Goal: Task Accomplishment & Management: Manage account settings

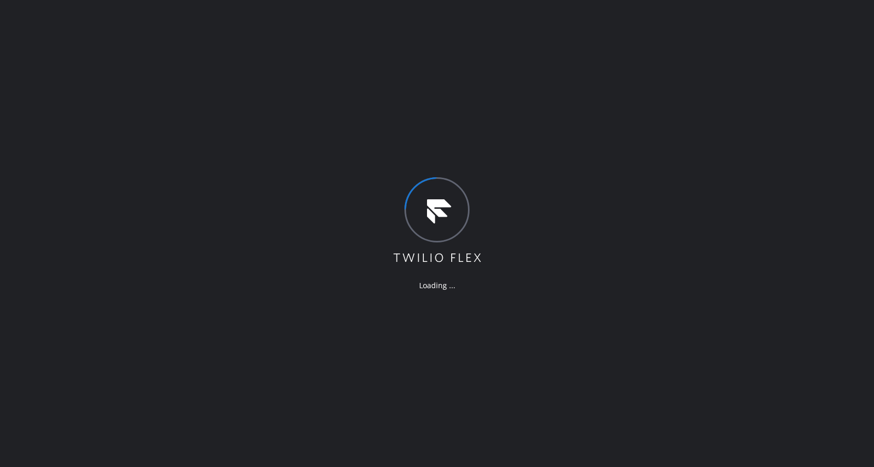
click at [282, 330] on div "Loading ..." at bounding box center [437, 233] width 874 height 467
click at [686, 183] on div "Loading ..." at bounding box center [438, 233] width 877 height 467
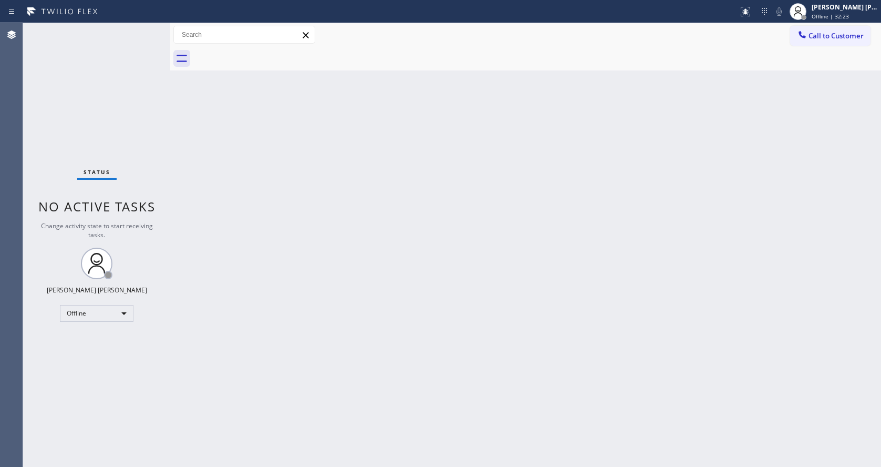
click at [533, 316] on div "Back to Dashboard Change Sender ID Customers Technicians Select a contact Outbo…" at bounding box center [525, 244] width 711 height 443
drag, startPoint x: 391, startPoint y: 329, endPoint x: 385, endPoint y: 334, distance: 8.3
click at [388, 331] on div "Back to Dashboard Change Sender ID Customers Technicians Select a contact Outbo…" at bounding box center [525, 244] width 711 height 443
click at [578, 303] on div "Back to Dashboard Change Sender ID Customers Technicians Select a contact Outbo…" at bounding box center [525, 244] width 711 height 443
click at [840, 23] on div "Status report No issues detected If you experience an issue, please download th…" at bounding box center [440, 11] width 881 height 23
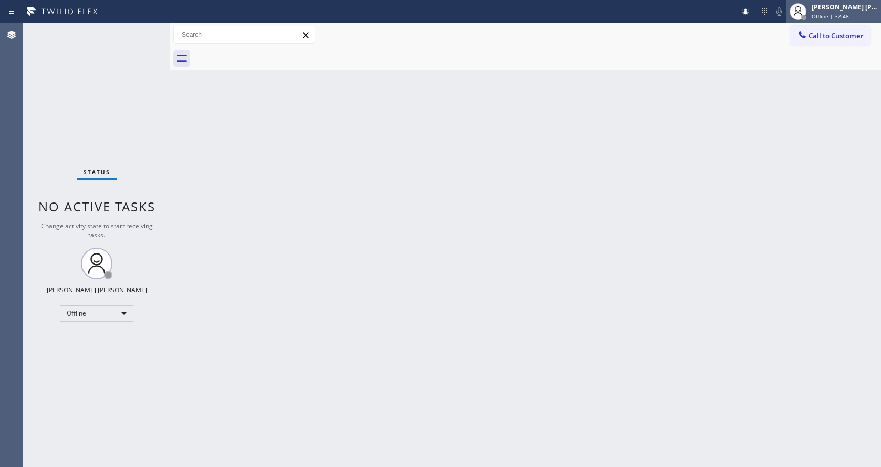
click at [841, 16] on span "Offline | 32:48" at bounding box center [830, 16] width 37 height 7
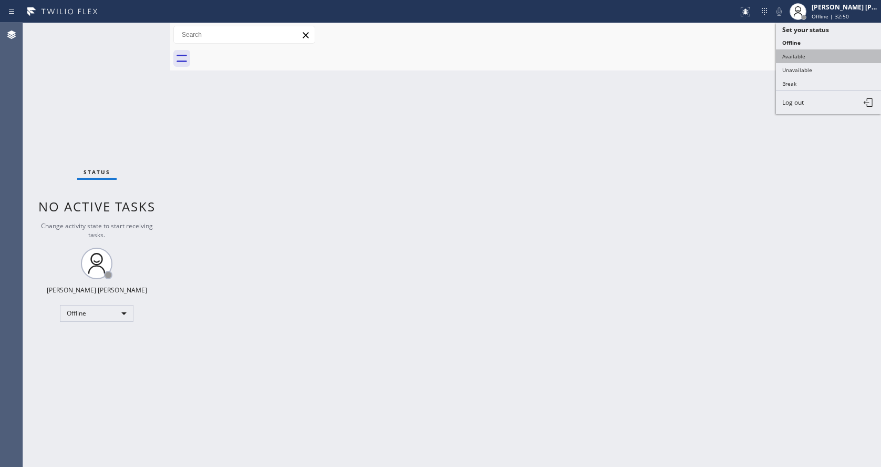
click at [814, 56] on button "Available" at bounding box center [828, 56] width 105 height 14
click at [429, 177] on div "Back to Dashboard Change Sender ID Customers Technicians Select a contact Outbo…" at bounding box center [525, 244] width 711 height 443
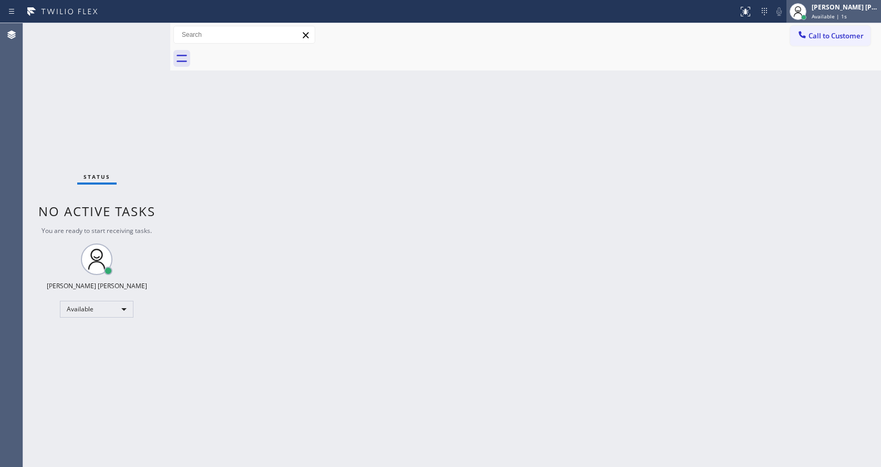
click at [825, 16] on span "Available | 1s" at bounding box center [829, 16] width 35 height 7
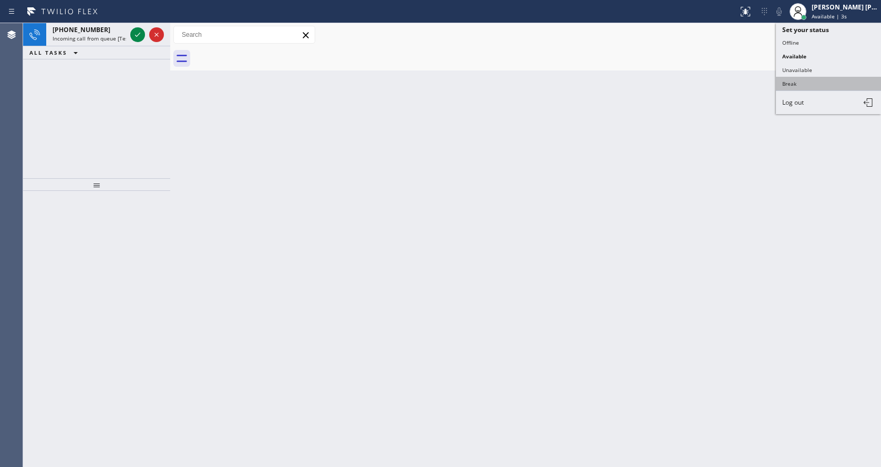
click at [806, 82] on button "Break" at bounding box center [828, 84] width 105 height 14
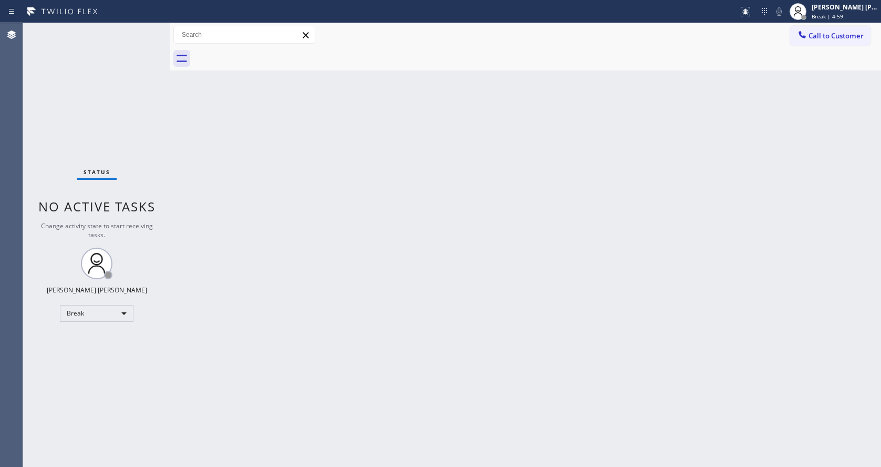
drag, startPoint x: 100, startPoint y: 116, endPoint x: 223, endPoint y: 141, distance: 125.5
click at [100, 116] on div "Status No active tasks Change activity state to start receiving tasks. Jen Rose…" at bounding box center [96, 244] width 147 height 443
click at [295, 391] on div "Back to Dashboard Change Sender ID Customers Technicians Select a contact Outbo…" at bounding box center [525, 244] width 711 height 443
click at [361, 379] on div "Back to Dashboard Change Sender ID Customers Technicians Select a contact Outbo…" at bounding box center [525, 244] width 711 height 443
click at [405, 328] on div "Back to Dashboard Change Sender ID Customers Technicians Select a contact Outbo…" at bounding box center [525, 244] width 711 height 443
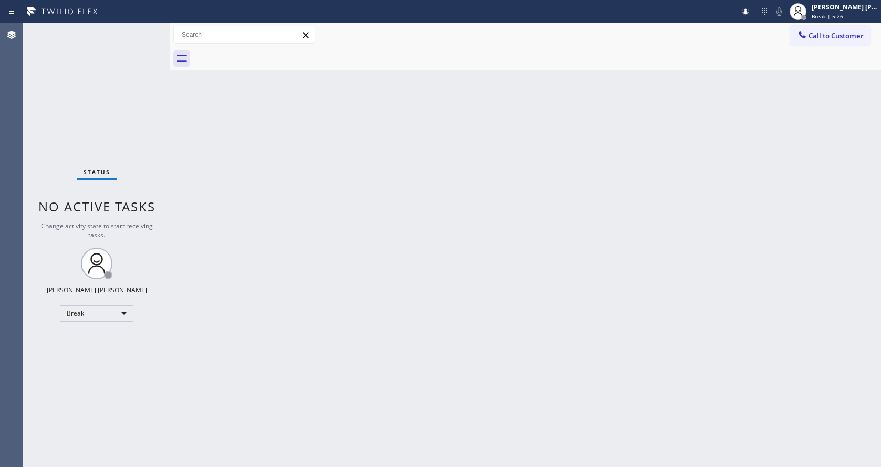
click at [468, 329] on div "Back to Dashboard Change Sender ID Customers Technicians Select a contact Outbo…" at bounding box center [525, 244] width 711 height 443
drag, startPoint x: 401, startPoint y: 299, endPoint x: 352, endPoint y: 397, distance: 110.0
click at [401, 299] on div "Back to Dashboard Change Sender ID Customers Technicians Select a contact Outbo…" at bounding box center [525, 244] width 711 height 443
click at [546, 246] on div "Back to Dashboard Change Sender ID Customers Technicians Select a contact Outbo…" at bounding box center [525, 244] width 711 height 443
drag, startPoint x: 661, startPoint y: 284, endPoint x: 783, endPoint y: 169, distance: 167.6
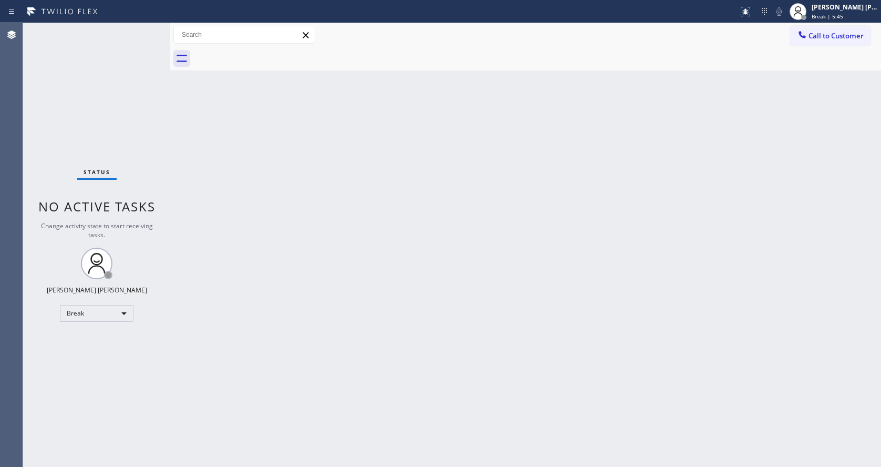
click at [678, 273] on div "Back to Dashboard Change Sender ID Customers Technicians Select a contact Outbo…" at bounding box center [525, 244] width 711 height 443
click at [844, 12] on div "Jen Rose Villanueva Break | 5:45" at bounding box center [845, 11] width 71 height 18
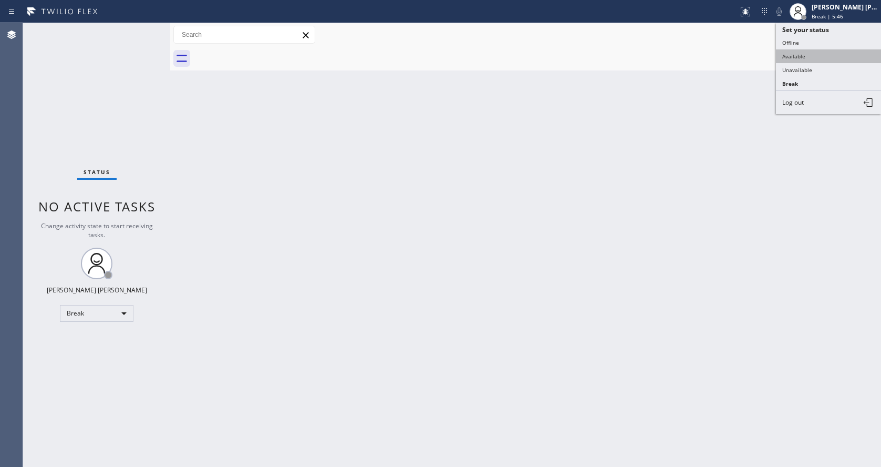
click at [803, 56] on button "Available" at bounding box center [828, 56] width 105 height 14
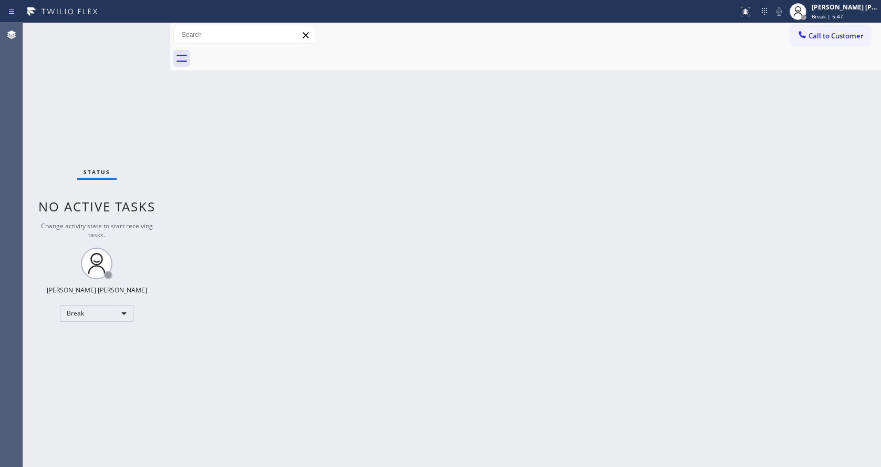
click at [380, 329] on div "Back to Dashboard Change Sender ID Customers Technicians Select a contact Outbo…" at bounding box center [525, 244] width 711 height 443
click at [500, 292] on div "Back to Dashboard Change Sender ID Customers Technicians Select a contact Outbo…" at bounding box center [525, 244] width 711 height 443
drag, startPoint x: 343, startPoint y: 338, endPoint x: 355, endPoint y: 385, distance: 48.8
click at [343, 337] on div "Back to Dashboard Change Sender ID Customers Technicians Select a contact Outbo…" at bounding box center [525, 244] width 711 height 443
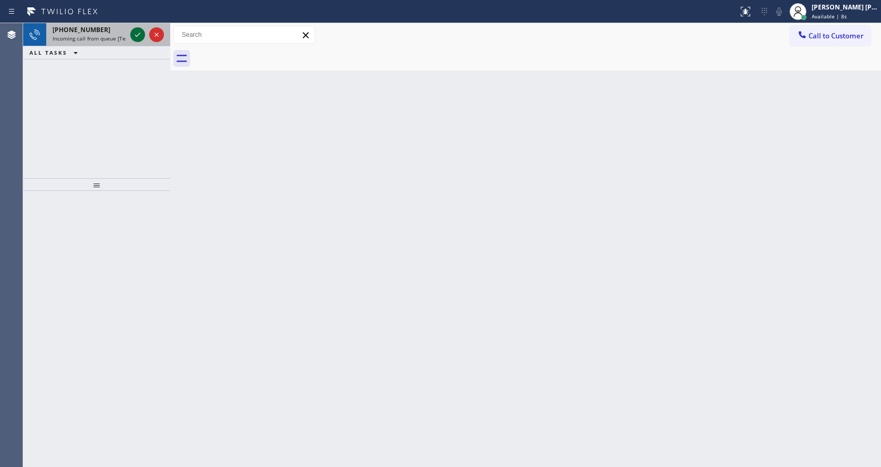
click at [134, 34] on icon at bounding box center [137, 34] width 13 height 13
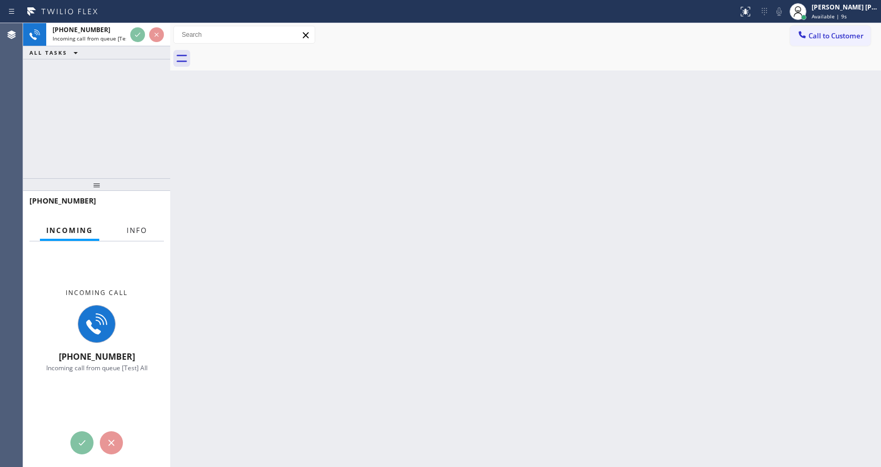
click at [136, 230] on span "Info" at bounding box center [137, 229] width 20 height 9
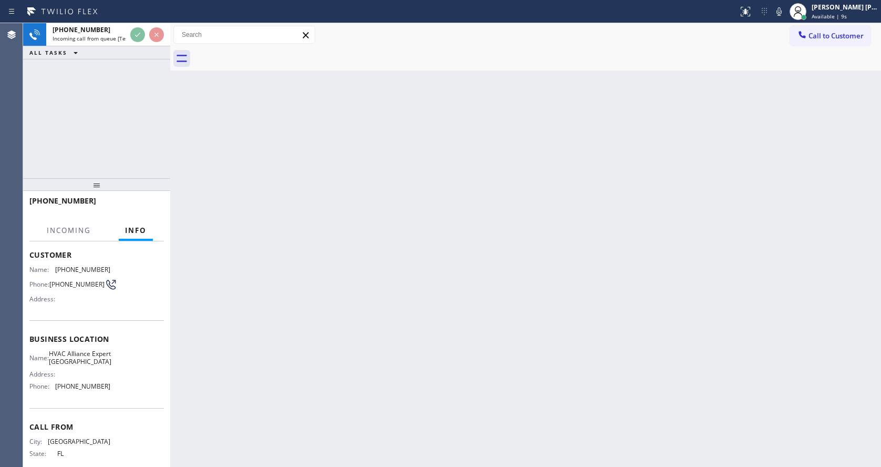
scroll to position [89, 0]
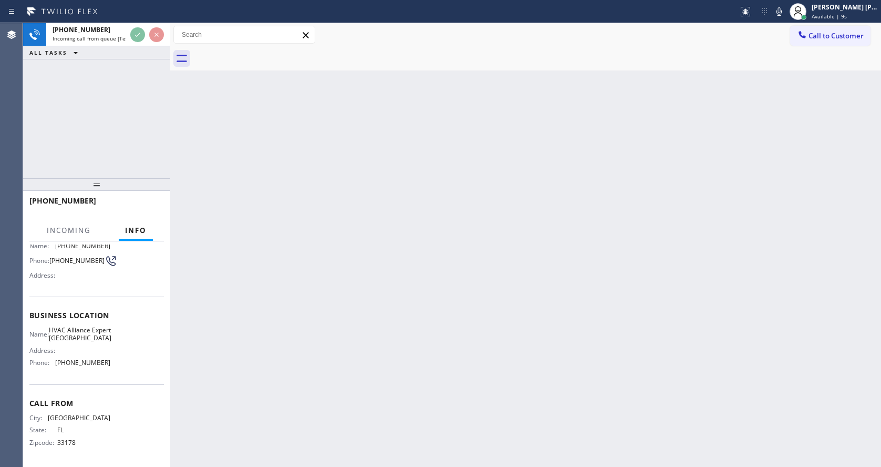
click at [337, 355] on div "Back to Dashboard Change Sender ID Customers Technicians Select a contact Outbo…" at bounding box center [525, 244] width 711 height 443
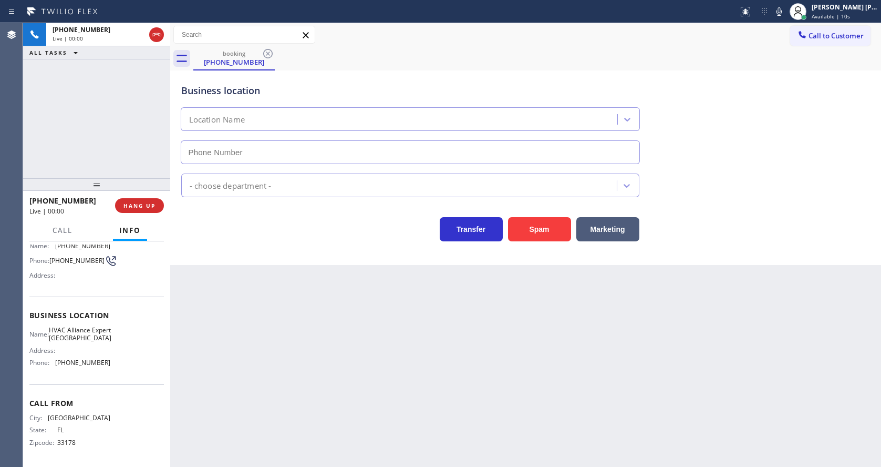
type input "(786) 305-6055"
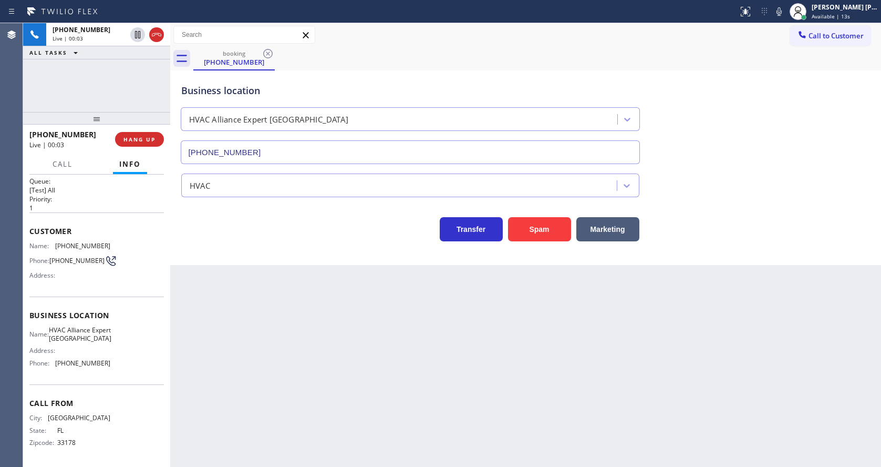
scroll to position [22, 0]
drag, startPoint x: 101, startPoint y: 185, endPoint x: 127, endPoint y: 57, distance: 131.4
click at [127, 57] on div "+13052196121 Live | 00:03 ALL TASKS ALL TASKS ACTIVE TASKS TASKS IN WRAP UP +13…" at bounding box center [96, 244] width 147 height 443
click at [256, 298] on div "Back to Dashboard Change Sender ID Customers Technicians Select a contact Outbo…" at bounding box center [525, 244] width 711 height 443
drag, startPoint x: 244, startPoint y: 303, endPoint x: 213, endPoint y: 265, distance: 48.9
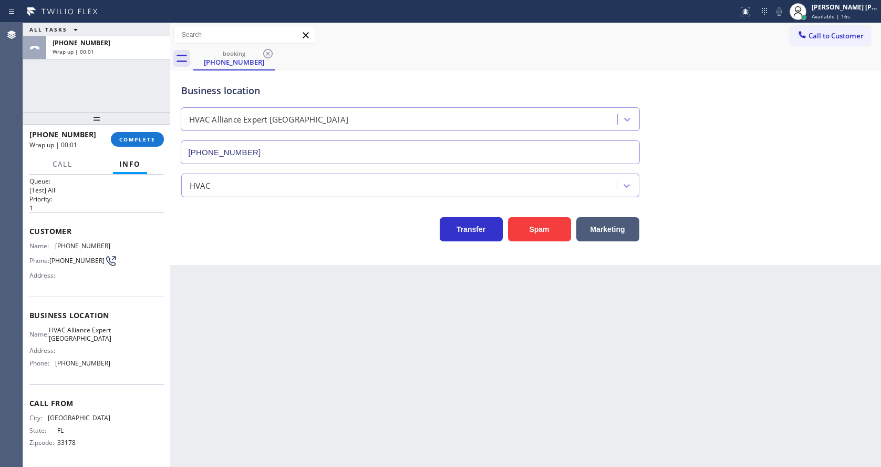
click at [247, 302] on div "Back to Dashboard Change Sender ID Customers Technicians Select a contact Outbo…" at bounding box center [525, 244] width 711 height 443
click at [125, 139] on span "COMPLETE" at bounding box center [137, 139] width 36 height 7
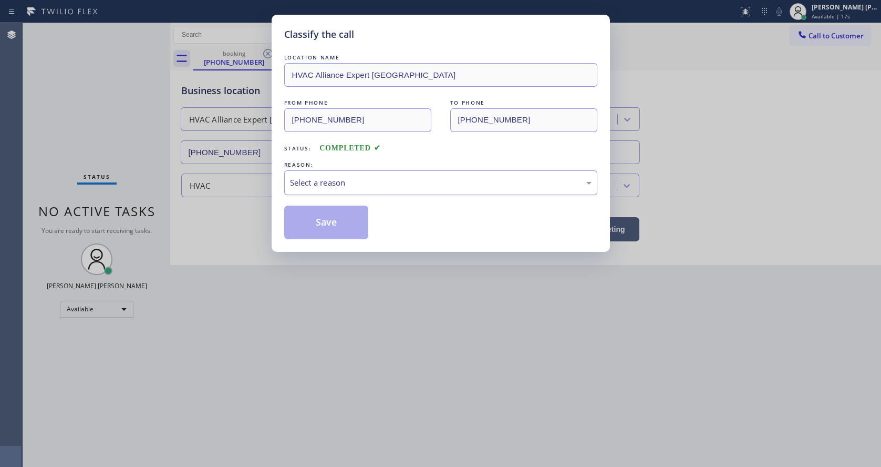
click at [344, 193] on div "Select a reason" at bounding box center [440, 182] width 313 height 25
click at [329, 228] on button "Save" at bounding box center [326, 222] width 85 height 34
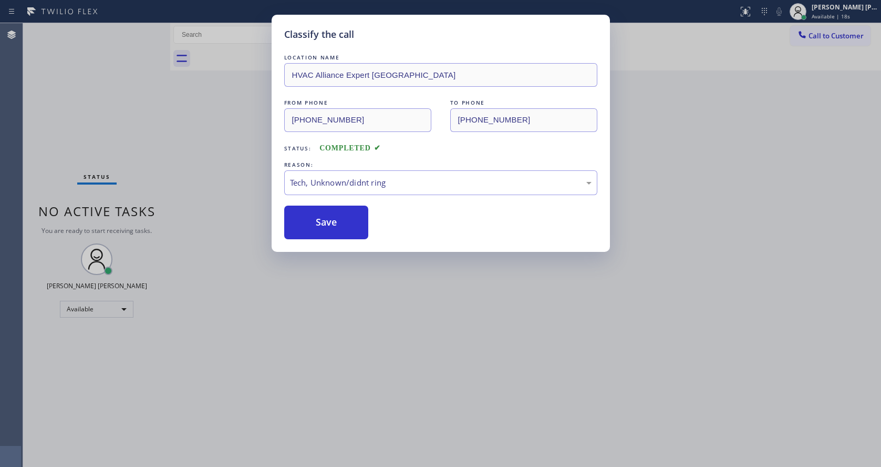
click at [334, 378] on div "Classify the call LOCATION NAME HVAC Alliance Expert Miami Springs FROM PHONE (…" at bounding box center [440, 233] width 881 height 467
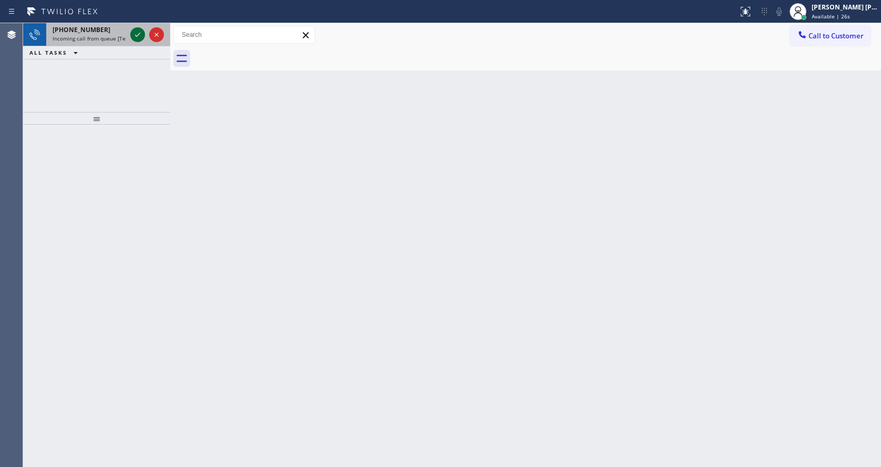
click at [137, 37] on icon at bounding box center [137, 34] width 13 height 13
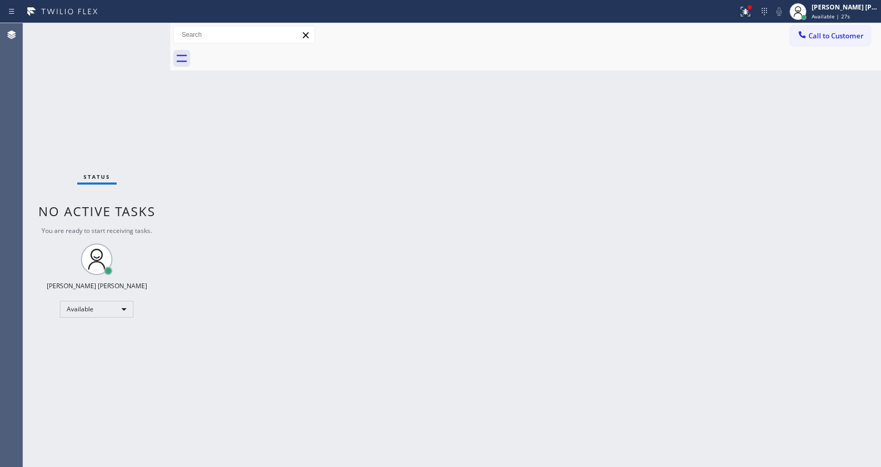
click at [345, 337] on div "Back to Dashboard Change Sender ID Customers Technicians Select a contact Outbo…" at bounding box center [525, 244] width 711 height 443
click at [244, 157] on div "Back to Dashboard Change Sender ID Customers Technicians Select a contact Outbo…" at bounding box center [525, 244] width 711 height 443
click at [750, 6] on icon at bounding box center [745, 11] width 13 height 13
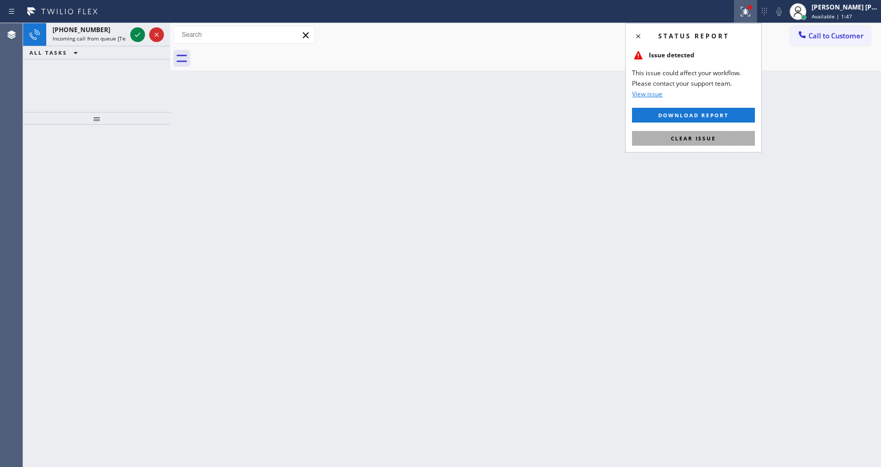
click at [697, 144] on button "Clear issue" at bounding box center [693, 138] width 123 height 15
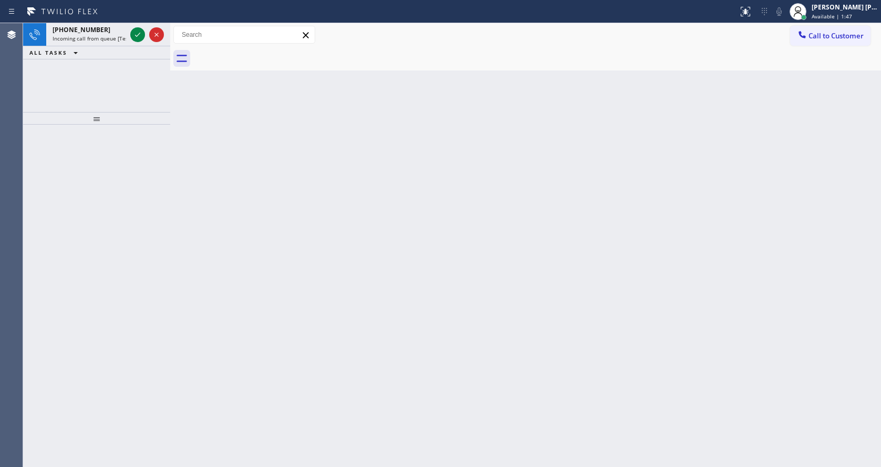
click at [144, 22] on div "Status report No issues detected If you experience an issue, please download th…" at bounding box center [440, 11] width 881 height 23
click at [135, 39] on icon at bounding box center [137, 34] width 13 height 13
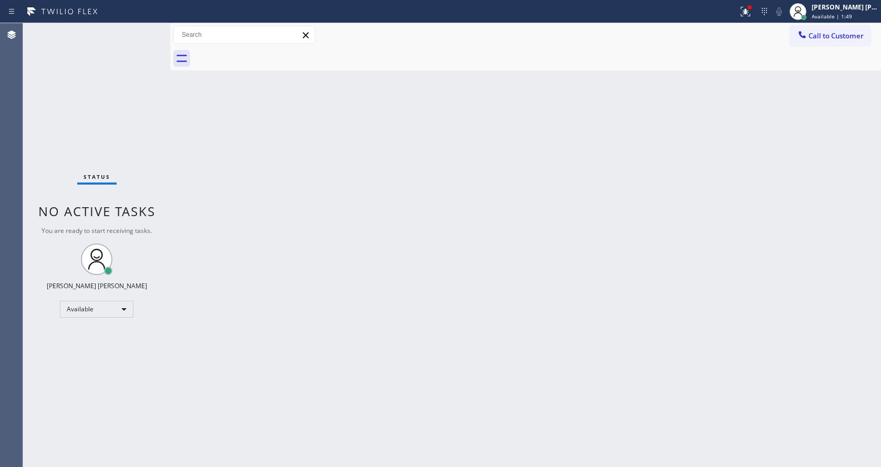
drag, startPoint x: 469, startPoint y: 285, endPoint x: 370, endPoint y: 405, distance: 154.5
click at [468, 286] on div "Back to Dashboard Change Sender ID Customers Technicians Select a contact Outbo…" at bounding box center [525, 244] width 711 height 443
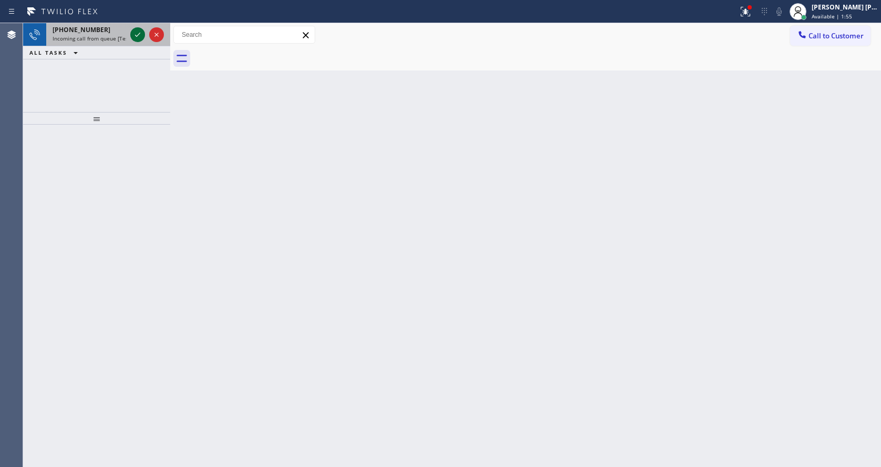
click at [132, 29] on icon at bounding box center [137, 34] width 13 height 13
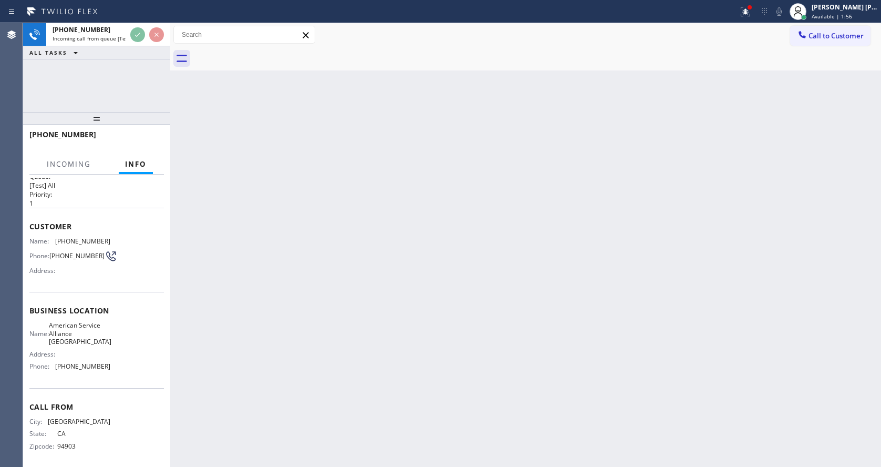
scroll to position [22, 0]
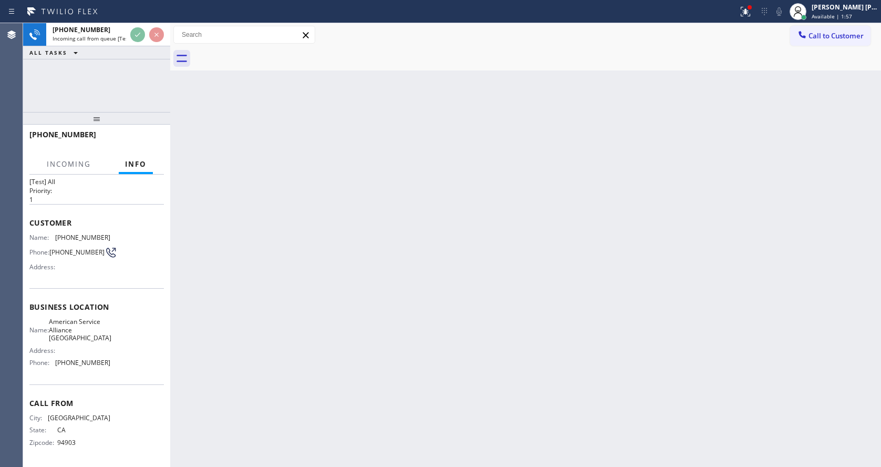
click at [274, 327] on div "Back to Dashboard Change Sender ID Customers Technicians Select a contact Outbo…" at bounding box center [525, 244] width 711 height 443
click at [460, 271] on div "Back to Dashboard Change Sender ID Customers Technicians Select a contact Outbo…" at bounding box center [525, 244] width 711 height 443
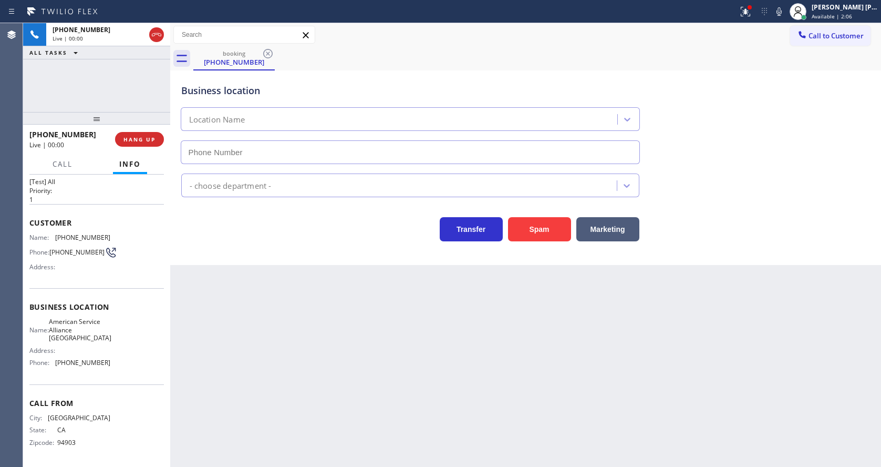
type input "(510) 756-4242"
click at [349, 384] on div "Back to Dashboard Change Sender ID Customers Technicians Select a contact Outbo…" at bounding box center [525, 244] width 711 height 443
click at [320, 361] on div "Back to Dashboard Change Sender ID Customers Technicians Select a contact Outbo…" at bounding box center [525, 244] width 711 height 443
click at [443, 396] on div "Back to Dashboard Change Sender ID Customers Technicians Select a contact Outbo…" at bounding box center [525, 244] width 711 height 443
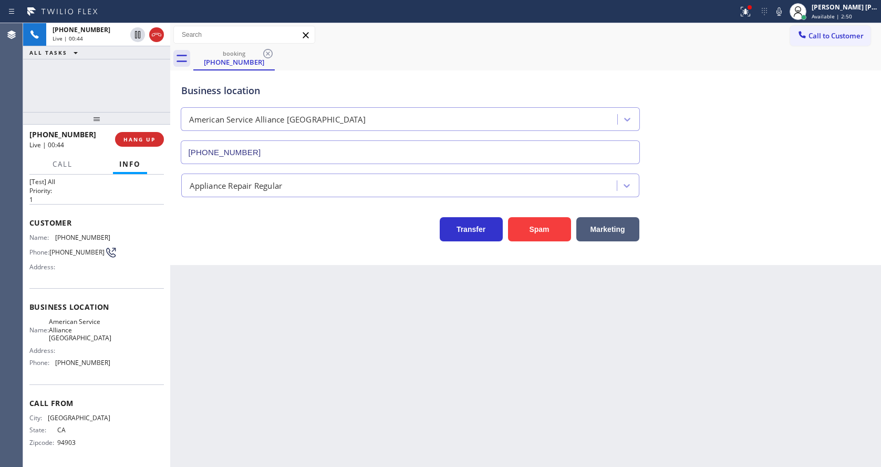
click at [50, 361] on span "Phone:" at bounding box center [42, 362] width 26 height 8
drag, startPoint x: 54, startPoint y: 232, endPoint x: 106, endPoint y: 233, distance: 52.6
click at [106, 233] on div "Name: (415) 740-5331 Phone: (415) 740-5331 Address:" at bounding box center [96, 254] width 134 height 42
copy div "(415) 740-5331"
click at [281, 349] on div "Back to Dashboard Change Sender ID Customers Technicians Select a contact Outbo…" at bounding box center [525, 244] width 711 height 443
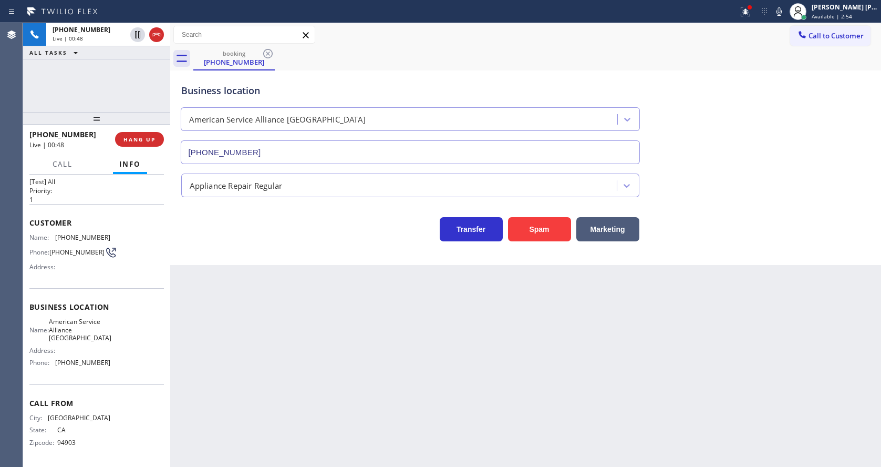
drag, startPoint x: 128, startPoint y: 358, endPoint x: 112, endPoint y: 359, distance: 15.3
click at [128, 358] on div "Name: American Service Alliance Oakland Address: Phone: (510) 756-4242" at bounding box center [96, 343] width 134 height 53
drag, startPoint x: 55, startPoint y: 319, endPoint x: 92, endPoint y: 341, distance: 43.6
click at [92, 341] on div "Name: American Service Alliance Oakland" at bounding box center [69, 329] width 81 height 24
copy span "American Service Alliance Oakland"
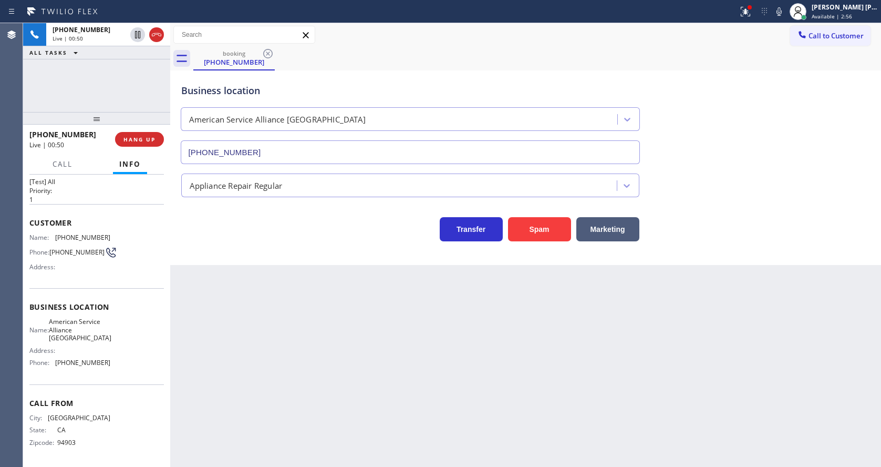
drag, startPoint x: 226, startPoint y: 366, endPoint x: 229, endPoint y: 466, distance: 100.4
click at [226, 367] on div "Back to Dashboard Change Sender ID Customers Technicians Select a contact Outbo…" at bounding box center [525, 244] width 711 height 443
click at [148, 392] on div "Call From City: SAN FRANCISCO State: CA Zipcode: 94903" at bounding box center [96, 423] width 134 height 79
drag, startPoint x: 77, startPoint y: 362, endPoint x: 136, endPoint y: 360, distance: 58.9
click at [136, 360] on div "Name: American Service Alliance Oakland Address: Phone: (510) 756-4242" at bounding box center [96, 343] width 134 height 53
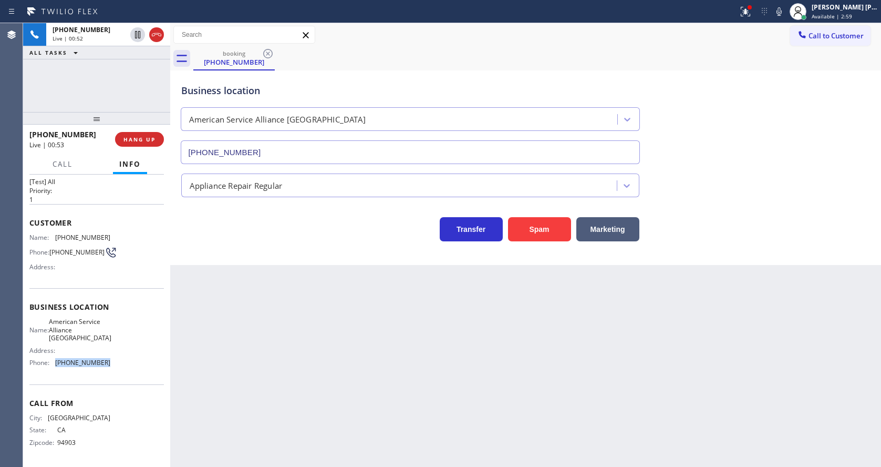
copy div "(510) 756-4242"
click at [298, 360] on div "Back to Dashboard Change Sender ID Customers Technicians Select a contact Outbo…" at bounding box center [525, 244] width 711 height 443
click at [551, 376] on div "Back to Dashboard Change Sender ID Customers Technicians Select a contact Outbo…" at bounding box center [525, 244] width 711 height 443
click at [693, 204] on div "Transfer Spam Marketing" at bounding box center [525, 219] width 693 height 44
click at [734, 12] on div at bounding box center [369, 11] width 730 height 17
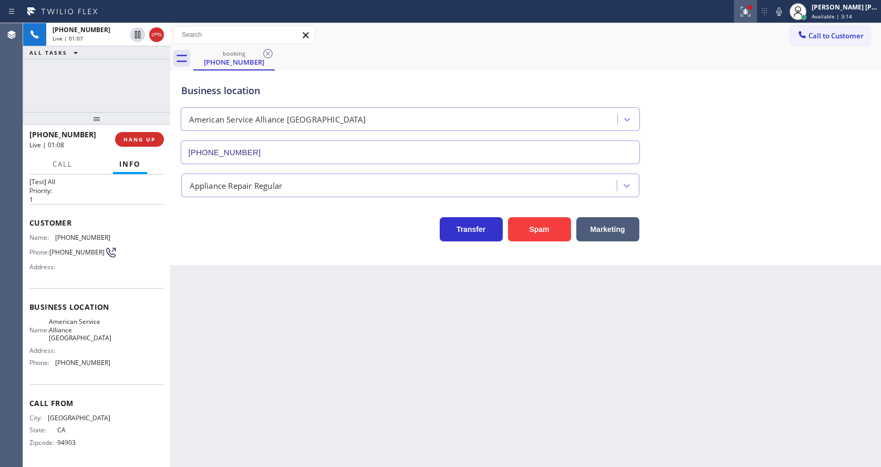
click at [744, 15] on icon at bounding box center [745, 11] width 13 height 13
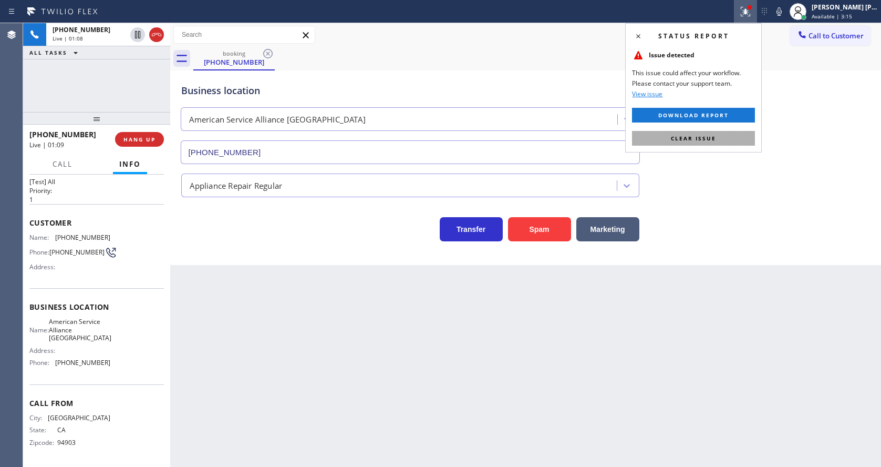
click at [709, 137] on span "Clear issue" at bounding box center [693, 137] width 45 height 7
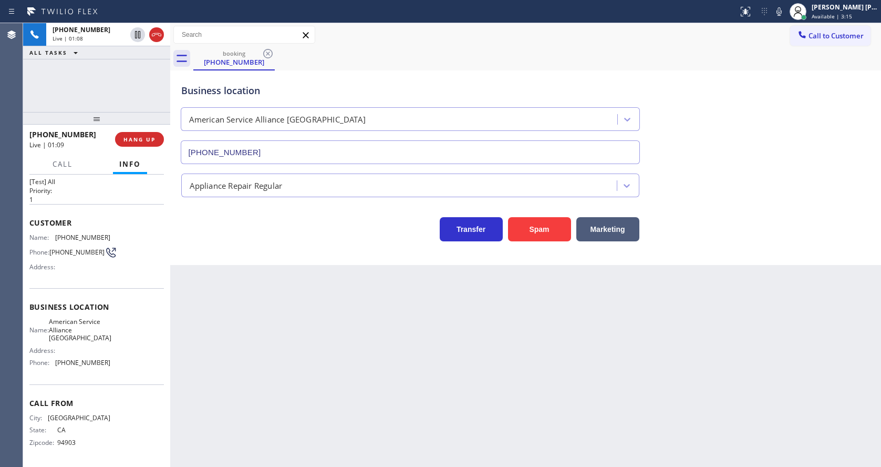
click at [717, 130] on div "Business location American Service Alliance Oakland (510) 756-4242" at bounding box center [525, 116] width 693 height 95
click at [244, 388] on div "Back to Dashboard Change Sender ID Customers Technicians Select a contact Outbo…" at bounding box center [525, 244] width 711 height 443
click at [360, 351] on div "Back to Dashboard Change Sender ID Customers Technicians Select a contact Outbo…" at bounding box center [525, 244] width 711 height 443
click at [377, 397] on div "Back to Dashboard Change Sender ID Customers Technicians Select a contact Outbo…" at bounding box center [525, 244] width 711 height 443
click at [722, 277] on div "Back to Dashboard Change Sender ID Customers Technicians Select a contact Outbo…" at bounding box center [525, 244] width 711 height 443
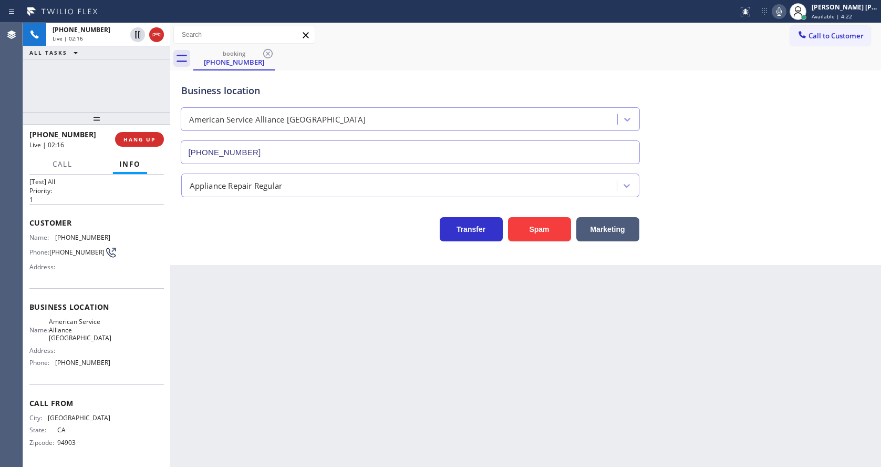
click at [778, 17] on icon at bounding box center [779, 11] width 13 height 13
click at [137, 34] on icon at bounding box center [137, 34] width 5 height 7
click at [264, 356] on div "Back to Dashboard Change Sender ID Customers Technicians Select a contact Outbo…" at bounding box center [525, 244] width 711 height 443
click at [451, 316] on div "Back to Dashboard Change Sender ID Customers Technicians Select a contact Outbo…" at bounding box center [525, 244] width 711 height 443
click at [268, 283] on div "Back to Dashboard Change Sender ID Customers Technicians Select a contact Outbo…" at bounding box center [525, 244] width 711 height 443
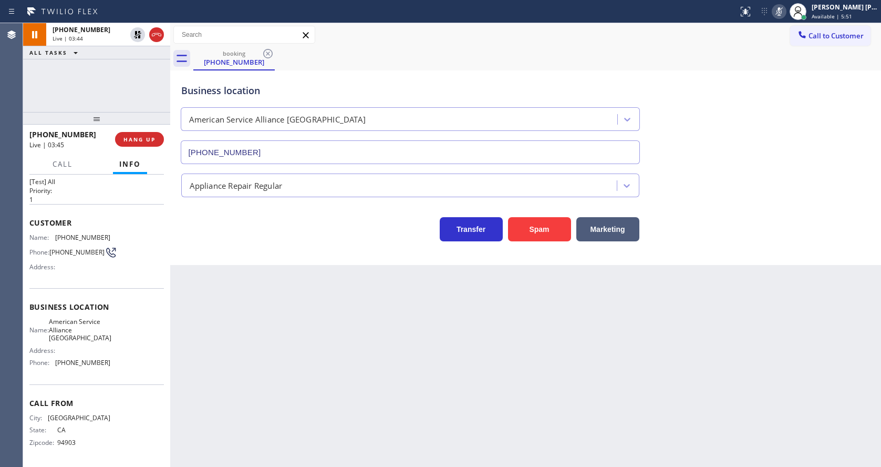
drag, startPoint x: 410, startPoint y: 368, endPoint x: 337, endPoint y: 391, distance: 76.6
click at [410, 368] on div "Back to Dashboard Change Sender ID Customers Technicians Select a contact Outbo…" at bounding box center [525, 244] width 711 height 443
click at [460, 370] on div "Back to Dashboard Change Sender ID Customers Technicians Select a contact Outbo…" at bounding box center [525, 244] width 711 height 443
drag, startPoint x: 406, startPoint y: 349, endPoint x: 325, endPoint y: 276, distance: 108.6
click at [406, 349] on div "Back to Dashboard Change Sender ID Customers Technicians Select a contact Outbo…" at bounding box center [525, 244] width 711 height 443
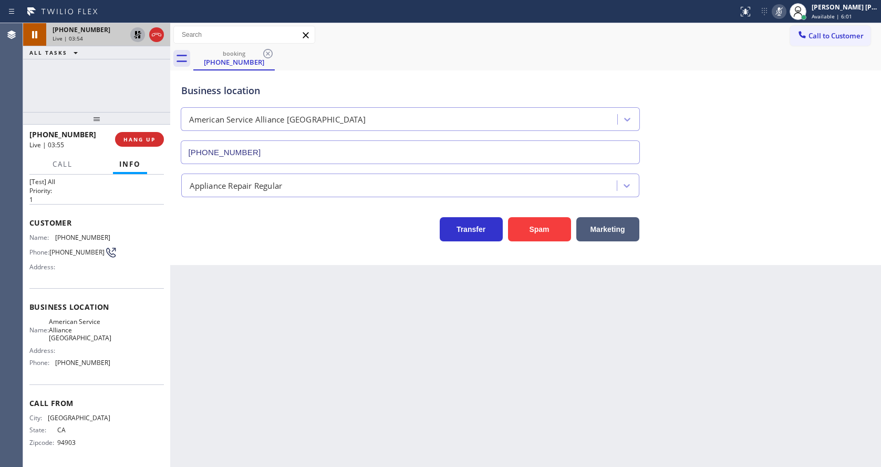
click at [139, 32] on icon at bounding box center [137, 34] width 7 height 7
click at [781, 13] on icon at bounding box center [779, 11] width 13 height 13
click at [786, 43] on div "Call to Customer Outbound call Location Search location Your caller id phone nu…" at bounding box center [525, 35] width 711 height 18
click at [488, 347] on div "Back to Dashboard Change Sender ID Customers Technicians Select a contact Outbo…" at bounding box center [525, 244] width 711 height 443
click at [364, 353] on div "Back to Dashboard Change Sender ID Customers Technicians Select a contact Outbo…" at bounding box center [525, 244] width 711 height 443
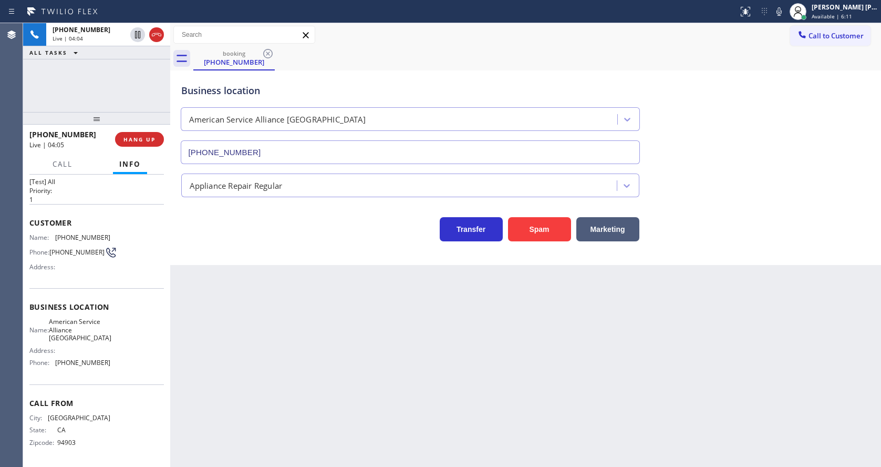
drag, startPoint x: 436, startPoint y: 351, endPoint x: 415, endPoint y: 371, distance: 28.6
click at [436, 351] on div "Back to Dashboard Change Sender ID Customers Technicians Select a contact Outbo…" at bounding box center [525, 244] width 711 height 443
click at [337, 429] on div "Back to Dashboard Change Sender ID Customers Technicians Select a contact Outbo…" at bounding box center [525, 244] width 711 height 443
click at [317, 411] on div "Back to Dashboard Change Sender ID Customers Technicians Select a contact Outbo…" at bounding box center [525, 244] width 711 height 443
click at [280, 361] on div "Back to Dashboard Change Sender ID Customers Technicians Select a contact Outbo…" at bounding box center [525, 244] width 711 height 443
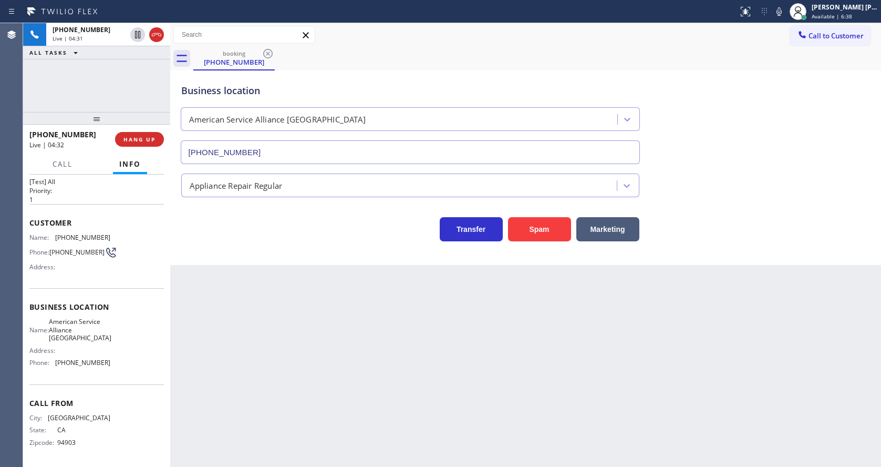
drag, startPoint x: 391, startPoint y: 359, endPoint x: 377, endPoint y: 347, distance: 18.2
click at [391, 359] on div "Back to Dashboard Change Sender ID Customers Technicians Select a contact Outbo…" at bounding box center [525, 244] width 711 height 443
click at [301, 371] on div "Back to Dashboard Change Sender ID Customers Technicians Select a contact Outbo…" at bounding box center [525, 244] width 711 height 443
click at [420, 303] on div "Back to Dashboard Change Sender ID Customers Technicians Select a contact Outbo…" at bounding box center [525, 244] width 711 height 443
click at [259, 360] on div "Back to Dashboard Change Sender ID Customers Technicians Select a contact Outbo…" at bounding box center [525, 244] width 711 height 443
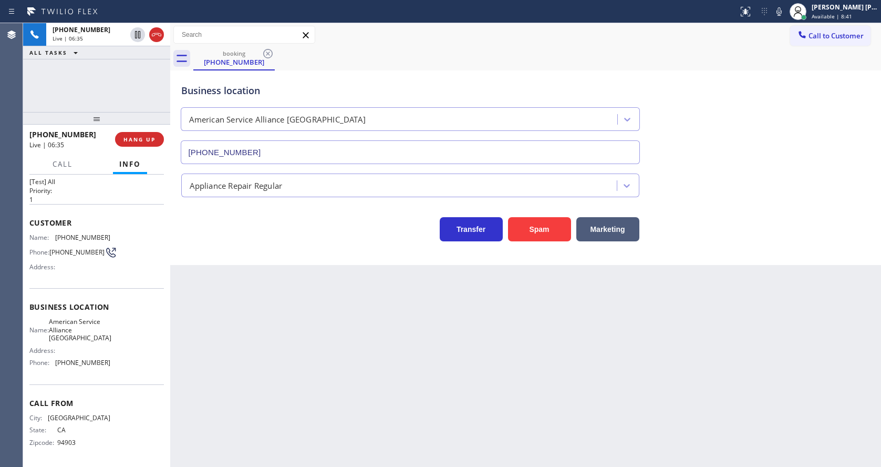
drag, startPoint x: 411, startPoint y: 386, endPoint x: 378, endPoint y: 400, distance: 35.5
click at [411, 386] on div "Back to Dashboard Change Sender ID Customers Technicians Select a contact Outbo…" at bounding box center [525, 244] width 711 height 443
drag, startPoint x: 268, startPoint y: 314, endPoint x: 265, endPoint y: 359, distance: 45.8
click at [268, 314] on div "Back to Dashboard Change Sender ID Customers Technicians Select a contact Outbo…" at bounding box center [525, 244] width 711 height 443
click at [372, 401] on div "Back to Dashboard Change Sender ID Customers Technicians Select a contact Outbo…" at bounding box center [525, 244] width 711 height 443
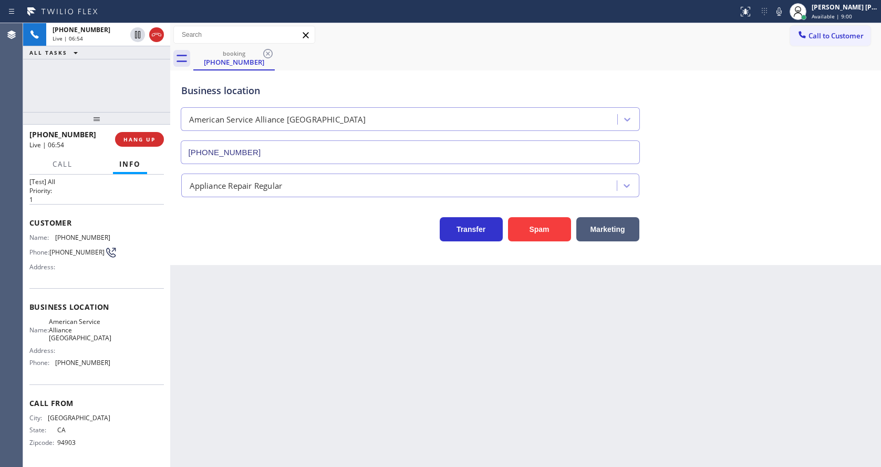
click at [224, 337] on div "Back to Dashboard Change Sender ID Customers Technicians Select a contact Outbo…" at bounding box center [525, 244] width 711 height 443
click at [377, 402] on div "Back to Dashboard Change Sender ID Customers Technicians Select a contact Outbo…" at bounding box center [525, 244] width 711 height 443
drag, startPoint x: 391, startPoint y: 340, endPoint x: 227, endPoint y: 251, distance: 186.4
click at [391, 340] on div "Back to Dashboard Change Sender ID Customers Technicians Select a contact Outbo…" at bounding box center [525, 244] width 711 height 443
click at [411, 389] on div "Back to Dashboard Change Sender ID Customers Technicians Select a contact Outbo…" at bounding box center [525, 244] width 711 height 443
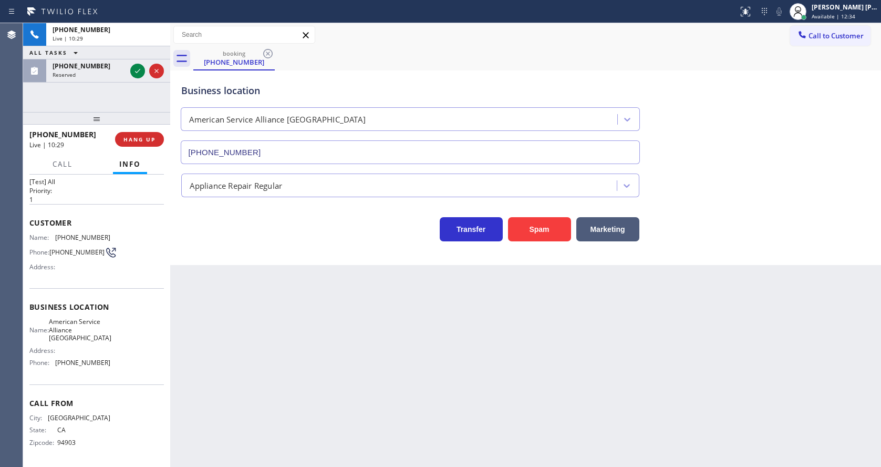
click at [464, 349] on div "Back to Dashboard Change Sender ID Customers Technicians Select a contact Outbo…" at bounding box center [525, 244] width 711 height 443
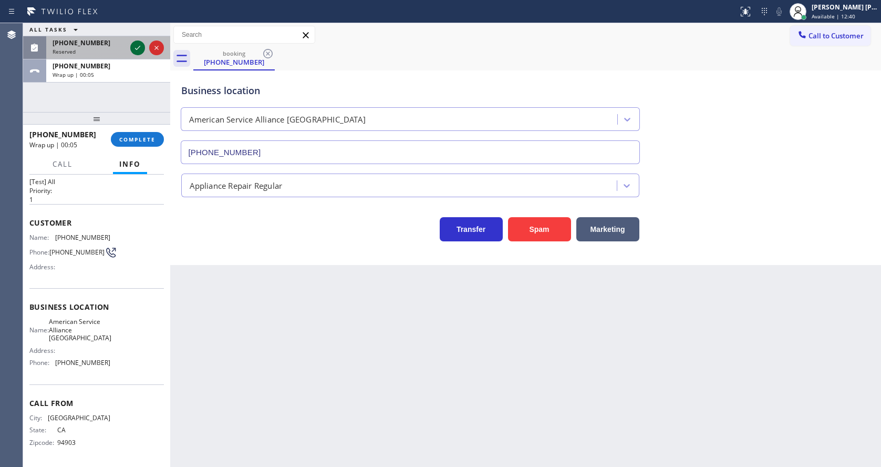
click at [134, 46] on icon at bounding box center [137, 48] width 13 height 13
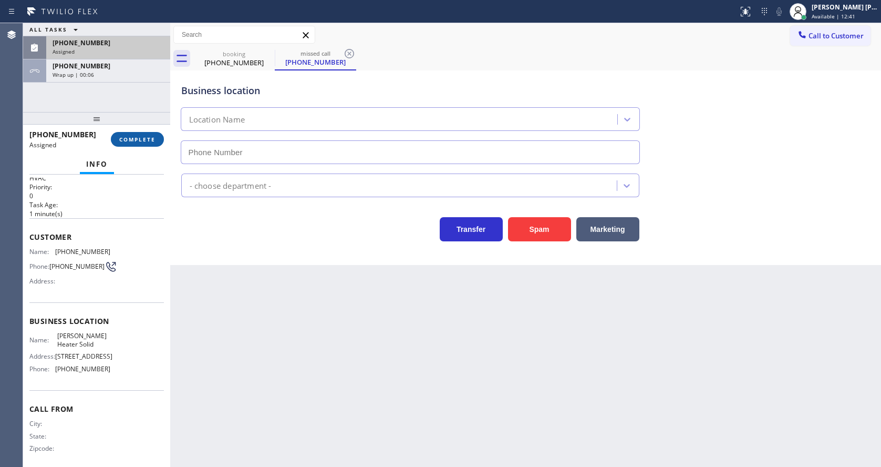
click at [133, 140] on span "COMPLETE" at bounding box center [137, 139] width 36 height 7
type input "(929) 323-4652"
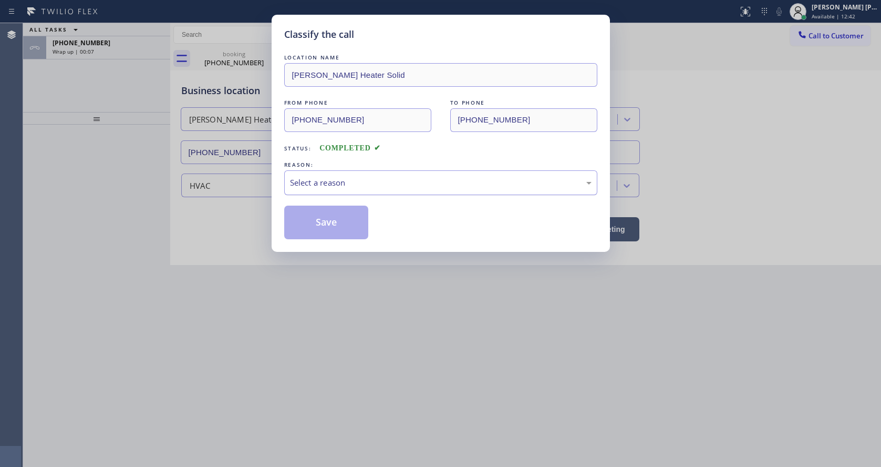
click at [325, 184] on div "Select a reason" at bounding box center [441, 183] width 302 height 12
click at [318, 217] on button "Save" at bounding box center [326, 222] width 85 height 34
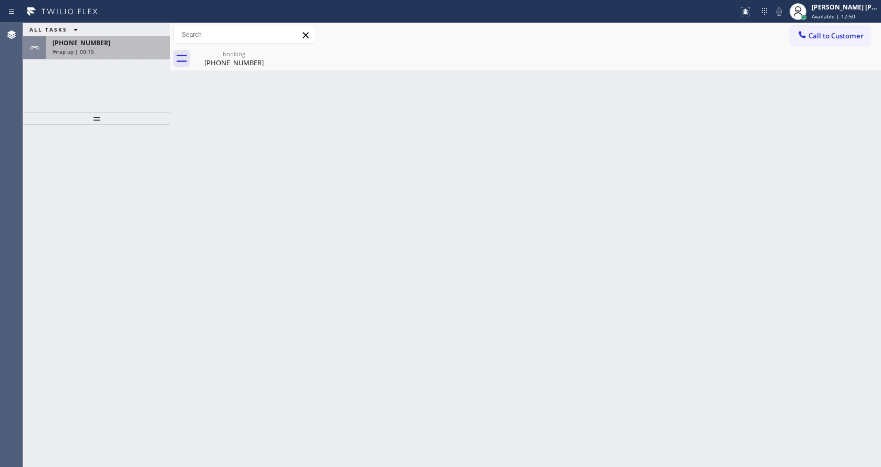
click at [134, 46] on div "+14157405331" at bounding box center [108, 42] width 111 height 9
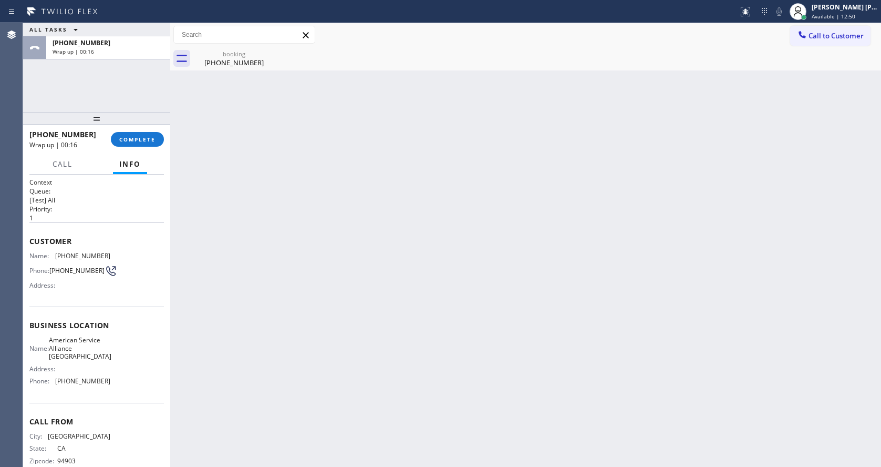
click at [326, 345] on div "Back to Dashboard Change Sender ID Customers Technicians Select a contact Outbo…" at bounding box center [525, 244] width 711 height 443
click at [129, 139] on span "COMPLETE" at bounding box center [137, 139] width 36 height 7
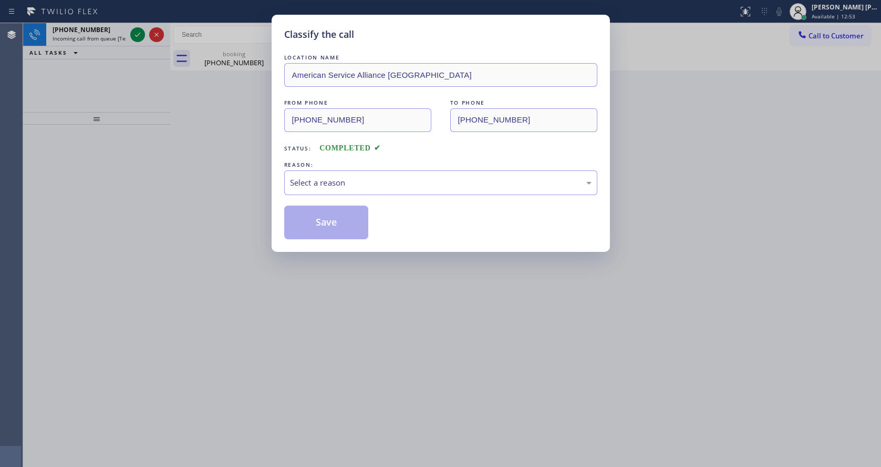
click at [358, 195] on div "LOCATION NAME American Service Alliance Oakland FROM PHONE (415) 740-5331 TO PH…" at bounding box center [440, 145] width 313 height 187
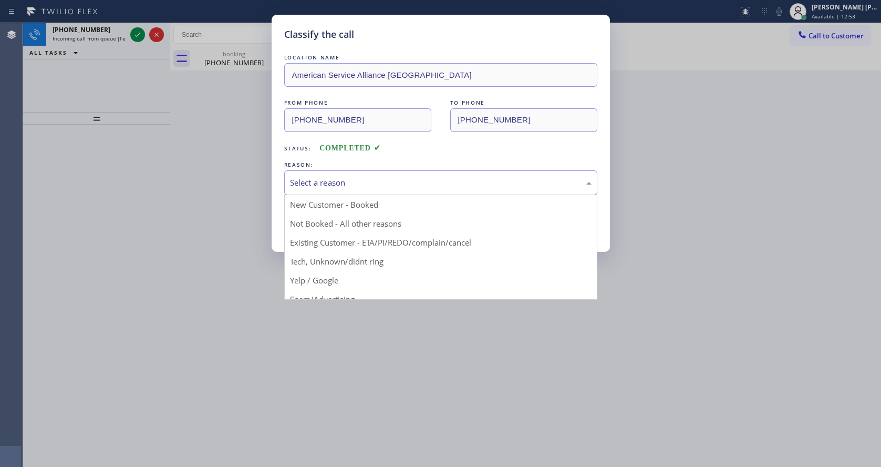
click at [345, 185] on div "Select a reason" at bounding box center [441, 183] width 302 height 12
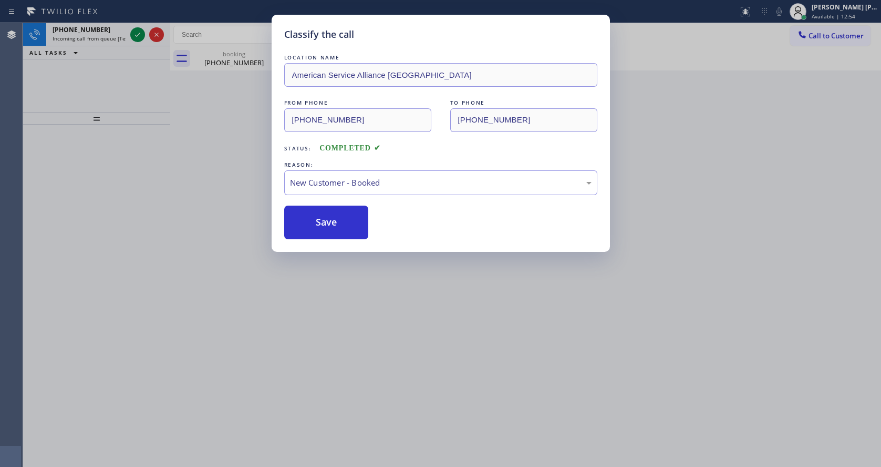
click at [318, 240] on div "Classify the call LOCATION NAME American Service Alliance Oakland FROM PHONE (4…" at bounding box center [441, 133] width 338 height 237
click at [315, 220] on button "Save" at bounding box center [326, 222] width 85 height 34
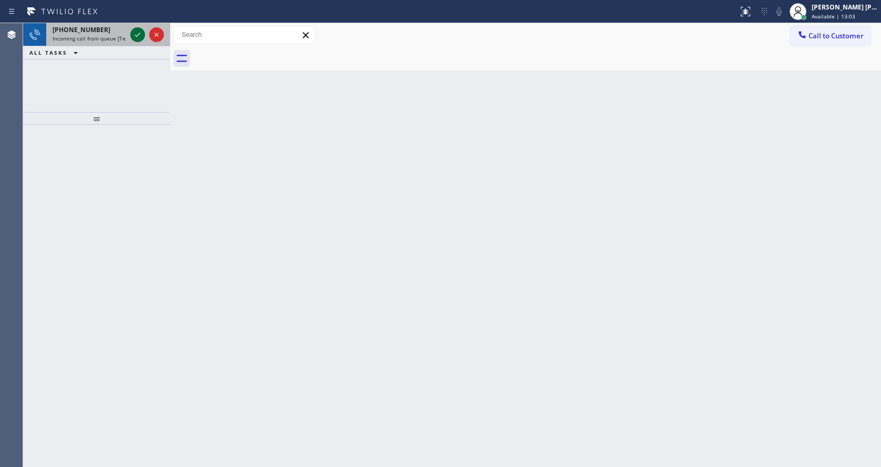
click at [136, 34] on icon at bounding box center [137, 34] width 13 height 13
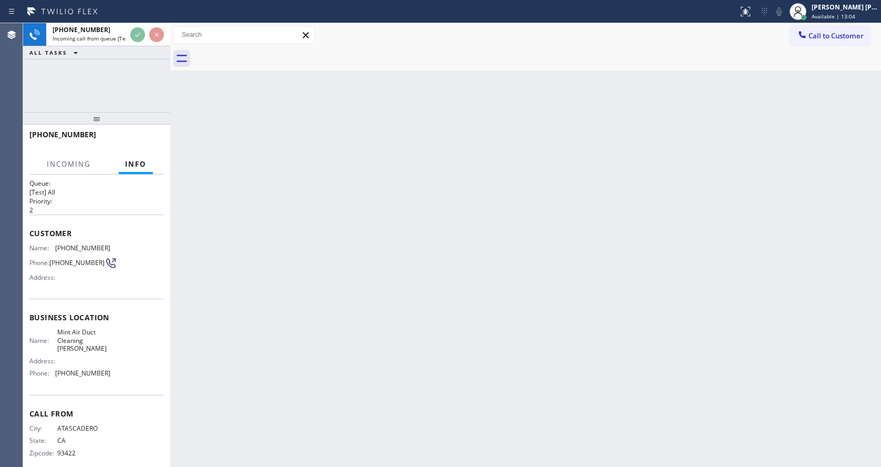
scroll to position [22, 0]
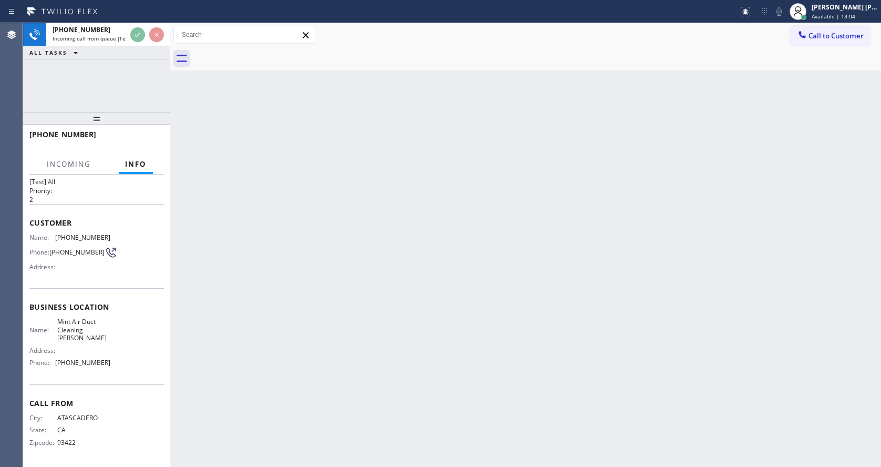
click at [344, 323] on div "Back to Dashboard Change Sender ID Customers Technicians Select a contact Outbo…" at bounding box center [525, 244] width 711 height 443
drag, startPoint x: 478, startPoint y: 281, endPoint x: 469, endPoint y: 268, distance: 15.5
click at [478, 281] on div "Back to Dashboard Change Sender ID Customers Technicians Select a contact Outbo…" at bounding box center [525, 244] width 711 height 443
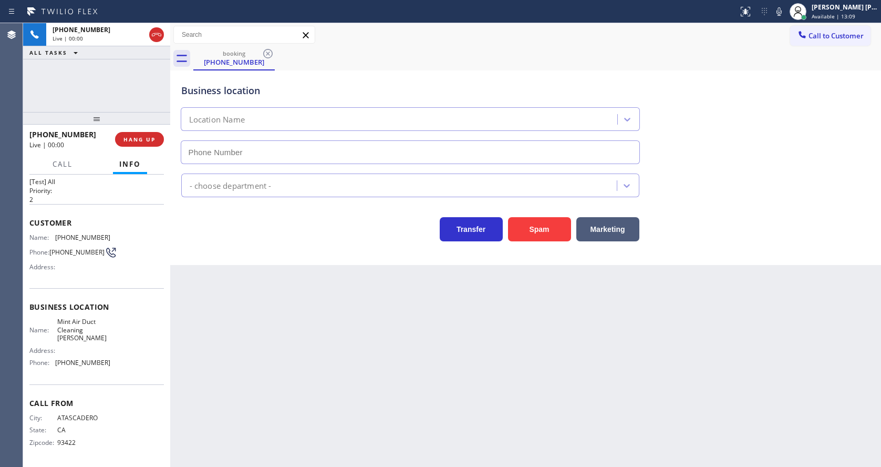
type input "(805) 608-3837"
click at [289, 266] on div "Back to Dashboard Change Sender ID Customers Technicians Select a contact Outbo…" at bounding box center [525, 244] width 711 height 443
click at [384, 272] on div "Back to Dashboard Change Sender ID Customers Technicians Select a contact Outbo…" at bounding box center [525, 244] width 711 height 443
click at [526, 242] on div "Business location Mint Air Duct Cleaning Mira Monte (805) 608-3837 Air Duct Cle…" at bounding box center [525, 167] width 711 height 194
click at [531, 231] on button "Spam" at bounding box center [539, 229] width 63 height 24
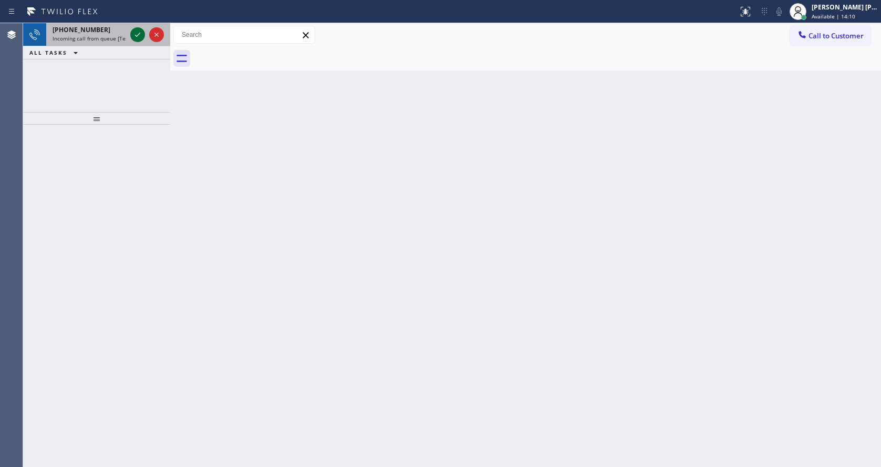
click at [139, 35] on icon at bounding box center [137, 34] width 13 height 13
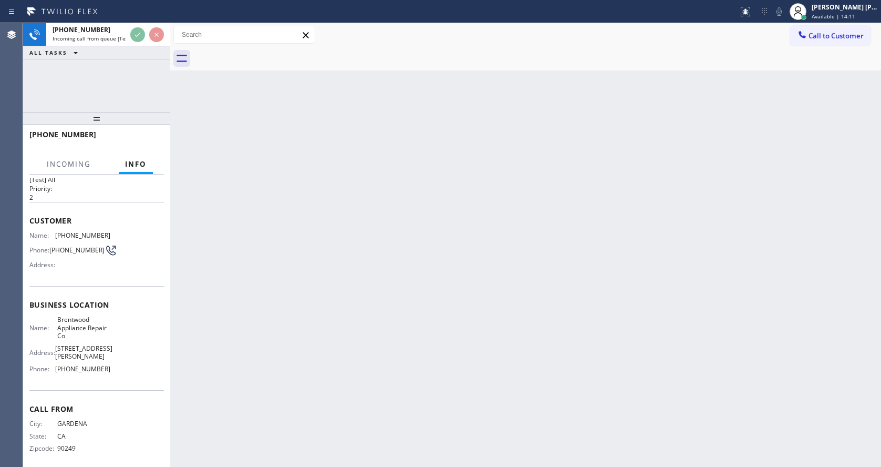
scroll to position [30, 0]
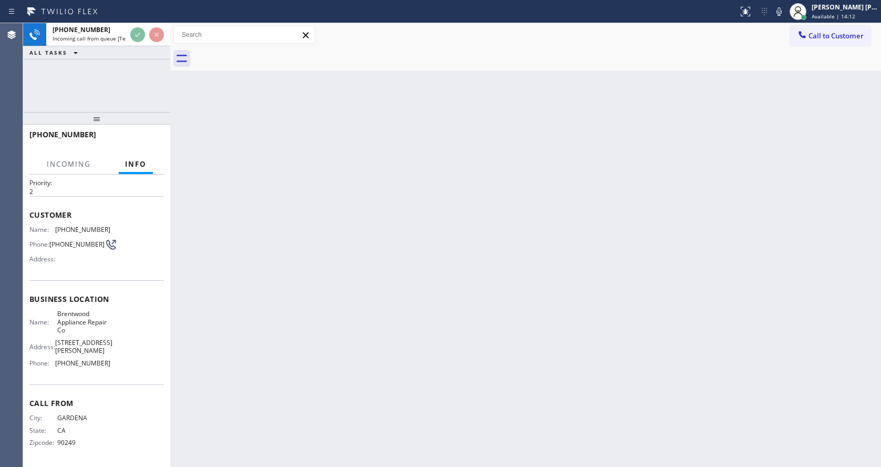
click at [397, 363] on div "Back to Dashboard Change Sender ID Customers Technicians Select a contact Outbo…" at bounding box center [525, 244] width 711 height 443
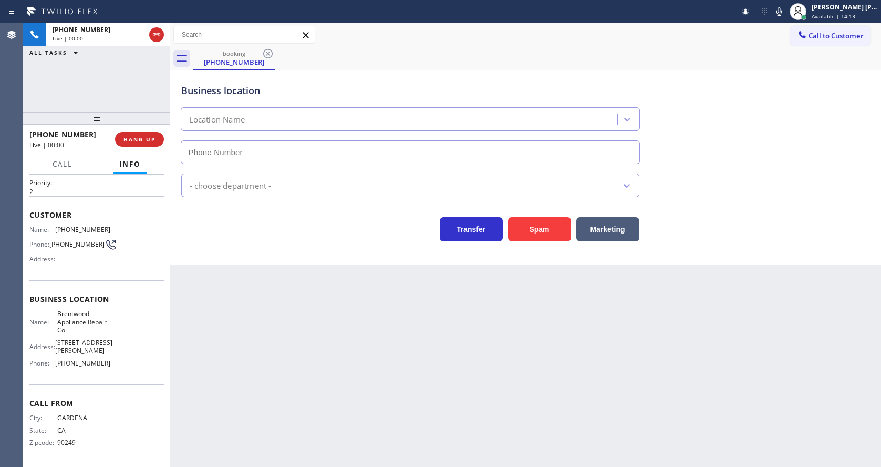
type input "(310) 340-7214"
click at [472, 341] on div "Back to Dashboard Change Sender ID Customers Technicians Select a contact Outbo…" at bounding box center [525, 244] width 711 height 443
click at [351, 329] on div "Back to Dashboard Change Sender ID Customers Technicians Select a contact Outbo…" at bounding box center [525, 244] width 711 height 443
click at [343, 369] on div "Back to Dashboard Change Sender ID Customers Technicians Select a contact Outbo…" at bounding box center [525, 244] width 711 height 443
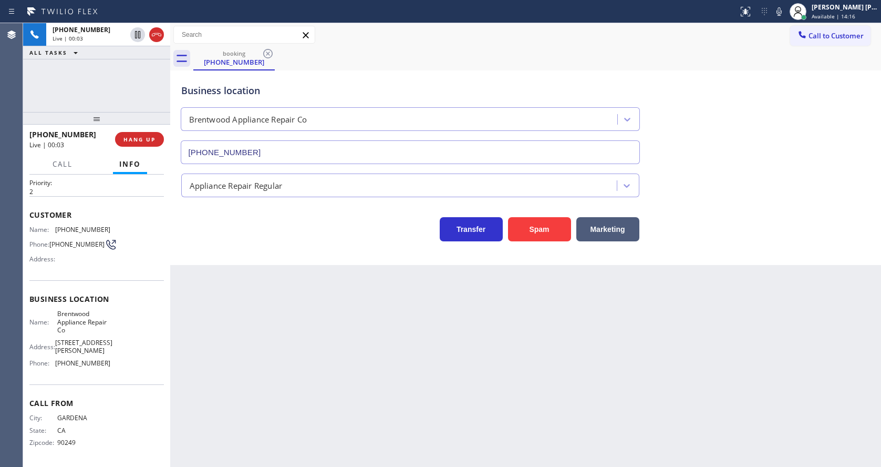
click at [220, 379] on div "Back to Dashboard Change Sender ID Customers Technicians Select a contact Outbo…" at bounding box center [525, 244] width 711 height 443
click at [474, 380] on div "Back to Dashboard Change Sender ID Customers Technicians Select a contact Outbo…" at bounding box center [525, 244] width 711 height 443
drag, startPoint x: 230, startPoint y: 302, endPoint x: 235, endPoint y: 340, distance: 38.6
click at [230, 302] on div "Back to Dashboard Change Sender ID Customers Technicians Select a contact Outbo…" at bounding box center [525, 244] width 711 height 443
click at [427, 353] on div "Back to Dashboard Change Sender ID Customers Technicians Select a contact Outbo…" at bounding box center [525, 244] width 711 height 443
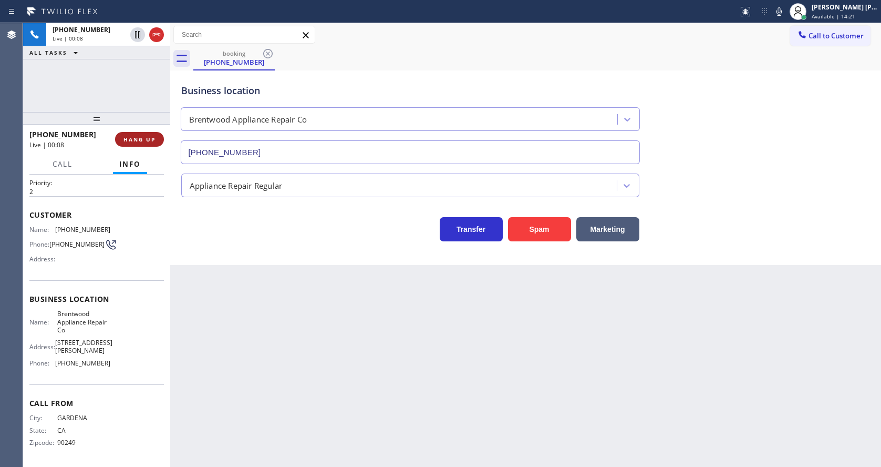
click at [137, 139] on span "HANG UP" at bounding box center [139, 139] width 32 height 7
click at [137, 139] on span "COMPLETE" at bounding box center [137, 139] width 36 height 7
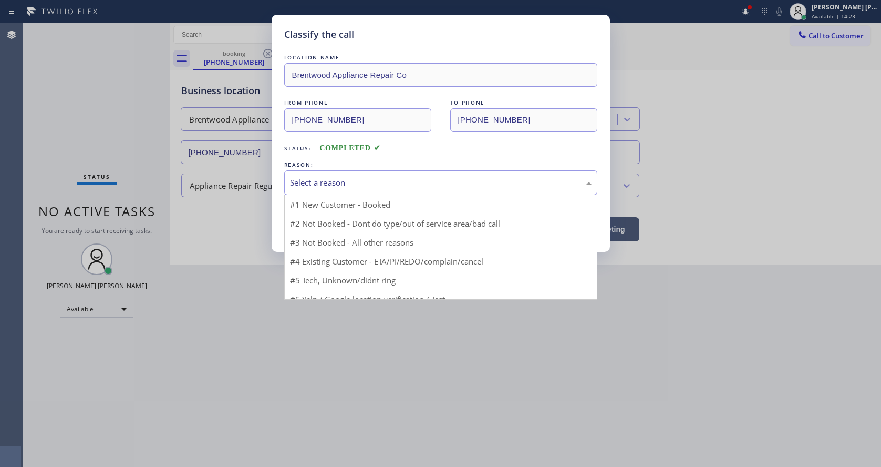
click at [306, 184] on div "Select a reason" at bounding box center [441, 183] width 302 height 12
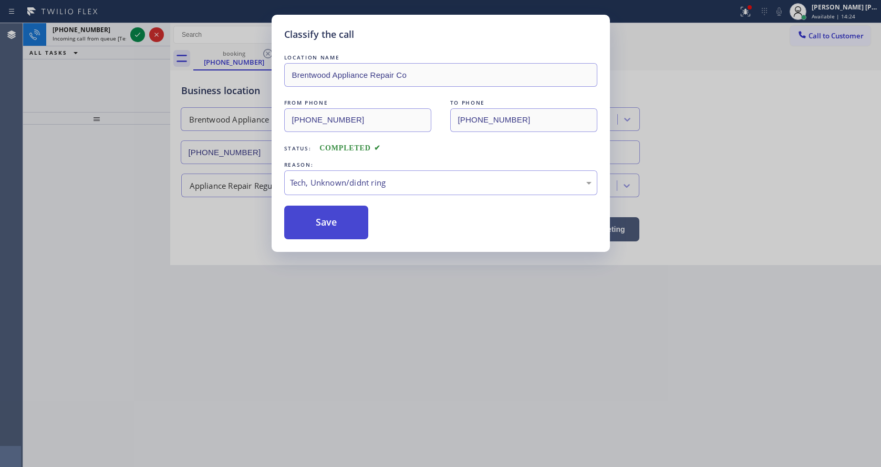
click at [317, 224] on button "Save" at bounding box center [326, 222] width 85 height 34
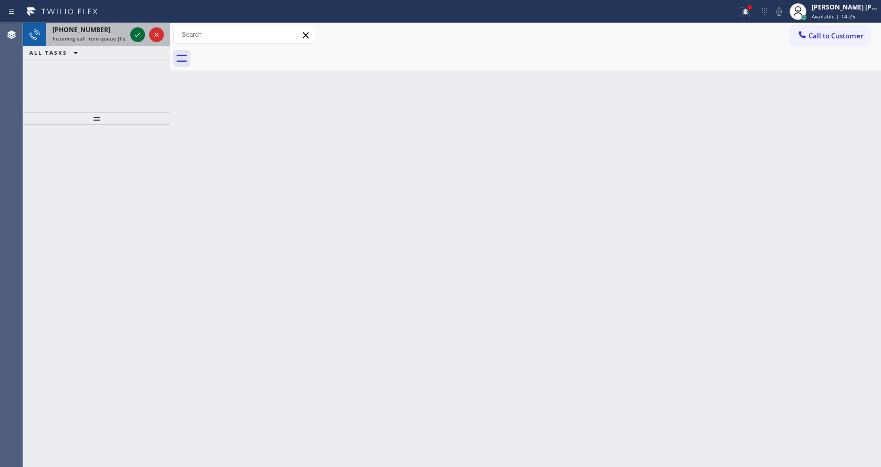
click at [138, 33] on icon at bounding box center [137, 34] width 13 height 13
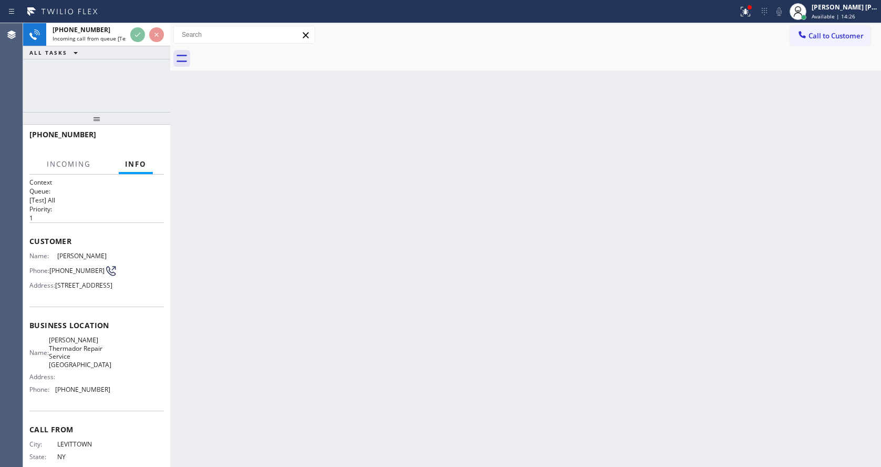
scroll to position [46, 0]
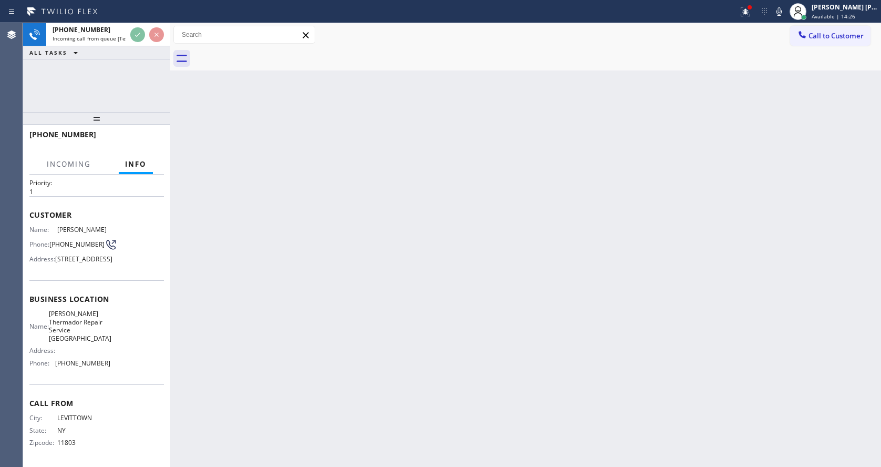
click at [417, 341] on div "Back to Dashboard Change Sender ID Customers Technicians Select a contact Outbo…" at bounding box center [525, 244] width 711 height 443
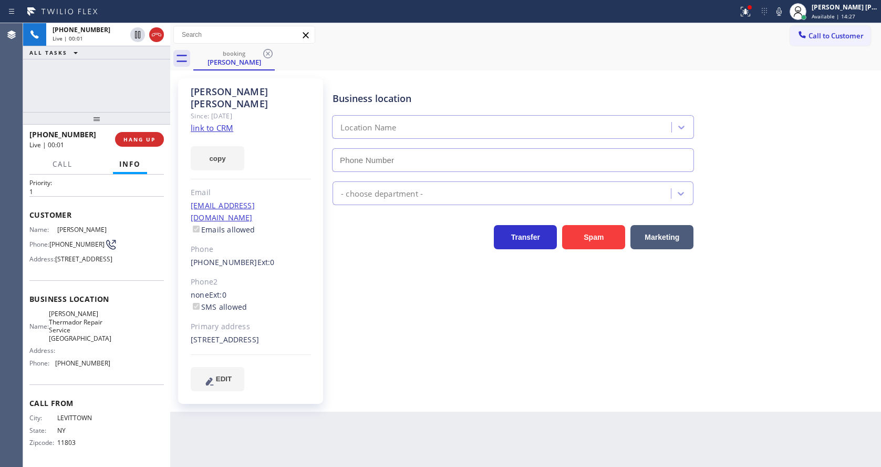
type input "(631) 201-5239"
click at [364, 330] on div "Business location Dylan Thermador Repair Service Aurora (631) 201-5239 Applianc…" at bounding box center [604, 234] width 548 height 307
click at [223, 122] on link "link to CRM" at bounding box center [212, 127] width 43 height 11
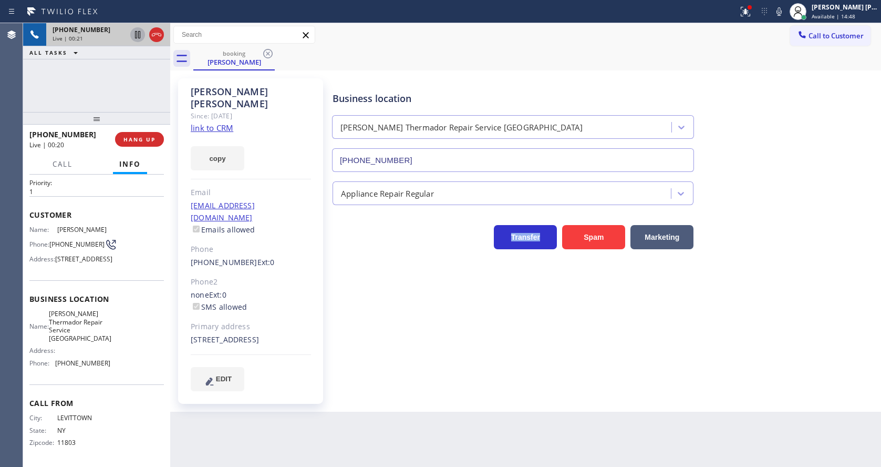
click at [137, 32] on icon at bounding box center [137, 34] width 5 height 7
click at [782, 7] on icon at bounding box center [779, 11] width 13 height 13
click at [749, 11] on icon at bounding box center [745, 11] width 13 height 13
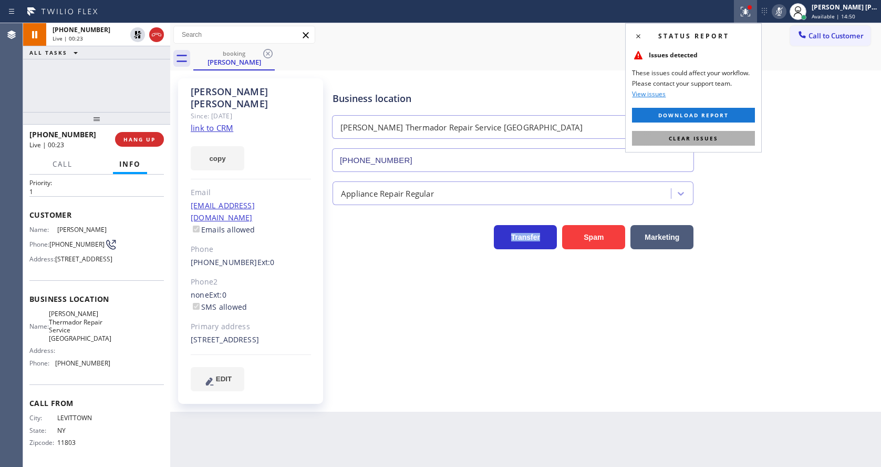
click at [717, 134] on span "Clear issues" at bounding box center [693, 137] width 49 height 7
click at [785, 123] on div "Business location Dylan Thermador Repair Service Aurora (631) 201-5239" at bounding box center [604, 124] width 548 height 95
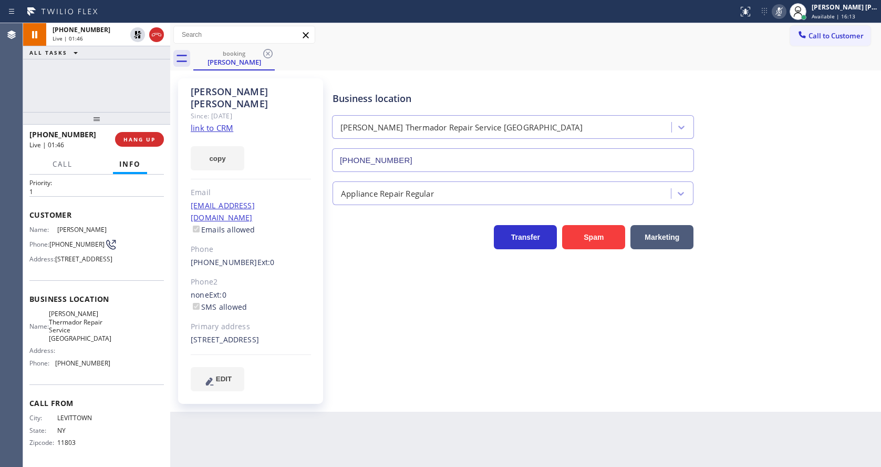
click at [344, 337] on div "Business location Dylan Thermador Repair Service Aurora (631) 201-5239 Applianc…" at bounding box center [604, 234] width 548 height 307
click at [510, 366] on div "Business location Dylan Thermador Repair Service Aurora (631) 201-5239 Applianc…" at bounding box center [604, 234] width 548 height 307
click at [138, 33] on icon at bounding box center [137, 34] width 7 height 7
click at [782, 11] on icon at bounding box center [778, 11] width 5 height 8
click at [773, 69] on div "booking Andrea Orbon" at bounding box center [537, 59] width 688 height 24
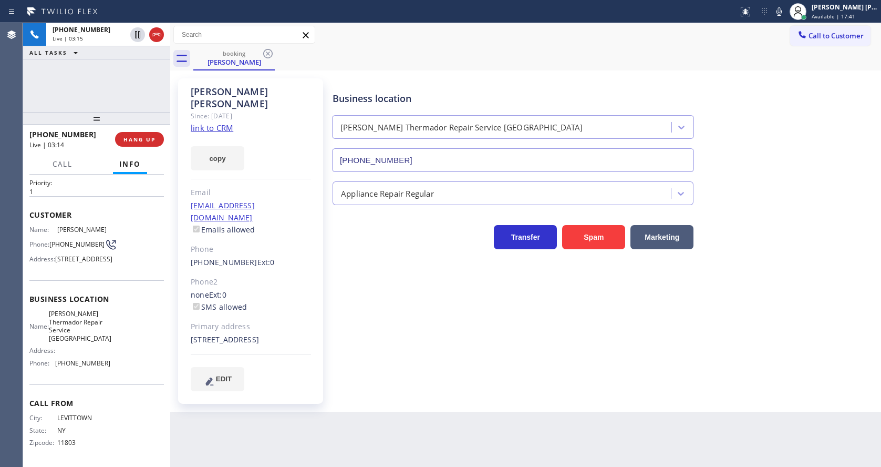
click at [362, 368] on div "Business location Dylan Thermador Repair Service Aurora (631) 201-5239 Applianc…" at bounding box center [604, 234] width 548 height 307
click at [331, 404] on div "Back to Dashboard Change Sender ID Customers Technicians Select a contact Outbo…" at bounding box center [525, 244] width 711 height 443
click at [135, 143] on button "COMPLETE" at bounding box center [137, 139] width 53 height 15
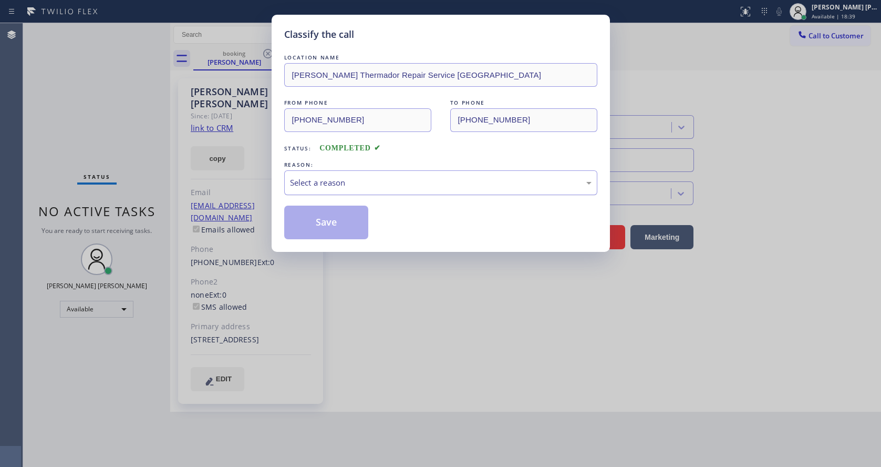
click at [358, 178] on div "Select a reason" at bounding box center [441, 183] width 302 height 12
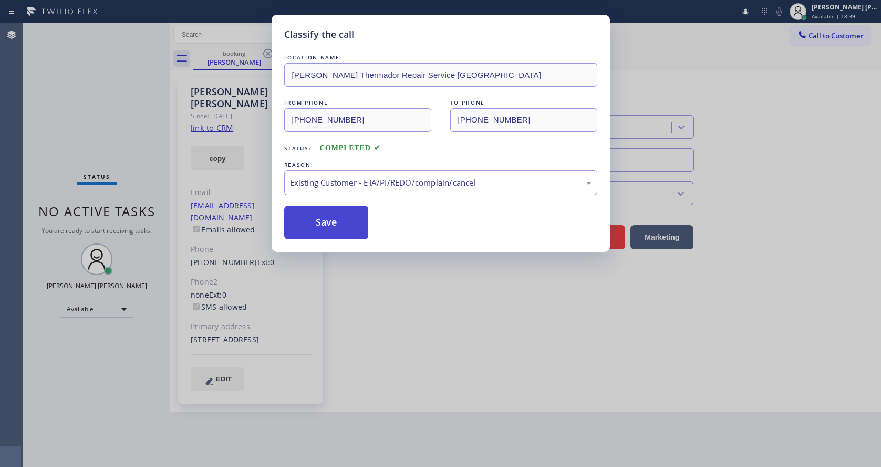
click at [336, 232] on button "Save" at bounding box center [326, 222] width 85 height 34
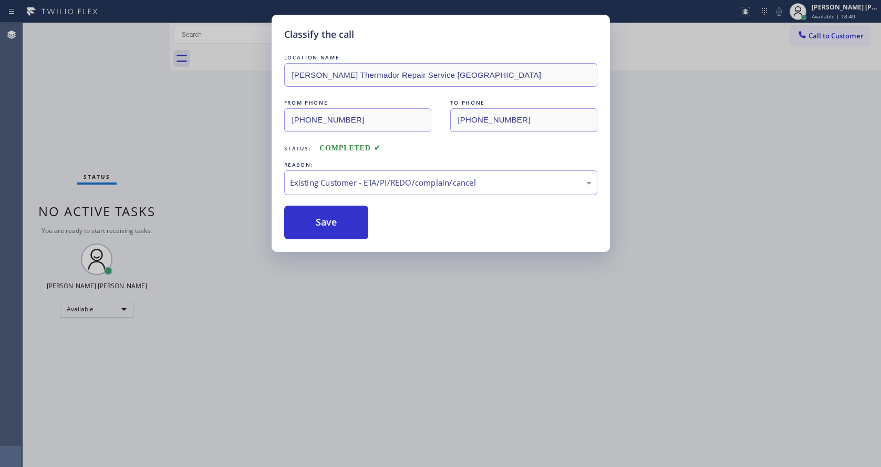
click at [346, 465] on div "Classify the call LOCATION NAME Dylan Thermador Repair Service Aurora FROM PHON…" at bounding box center [440, 233] width 881 height 467
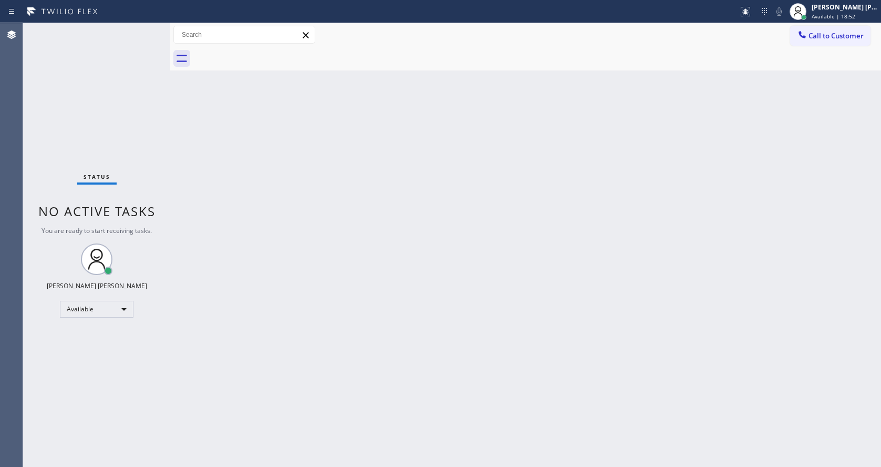
drag, startPoint x: 222, startPoint y: 206, endPoint x: 112, endPoint y: 62, distance: 181.8
click at [222, 206] on div "Back to Dashboard Change Sender ID Customers Technicians Select a contact Outbo…" at bounding box center [525, 244] width 711 height 443
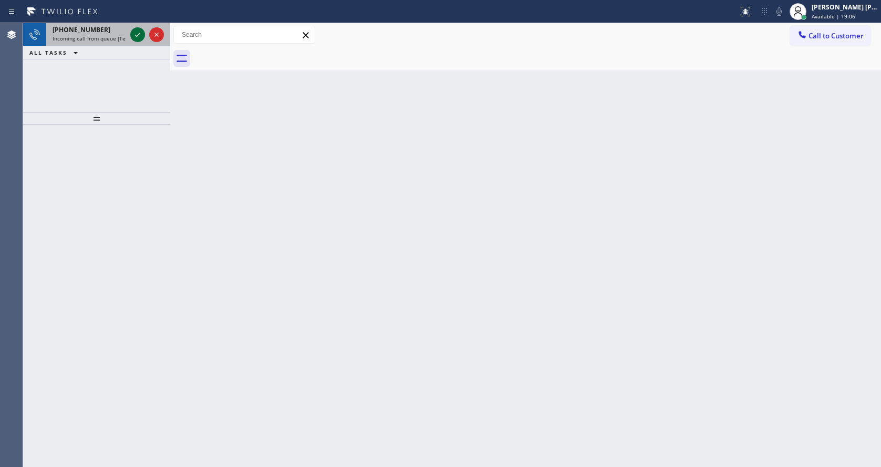
click at [141, 30] on icon at bounding box center [137, 34] width 13 height 13
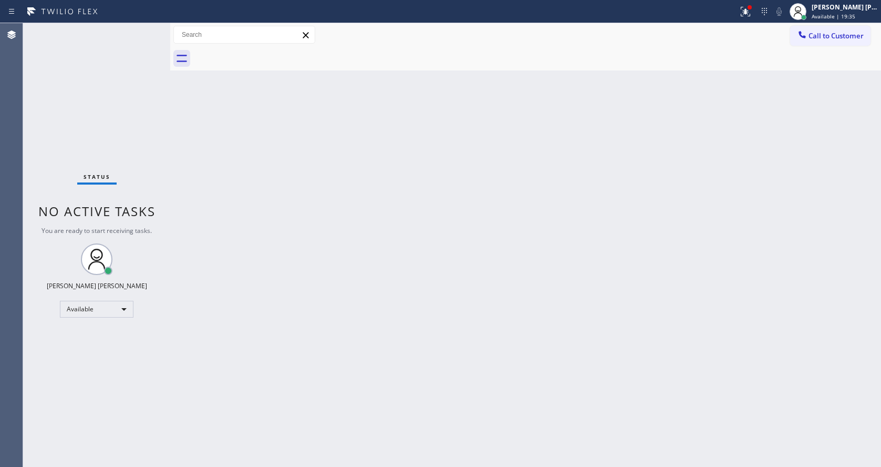
click at [470, 195] on div "Back to Dashboard Change Sender ID Customers Technicians Select a contact Outbo…" at bounding box center [525, 244] width 711 height 443
click at [412, 222] on div "Back to Dashboard Change Sender ID Customers Technicians Select a contact Outbo…" at bounding box center [525, 244] width 711 height 443
click at [757, 0] on button at bounding box center [745, 11] width 23 height 23
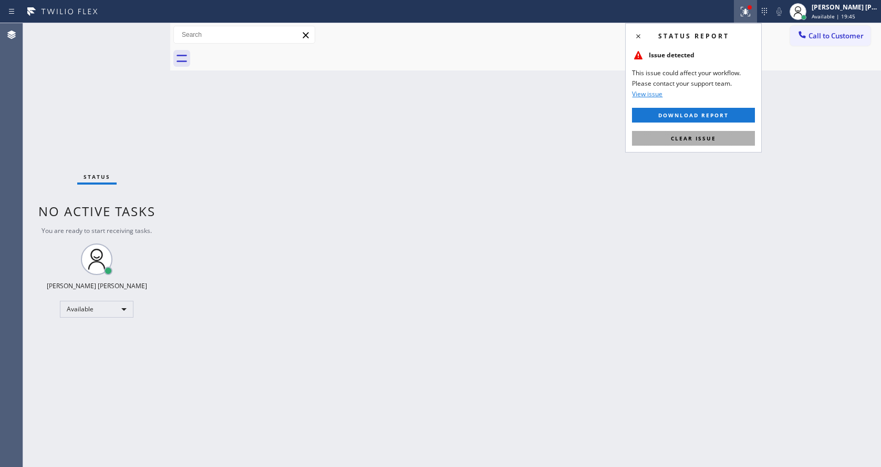
click at [716, 143] on button "Clear issue" at bounding box center [693, 138] width 123 height 15
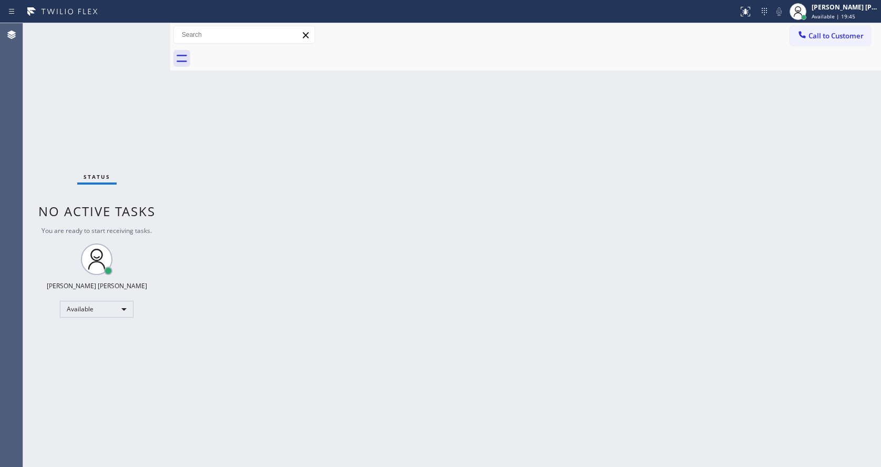
click at [718, 161] on div "Back to Dashboard Change Sender ID Customers Technicians Select a contact Outbo…" at bounding box center [525, 244] width 711 height 443
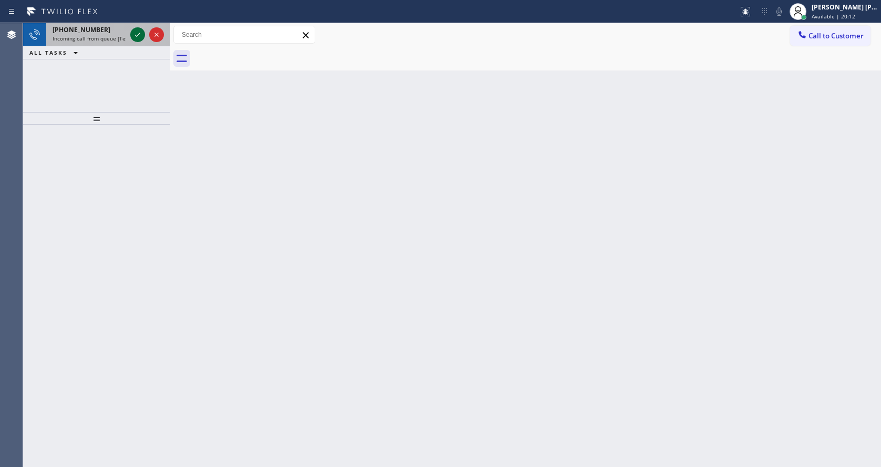
click at [137, 34] on icon at bounding box center [137, 34] width 13 height 13
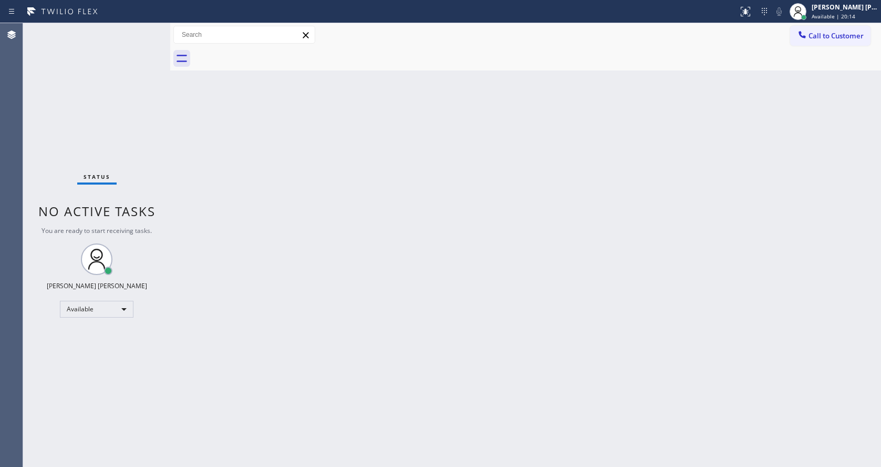
click at [349, 331] on div "Back to Dashboard Change Sender ID Customers Technicians Select a contact Outbo…" at bounding box center [525, 244] width 711 height 443
click at [501, 360] on div "Back to Dashboard Change Sender ID Customers Technicians Select a contact Outbo…" at bounding box center [525, 244] width 711 height 443
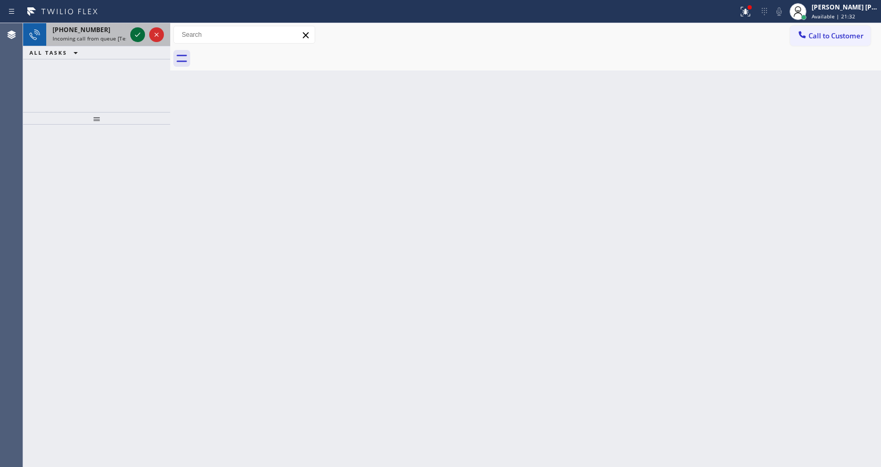
click at [142, 28] on icon at bounding box center [137, 34] width 13 height 13
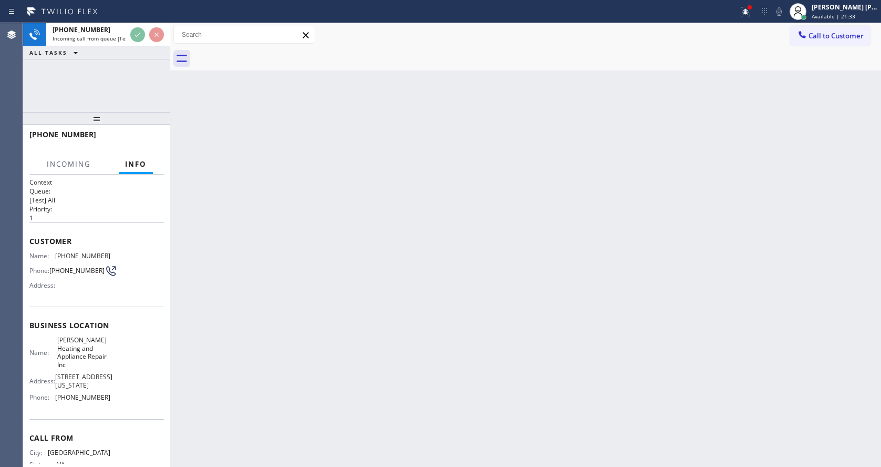
scroll to position [30, 0]
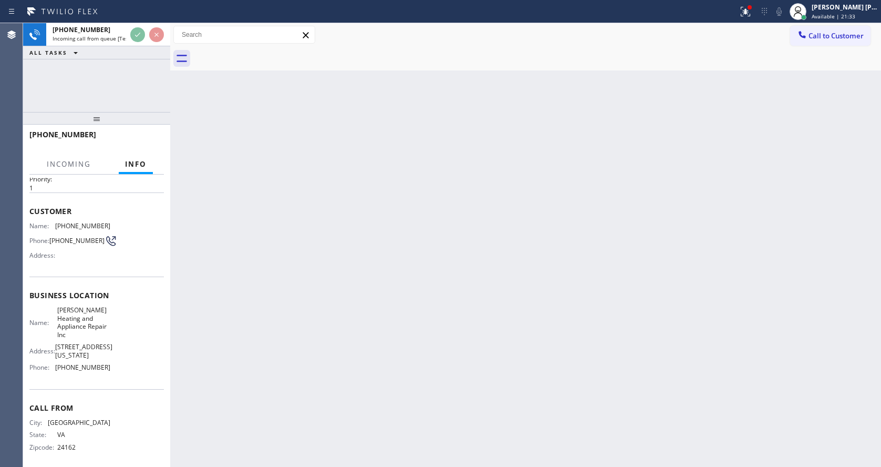
click at [370, 287] on div "Back to Dashboard Change Sender ID Customers Technicians Select a contact Outbo…" at bounding box center [525, 244] width 711 height 443
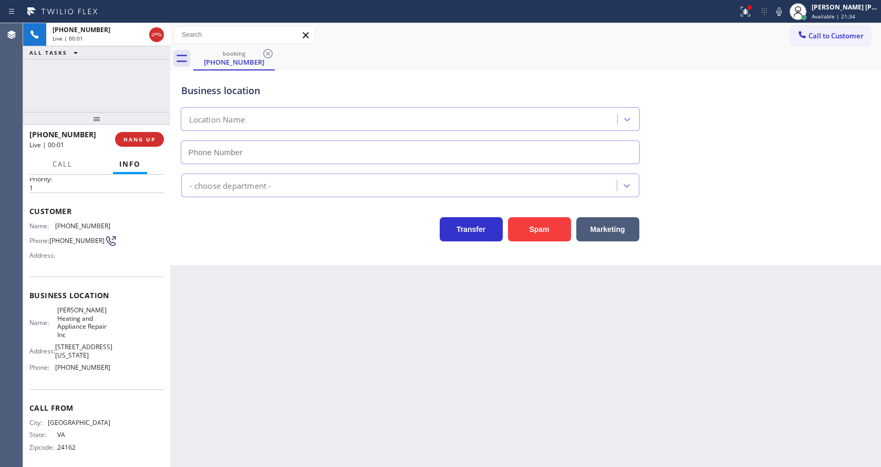
type input "(312) 500-8521"
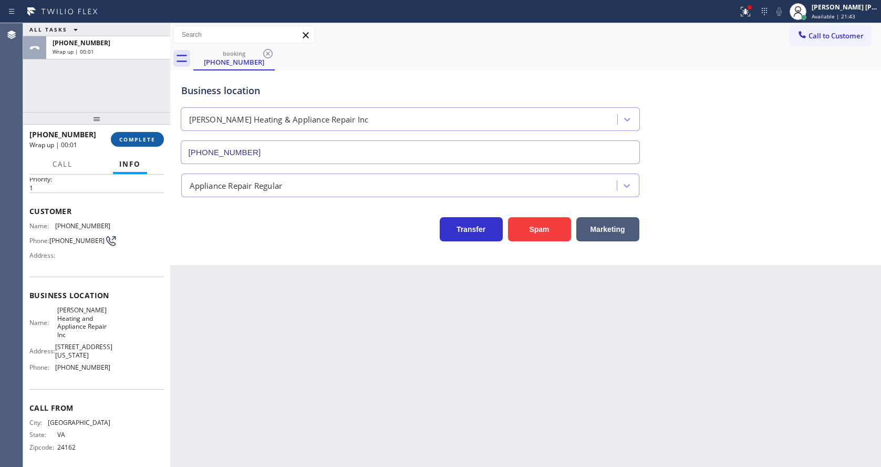
click at [144, 132] on button "COMPLETE" at bounding box center [137, 139] width 53 height 15
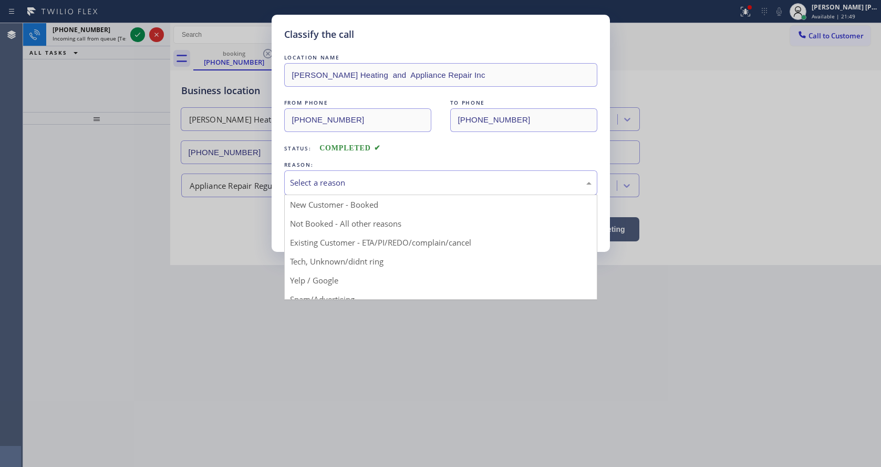
click at [306, 183] on div "Select a reason" at bounding box center [441, 183] width 302 height 12
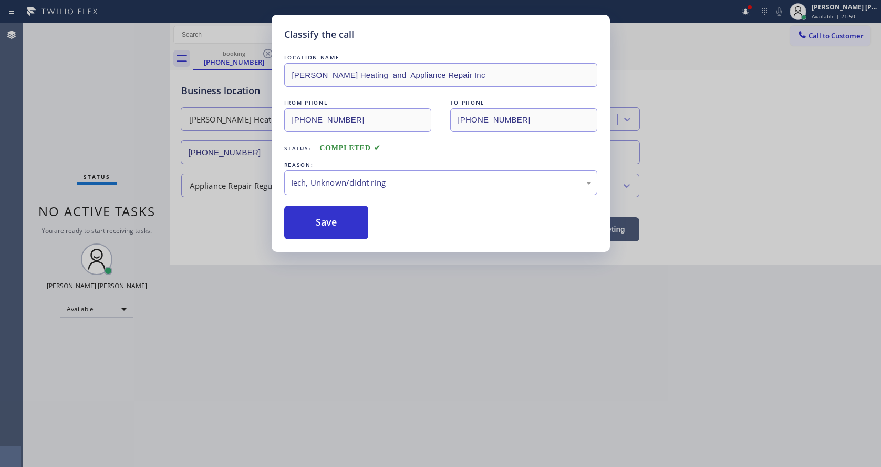
click at [335, 241] on div "Classify the call LOCATION NAME Morton Heating and Appliance Repair Inc FROM PH…" at bounding box center [441, 133] width 338 height 237
click at [320, 214] on button "Save" at bounding box center [326, 222] width 85 height 34
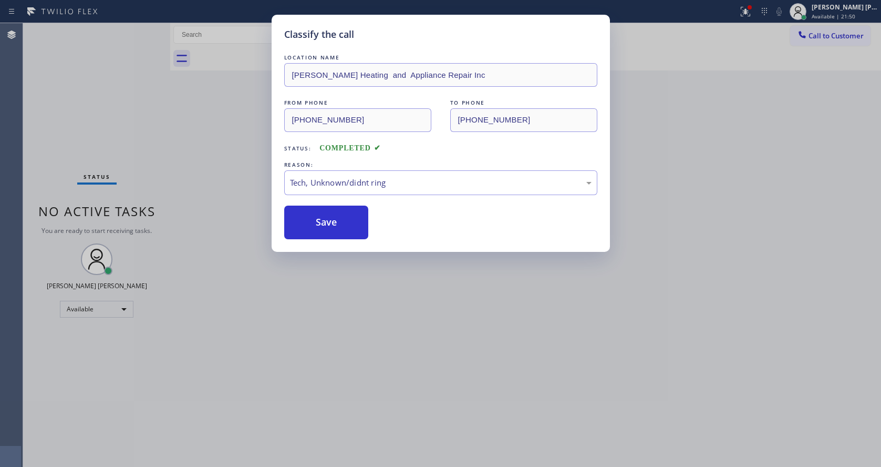
click at [375, 375] on div "Classify the call LOCATION NAME Morton Heating and Appliance Repair Inc FROM PH…" at bounding box center [440, 233] width 881 height 467
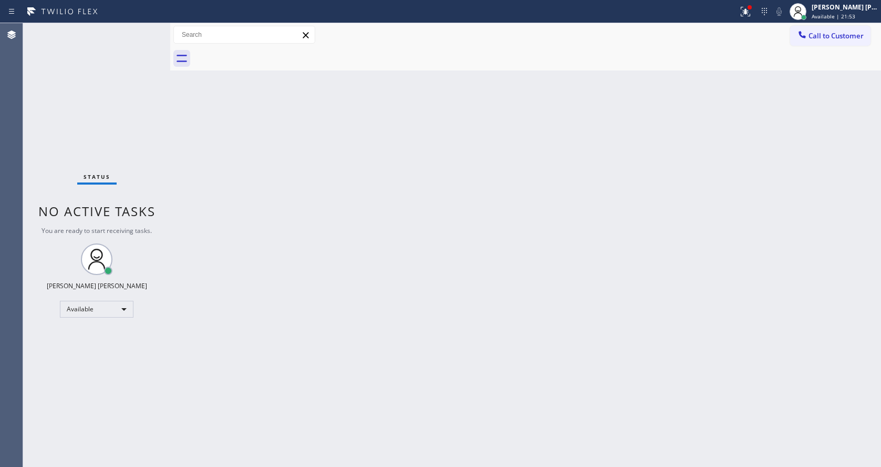
click at [254, 172] on div "Back to Dashboard Change Sender ID Customers Technicians Select a contact Outbo…" at bounding box center [525, 244] width 711 height 443
click at [195, 152] on div "Back to Dashboard Change Sender ID Customers Technicians Select a contact Outbo…" at bounding box center [525, 244] width 711 height 443
click at [447, 165] on div "Back to Dashboard Change Sender ID Customers Technicians Select a contact Outbo…" at bounding box center [525, 244] width 711 height 443
click at [746, 11] on icon at bounding box center [745, 11] width 13 height 13
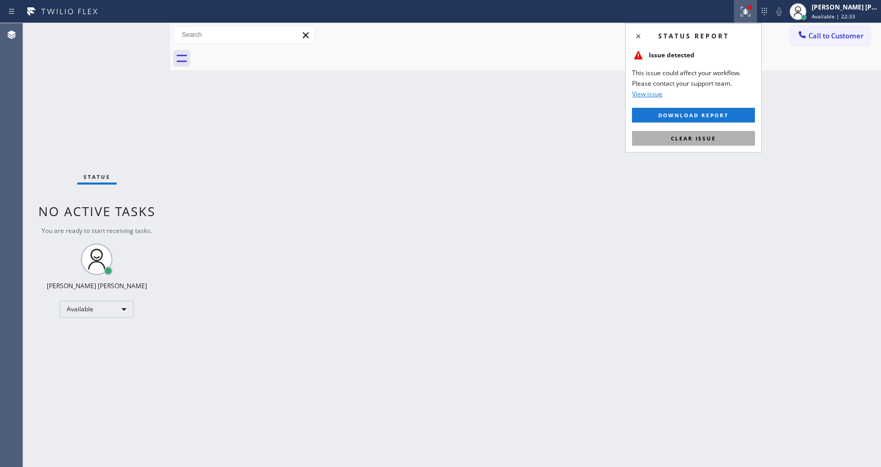
click at [721, 139] on button "Clear issue" at bounding box center [693, 138] width 123 height 15
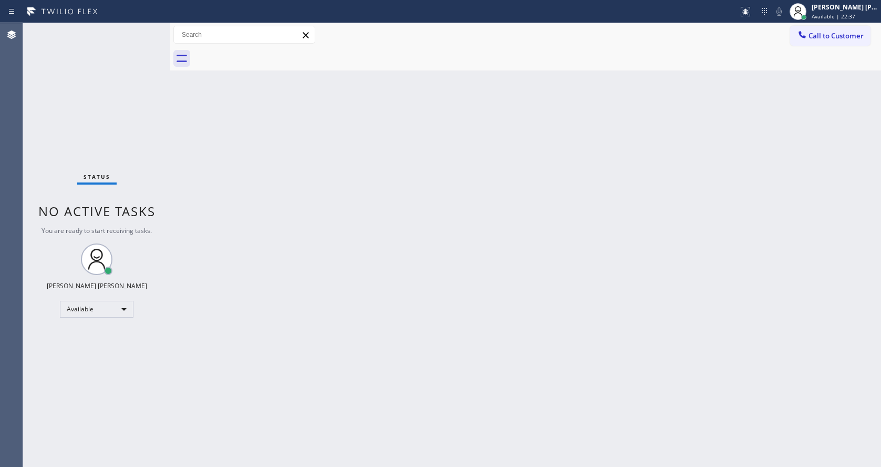
click at [345, 244] on div "Back to Dashboard Change Sender ID Customers Technicians Select a contact Outbo…" at bounding box center [525, 244] width 711 height 443
click at [109, 53] on div "Status No active tasks You are ready to start receiving tasks. [PERSON_NAME] [P…" at bounding box center [96, 244] width 147 height 443
click at [627, 195] on div "Back to Dashboard Change Sender ID Customers Technicians Select a contact Outbo…" at bounding box center [525, 244] width 711 height 443
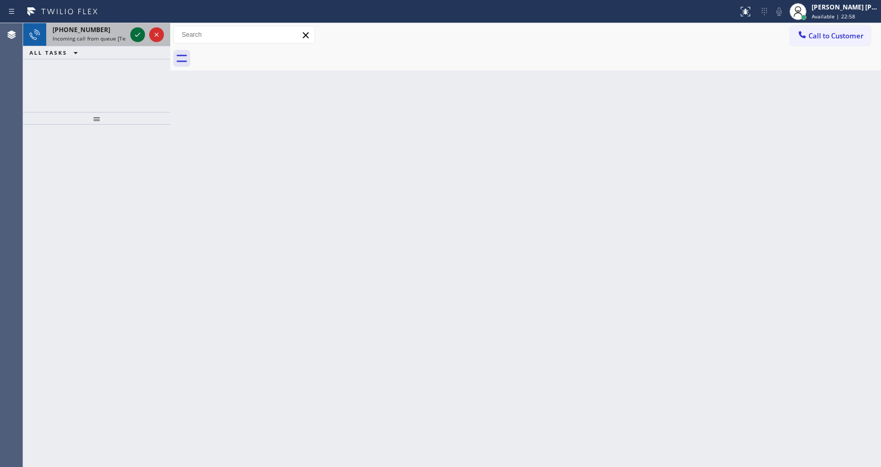
click at [134, 37] on icon at bounding box center [137, 34] width 13 height 13
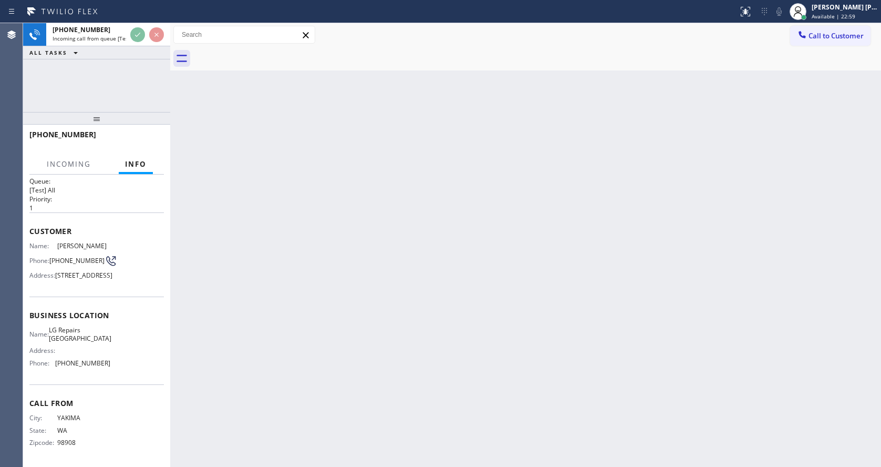
scroll to position [30, 0]
click at [344, 303] on div "Back to Dashboard Change Sender ID Customers Technicians Select a contact Outbo…" at bounding box center [525, 244] width 711 height 443
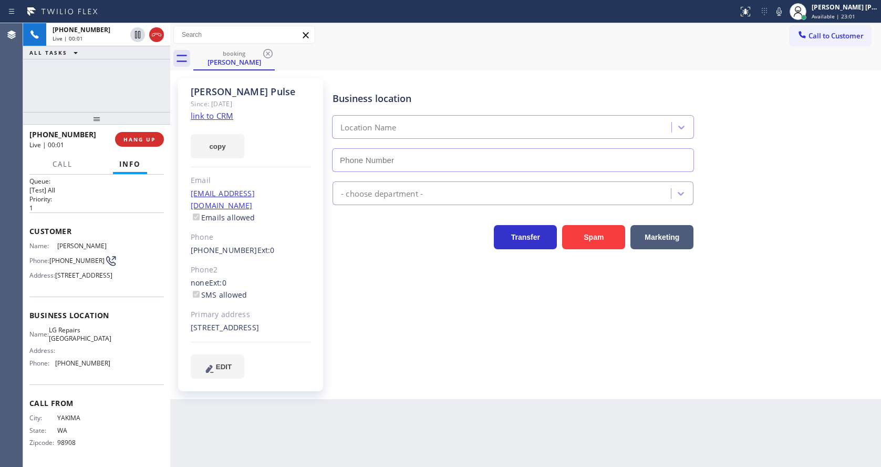
type input "(206) 567-1716"
click at [224, 111] on link "link to CRM" at bounding box center [212, 115] width 43 height 11
click at [391, 348] on div "Business location LG Repairs Seattle (206) 567-1716 Appliance Repair High End T…" at bounding box center [604, 228] width 548 height 294
click at [382, 382] on div "Business location LG Repairs Seattle (206) 567-1716 Appliance Repair High End T…" at bounding box center [604, 238] width 548 height 315
click at [765, 153] on div "Business location LG Repairs Seattle (206) 567-1716" at bounding box center [604, 124] width 548 height 95
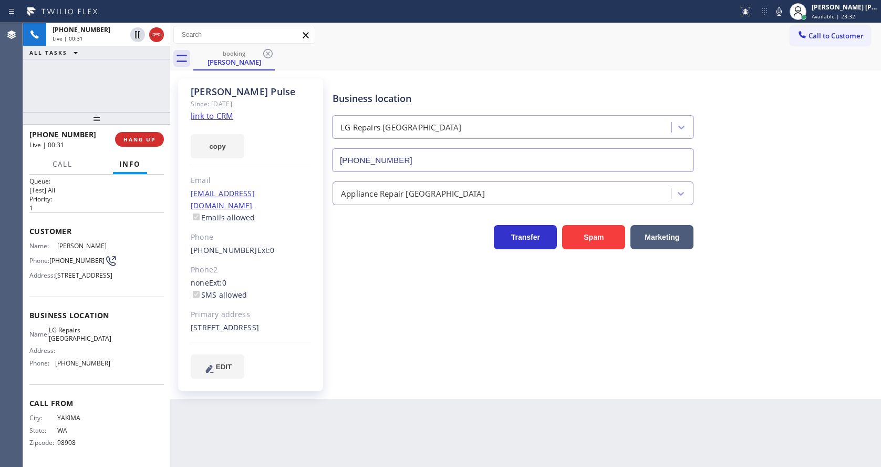
click at [332, 453] on div "Back to Dashboard Change Sender ID Customers Technicians Select a contact Outbo…" at bounding box center [525, 244] width 711 height 443
click at [400, 402] on div "Back to Dashboard Change Sender ID Customers Technicians Select a contact Outbo…" at bounding box center [525, 244] width 711 height 443
click at [783, 217] on div "Transfer Spam Marketing" at bounding box center [604, 232] width 548 height 34
click at [781, 12] on icon at bounding box center [779, 11] width 13 height 13
click at [139, 37] on icon at bounding box center [137, 34] width 5 height 7
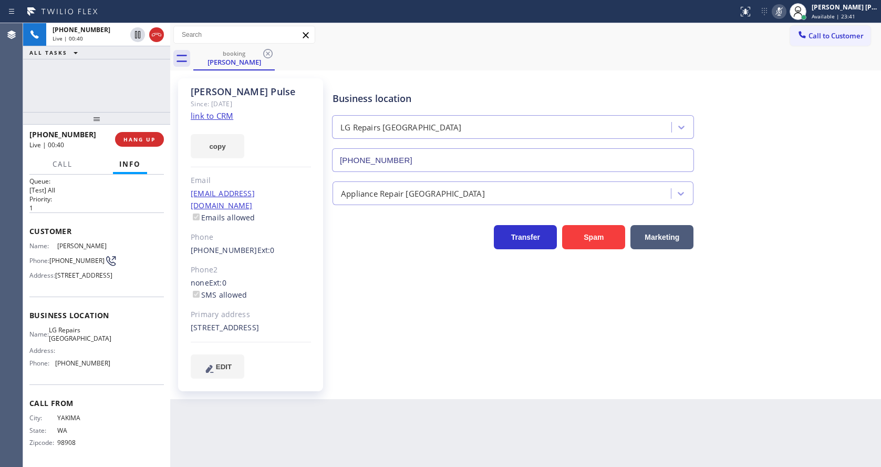
click at [434, 370] on div "Business location LG Repairs Seattle (206) 567-1716 Appliance Repair High End T…" at bounding box center [604, 228] width 548 height 294
click at [285, 308] on div "Primary address" at bounding box center [251, 314] width 120 height 12
click at [485, 334] on div "Business location LG Repairs Seattle (206) 567-1716 Appliance Repair High End T…" at bounding box center [604, 228] width 548 height 294
click at [430, 372] on div "Business location LG Repairs Seattle (206) 567-1716 Appliance Repair High End T…" at bounding box center [604, 228] width 548 height 294
click at [404, 373] on div "Business location LG Repairs Seattle (206) 567-1716 Appliance Repair High End T…" at bounding box center [604, 228] width 548 height 294
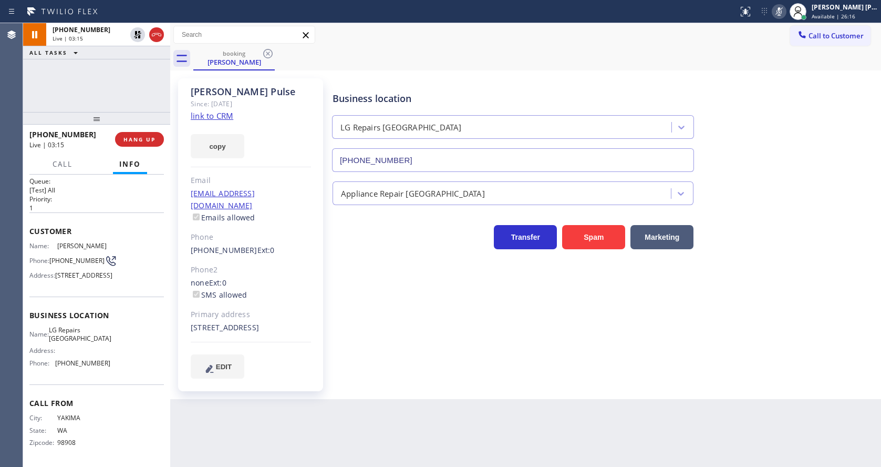
click at [357, 350] on div "Business location LG Repairs Seattle (206) 567-1716 Appliance Repair High End T…" at bounding box center [604, 228] width 548 height 294
click at [474, 366] on div "Business location LG Repairs Seattle (206) 567-1716 Appliance Repair High End T…" at bounding box center [604, 228] width 548 height 294
drag, startPoint x: 417, startPoint y: 339, endPoint x: 409, endPoint y: 353, distance: 15.5
click at [417, 339] on div "Business location LG Repairs Seattle (206) 567-1716 Appliance Repair High End T…" at bounding box center [604, 228] width 548 height 294
drag, startPoint x: 452, startPoint y: 389, endPoint x: 251, endPoint y: 185, distance: 286.8
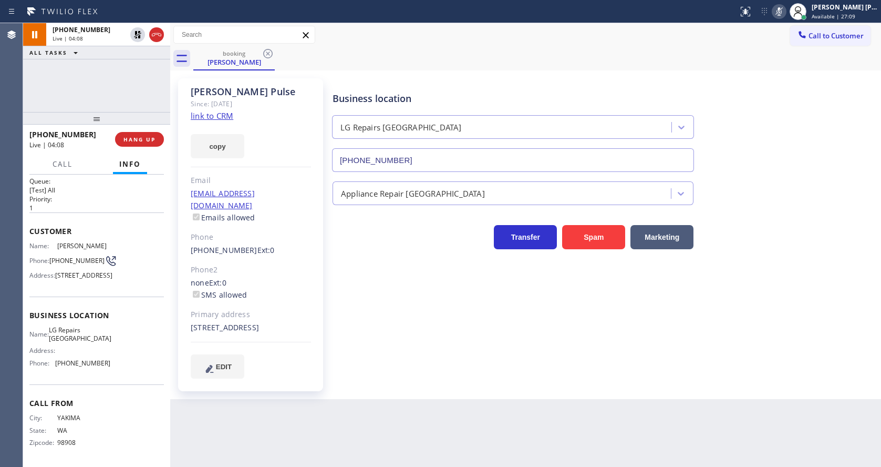
click at [452, 390] on div "Business location LG Repairs Seattle (206) 567-1716 Appliance Repair High End T…" at bounding box center [604, 238] width 548 height 315
click at [359, 316] on div "Business location LG Repairs Seattle (206) 567-1716 Appliance Repair High End T…" at bounding box center [604, 228] width 548 height 294
click at [214, 118] on link "link to CRM" at bounding box center [212, 115] width 43 height 11
click at [137, 34] on icon at bounding box center [137, 34] width 7 height 7
click at [785, 13] on icon at bounding box center [779, 11] width 13 height 13
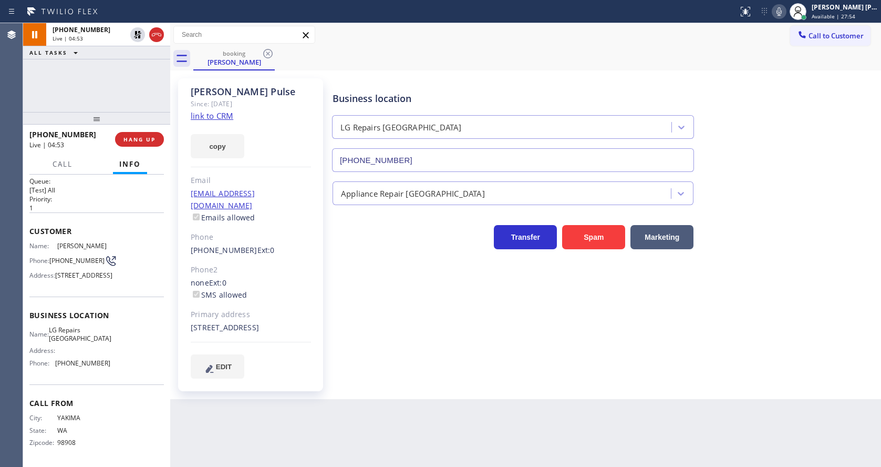
click at [803, 63] on div "booking Daniel Pulse" at bounding box center [537, 59] width 688 height 24
click at [339, 357] on div "Business location LG Repairs Seattle (206) 567-1716 Appliance Repair High End T…" at bounding box center [604, 228] width 548 height 294
click at [393, 363] on div "Business location LG Repairs Seattle (206) 567-1716 Appliance Repair High End T…" at bounding box center [604, 228] width 548 height 294
click at [493, 370] on div "Business location LG Repairs Seattle (206) 567-1716 Appliance Repair High End T…" at bounding box center [604, 228] width 548 height 294
click at [133, 132] on button "HANG UP" at bounding box center [139, 139] width 49 height 15
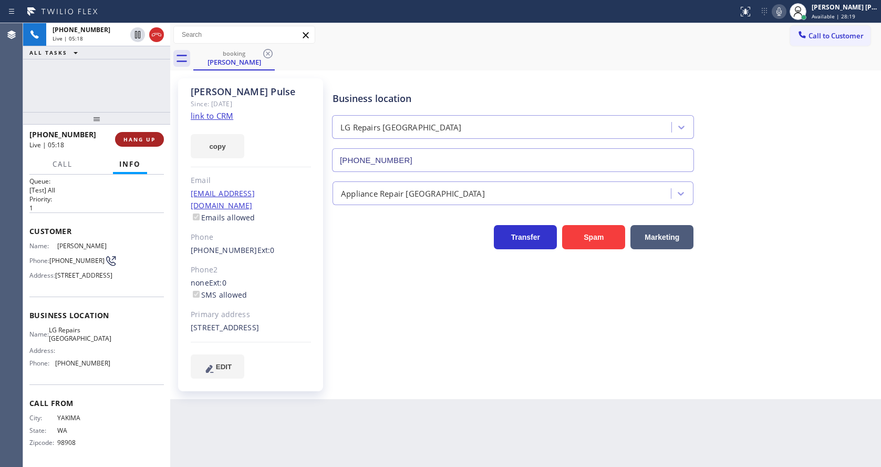
click at [133, 132] on button "HANG UP" at bounding box center [139, 139] width 49 height 15
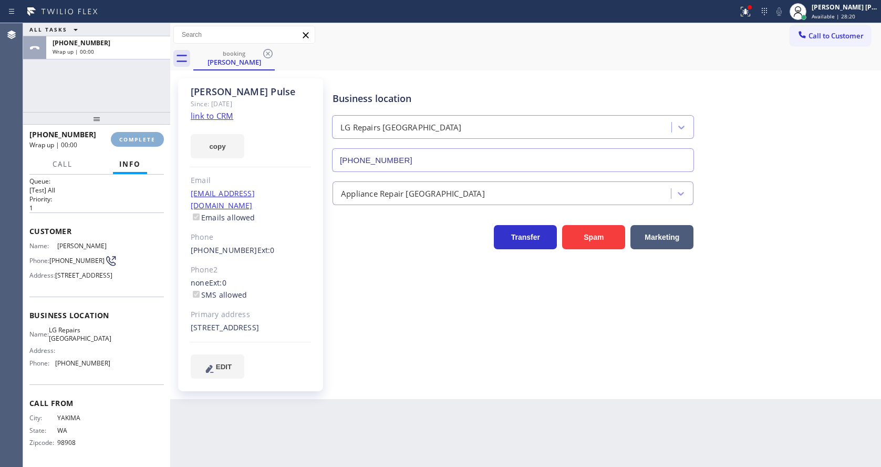
click at [133, 132] on button "COMPLETE" at bounding box center [137, 139] width 53 height 15
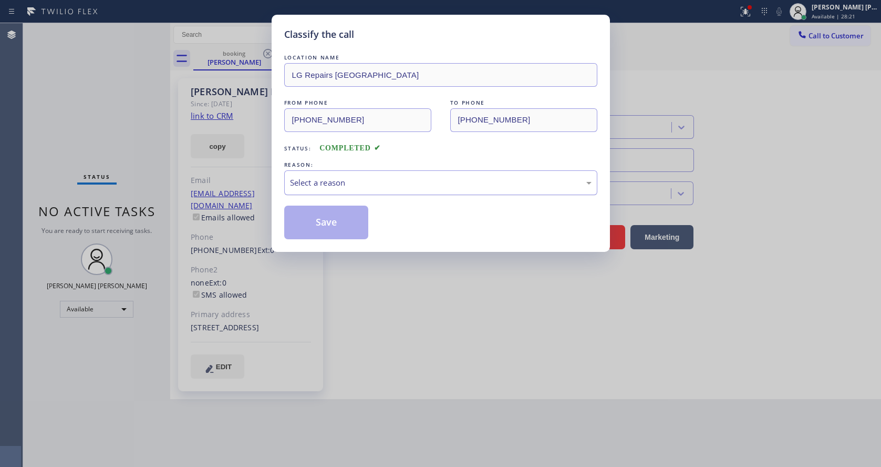
click at [351, 181] on div "Select a reason" at bounding box center [441, 183] width 302 height 12
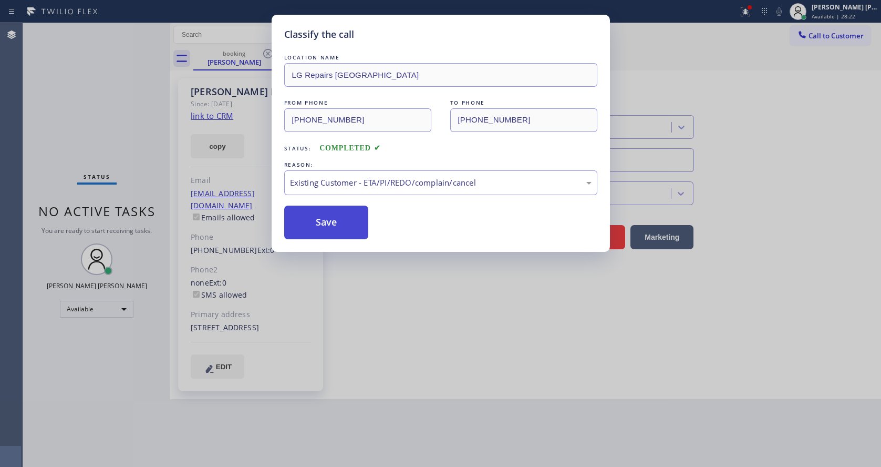
click at [323, 214] on button "Save" at bounding box center [326, 222] width 85 height 34
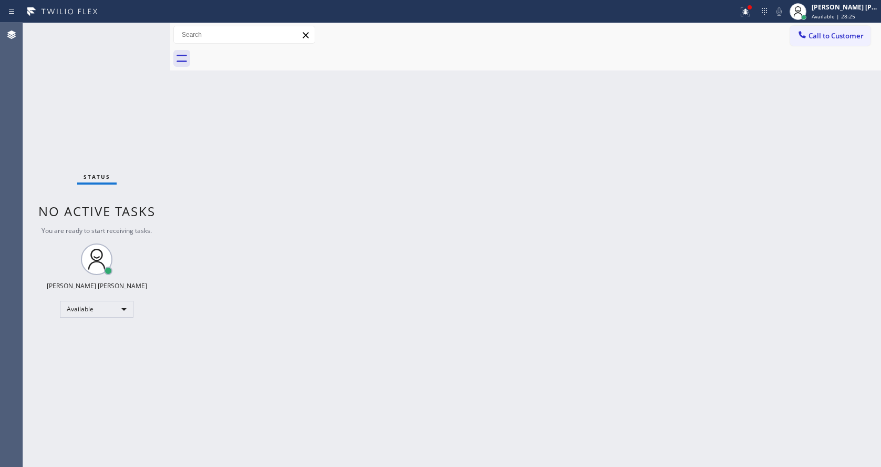
drag, startPoint x: 344, startPoint y: 346, endPoint x: 351, endPoint y: 377, distance: 31.3
click at [345, 346] on div "Back to Dashboard Change Sender ID Customers Technicians Select a contact Outbo…" at bounding box center [525, 244] width 711 height 443
click at [499, 359] on div "Back to Dashboard Change Sender ID Customers Technicians Select a contact Outbo…" at bounding box center [525, 244] width 711 height 443
click at [325, 312] on div "Back to Dashboard Change Sender ID Customers Technicians Select a contact Outbo…" at bounding box center [525, 244] width 711 height 443
click at [223, 144] on div "Back to Dashboard Change Sender ID Customers Technicians Select a contact Outbo…" at bounding box center [525, 244] width 711 height 443
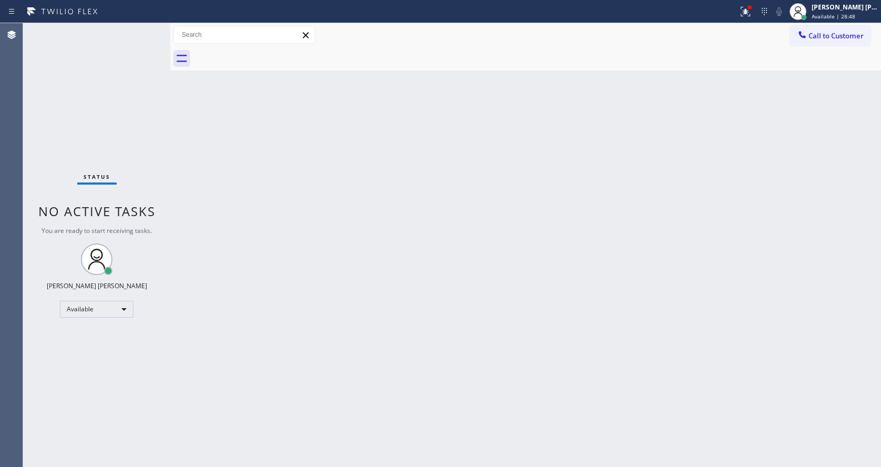
click at [147, 29] on div "Status No active tasks You are ready to start receiving tasks. [PERSON_NAME] [P…" at bounding box center [96, 244] width 147 height 443
click at [206, 164] on div "Back to Dashboard Change Sender ID Customers Technicians Select a contact Outbo…" at bounding box center [525, 244] width 711 height 443
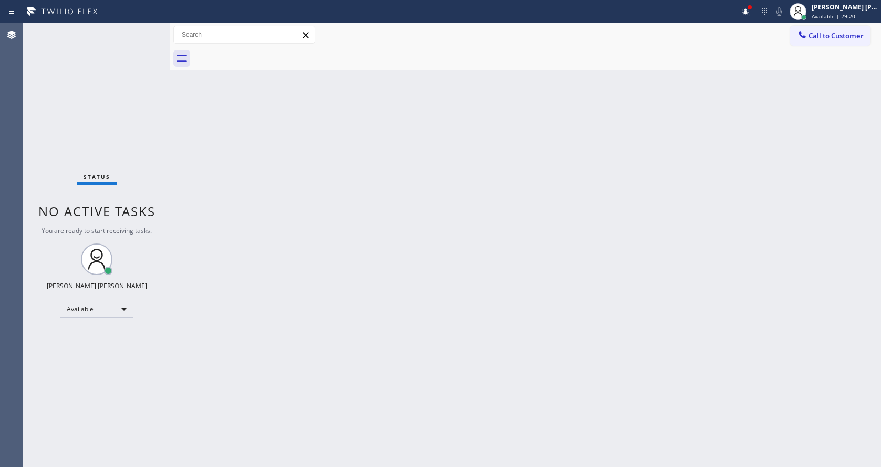
click at [524, 246] on div "Back to Dashboard Change Sender ID Customers Technicians Select a contact Outbo…" at bounding box center [525, 244] width 711 height 443
click at [506, 247] on div "Back to Dashboard Change Sender ID Customers Technicians Select a contact Outbo…" at bounding box center [525, 244] width 711 height 443
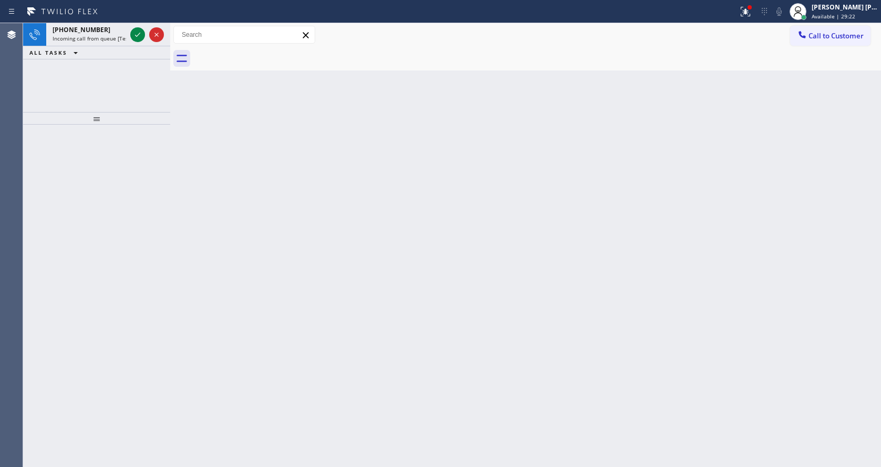
click at [383, 262] on div "Back to Dashboard Change Sender ID Customers Technicians Select a contact Outbo…" at bounding box center [525, 244] width 711 height 443
click at [134, 37] on icon at bounding box center [137, 34] width 13 height 13
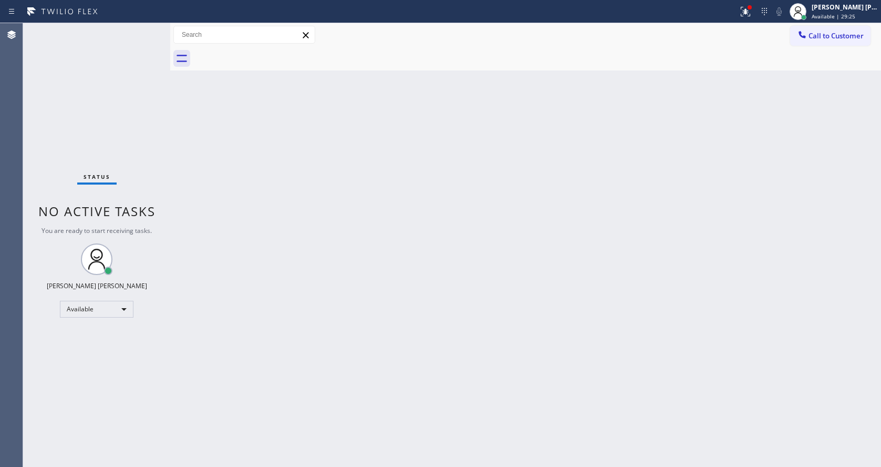
click at [554, 271] on div "Back to Dashboard Change Sender ID Customers Technicians Select a contact Outbo…" at bounding box center [525, 244] width 711 height 443
click at [750, 5] on icon at bounding box center [745, 11] width 13 height 13
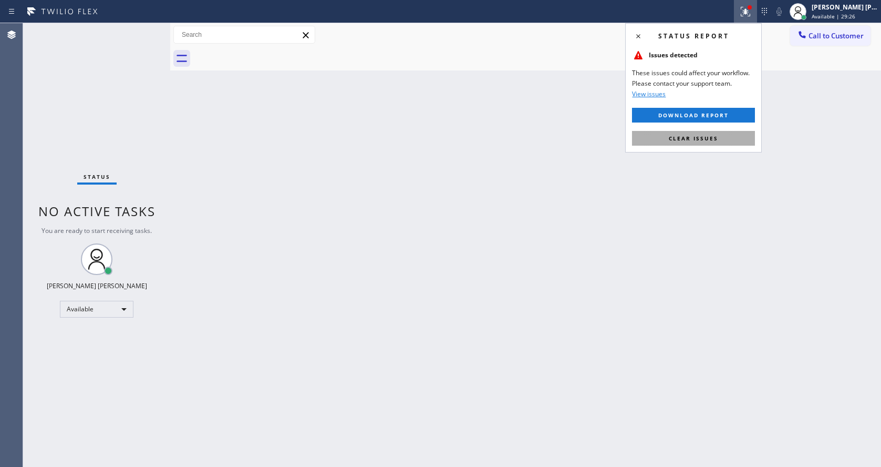
click at [716, 131] on button "Clear issues" at bounding box center [693, 138] width 123 height 15
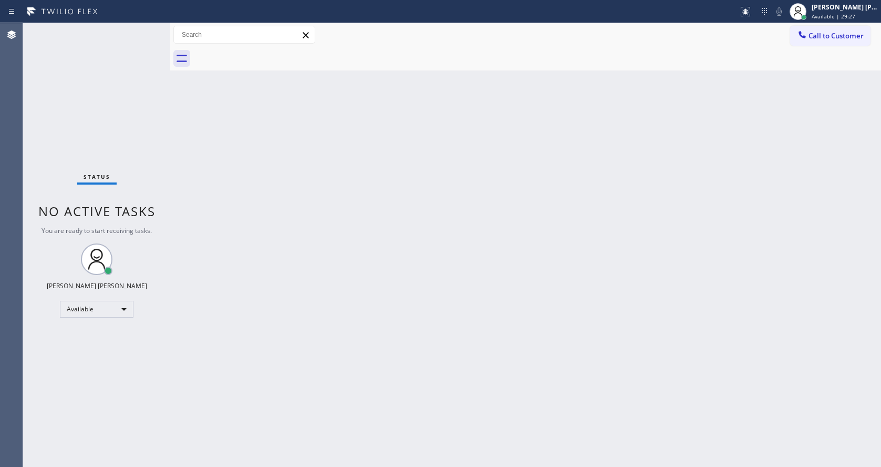
click at [492, 237] on div "Back to Dashboard Change Sender ID Customers Technicians Select a contact Outbo…" at bounding box center [525, 244] width 711 height 443
click at [131, 218] on span "No active tasks" at bounding box center [96, 210] width 117 height 17
click at [197, 217] on div "Back to Dashboard Change Sender ID Customers Technicians Select a contact Outbo…" at bounding box center [525, 244] width 711 height 443
click at [149, 27] on div "Status No active tasks You are ready to start receiving tasks. [PERSON_NAME] [P…" at bounding box center [96, 244] width 147 height 443
click at [148, 29] on div "Status No active tasks You are ready to start receiving tasks. [PERSON_NAME] [P…" at bounding box center [96, 244] width 147 height 443
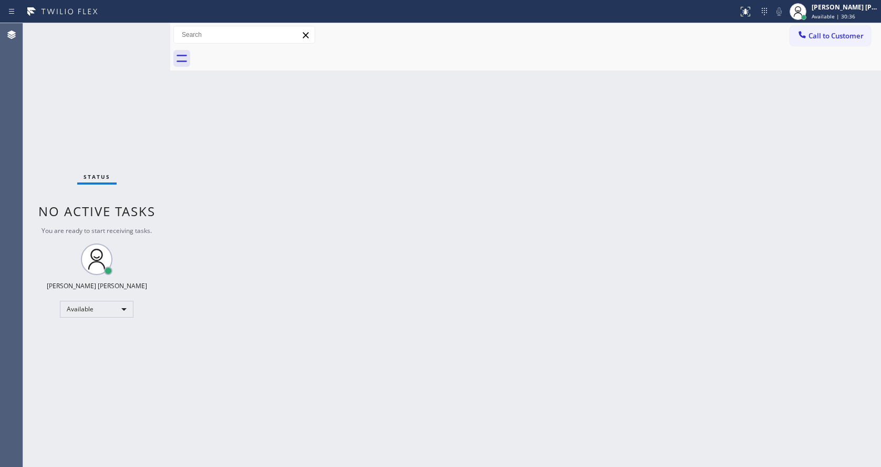
click at [142, 236] on div "Status No active tasks You are ready to start receiving tasks. [PERSON_NAME] [P…" at bounding box center [96, 244] width 147 height 443
click at [541, 330] on div "Back to Dashboard Change Sender ID Customers Technicians Select a contact Outbo…" at bounding box center [525, 244] width 711 height 443
drag, startPoint x: 160, startPoint y: 123, endPoint x: 170, endPoint y: 124, distance: 9.5
click at [160, 123] on div "Status No active tasks You are ready to start receiving tasks. [PERSON_NAME] [P…" at bounding box center [96, 244] width 147 height 443
click at [170, 90] on div at bounding box center [170, 244] width 0 height 443
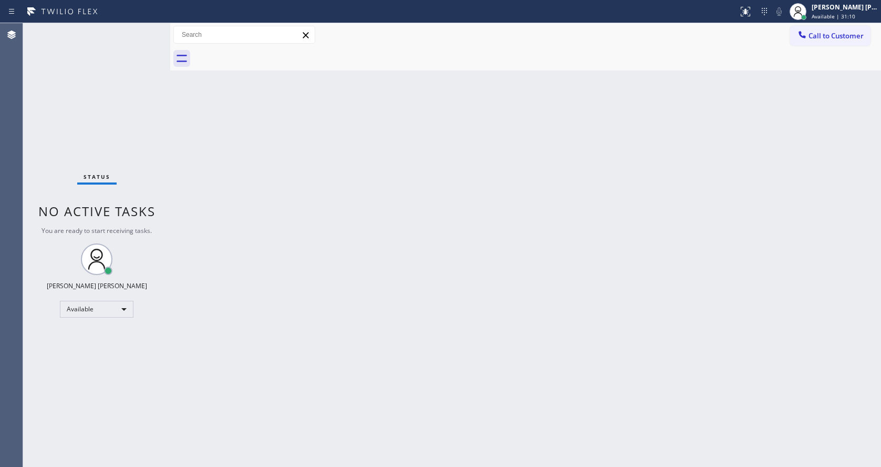
click at [152, 27] on div "Status No active tasks You are ready to start receiving tasks. [PERSON_NAME] [P…" at bounding box center [96, 244] width 147 height 443
click at [146, 30] on div "Status No active tasks You are ready to start receiving tasks. [PERSON_NAME] [P…" at bounding box center [96, 244] width 147 height 443
click at [331, 163] on div "Back to Dashboard Change Sender ID Customers Technicians Select a contact Outbo…" at bounding box center [525, 244] width 711 height 443
click at [223, 84] on div "Back to Dashboard Change Sender ID Customers Technicians Select a contact Outbo…" at bounding box center [525, 244] width 711 height 443
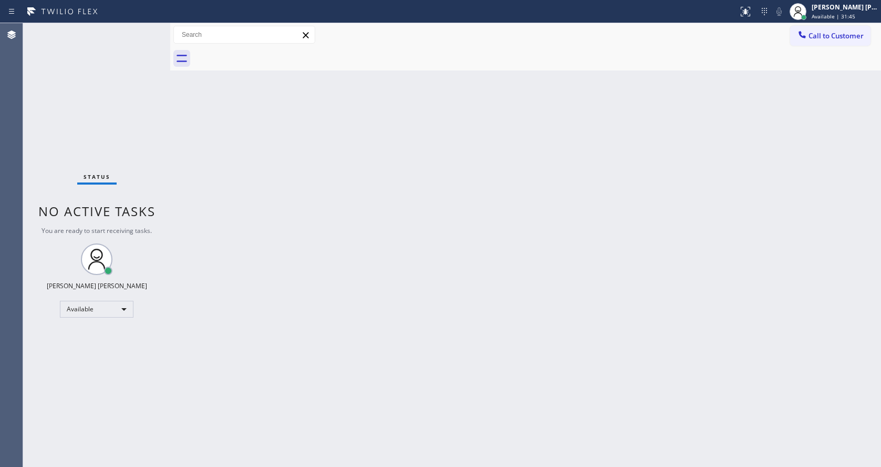
drag, startPoint x: 240, startPoint y: 178, endPoint x: 157, endPoint y: 40, distance: 160.3
click at [240, 178] on div "Back to Dashboard Change Sender ID Customers Technicians Select a contact Outbo…" at bounding box center [525, 244] width 711 height 443
click at [449, 224] on div "Back to Dashboard Change Sender ID Customers Technicians Select a contact Outbo…" at bounding box center [525, 244] width 711 height 443
click at [195, 201] on div "Back to Dashboard Change Sender ID Customers Technicians Select a contact Outbo…" at bounding box center [525, 244] width 711 height 443
drag, startPoint x: 169, startPoint y: 51, endPoint x: 151, endPoint y: 49, distance: 18.0
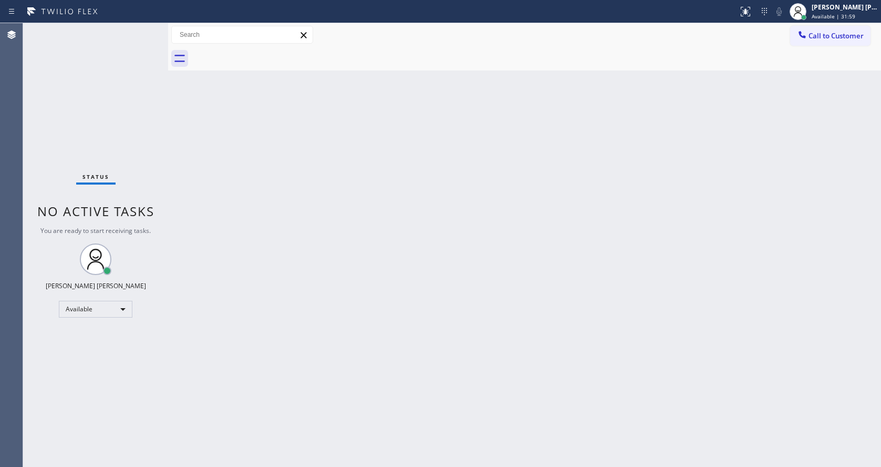
click at [151, 49] on div "Status No active tasks You are ready to start receiving tasks. [PERSON_NAME] [P…" at bounding box center [452, 244] width 858 height 443
click at [555, 407] on div "Back to Dashboard Change Sender ID Customers Technicians Select a contact Outbo…" at bounding box center [524, 244] width 713 height 443
click at [320, 347] on div "Back to Dashboard Change Sender ID Customers Technicians Select a contact Outbo…" at bounding box center [524, 244] width 713 height 443
click at [254, 191] on div "Back to Dashboard Change Sender ID Customers Technicians Select a contact Outbo…" at bounding box center [524, 244] width 713 height 443
click at [315, 277] on div "Back to Dashboard Change Sender ID Customers Technicians Select a contact Outbo…" at bounding box center [524, 244] width 713 height 443
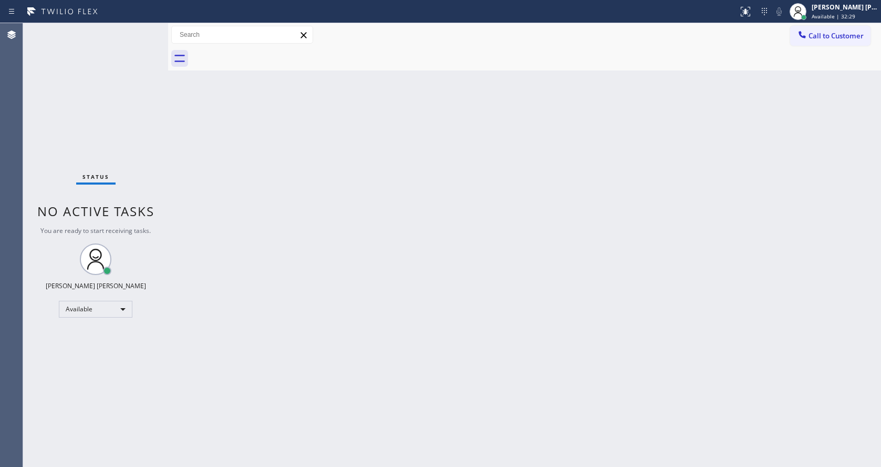
click at [274, 164] on div "Back to Dashboard Change Sender ID Customers Technicians Select a contact Outbo…" at bounding box center [524, 244] width 713 height 443
click at [143, 27] on div "Status No active tasks You are ready to start receiving tasks. [PERSON_NAME] [P…" at bounding box center [95, 244] width 145 height 443
click at [141, 28] on div "Status No active tasks You are ready to start receiving tasks. [PERSON_NAME] [P…" at bounding box center [95, 244] width 145 height 443
click at [149, 126] on div "Status No active tasks You are ready to start receiving tasks. [PERSON_NAME] [P…" at bounding box center [95, 244] width 145 height 443
click at [141, 29] on div "Status No active tasks You are ready to start receiving tasks. [PERSON_NAME] [P…" at bounding box center [95, 244] width 145 height 443
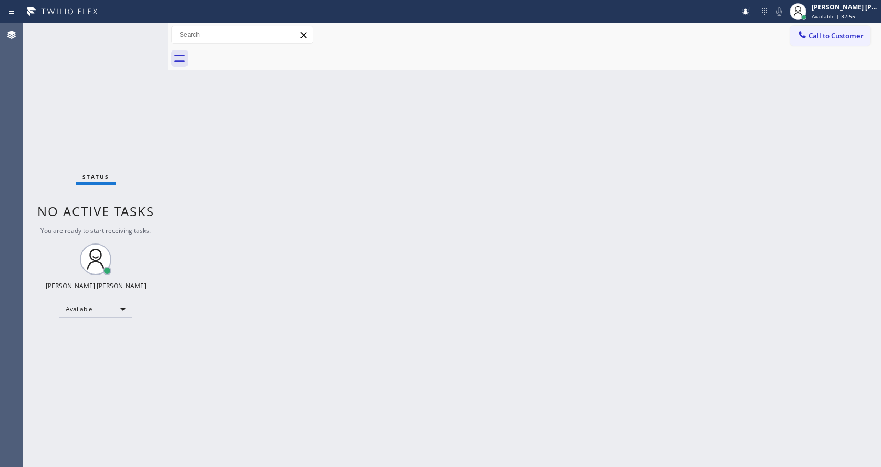
click at [143, 29] on div "Status No active tasks You are ready to start receiving tasks. [PERSON_NAME] [P…" at bounding box center [95, 244] width 145 height 443
click at [199, 180] on div "Back to Dashboard Change Sender ID Customers Technicians Select a contact Outbo…" at bounding box center [524, 244] width 713 height 443
click at [209, 136] on div "Back to Dashboard Change Sender ID Customers Technicians Select a contact Outbo…" at bounding box center [524, 244] width 713 height 443
click at [143, 172] on div "Status No active tasks You are ready to start receiving tasks. [PERSON_NAME] [P…" at bounding box center [95, 244] width 145 height 443
click at [143, 27] on div "Status No active tasks You are ready to start receiving tasks. [PERSON_NAME] [P…" at bounding box center [95, 244] width 145 height 443
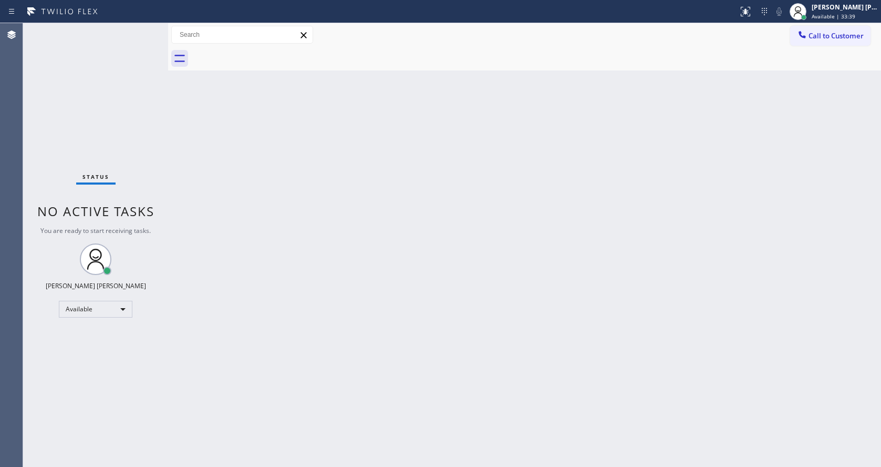
click at [144, 29] on div "Status No active tasks You are ready to start receiving tasks. [PERSON_NAME] [P…" at bounding box center [95, 244] width 145 height 443
click at [158, 161] on div "Status No active tasks You are ready to start receiving tasks. [PERSON_NAME] [P…" at bounding box center [95, 244] width 145 height 443
click at [142, 32] on div "Status No active tasks You are ready to start receiving tasks. [PERSON_NAME] [P…" at bounding box center [95, 244] width 145 height 443
click at [217, 130] on div "Back to Dashboard Change Sender ID Customers Technicians Select a contact Outbo…" at bounding box center [524, 244] width 713 height 443
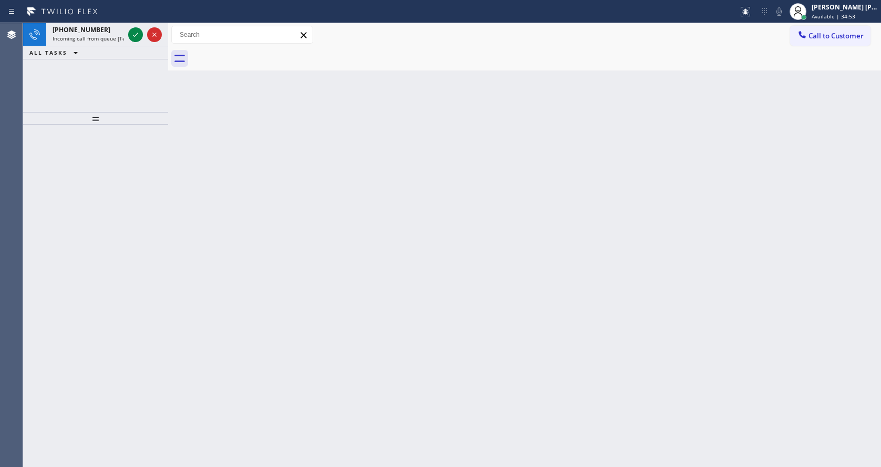
click at [133, 35] on icon at bounding box center [135, 34] width 13 height 13
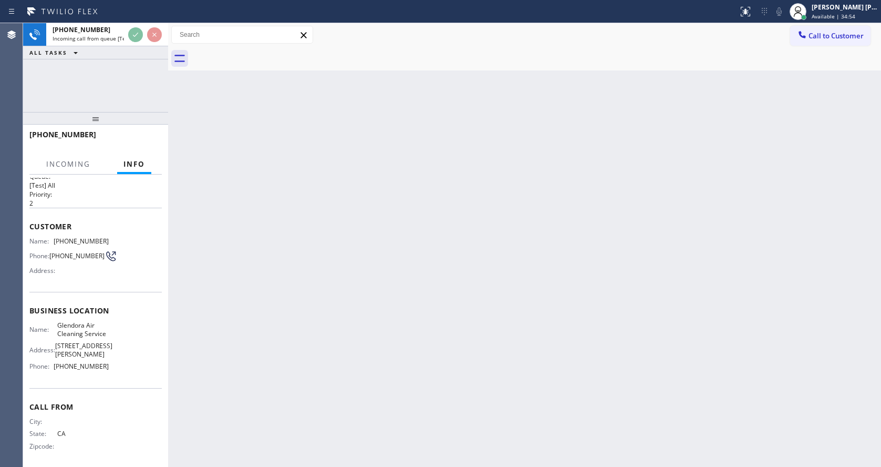
scroll to position [22, 0]
click at [332, 309] on div "Back to Dashboard Change Sender ID Customers Technicians Select a contact Outbo…" at bounding box center [524, 244] width 713 height 443
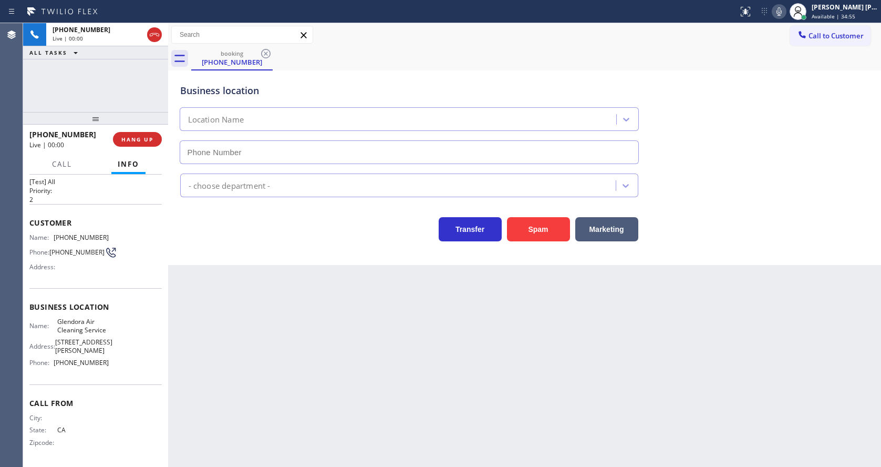
type input "(626) 774-8272"
click at [326, 331] on div "Back to Dashboard Change Sender ID Customers Technicians Select a contact Outbo…" at bounding box center [524, 244] width 713 height 443
drag, startPoint x: 257, startPoint y: 283, endPoint x: 223, endPoint y: 229, distance: 64.3
click at [257, 283] on div "Back to Dashboard Change Sender ID Customers Technicians Select a contact Outbo…" at bounding box center [524, 244] width 713 height 443
click at [144, 138] on span "HANG UP" at bounding box center [137, 139] width 32 height 7
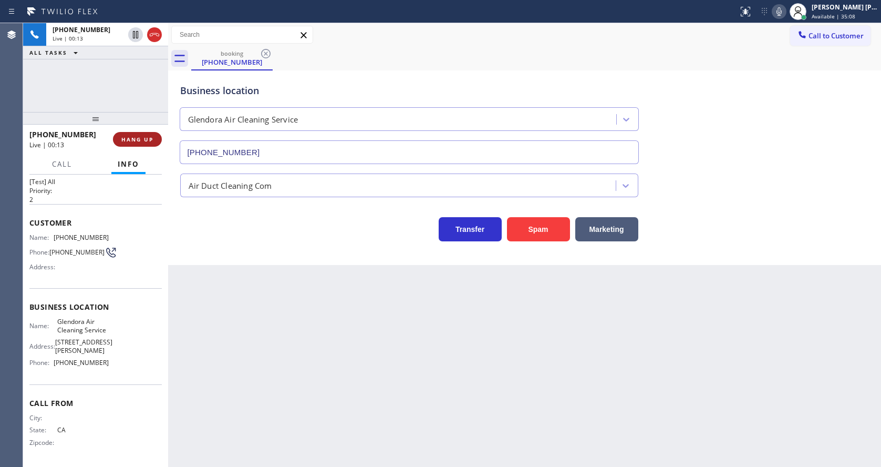
click at [144, 138] on span "HANG UP" at bounding box center [137, 139] width 32 height 7
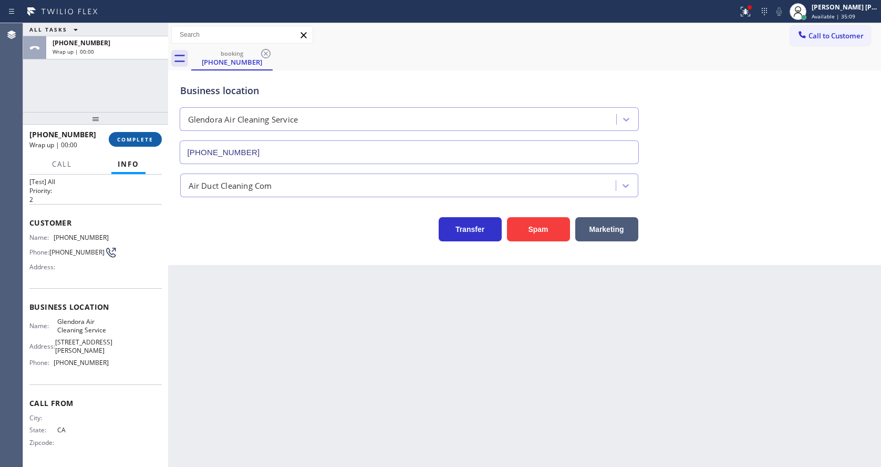
click at [144, 138] on span "COMPLETE" at bounding box center [135, 139] width 36 height 7
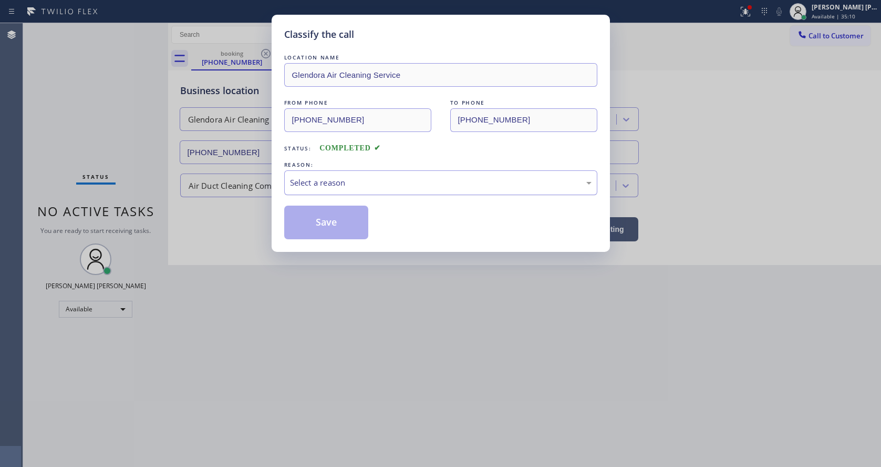
click at [318, 179] on div "Select a reason" at bounding box center [441, 183] width 302 height 12
click at [307, 217] on button "Save" at bounding box center [326, 222] width 85 height 34
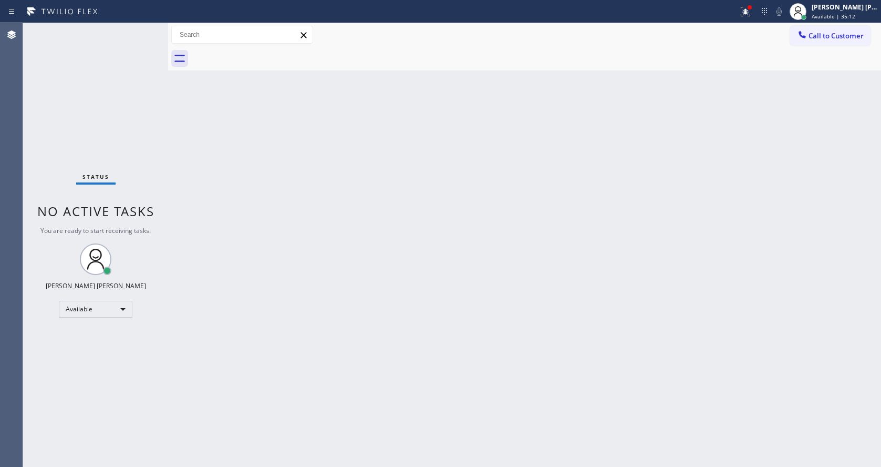
click at [141, 28] on div "Status No active tasks You are ready to start receiving tasks. [PERSON_NAME] [P…" at bounding box center [95, 244] width 145 height 443
click at [143, 29] on div "Status No active tasks You are ready to start receiving tasks. [PERSON_NAME] [P…" at bounding box center [95, 244] width 145 height 443
drag, startPoint x: 194, startPoint y: 124, endPoint x: 172, endPoint y: 89, distance: 41.4
click at [194, 124] on div "Back to Dashboard Change Sender ID Customers Technicians Select a contact Outbo…" at bounding box center [524, 244] width 713 height 443
click at [142, 28] on div "Status No active tasks You are ready to start receiving tasks. [PERSON_NAME] [P…" at bounding box center [95, 244] width 145 height 443
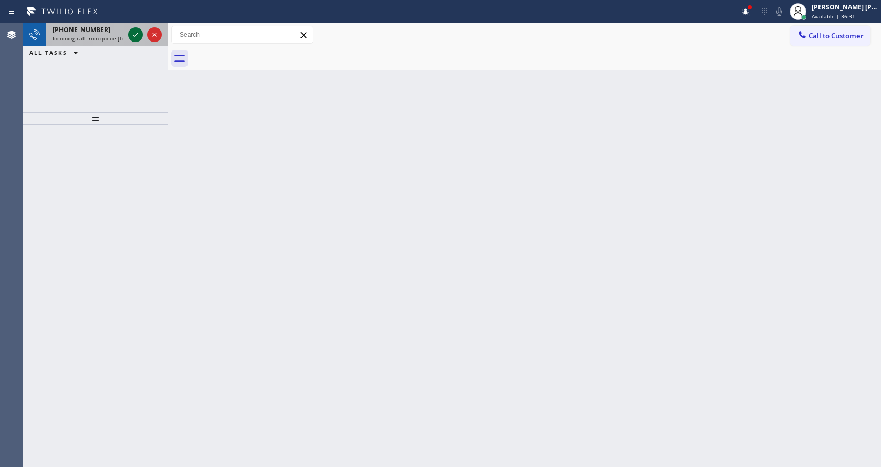
click at [137, 33] on icon at bounding box center [135, 34] width 13 height 13
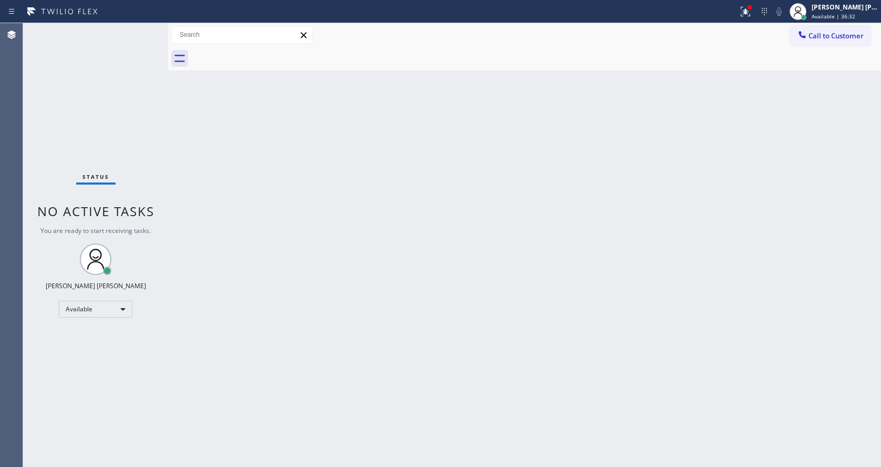
click at [434, 255] on div "Back to Dashboard Change Sender ID Customers Technicians Select a contact Outbo…" at bounding box center [524, 244] width 713 height 443
drag, startPoint x: 237, startPoint y: 219, endPoint x: 255, endPoint y: 209, distance: 20.2
click at [237, 219] on div "Back to Dashboard Change Sender ID Customers Technicians Select a contact Outbo…" at bounding box center [524, 244] width 713 height 443
click at [747, 8] on icon at bounding box center [745, 11] width 13 height 13
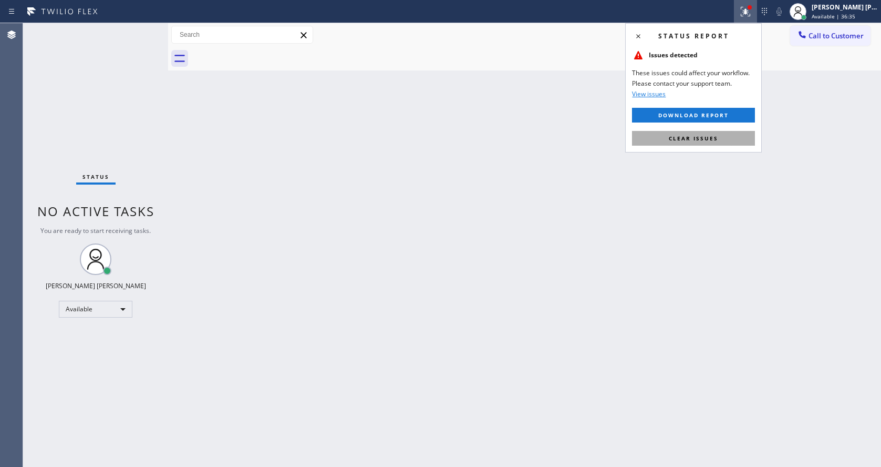
click at [708, 132] on button "Clear issues" at bounding box center [693, 138] width 123 height 15
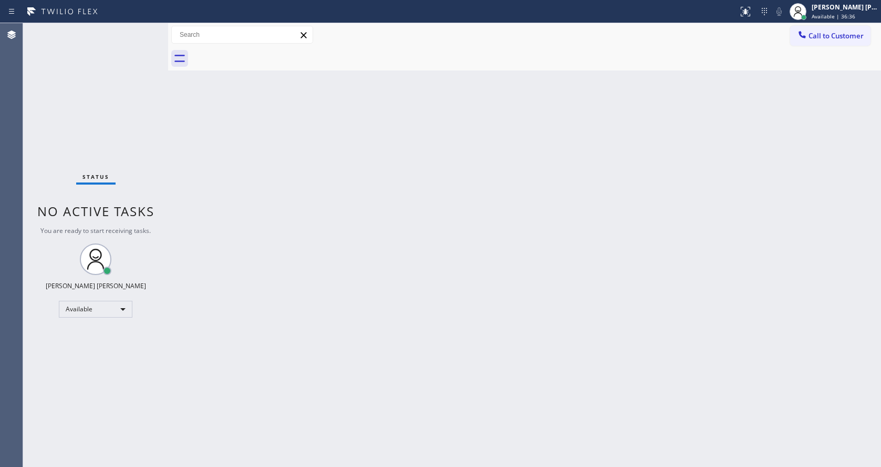
click at [429, 176] on div "Back to Dashboard Change Sender ID Customers Technicians Select a contact Outbo…" at bounding box center [524, 244] width 713 height 443
click at [143, 29] on div "Status No active tasks You are ready to start receiving tasks. [PERSON_NAME] [P…" at bounding box center [95, 244] width 145 height 443
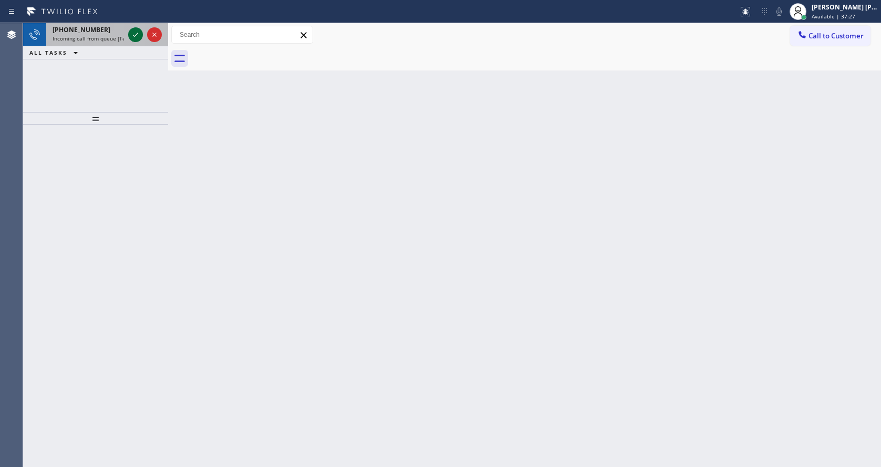
click at [132, 36] on icon at bounding box center [135, 34] width 13 height 13
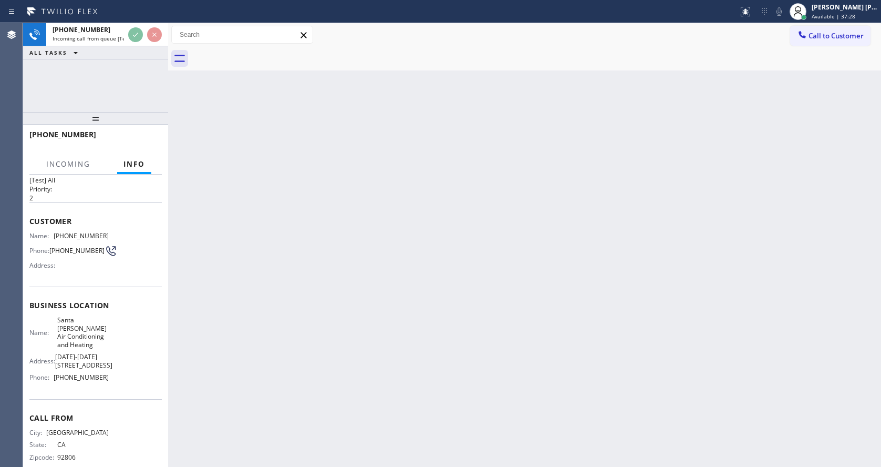
scroll to position [30, 0]
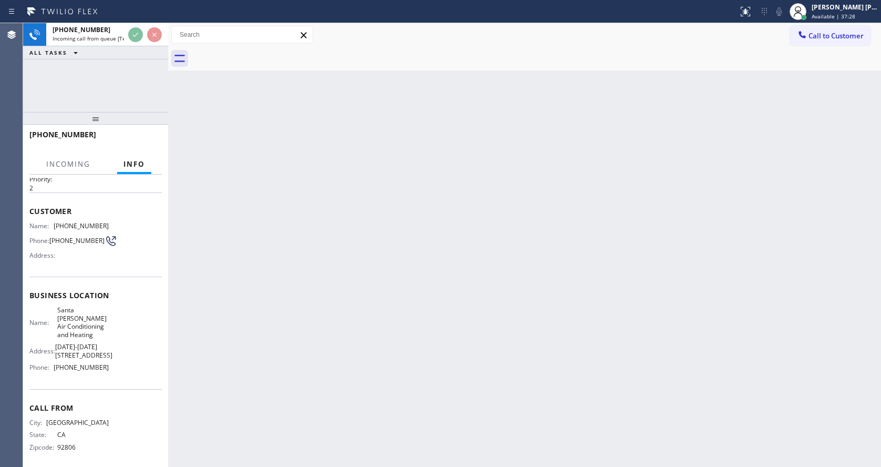
click at [317, 318] on div "Back to Dashboard Change Sender ID Customers Technicians Select a contact Outbo…" at bounding box center [524, 244] width 713 height 443
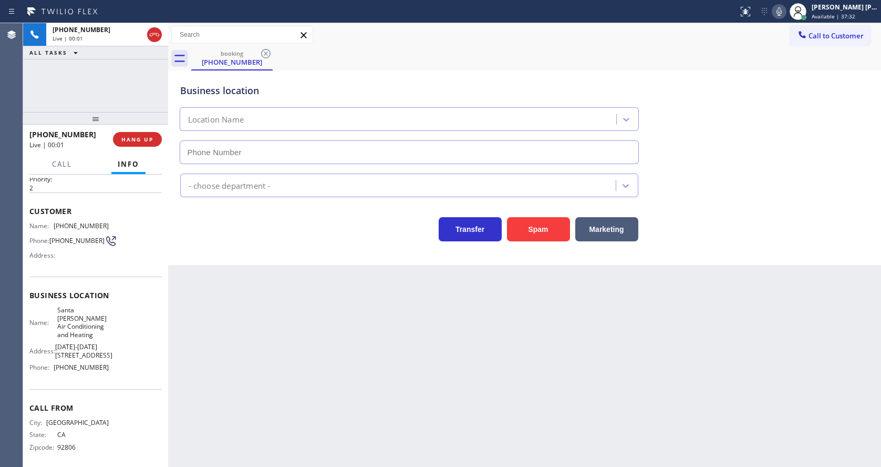
type input "[PHONE_NUMBER]"
click at [270, 340] on div "Back to Dashboard Change Sender ID Customers Technicians Select a contact Outbo…" at bounding box center [524, 244] width 713 height 443
click at [394, 359] on div "Back to Dashboard Change Sender ID Customers Technicians Select a contact Outbo…" at bounding box center [524, 244] width 713 height 443
click at [256, 462] on div "Back to Dashboard Change Sender ID Customers Technicians Select a contact Outbo…" at bounding box center [524, 244] width 713 height 443
click at [235, 365] on div "Back to Dashboard Change Sender ID Customers Technicians Select a contact Outbo…" at bounding box center [524, 244] width 713 height 443
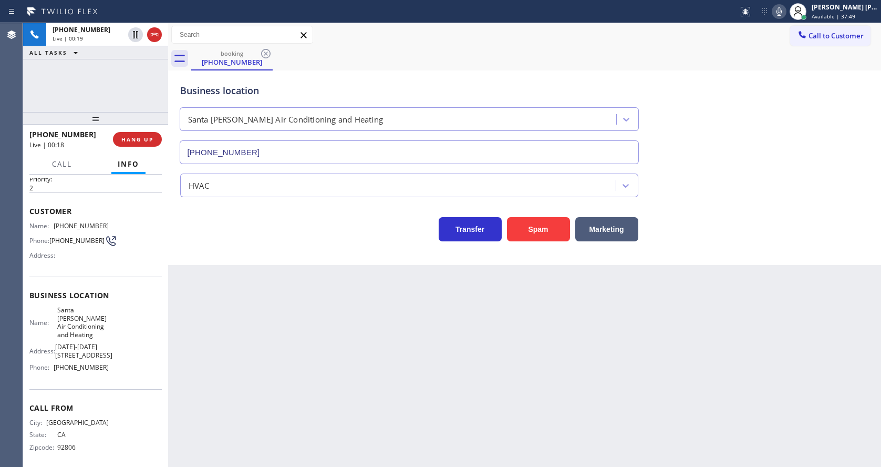
click at [459, 371] on div "Back to Dashboard Change Sender ID Customers Technicians Select a contact Outbo…" at bounding box center [524, 244] width 713 height 443
drag, startPoint x: 348, startPoint y: 432, endPoint x: 340, endPoint y: 466, distance: 34.7
click at [348, 432] on div "Back to Dashboard Change Sender ID Customers Technicians Select a contact Outbo…" at bounding box center [524, 244] width 713 height 443
click at [317, 298] on div "Back to Dashboard Change Sender ID Customers Technicians Select a contact Outbo…" at bounding box center [524, 244] width 713 height 443
click at [785, 18] on button at bounding box center [779, 11] width 15 height 15
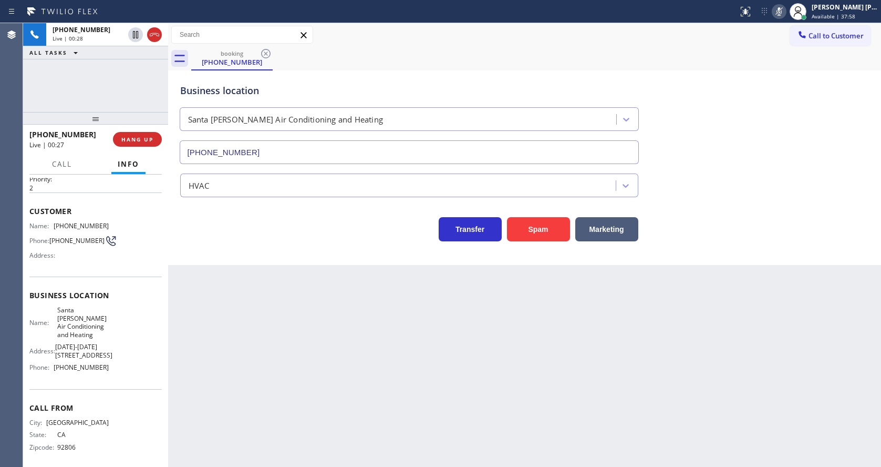
click at [785, 18] on button at bounding box center [779, 11] width 15 height 15
click at [773, 146] on div "Business location Santa Ana Air Conditioning and Heating (714) 677-8790" at bounding box center [524, 116] width 693 height 95
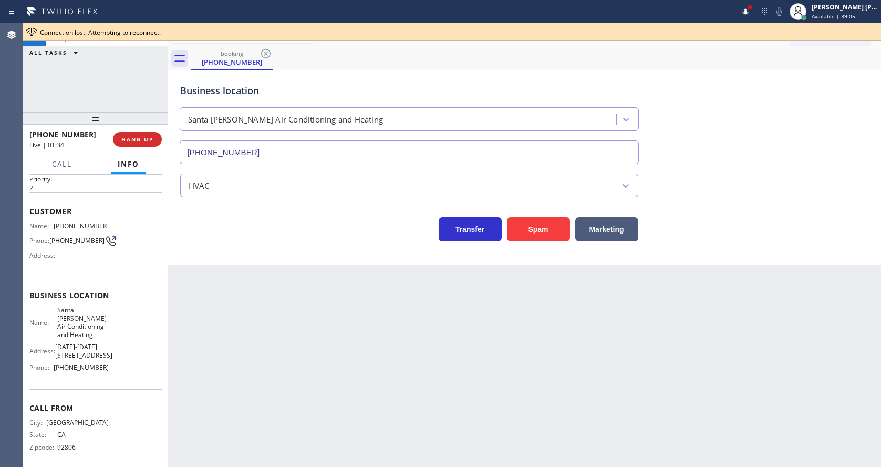
drag, startPoint x: 308, startPoint y: 370, endPoint x: 414, endPoint y: 317, distance: 118.6
click at [308, 370] on div "Back to Dashboard Change Sender ID Customers Technicians Select a contact Outbo…" at bounding box center [524, 244] width 713 height 443
click at [129, 136] on span "HANG UP" at bounding box center [137, 139] width 32 height 7
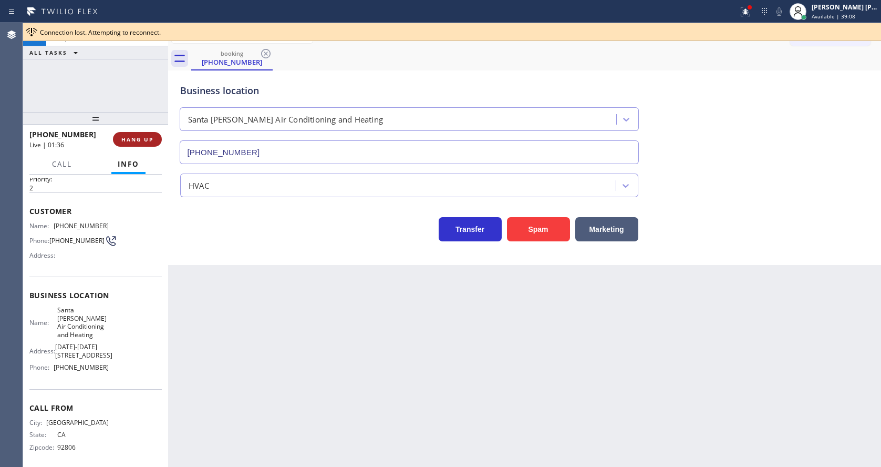
click at [129, 136] on span "HANG UP" at bounding box center [137, 139] width 32 height 7
click at [179, 193] on div "Business location Santa Ana Air Conditioning and Heating (714) 677-8790 HVAC Tr…" at bounding box center [525, 157] width 708 height 168
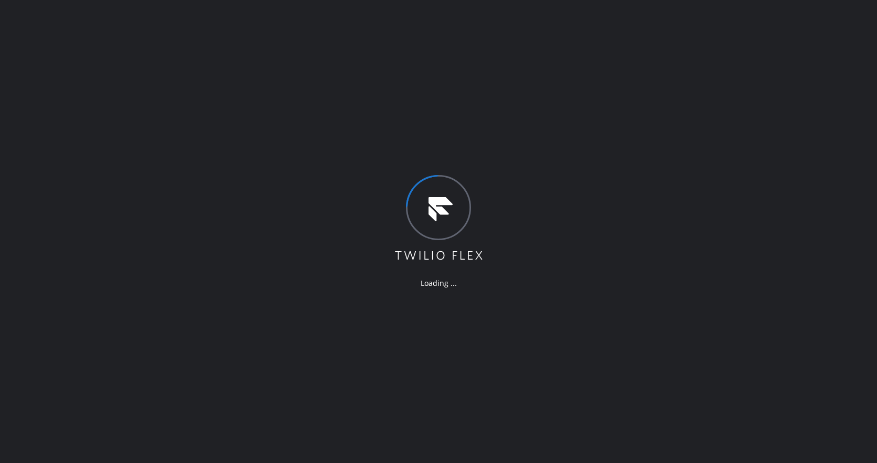
click at [246, 196] on div "Loading ..." at bounding box center [438, 231] width 877 height 463
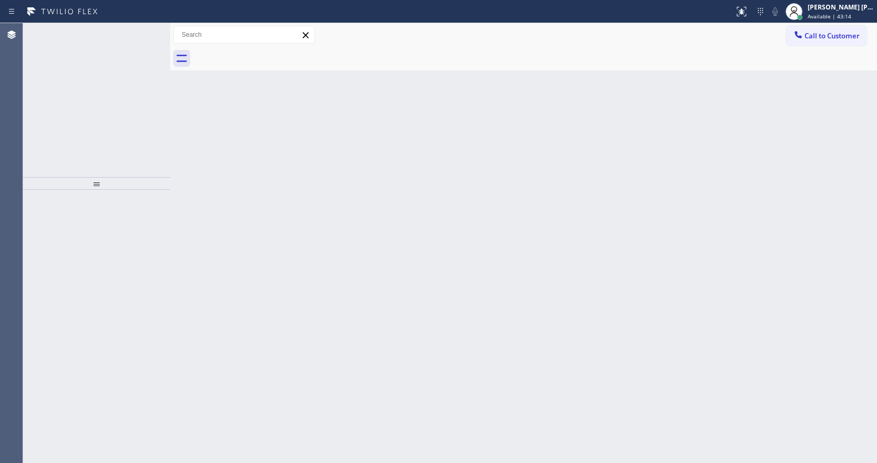
click at [708, 294] on div "Back to Dashboard Change Sender ID Customers Technicians Select a contact Outbo…" at bounding box center [523, 243] width 707 height 440
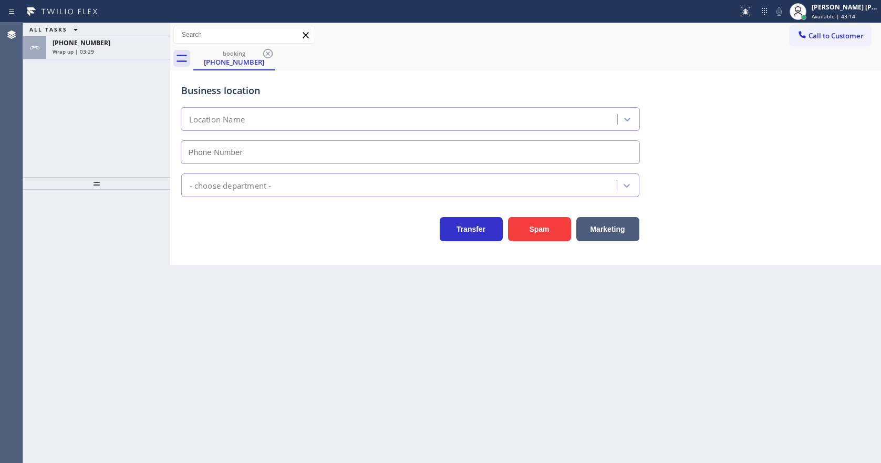
type input "[PHONE_NUMBER]"
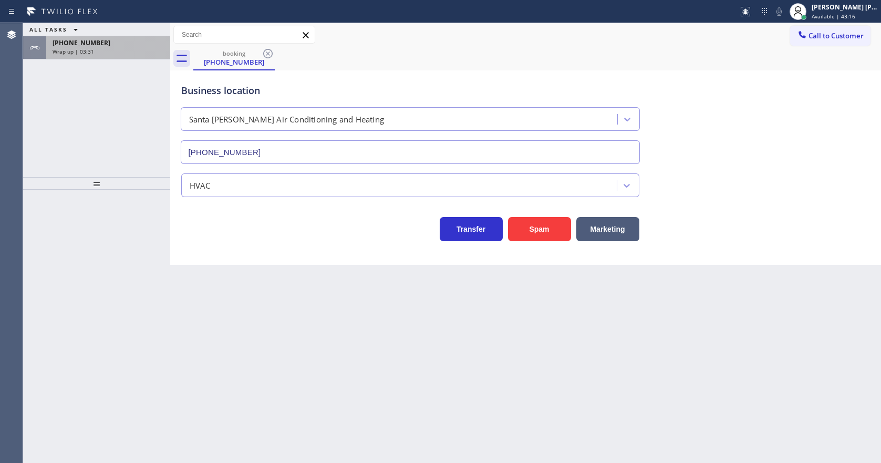
click at [118, 51] on div "Wrap up | 03:31" at bounding box center [108, 51] width 111 height 7
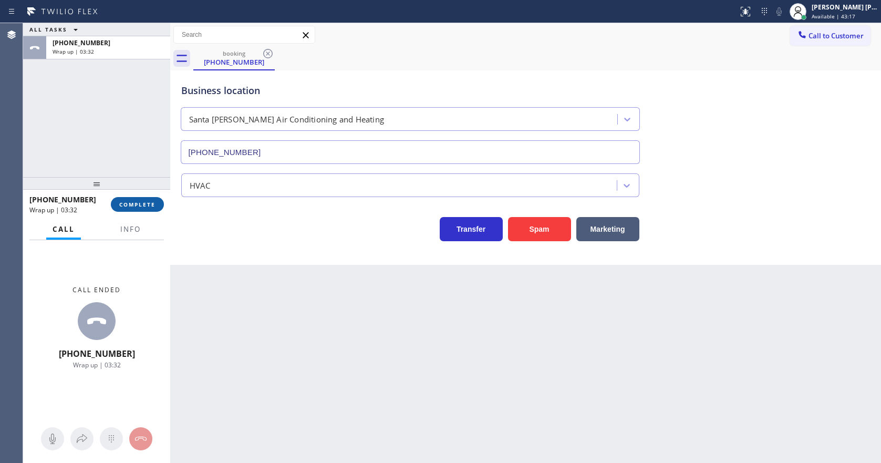
click at [127, 201] on span "COMPLETE" at bounding box center [137, 204] width 36 height 7
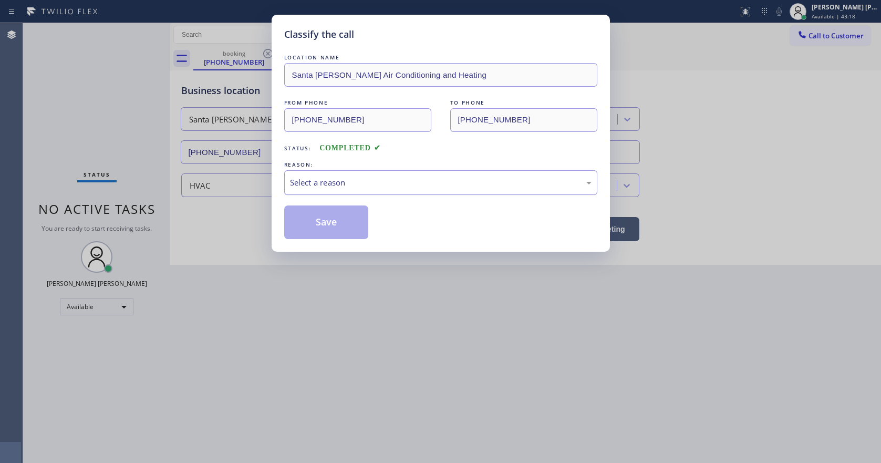
click at [371, 193] on div "Select a reason" at bounding box center [440, 182] width 313 height 25
click at [313, 225] on button "Save" at bounding box center [326, 222] width 85 height 34
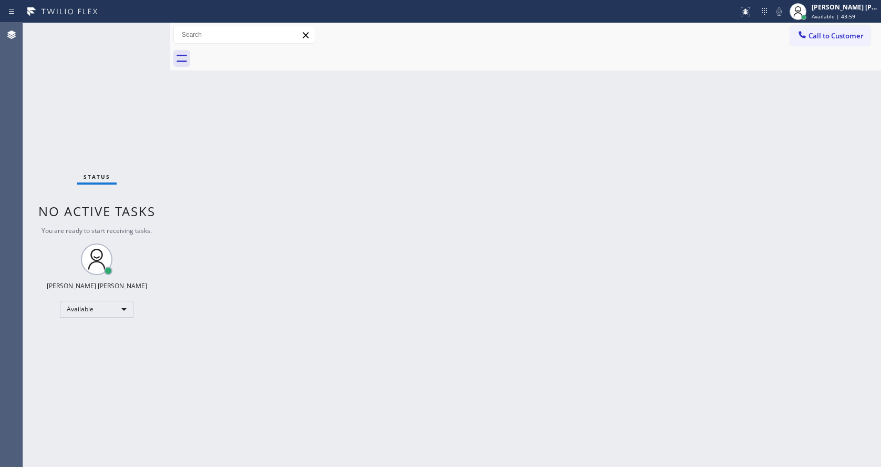
click at [152, 128] on div "Status No active tasks You are ready to start receiving tasks. [PERSON_NAME] [P…" at bounding box center [96, 244] width 147 height 443
click at [209, 460] on div "Back to Dashboard Change Sender ID Customers Technicians Select a contact Outbo…" at bounding box center [525, 244] width 711 height 443
click at [483, 338] on div "Back to Dashboard Change Sender ID Customers Technicians Select a contact Outbo…" at bounding box center [525, 244] width 711 height 443
drag, startPoint x: 410, startPoint y: 273, endPoint x: 355, endPoint y: 326, distance: 77.3
click at [407, 274] on div "Back to Dashboard Change Sender ID Customers Technicians Select a contact Outbo…" at bounding box center [525, 244] width 711 height 443
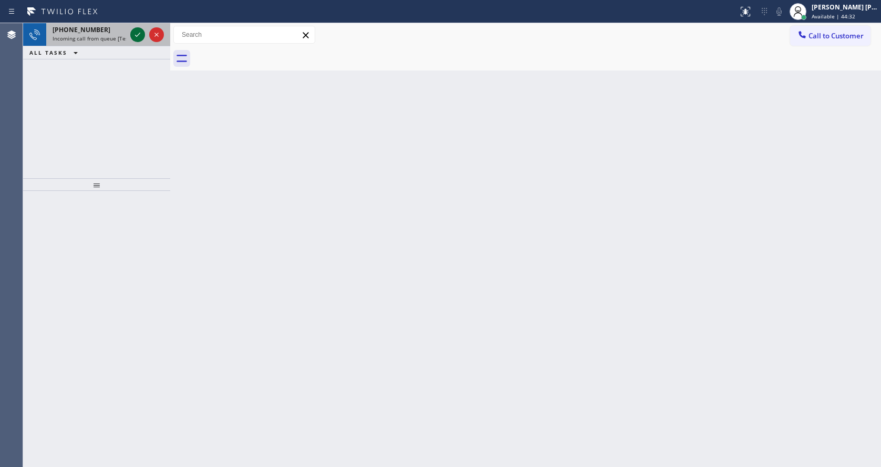
click at [138, 36] on icon at bounding box center [137, 34] width 13 height 13
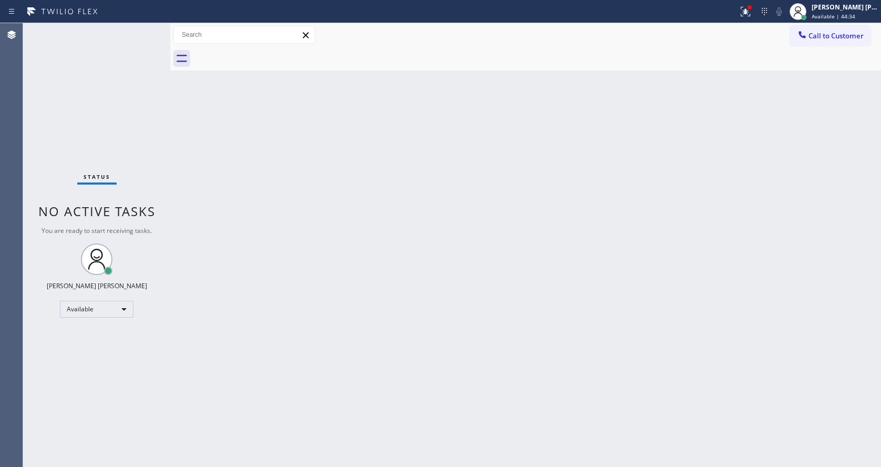
click at [423, 287] on div "Back to Dashboard Change Sender ID Customers Technicians Select a contact Outbo…" at bounding box center [525, 244] width 711 height 443
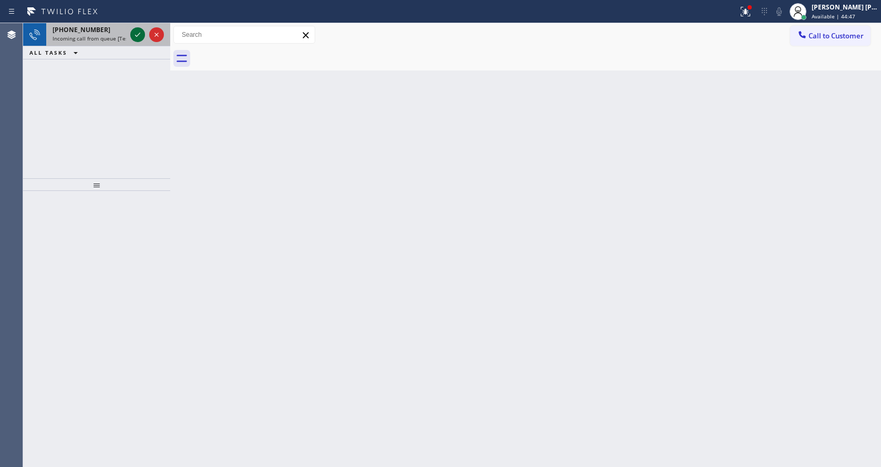
click at [138, 37] on icon at bounding box center [137, 34] width 13 height 13
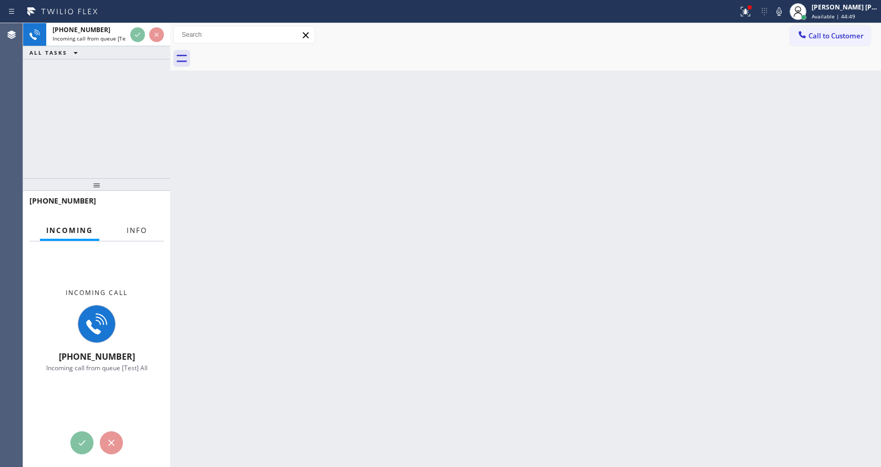
drag, startPoint x: 132, startPoint y: 231, endPoint x: 99, endPoint y: 288, distance: 66.1
click at [132, 231] on span "Info" at bounding box center [137, 229] width 20 height 9
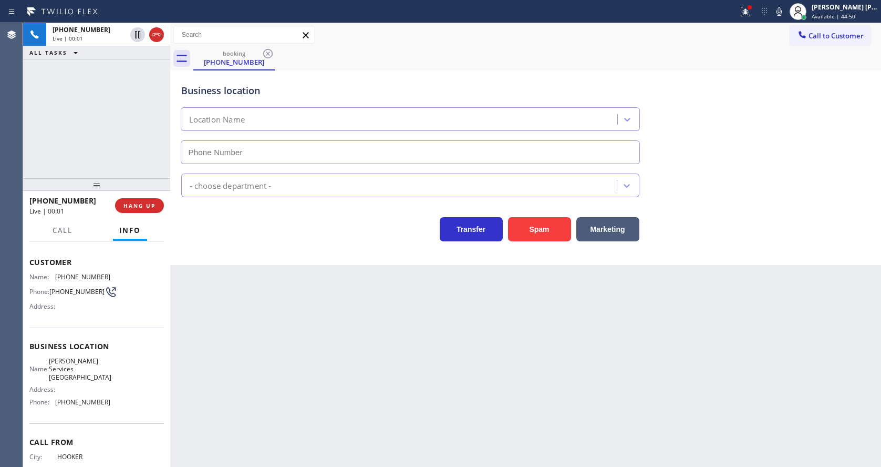
scroll to position [80, 0]
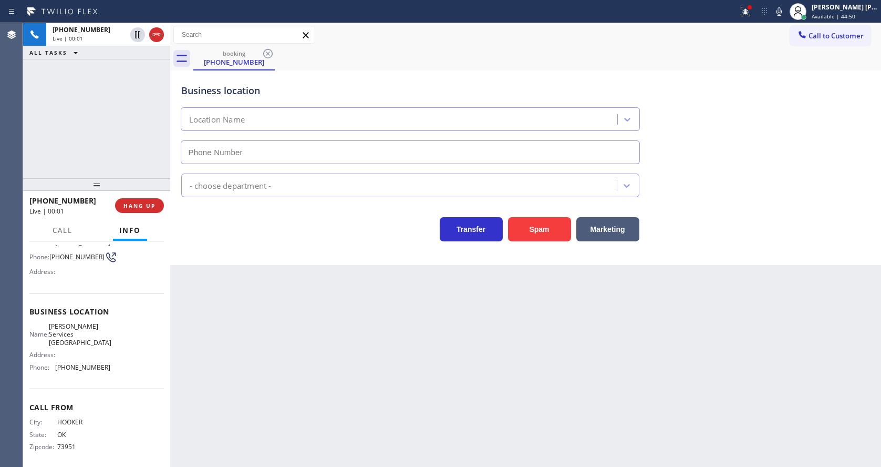
type input "[PHONE_NUMBER]"
click at [522, 367] on div "Back to Dashboard Change Sender ID Customers Technicians Select a contact Outbo…" at bounding box center [525, 244] width 711 height 443
click at [345, 343] on div "Back to Dashboard Change Sender ID Customers Technicians Select a contact Outbo…" at bounding box center [525, 244] width 711 height 443
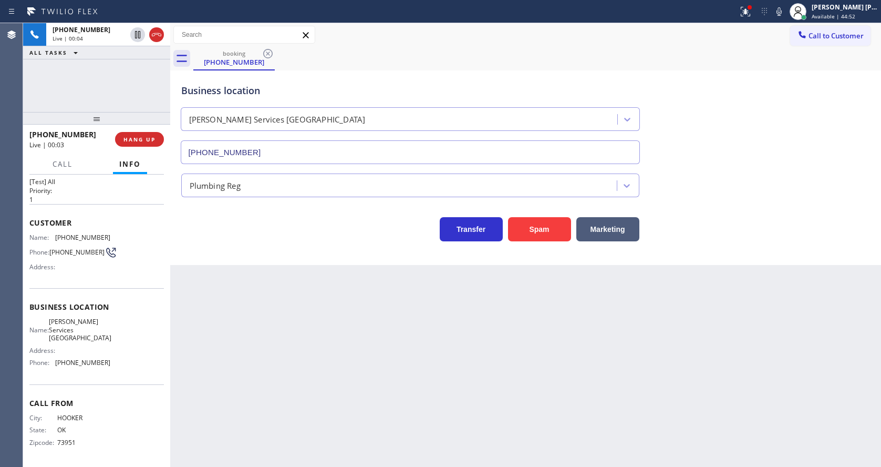
scroll to position [14, 0]
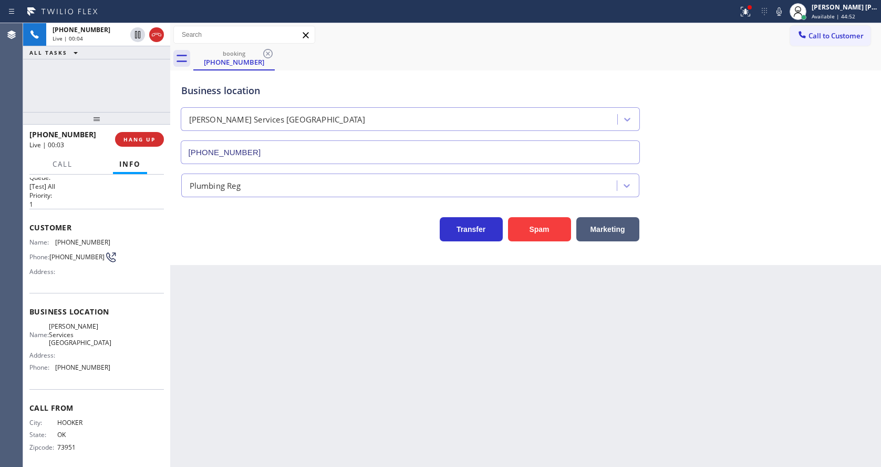
drag, startPoint x: 94, startPoint y: 182, endPoint x: 123, endPoint y: 88, distance: 97.9
click at [123, 88] on div "[PHONE_NUMBER] Live | 00:04 ALL TASKS ALL TASKS ACTIVE TASKS TASKS IN WRAP UP […" at bounding box center [96, 244] width 147 height 443
click at [264, 341] on div "Back to Dashboard Change Sender ID Customers Technicians Select a contact Outbo…" at bounding box center [525, 244] width 711 height 443
click at [550, 228] on button "Spam" at bounding box center [539, 229] width 63 height 24
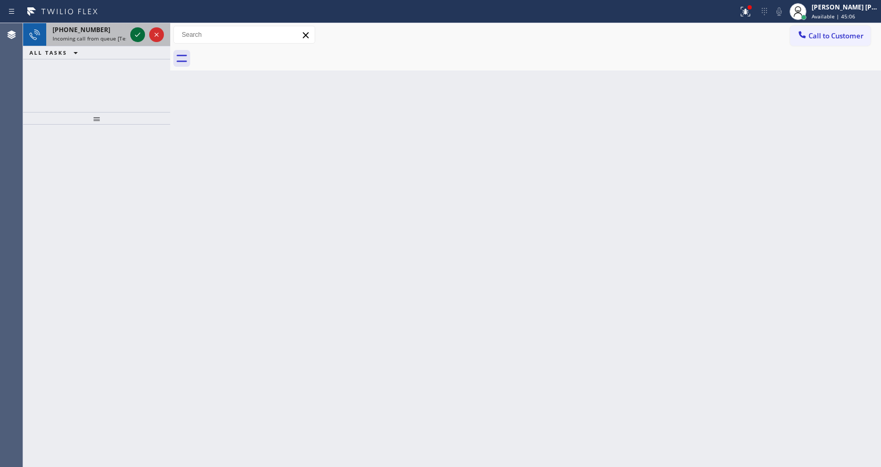
click at [136, 33] on icon at bounding box center [137, 34] width 13 height 13
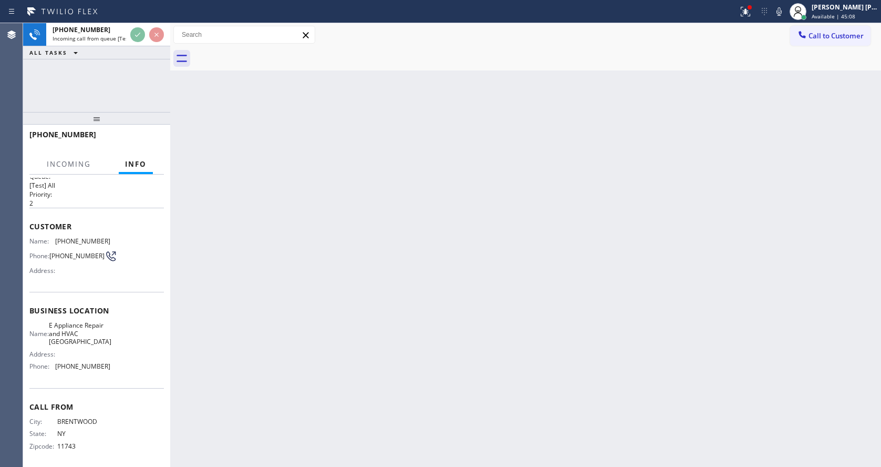
scroll to position [22, 0]
click at [372, 366] on div "Back to Dashboard Change Sender ID Customers Technicians Select a contact Outbo…" at bounding box center [525, 244] width 711 height 443
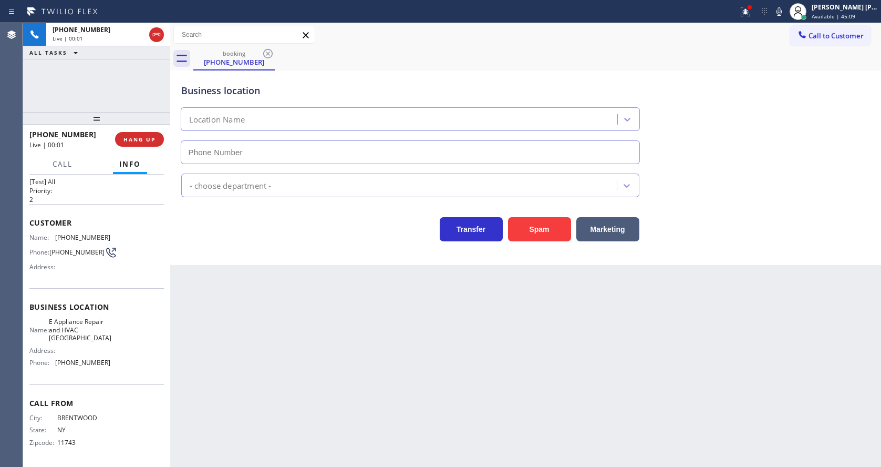
type input "[PHONE_NUMBER]"
click at [276, 398] on div "Back to Dashboard Change Sender ID Customers Technicians Select a contact Outbo…" at bounding box center [525, 244] width 711 height 443
click at [346, 362] on div "Back to Dashboard Change Sender ID Customers Technicians Select a contact Outbo…" at bounding box center [525, 244] width 711 height 443
click at [498, 411] on div "Back to Dashboard Change Sender ID Customers Technicians Select a contact Outbo…" at bounding box center [525, 244] width 711 height 443
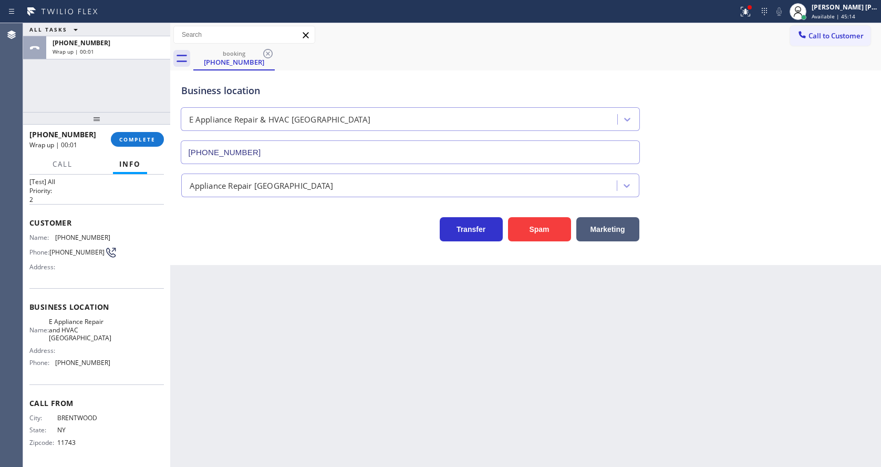
click at [739, 299] on div "Back to Dashboard Change Sender ID Customers Technicians Select a contact Outbo…" at bounding box center [525, 244] width 711 height 443
click at [139, 145] on button "COMPLETE" at bounding box center [137, 139] width 53 height 15
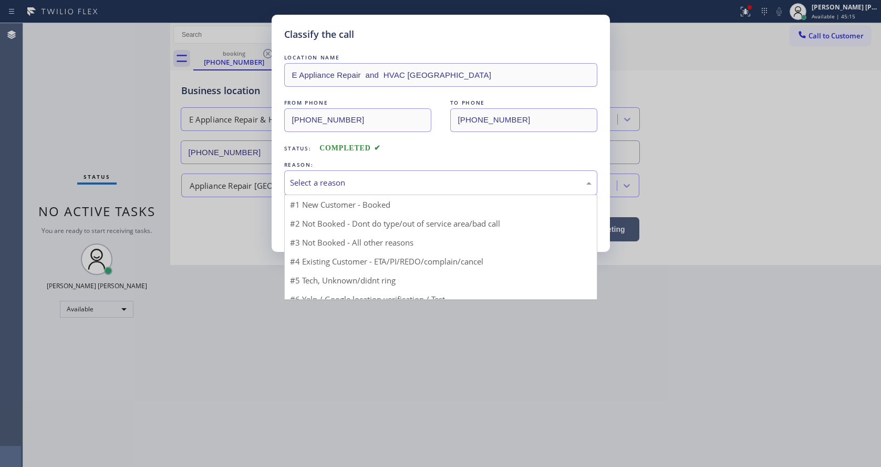
click at [330, 189] on div "Select a reason" at bounding box center [440, 182] width 313 height 25
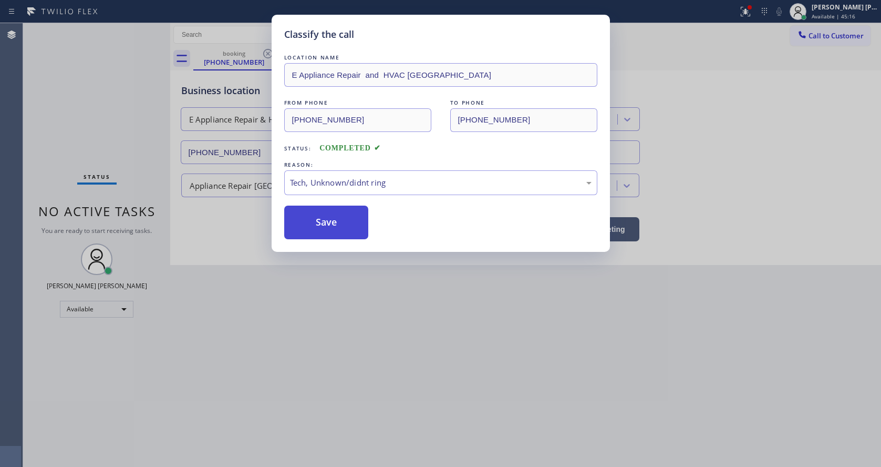
click at [328, 223] on button "Save" at bounding box center [326, 222] width 85 height 34
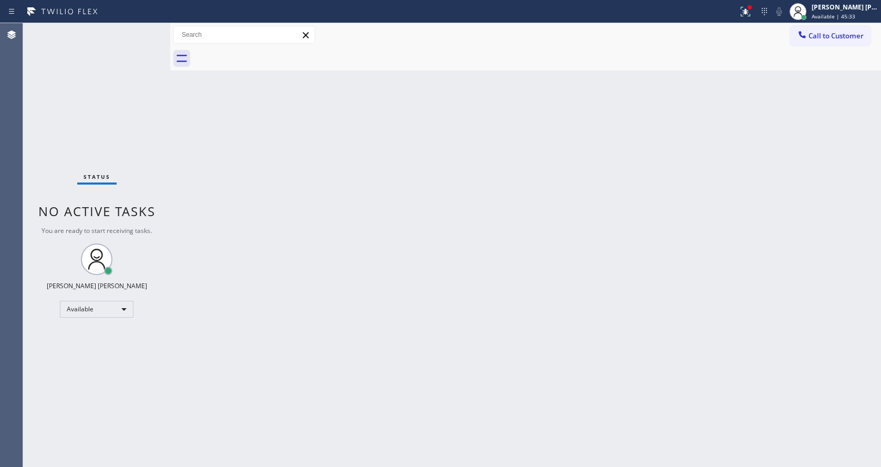
drag, startPoint x: 188, startPoint y: 290, endPoint x: 306, endPoint y: 391, distance: 155.7
click at [188, 290] on div "Back to Dashboard Change Sender ID Customers Technicians Select a contact Outbo…" at bounding box center [525, 244] width 711 height 443
click at [212, 235] on div "Back to Dashboard Change Sender ID Customers Technicians Select a contact Outbo…" at bounding box center [525, 244] width 711 height 443
drag, startPoint x: 126, startPoint y: 154, endPoint x: 86, endPoint y: 118, distance: 53.6
click at [126, 153] on div "Status No active tasks You are ready to start receiving tasks. [PERSON_NAME] [P…" at bounding box center [96, 244] width 147 height 443
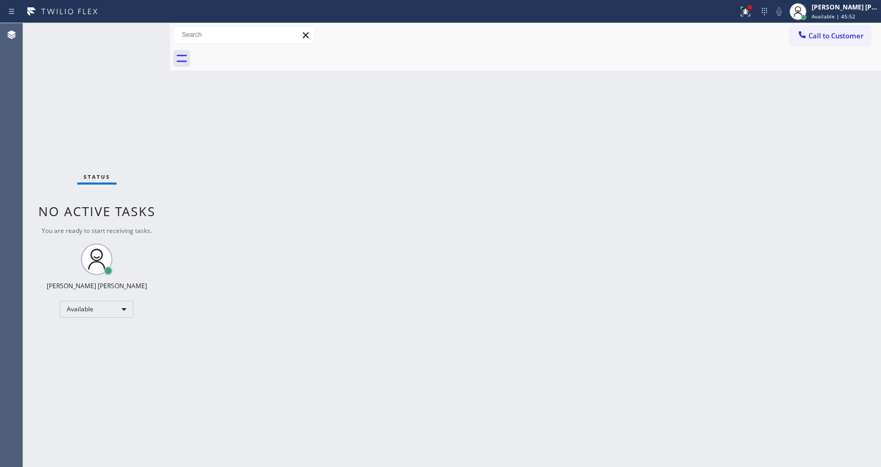
click at [144, 27] on div "Status No active tasks You are ready to start receiving tasks. [PERSON_NAME] [P…" at bounding box center [96, 244] width 147 height 443
drag, startPoint x: 172, startPoint y: 39, endPoint x: 152, endPoint y: 34, distance: 20.1
click at [152, 34] on div "Status No active tasks You are ready to start receiving tasks. [PERSON_NAME] [P…" at bounding box center [452, 244] width 858 height 443
click at [144, 31] on div "Status No active tasks You are ready to start receiving tasks. [PERSON_NAME] [P…" at bounding box center [95, 244] width 145 height 443
click at [413, 322] on div "Back to Dashboard Change Sender ID Customers Technicians Select a contact Outbo…" at bounding box center [524, 244] width 713 height 443
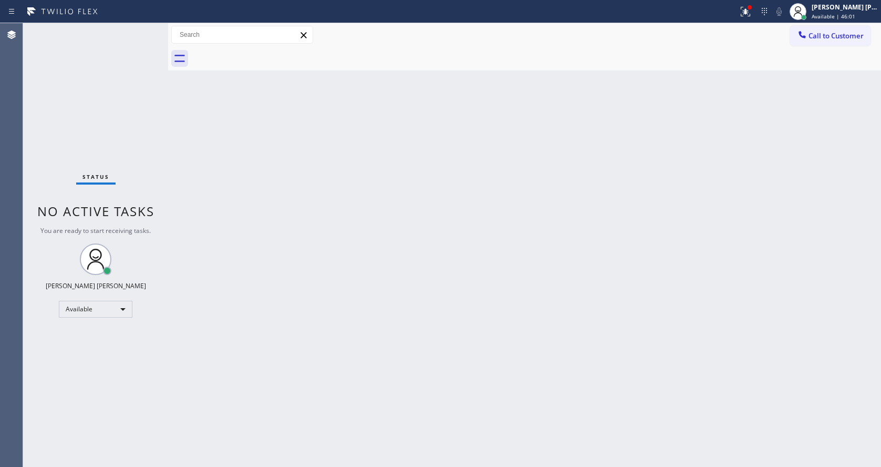
click at [183, 116] on div "Back to Dashboard Change Sender ID Customers Technicians Select a contact Outbo…" at bounding box center [524, 244] width 713 height 443
click at [185, 144] on div "Back to Dashboard Change Sender ID Customers Technicians Select a contact Outbo…" at bounding box center [524, 244] width 713 height 443
click at [146, 29] on div "Status No active tasks You are ready to start receiving tasks. [PERSON_NAME] [P…" at bounding box center [95, 244] width 145 height 443
click at [144, 28] on div "Status No active tasks You are ready to start receiving tasks. [PERSON_NAME] [P…" at bounding box center [95, 244] width 145 height 443
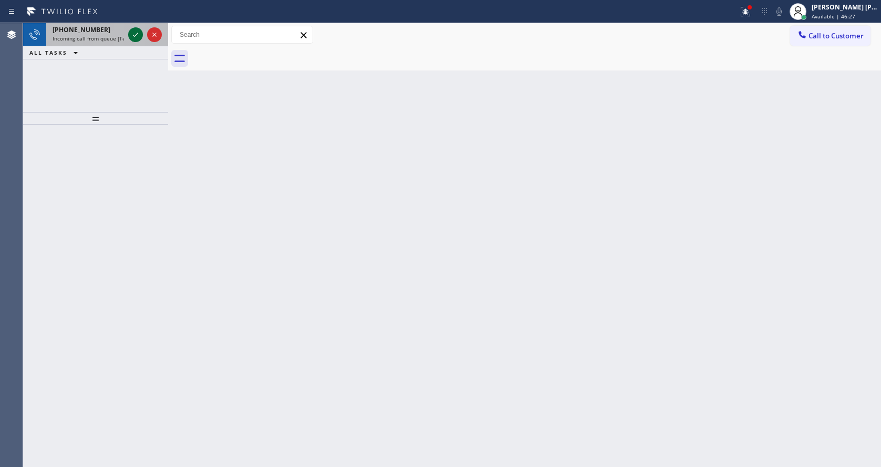
click at [138, 31] on icon at bounding box center [135, 34] width 13 height 13
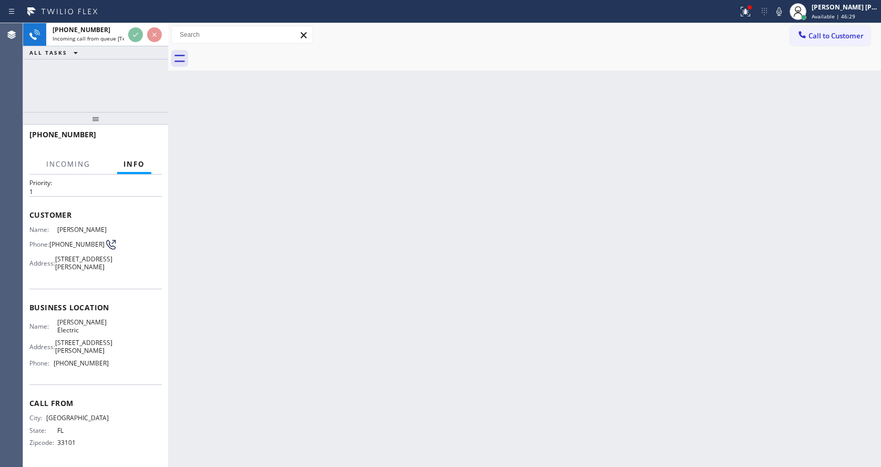
scroll to position [55, 0]
click at [316, 277] on div "Back to Dashboard Change Sender ID Customers Technicians Select a contact Outbo…" at bounding box center [524, 244] width 713 height 443
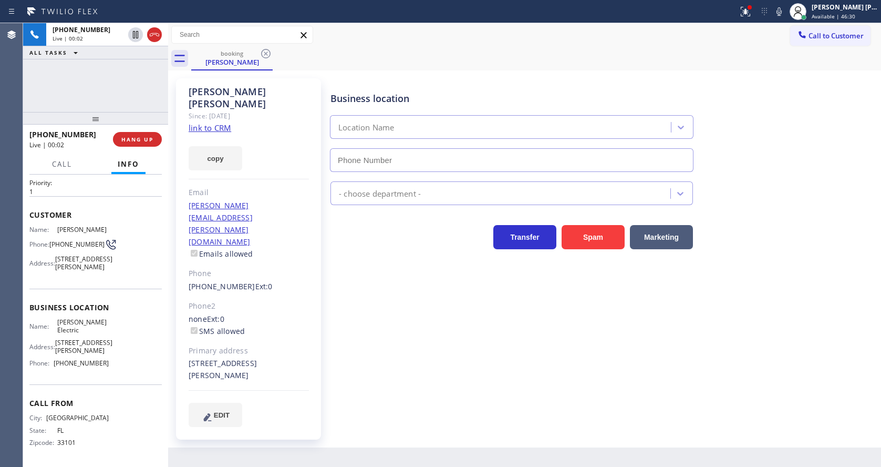
type input "[PHONE_NUMBER]"
click at [221, 122] on link "link to CRM" at bounding box center [210, 127] width 43 height 11
click at [474, 324] on div "Business location [PERSON_NAME] Electric [PHONE_NUMBER] Electricians Transfer S…" at bounding box center [603, 252] width 550 height 343
click at [743, 12] on div at bounding box center [745, 11] width 23 height 13
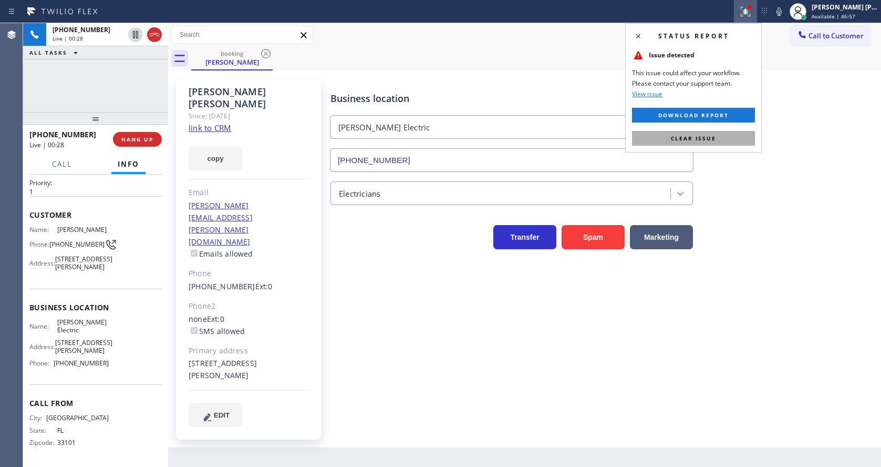
click at [741, 136] on button "Clear issue" at bounding box center [693, 138] width 123 height 15
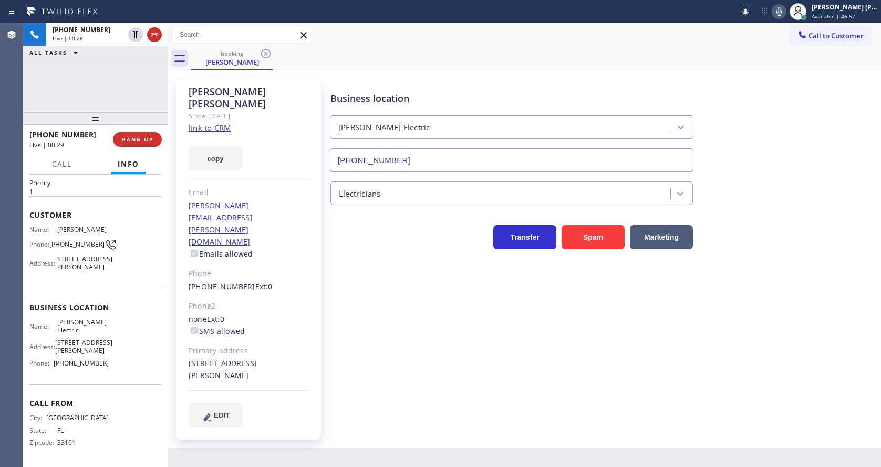
click at [784, 13] on icon at bounding box center [779, 11] width 13 height 13
click at [132, 32] on icon at bounding box center [135, 34] width 13 height 13
click at [360, 364] on div "Business location [PERSON_NAME] Electric [PHONE_NUMBER] Electricians Transfer S…" at bounding box center [603, 252] width 550 height 343
click at [281, 281] on div "[PHONE_NUMBER] Ext: 0" at bounding box center [249, 287] width 120 height 12
click at [394, 393] on div "Business location [PERSON_NAME] Electric [PHONE_NUMBER] Electricians Transfer S…" at bounding box center [603, 263] width 550 height 364
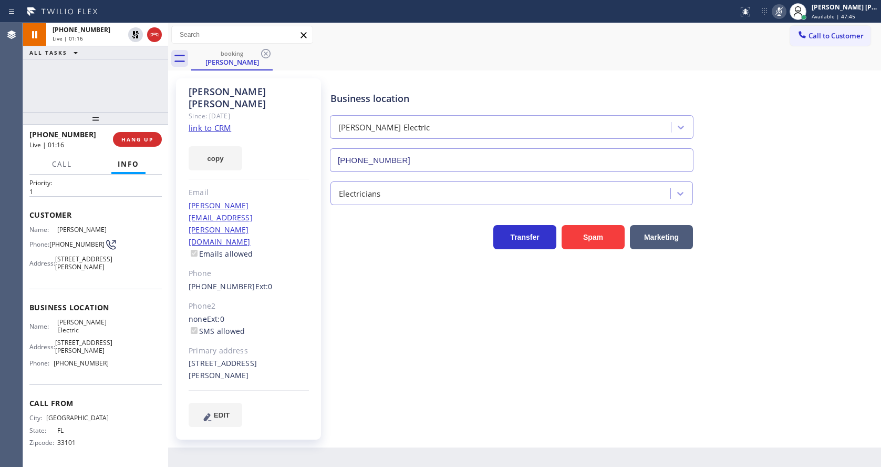
click at [430, 427] on div "Back to Dashboard Change Sender ID Customers Technicians Select a contact Outbo…" at bounding box center [524, 244] width 713 height 443
click at [455, 391] on div "Business location [PERSON_NAME] Electric [PHONE_NUMBER] Electricians Transfer S…" at bounding box center [603, 263] width 550 height 364
click at [461, 434] on div "Back to Dashboard Change Sender ID Customers Technicians Select a contact Outbo…" at bounding box center [524, 244] width 713 height 443
click at [51, 73] on div "[PHONE_NUMBER] Live | 02:32 ALL TASKS ALL TASKS ACTIVE TASKS TASKS IN WRAP UP" at bounding box center [95, 67] width 145 height 89
click at [387, 374] on div "Business location [PERSON_NAME] Electric [PHONE_NUMBER] Electricians Transfer S…" at bounding box center [603, 252] width 550 height 343
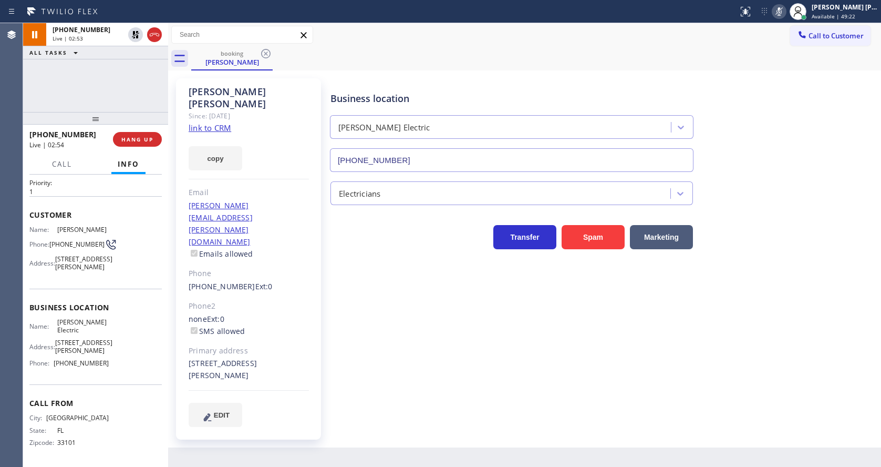
click at [486, 357] on div "Business location [PERSON_NAME] Electric [PHONE_NUMBER] Electricians Transfer S…" at bounding box center [603, 252] width 550 height 343
click at [350, 316] on div "Business location [PERSON_NAME] Electric [PHONE_NUMBER] Electricians Transfer S…" at bounding box center [603, 252] width 550 height 343
click at [397, 399] on div "[PERSON_NAME] Since: [DATE] link to CRM copy Email [PERSON_NAME][EMAIL_ADDRESS]…" at bounding box center [524, 258] width 713 height 377
drag, startPoint x: 525, startPoint y: 362, endPoint x: 430, endPoint y: 287, distance: 120.4
click at [525, 362] on div "Business location [PERSON_NAME] Electric [PHONE_NUMBER] Electricians Transfer S…" at bounding box center [603, 252] width 550 height 343
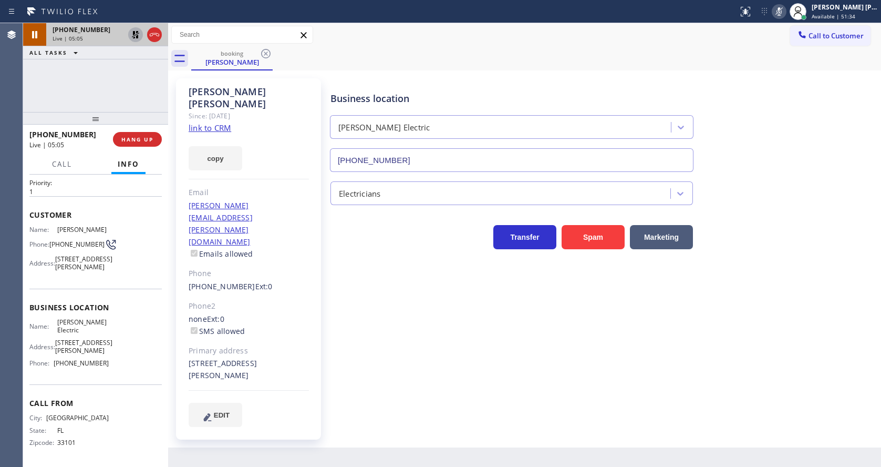
click at [136, 35] on icon at bounding box center [135, 34] width 7 height 7
click at [781, 9] on icon at bounding box center [779, 11] width 13 height 13
click at [779, 55] on div "booking [PERSON_NAME]" at bounding box center [536, 59] width 690 height 24
click at [430, 307] on div "Business location [PERSON_NAME] Electric [PHONE_NUMBER] Electricians Transfer S…" at bounding box center [603, 252] width 550 height 343
click at [782, 15] on icon at bounding box center [778, 11] width 5 height 8
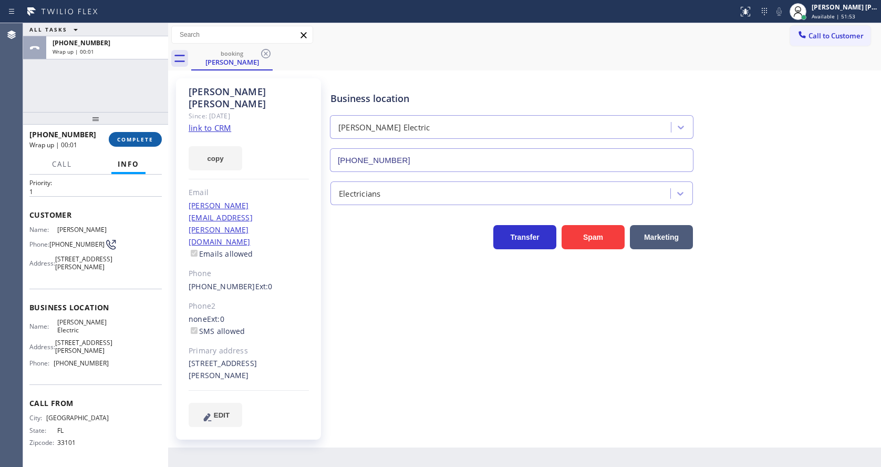
click at [132, 138] on span "COMPLETE" at bounding box center [135, 139] width 36 height 7
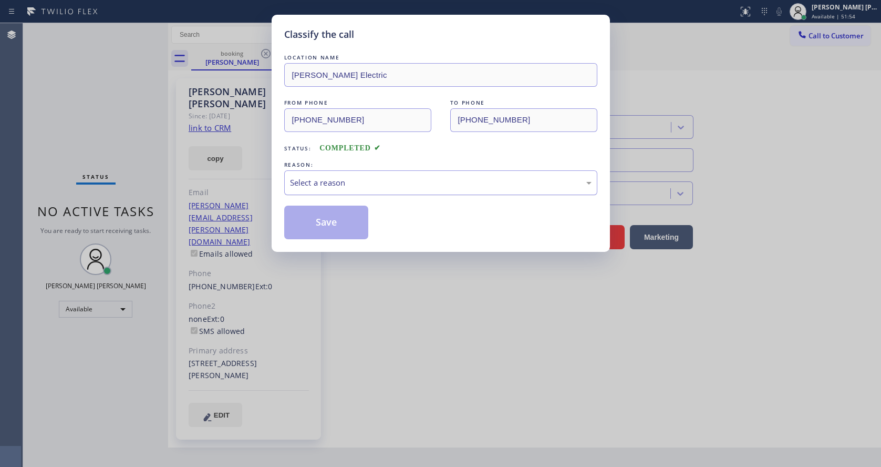
click at [327, 178] on div "Select a reason" at bounding box center [441, 183] width 302 height 12
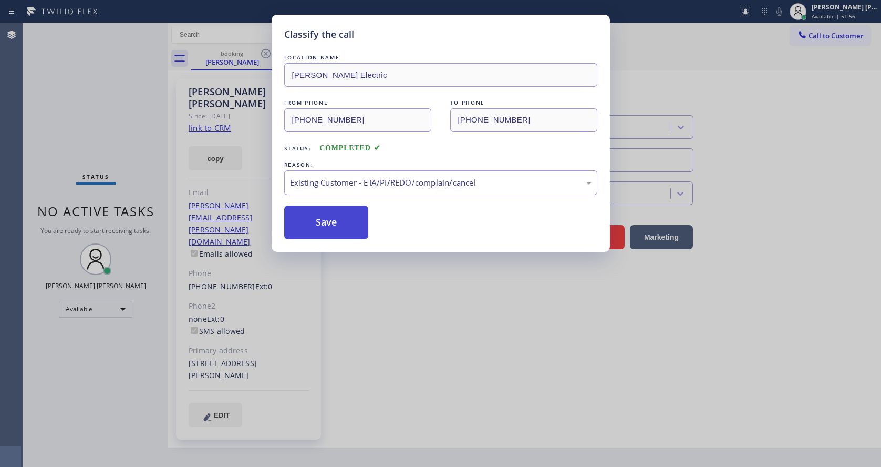
click at [320, 220] on button "Save" at bounding box center [326, 222] width 85 height 34
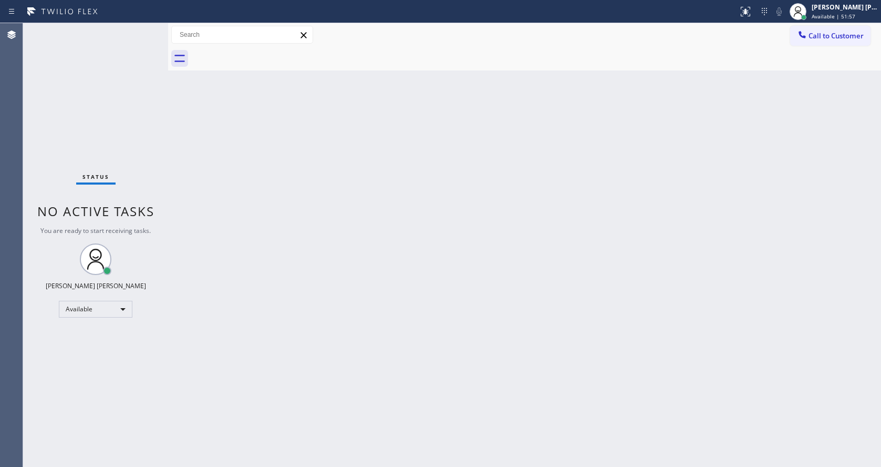
click at [181, 136] on div "Back to Dashboard Change Sender ID Customers Technicians Select a contact Outbo…" at bounding box center [524, 244] width 713 height 443
click at [94, 46] on div "Status No active tasks You are ready to start receiving tasks. [PERSON_NAME] [P…" at bounding box center [95, 244] width 145 height 443
drag, startPoint x: 165, startPoint y: 38, endPoint x: 143, endPoint y: 34, distance: 22.6
click at [143, 34] on div "Status No active tasks You are ready to start receiving tasks. [PERSON_NAME] [P…" at bounding box center [452, 244] width 858 height 443
click at [143, 34] on div "Status No active tasks You are ready to start receiving tasks. [PERSON_NAME] [P…" at bounding box center [95, 244] width 145 height 443
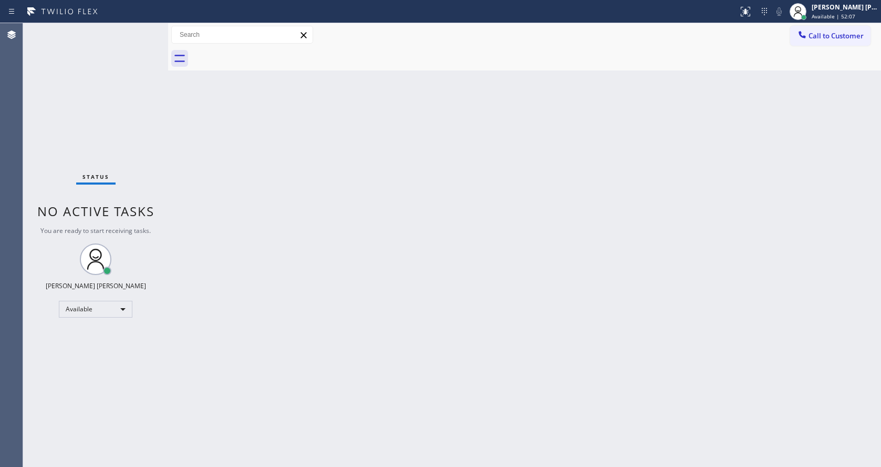
click at [139, 30] on div "Status No active tasks You are ready to start receiving tasks. [PERSON_NAME] [P…" at bounding box center [95, 244] width 145 height 443
click at [141, 31] on div "Status No active tasks You are ready to start receiving tasks. [PERSON_NAME] [P…" at bounding box center [95, 244] width 145 height 443
click at [145, 32] on div "Status No active tasks You are ready to start receiving tasks. [PERSON_NAME] [P…" at bounding box center [95, 244] width 145 height 443
click at [194, 178] on div "Back to Dashboard Change Sender ID Customers Technicians Select a contact Outbo…" at bounding box center [524, 244] width 713 height 443
click at [151, 176] on div "Status No active tasks You are ready to start receiving tasks. [PERSON_NAME] [P…" at bounding box center [95, 244] width 145 height 443
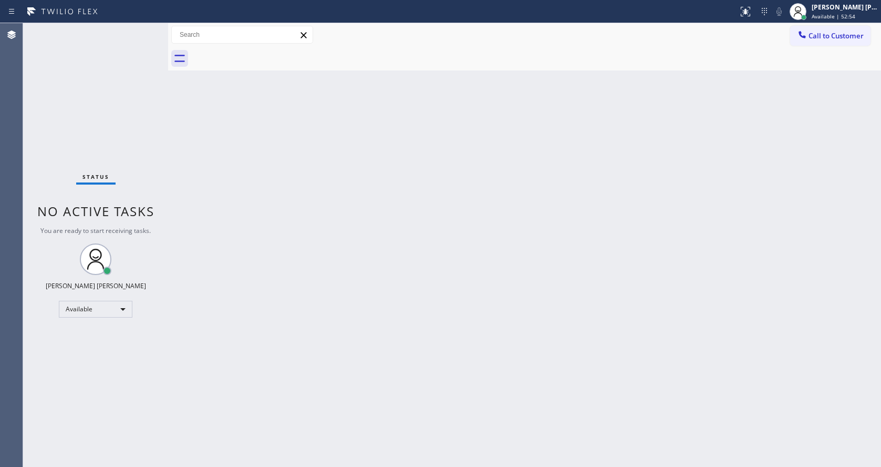
click at [144, 29] on div "Status No active tasks You are ready to start receiving tasks. [PERSON_NAME] [P…" at bounding box center [95, 244] width 145 height 443
click at [175, 171] on div "Back to Dashboard Change Sender ID Customers Technicians Select a contact Outbo…" at bounding box center [524, 244] width 713 height 443
click at [358, 268] on div "Back to Dashboard Change Sender ID Customers Technicians Select a contact Outbo…" at bounding box center [524, 244] width 713 height 443
click at [336, 318] on div "Back to Dashboard Change Sender ID Customers Technicians Select a contact Outbo…" at bounding box center [524, 244] width 713 height 443
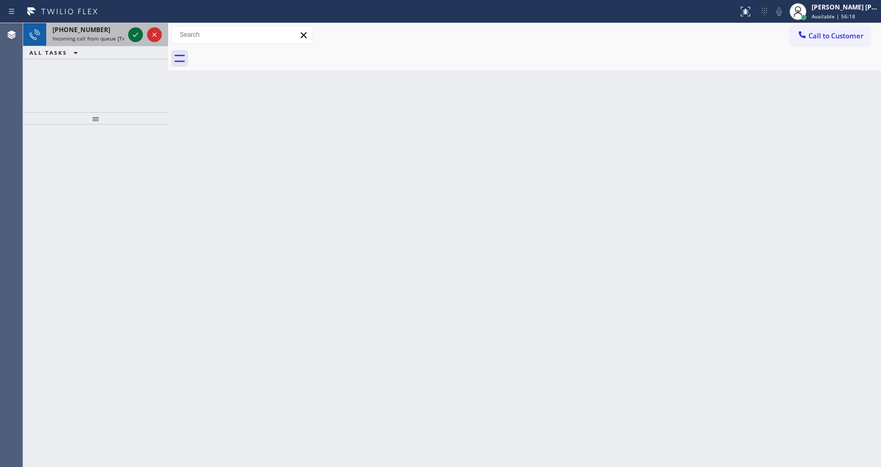
click at [134, 33] on icon at bounding box center [135, 34] width 13 height 13
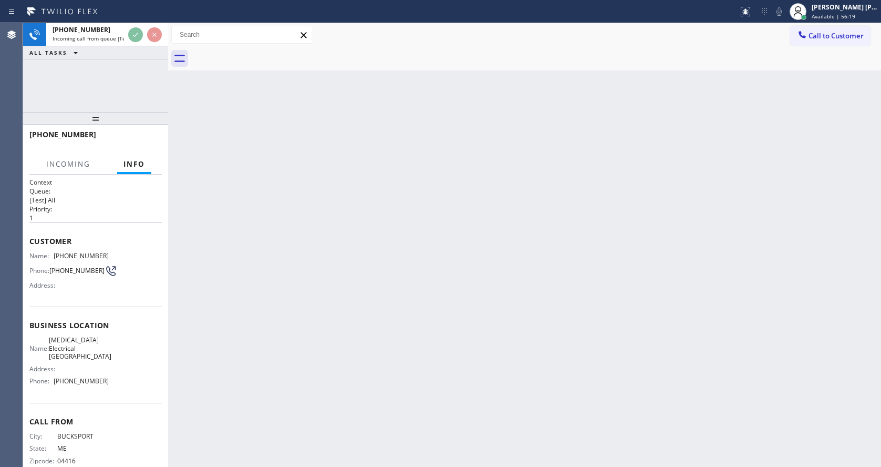
scroll to position [30, 0]
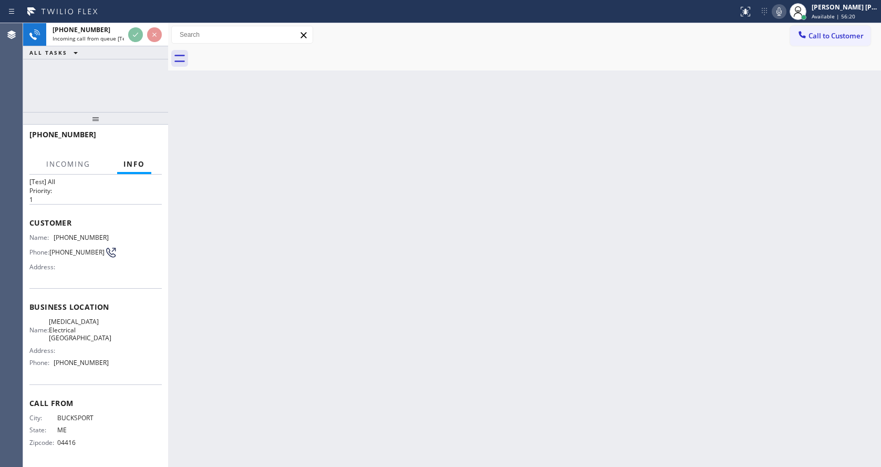
click at [288, 337] on div "Back to Dashboard Change Sender ID Customers Technicians Select a contact Outbo…" at bounding box center [524, 244] width 713 height 443
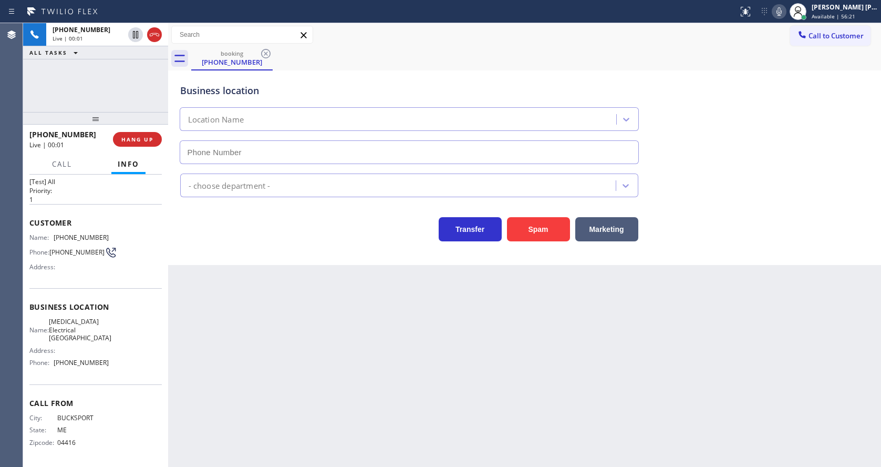
type input "[PHONE_NUMBER]"
click at [357, 359] on div "Back to Dashboard Change Sender ID Customers Technicians Select a contact Outbo…" at bounding box center [524, 244] width 713 height 443
drag, startPoint x: 282, startPoint y: 263, endPoint x: 409, endPoint y: 244, distance: 128.5
click at [282, 263] on div "Business location [MEDICAL_DATA] Electrical [GEOGRAPHIC_DATA] [PHONE_NUMBER] El…" at bounding box center [524, 167] width 713 height 194
click at [532, 230] on button "Spam" at bounding box center [538, 229] width 63 height 24
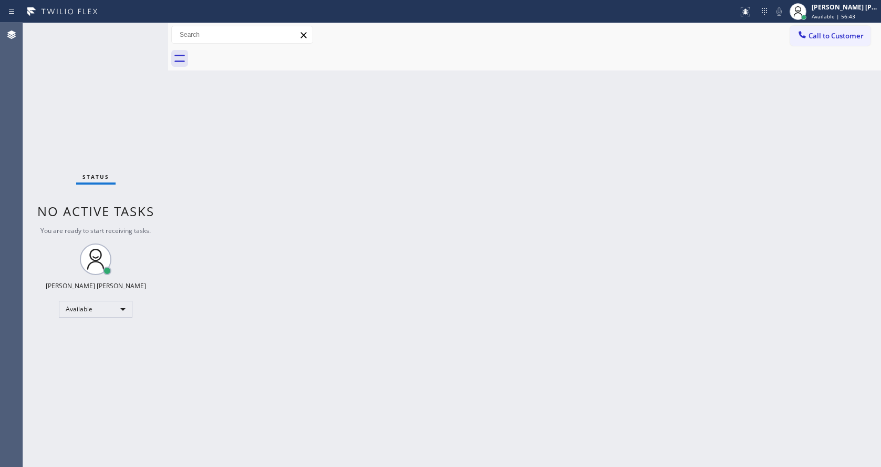
click at [226, 204] on div "Back to Dashboard Change Sender ID Customers Technicians Select a contact Outbo…" at bounding box center [524, 244] width 713 height 443
click at [142, 29] on div "Status No active tasks You are ready to start receiving tasks. [PERSON_NAME] [P…" at bounding box center [95, 244] width 145 height 443
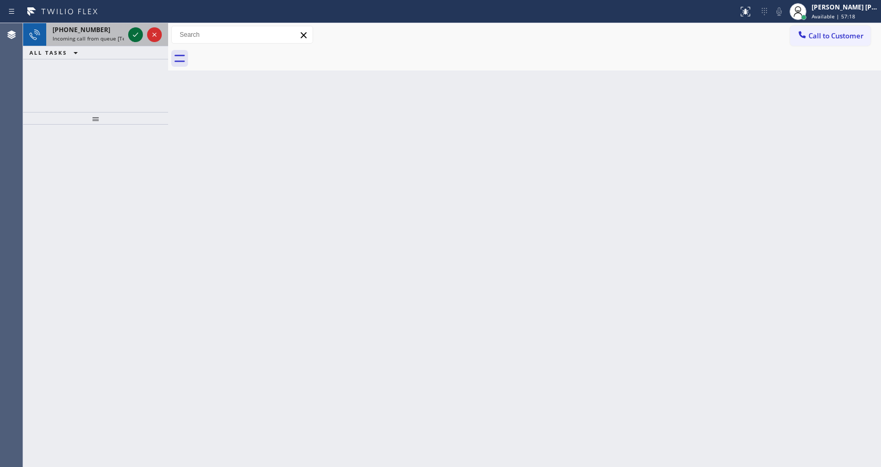
click at [139, 33] on icon at bounding box center [135, 34] width 13 height 13
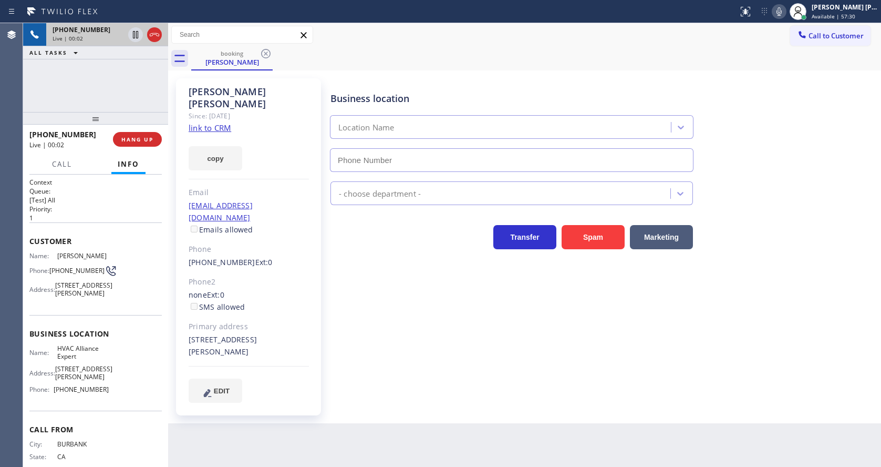
type input "[PHONE_NUMBER]"
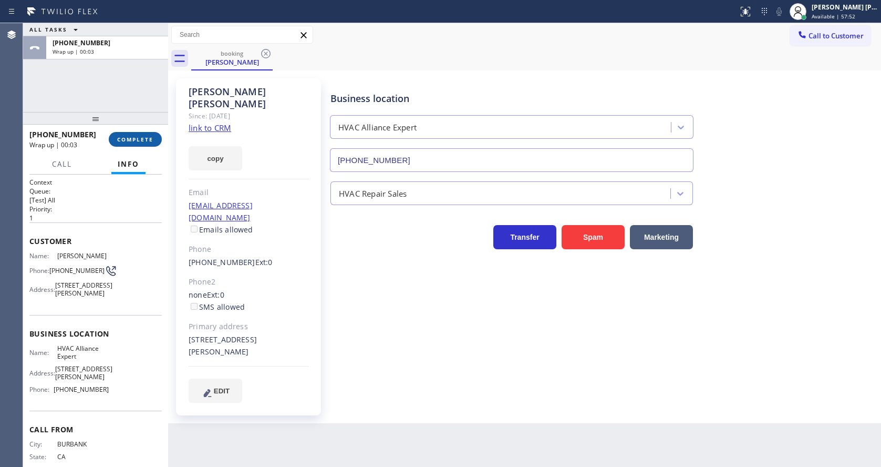
click at [138, 137] on span "COMPLETE" at bounding box center [135, 139] width 36 height 7
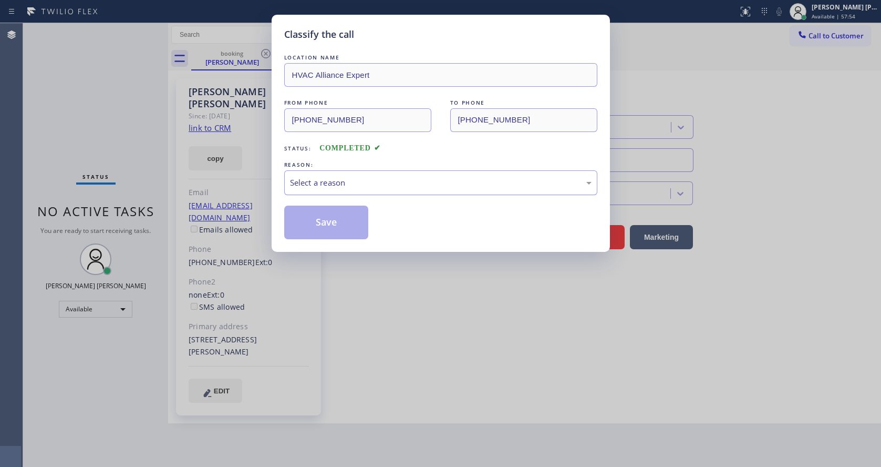
click at [388, 193] on div "Select a reason" at bounding box center [440, 182] width 313 height 25
click at [347, 224] on button "Save" at bounding box center [326, 222] width 85 height 34
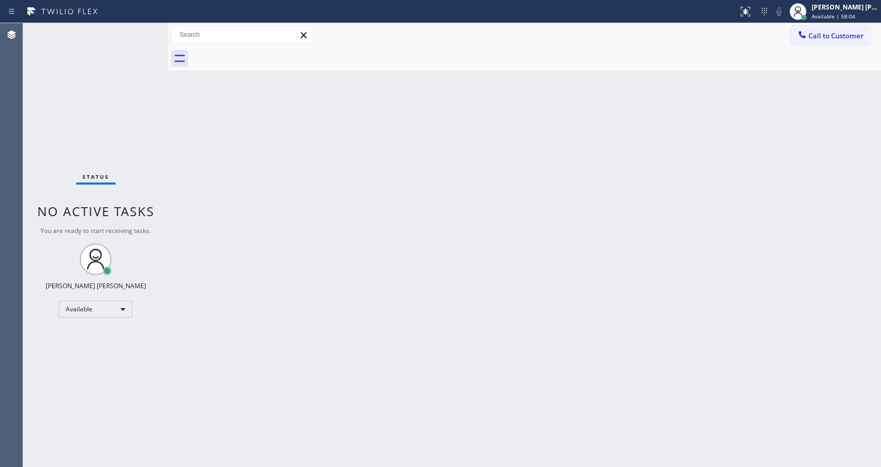
drag, startPoint x: 193, startPoint y: 137, endPoint x: 192, endPoint y: 121, distance: 15.8
click at [193, 137] on div "Back to Dashboard Change Sender ID Customers Technicians Select a contact Outbo…" at bounding box center [524, 244] width 713 height 443
click at [141, 31] on div "Status No active tasks You are ready to start receiving tasks. [PERSON_NAME] [P…" at bounding box center [95, 244] width 145 height 443
click at [138, 35] on div "Status No active tasks You are ready to start receiving tasks. [PERSON_NAME] [P…" at bounding box center [95, 244] width 145 height 443
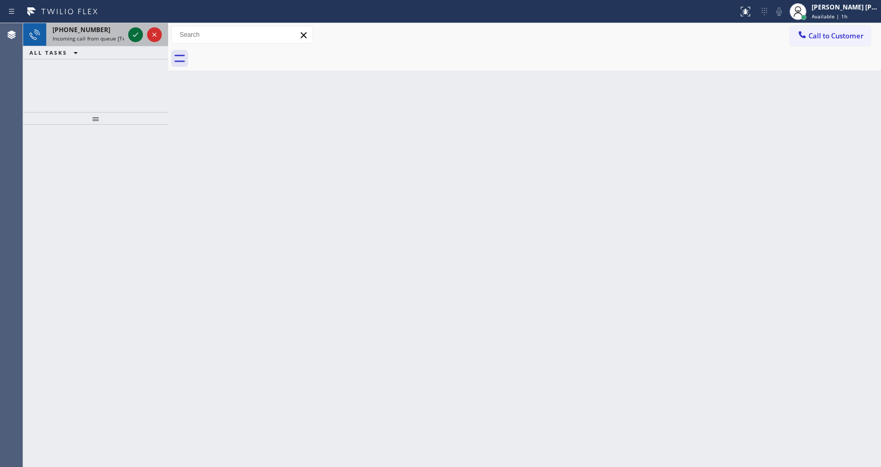
click at [138, 35] on icon at bounding box center [135, 34] width 13 height 13
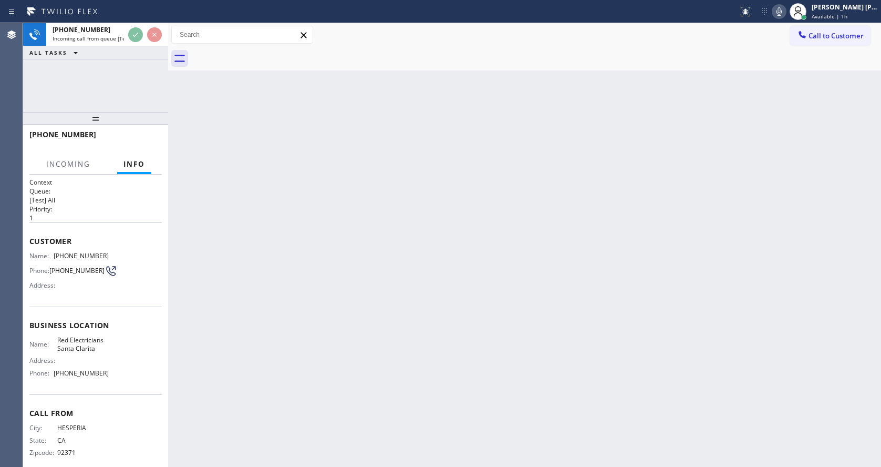
click at [299, 362] on div "Back to Dashboard Change Sender ID Customers Technicians Select a contact Outbo…" at bounding box center [524, 244] width 713 height 443
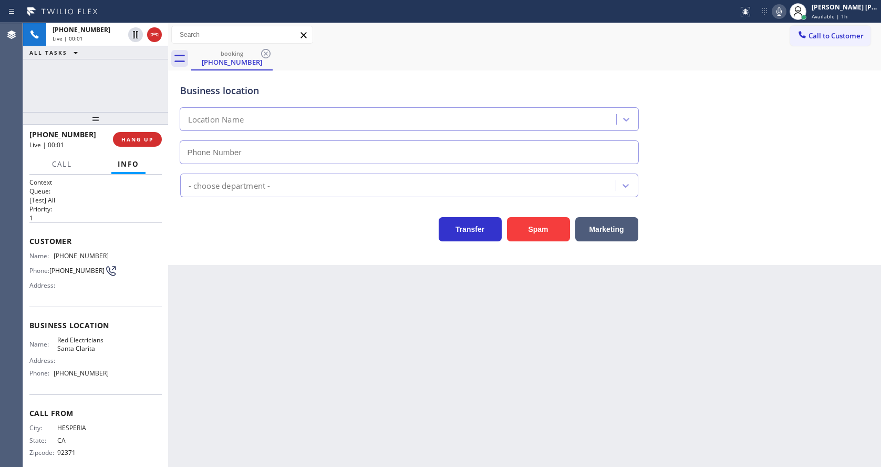
type input "[PHONE_NUMBER]"
click at [501, 385] on div "Back to Dashboard Change Sender ID Customers Technicians Select a contact Outbo…" at bounding box center [524, 244] width 713 height 443
click at [424, 392] on div "Back to Dashboard Change Sender ID Customers Technicians Select a contact Outbo…" at bounding box center [524, 244] width 713 height 443
click at [782, 15] on icon at bounding box center [779, 11] width 13 height 13
click at [777, 66] on div "booking [PHONE_NUMBER]" at bounding box center [536, 59] width 690 height 24
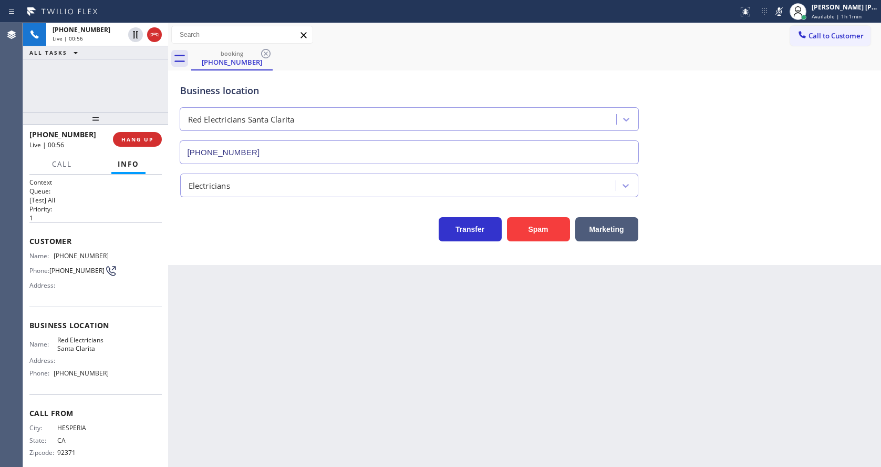
click at [208, 371] on div "Back to Dashboard Change Sender ID Customers Technicians Select a contact Outbo…" at bounding box center [524, 244] width 713 height 443
click at [711, 115] on div "Business location Red Electricians [GEOGRAPHIC_DATA] [PHONE_NUMBER]" at bounding box center [524, 116] width 693 height 95
click at [782, 15] on icon at bounding box center [779, 11] width 13 height 13
click at [779, 85] on div "Business location Red Electricians [GEOGRAPHIC_DATA] [PHONE_NUMBER]" at bounding box center [524, 116] width 693 height 95
click at [288, 366] on div "Back to Dashboard Change Sender ID Customers Technicians Select a contact Outbo…" at bounding box center [524, 244] width 713 height 443
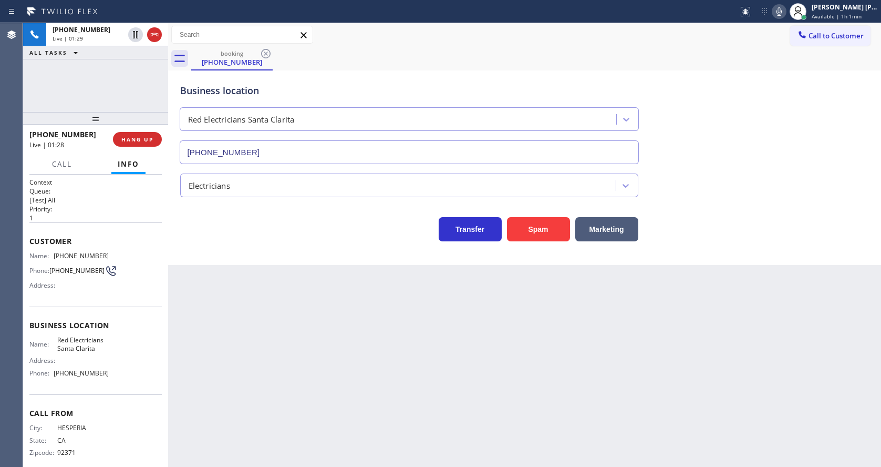
click at [234, 310] on div "Back to Dashboard Change Sender ID Customers Technicians Select a contact Outbo…" at bounding box center [524, 244] width 713 height 443
click at [244, 329] on div "Back to Dashboard Change Sender ID Customers Technicians Select a contact Outbo…" at bounding box center [524, 244] width 713 height 443
drag, startPoint x: 75, startPoint y: 317, endPoint x: 68, endPoint y: 299, distance: 18.4
click at [75, 317] on div "Business location Name: Red Electricians Santa Clarita Address: Phone: [PHONE_N…" at bounding box center [95, 350] width 132 height 88
drag, startPoint x: 55, startPoint y: 255, endPoint x: 134, endPoint y: 258, distance: 79.4
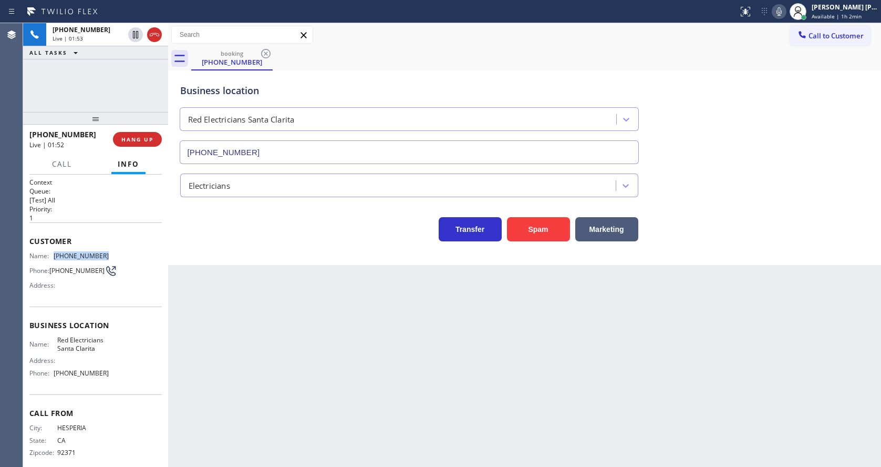
click at [134, 258] on div "Name: [PHONE_NUMBER] Phone: [PHONE_NUMBER] Address:" at bounding box center [95, 273] width 132 height 42
copy div "[PHONE_NUMBER]"
drag, startPoint x: 275, startPoint y: 345, endPoint x: 268, endPoint y: 426, distance: 81.1
click at [275, 346] on div "Back to Dashboard Change Sender ID Customers Technicians Select a contact Outbo…" at bounding box center [524, 244] width 713 height 443
drag, startPoint x: 20, startPoint y: 354, endPoint x: 29, endPoint y: 353, distance: 8.6
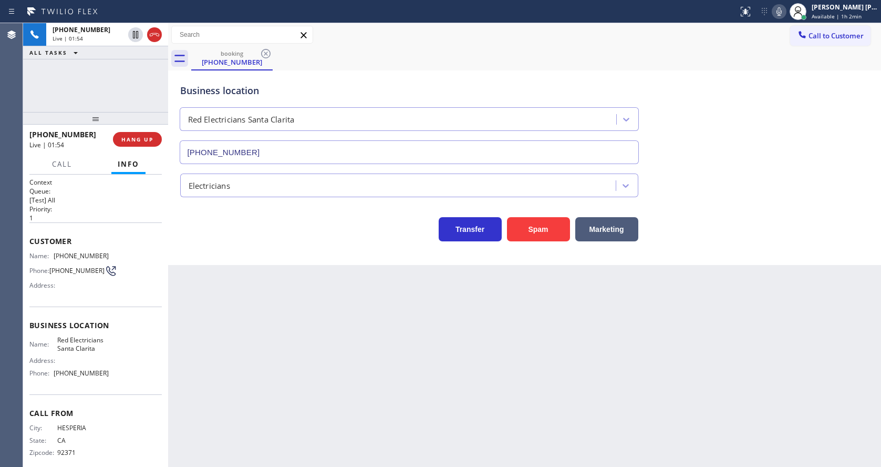
click at [21, 354] on div "Agent Desktop" at bounding box center [11, 244] width 23 height 443
drag, startPoint x: 52, startPoint y: 343, endPoint x: 115, endPoint y: 356, distance: 64.4
click at [115, 356] on div "Name: Red Electricians Santa Clarita Address: Phone: [PHONE_NUMBER]" at bounding box center [95, 358] width 132 height 45
copy div "Red Electricians Santa Clarita"
drag, startPoint x: 256, startPoint y: 377, endPoint x: 231, endPoint y: 460, distance: 86.6
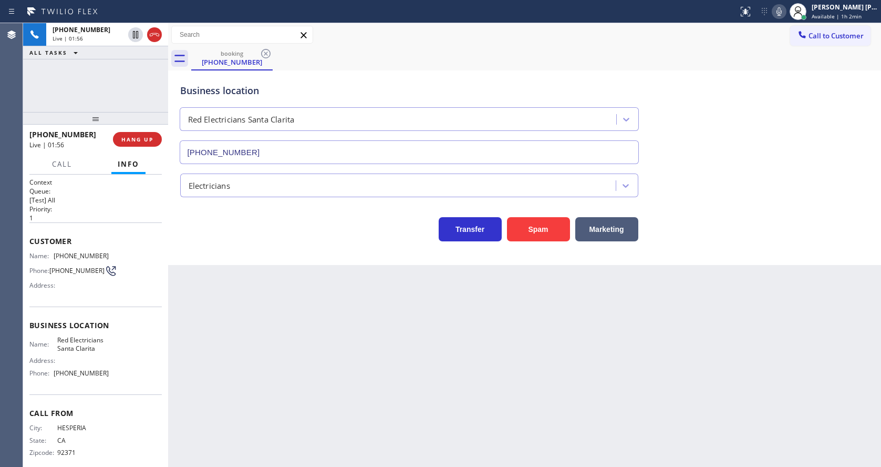
click at [255, 379] on div "Back to Dashboard Change Sender ID Customers Technicians Select a contact Outbo…" at bounding box center [524, 244] width 713 height 443
click at [116, 388] on div "Business location Name: Red Electricians Santa Clarita Address: Phone: [PHONE_N…" at bounding box center [95, 350] width 132 height 88
drag, startPoint x: 53, startPoint y: 376, endPoint x: 103, endPoint y: 379, distance: 50.5
click at [103, 377] on div "Phone: [PHONE_NUMBER]" at bounding box center [68, 373] width 79 height 8
copy div "[PHONE_NUMBER]"
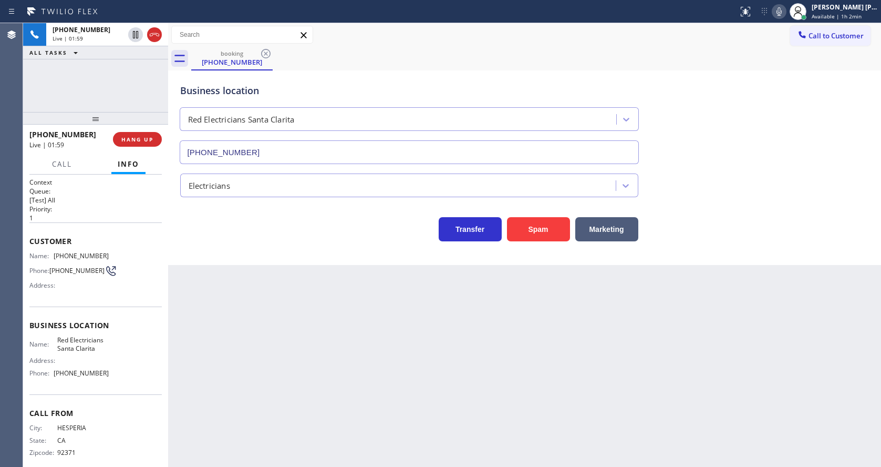
click at [291, 379] on div "Back to Dashboard Change Sender ID Customers Technicians Select a contact Outbo…" at bounding box center [524, 244] width 713 height 443
drag, startPoint x: 512, startPoint y: 364, endPoint x: 365, endPoint y: 279, distance: 170.1
click at [512, 364] on div "Back to Dashboard Change Sender ID Customers Technicians Select a contact Outbo…" at bounding box center [524, 244] width 713 height 443
click at [782, 10] on icon at bounding box center [778, 11] width 5 height 8
click at [137, 32] on icon at bounding box center [135, 34] width 5 height 7
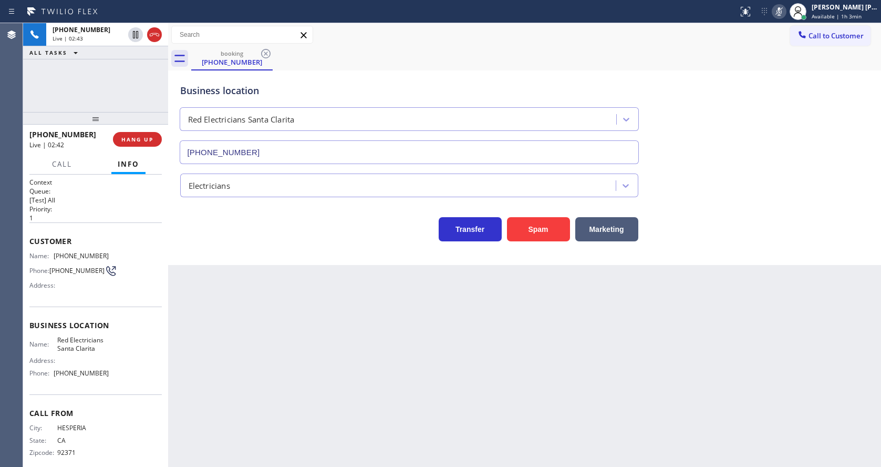
click at [300, 343] on div "Back to Dashboard Change Sender ID Customers Technicians Select a contact Outbo…" at bounding box center [524, 244] width 713 height 443
click at [403, 357] on div "Back to Dashboard Change Sender ID Customers Technicians Select a contact Outbo…" at bounding box center [524, 244] width 713 height 443
drag, startPoint x: 231, startPoint y: 348, endPoint x: 257, endPoint y: 393, distance: 52.5
click at [231, 348] on div "Back to Dashboard Change Sender ID Customers Technicians Select a contact Outbo…" at bounding box center [524, 244] width 713 height 443
click at [431, 316] on div "Back to Dashboard Change Sender ID Customers Technicians Select a contact Outbo…" at bounding box center [524, 244] width 713 height 443
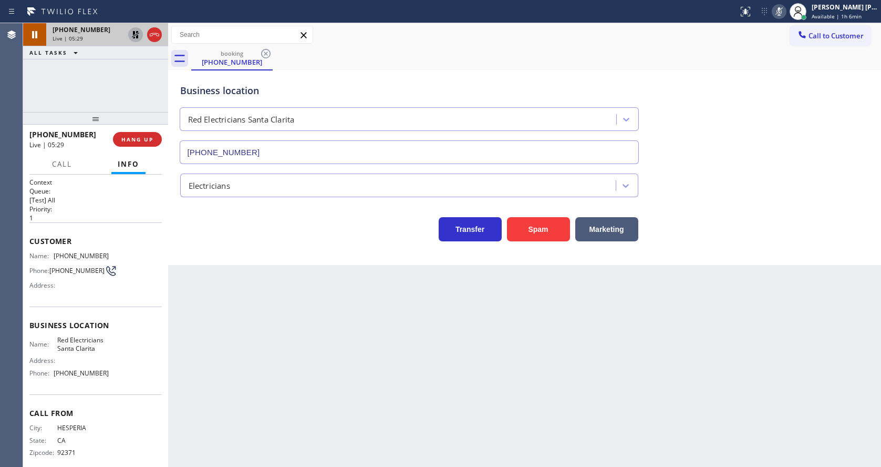
click at [136, 33] on icon at bounding box center [135, 34] width 7 height 7
click at [778, 13] on icon at bounding box center [779, 11] width 13 height 13
click at [784, 45] on div "Call to Customer Outbound call Location Search location Your caller id phone nu…" at bounding box center [524, 35] width 713 height 24
click at [354, 293] on div "Back to Dashboard Change Sender ID Customers Technicians Select a contact Outbo…" at bounding box center [524, 244] width 713 height 443
drag, startPoint x: 380, startPoint y: 390, endPoint x: 488, endPoint y: 304, distance: 138.3
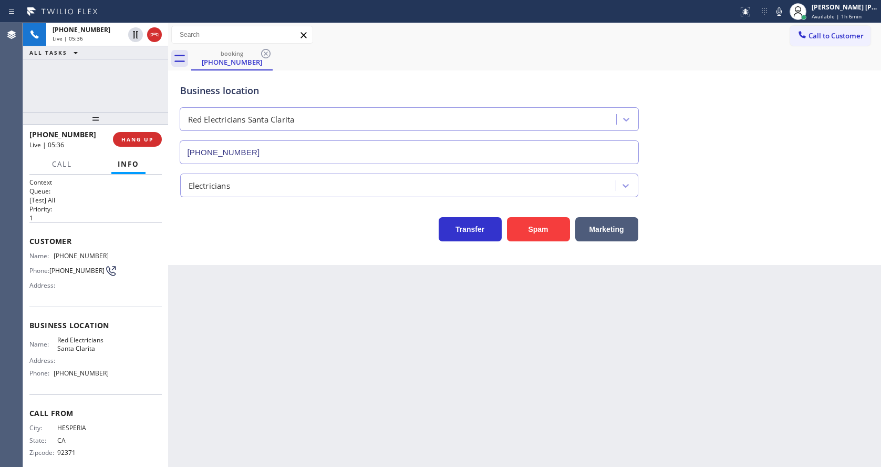
click at [380, 390] on div "Back to Dashboard Change Sender ID Customers Technicians Select a contact Outbo…" at bounding box center [524, 244] width 713 height 443
click at [244, 317] on div "Back to Dashboard Change Sender ID Customers Technicians Select a contact Outbo…" at bounding box center [524, 244] width 713 height 443
click at [268, 367] on div "Back to Dashboard Change Sender ID Customers Technicians Select a contact Outbo…" at bounding box center [524, 244] width 713 height 443
click at [357, 406] on div "Back to Dashboard Change Sender ID Customers Technicians Select a contact Outbo…" at bounding box center [524, 244] width 713 height 443
click at [252, 274] on div "Back to Dashboard Change Sender ID Customers Technicians Select a contact Outbo…" at bounding box center [524, 244] width 713 height 443
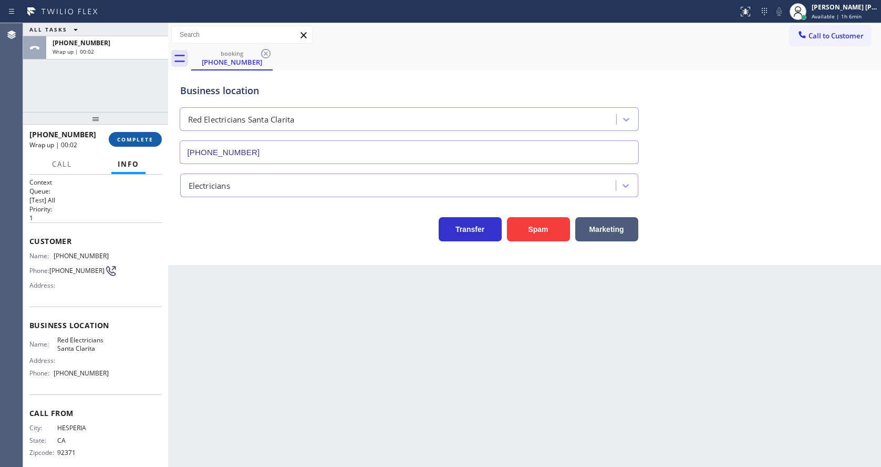
click at [139, 142] on span "COMPLETE" at bounding box center [135, 139] width 36 height 7
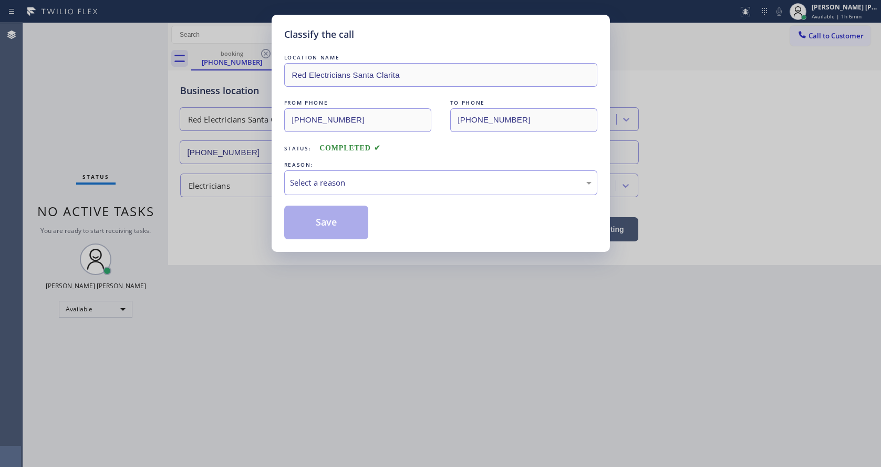
click at [313, 198] on div "LOCATION NAME Red Electricians Santa Clarita FROM PHONE [PHONE_NUMBER] TO PHONE…" at bounding box center [440, 145] width 313 height 187
click at [317, 196] on div "LOCATION NAME Red Electricians Santa Clarita FROM PHONE [PHONE_NUMBER] TO PHONE…" at bounding box center [440, 145] width 313 height 187
click at [319, 179] on div "Select a reason" at bounding box center [441, 183] width 302 height 12
click at [325, 224] on button "Save" at bounding box center [326, 222] width 85 height 34
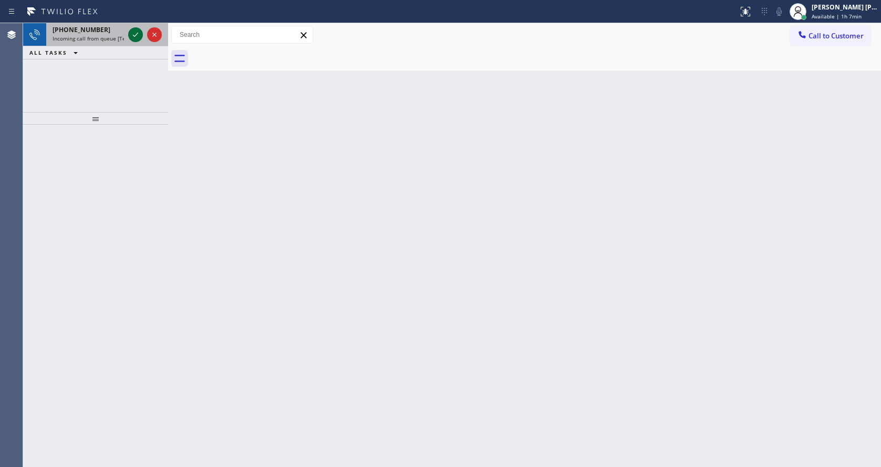
click at [135, 36] on icon at bounding box center [135, 35] width 5 height 4
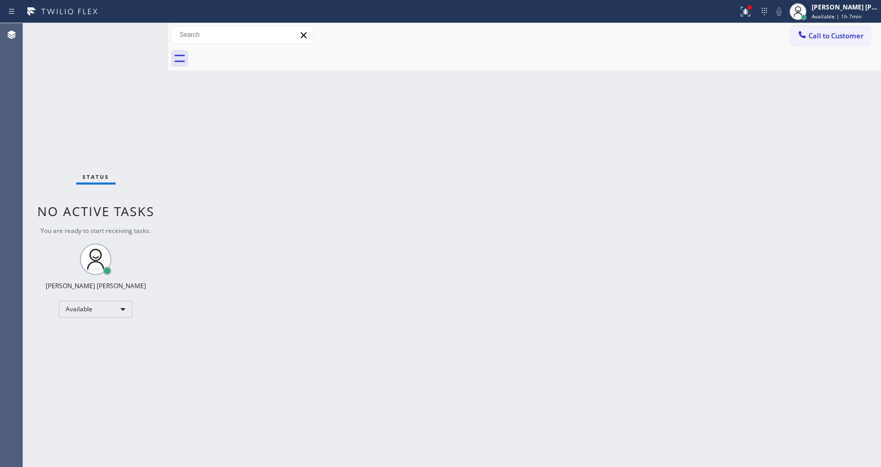
click at [270, 289] on div "Back to Dashboard Change Sender ID Customers Technicians Select a contact Outbo…" at bounding box center [524, 244] width 713 height 443
click at [211, 161] on div "Back to Dashboard Change Sender ID Customers Technicians Select a contact Outbo…" at bounding box center [524, 244] width 713 height 443
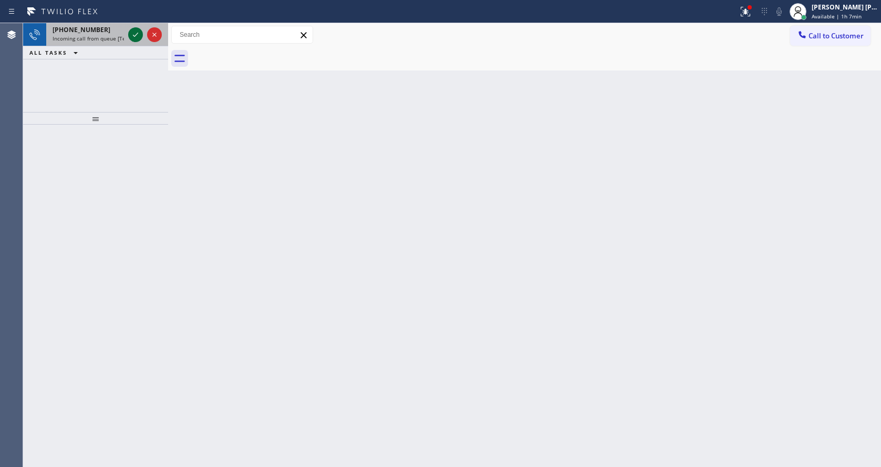
click at [134, 31] on icon at bounding box center [135, 34] width 13 height 13
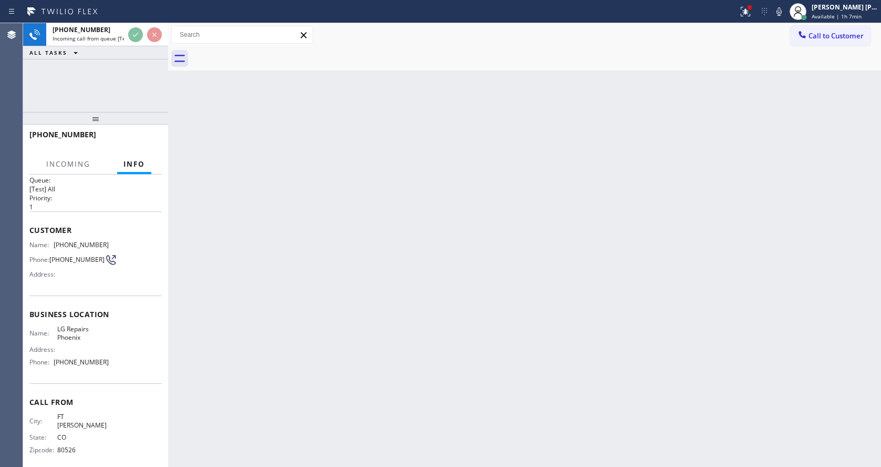
scroll to position [14, 0]
click at [315, 277] on div "Back to Dashboard Change Sender ID Customers Technicians Select a contact Outbo…" at bounding box center [524, 244] width 713 height 443
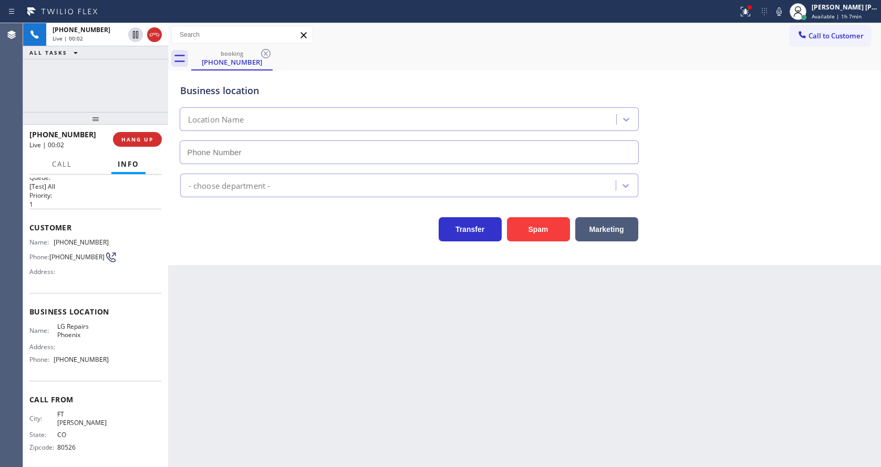
type input "[PHONE_NUMBER]"
click at [322, 327] on div "Back to Dashboard Change Sender ID Customers Technicians Select a contact Outbo…" at bounding box center [524, 244] width 713 height 443
click at [316, 361] on div "Back to Dashboard Change Sender ID Customers Technicians Select a contact Outbo…" at bounding box center [524, 244] width 713 height 443
click at [353, 387] on div "Back to Dashboard Change Sender ID Customers Technicians Select a contact Outbo…" at bounding box center [524, 244] width 713 height 443
click at [291, 282] on div "Back to Dashboard Change Sender ID Customers Technicians Select a contact Outbo…" at bounding box center [524, 244] width 713 height 443
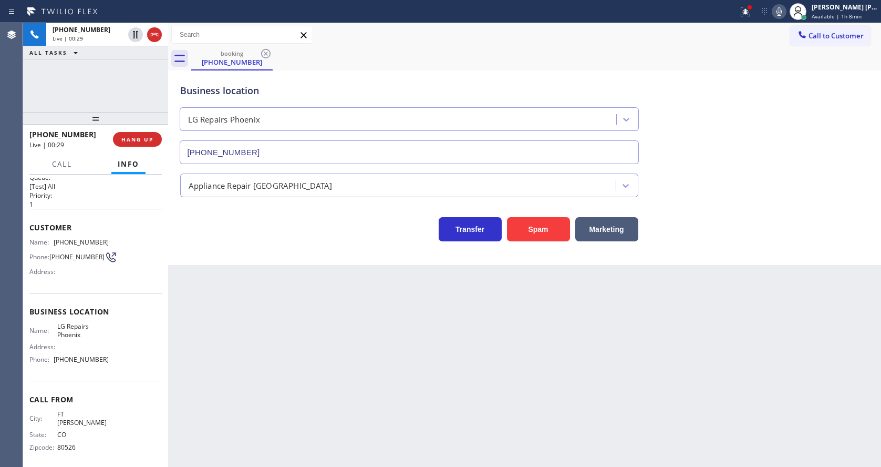
click at [781, 15] on icon at bounding box center [779, 11] width 13 height 13
click at [766, 158] on div "Business location LG Repairs [GEOGRAPHIC_DATA] [PHONE_NUMBER]" at bounding box center [524, 116] width 693 height 95
click at [748, 4] on button at bounding box center [745, 11] width 23 height 23
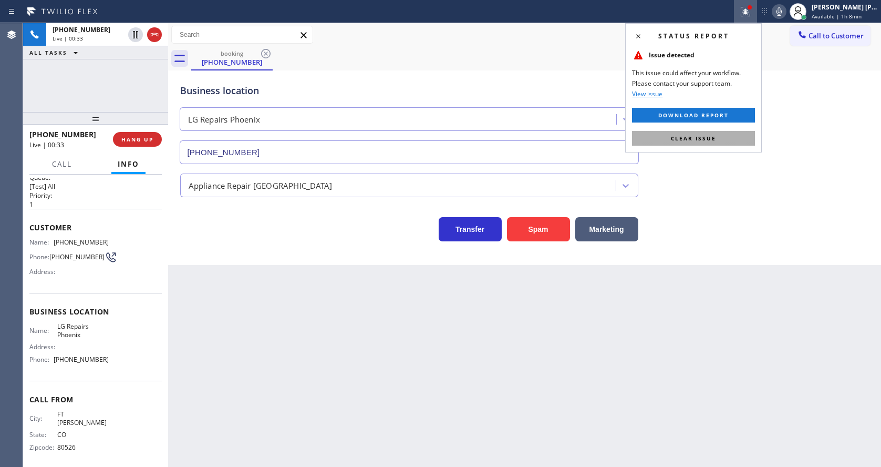
click at [724, 131] on button "Clear issue" at bounding box center [693, 138] width 123 height 15
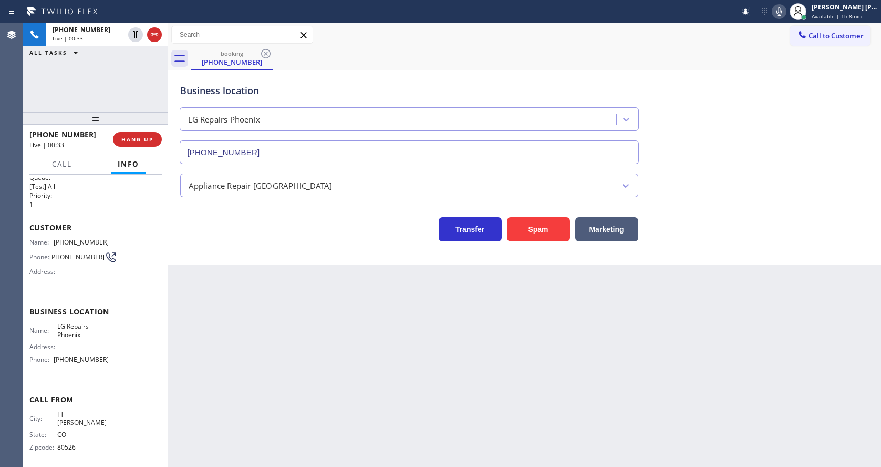
click at [747, 132] on div "Business location LG Repairs [GEOGRAPHIC_DATA] [PHONE_NUMBER]" at bounding box center [524, 116] width 693 height 95
click at [430, 377] on div "Back to Dashboard Change Sender ID Customers Technicians Select a contact Outbo…" at bounding box center [524, 244] width 713 height 443
click at [399, 369] on div "Back to Dashboard Change Sender ID Customers Technicians Select a contact Outbo…" at bounding box center [524, 244] width 713 height 443
click at [313, 350] on div "Back to Dashboard Change Sender ID Customers Technicians Select a contact Outbo…" at bounding box center [524, 244] width 713 height 443
click at [344, 323] on div "Back to Dashboard Change Sender ID Customers Technicians Select a contact Outbo…" at bounding box center [524, 244] width 713 height 443
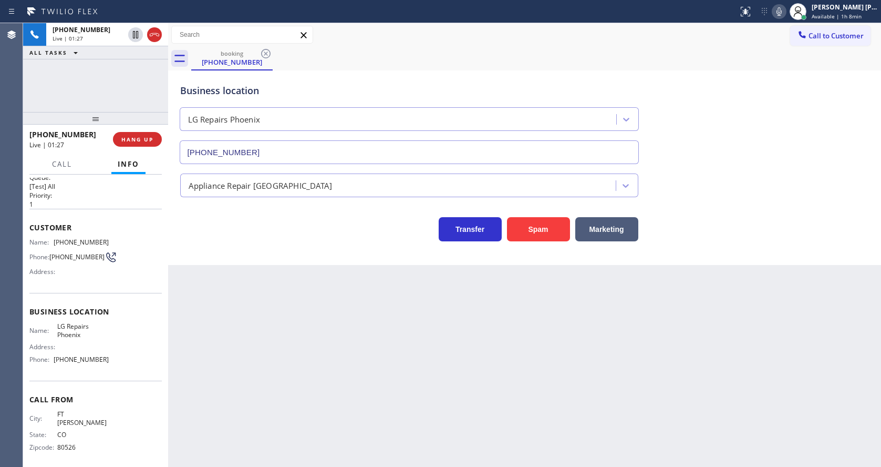
click at [301, 245] on div "Business location LG Repairs [GEOGRAPHIC_DATA] [PHONE_NUMBER] Appliance Repair …" at bounding box center [524, 167] width 713 height 194
click at [452, 354] on div "Back to Dashboard Change Sender ID Customers Technicians Select a contact Outbo…" at bounding box center [524, 244] width 713 height 443
click at [271, 273] on div "Back to Dashboard Change Sender ID Customers Technicians Select a contact Outbo…" at bounding box center [524, 244] width 713 height 443
click at [407, 317] on div "Back to Dashboard Change Sender ID Customers Technicians Select a contact Outbo…" at bounding box center [524, 244] width 713 height 443
click at [297, 301] on div "Back to Dashboard Change Sender ID Customers Technicians Select a contact Outbo…" at bounding box center [524, 244] width 713 height 443
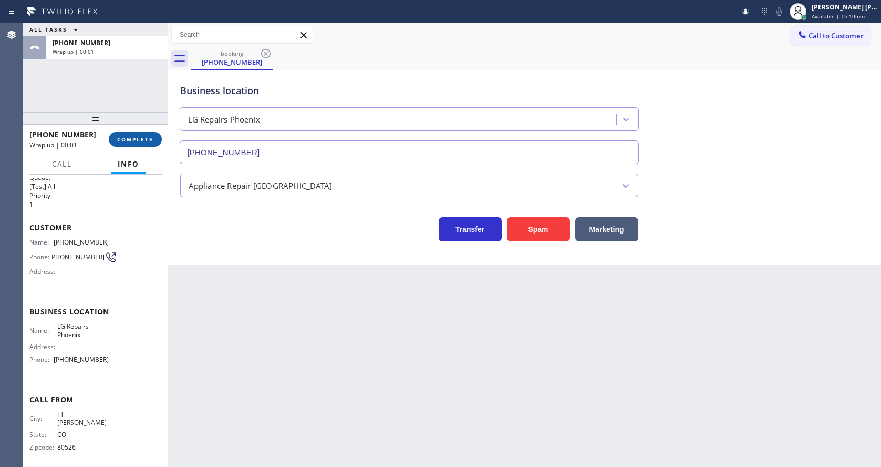
click at [139, 138] on span "COMPLETE" at bounding box center [135, 139] width 36 height 7
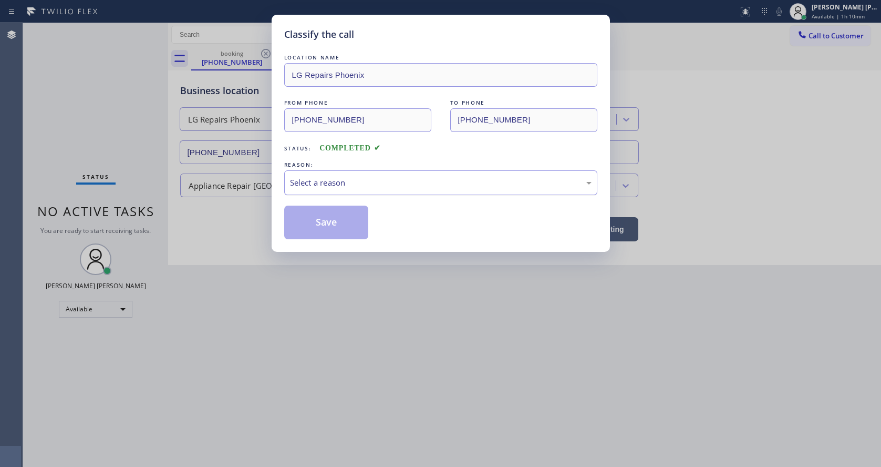
click at [345, 191] on div "Select a reason" at bounding box center [440, 182] width 313 height 25
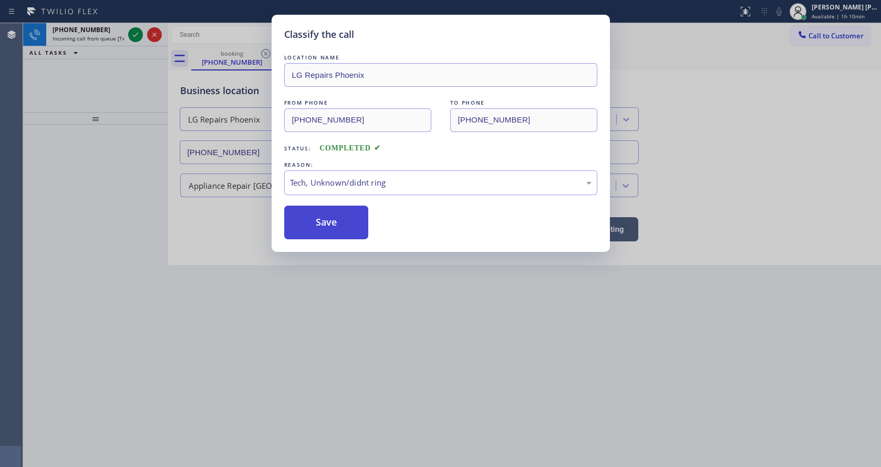
click at [325, 221] on button "Save" at bounding box center [326, 222] width 85 height 34
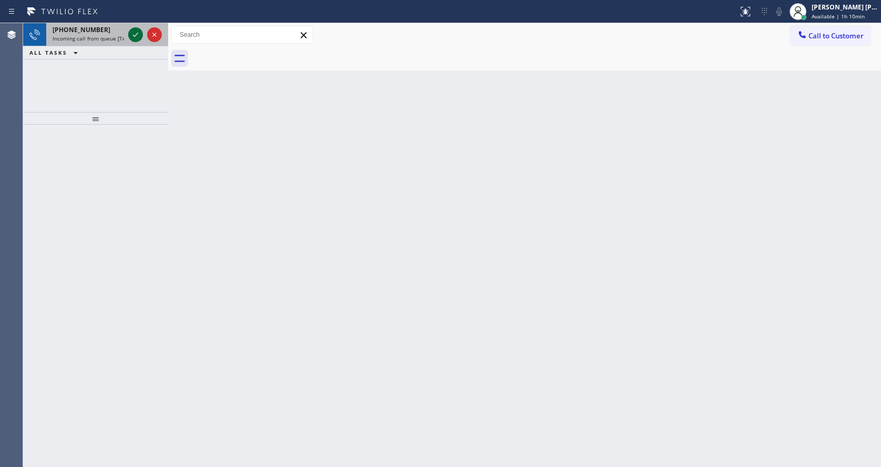
click at [136, 30] on icon at bounding box center [135, 34] width 13 height 13
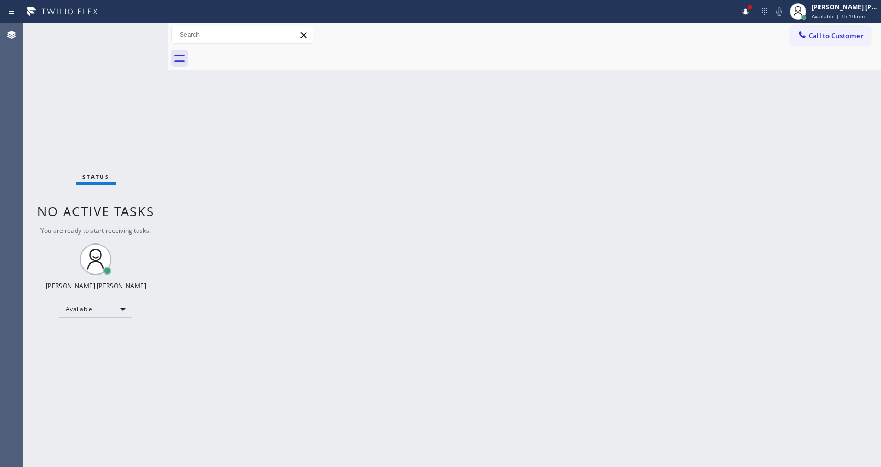
click at [391, 249] on div "Back to Dashboard Change Sender ID Customers Technicians Select a contact Outbo…" at bounding box center [524, 244] width 713 height 443
click at [108, 165] on div "Status No active tasks You are ready to start receiving tasks. [PERSON_NAME] [P…" at bounding box center [95, 244] width 145 height 443
click at [140, 34] on div "Status No active tasks You are ready to start receiving tasks. [PERSON_NAME] [P…" at bounding box center [95, 244] width 145 height 443
click at [141, 34] on div "Status No active tasks You are ready to start receiving tasks. [PERSON_NAME] [P…" at bounding box center [95, 244] width 145 height 443
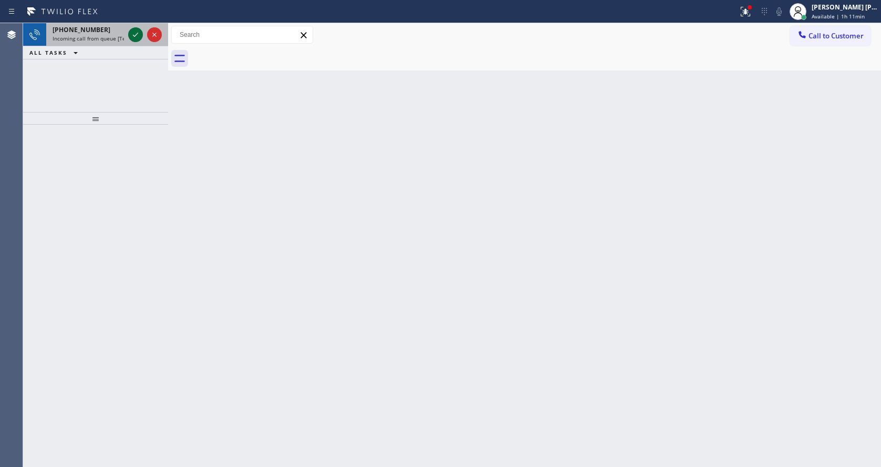
click at [141, 34] on icon at bounding box center [135, 34] width 13 height 13
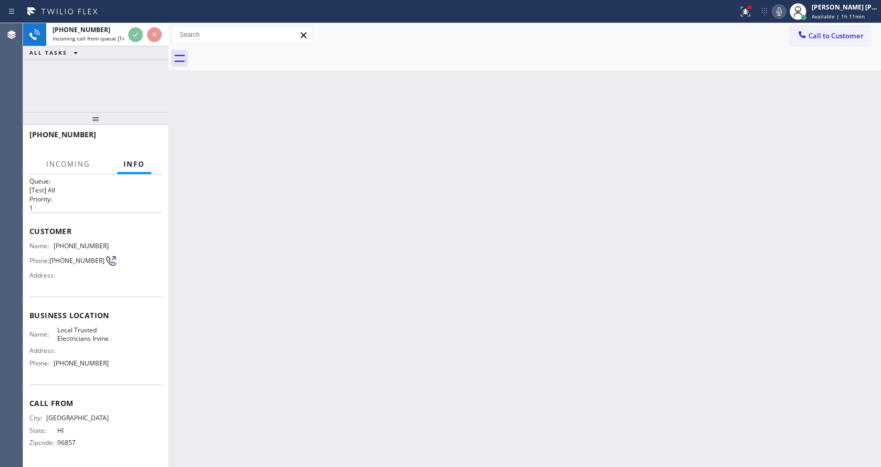
scroll to position [22, 0]
click at [309, 307] on div "Back to Dashboard Change Sender ID Customers Technicians Select a contact Outbo…" at bounding box center [524, 244] width 713 height 443
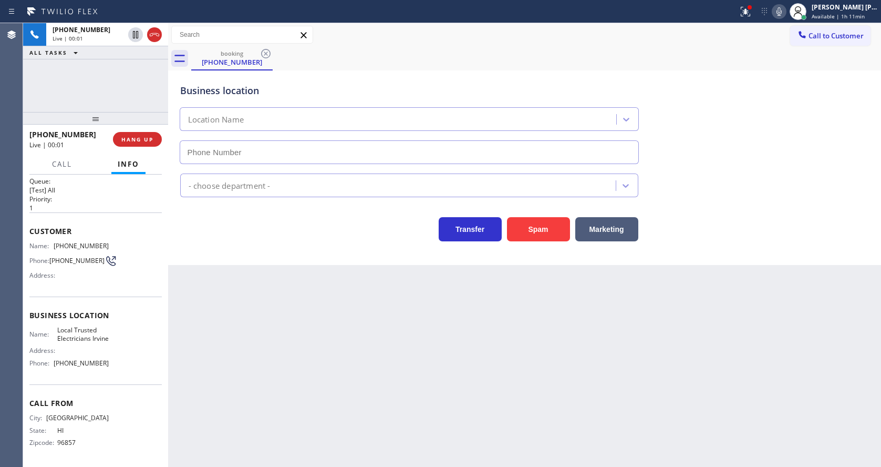
type input "[PHONE_NUMBER]"
click at [309, 307] on div "Back to Dashboard Change Sender ID Customers Technicians Select a contact Outbo…" at bounding box center [524, 244] width 713 height 443
click at [277, 275] on div "Back to Dashboard Change Sender ID Customers Technicians Select a contact Outbo…" at bounding box center [524, 244] width 713 height 443
click at [744, 14] on icon at bounding box center [745, 11] width 13 height 13
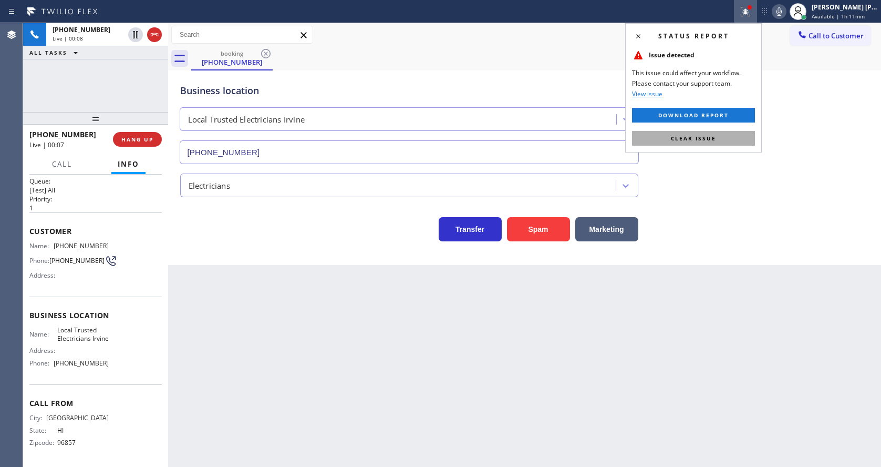
click at [721, 134] on button "Clear issue" at bounding box center [693, 138] width 123 height 15
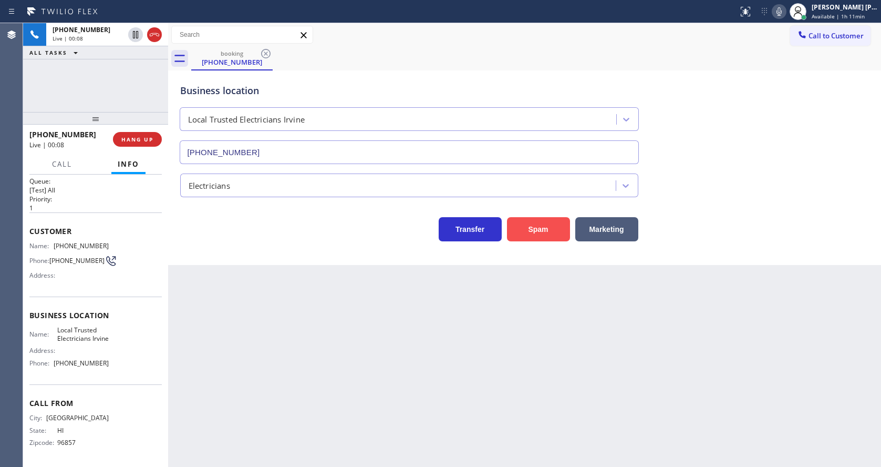
click at [547, 233] on button "Spam" at bounding box center [538, 229] width 63 height 24
click at [284, 347] on div "Back to Dashboard Change Sender ID Customers Technicians Select a contact Outbo…" at bounding box center [524, 244] width 713 height 443
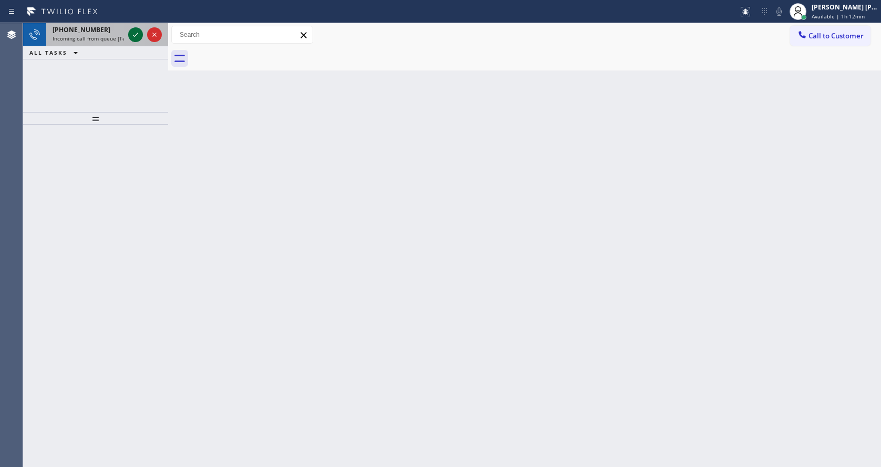
click at [128, 39] on div at bounding box center [145, 34] width 38 height 23
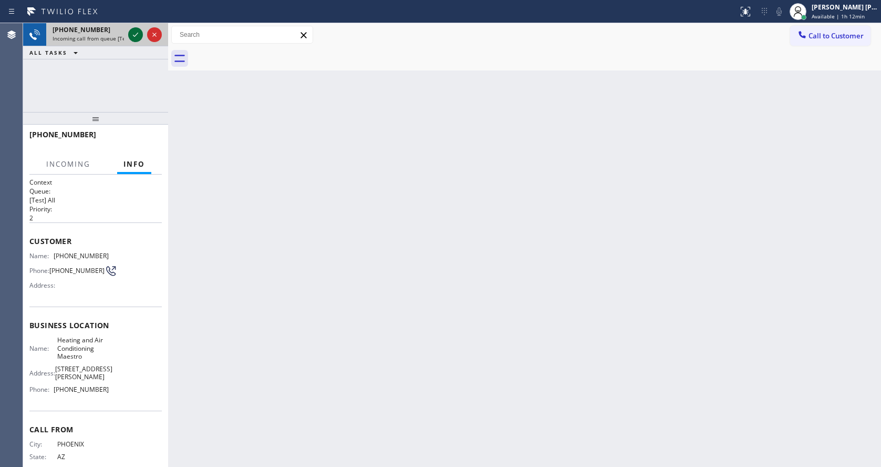
click at [133, 35] on icon at bounding box center [135, 34] width 13 height 13
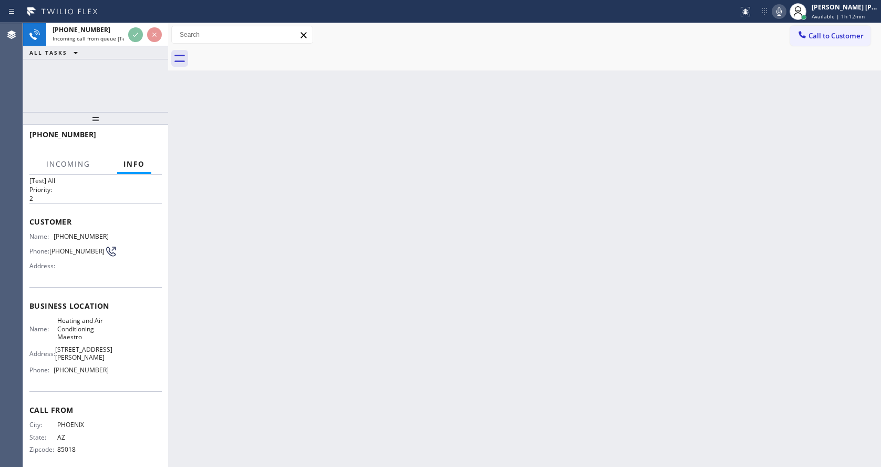
scroll to position [30, 0]
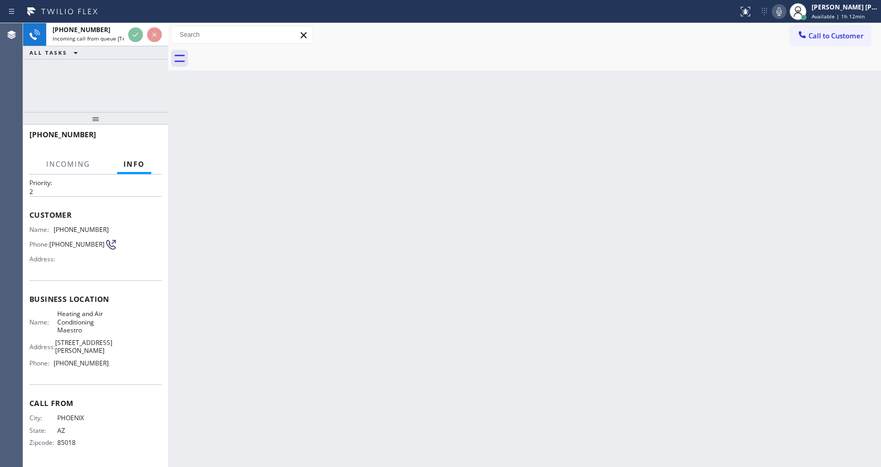
click at [370, 306] on div "Back to Dashboard Change Sender ID Customers Technicians Select a contact Outbo…" at bounding box center [524, 244] width 713 height 443
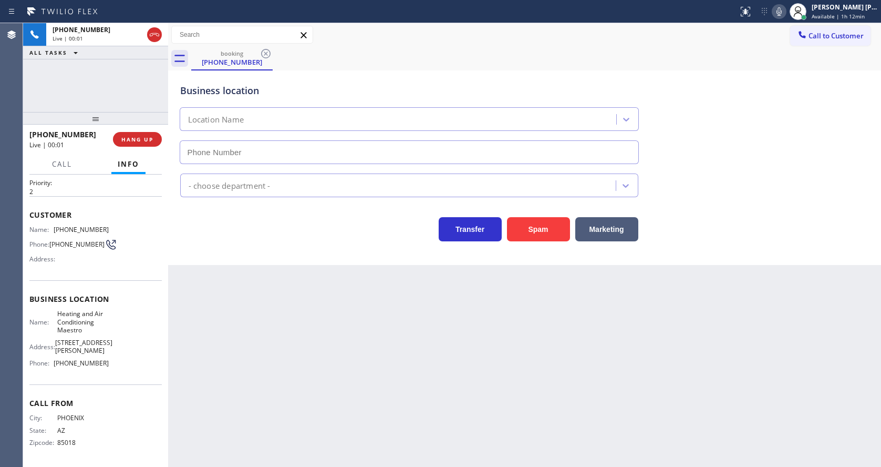
type input "[PHONE_NUMBER]"
click at [432, 329] on div "Back to Dashboard Change Sender ID Customers Technicians Select a contact Outbo…" at bounding box center [524, 244] width 713 height 443
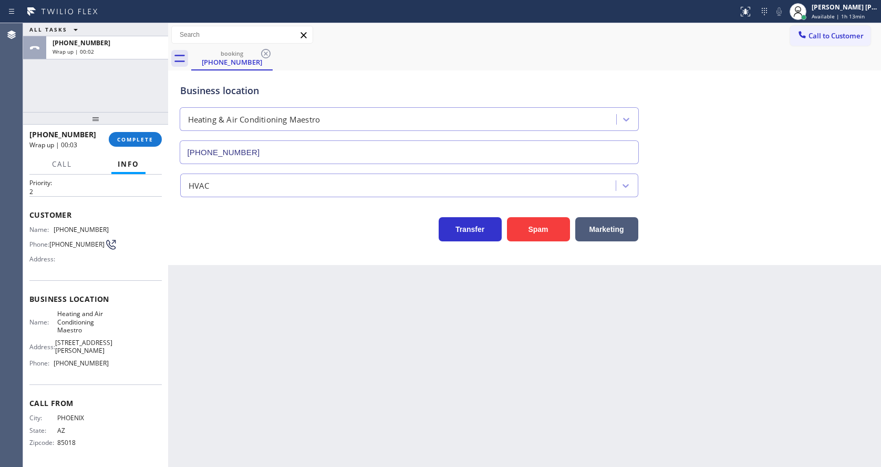
click at [270, 245] on div "Business location Heating & Air Conditioning Maestro [PHONE_NUMBER] HVAC Transf…" at bounding box center [524, 167] width 713 height 194
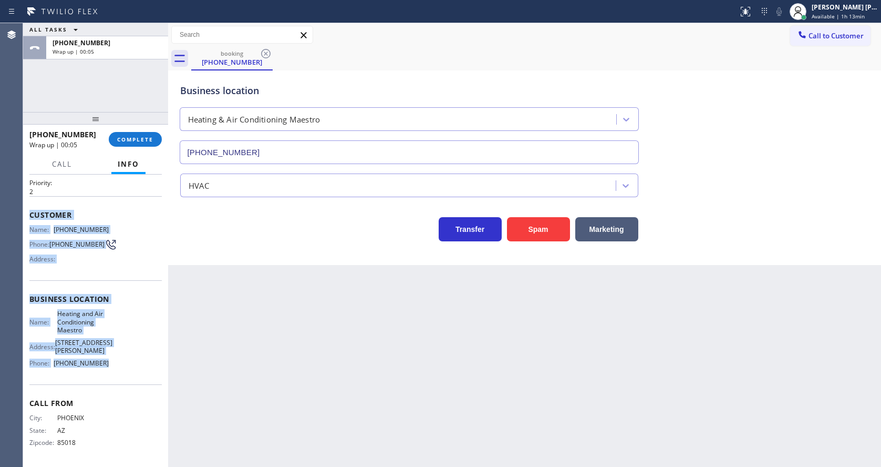
drag, startPoint x: 26, startPoint y: 208, endPoint x: 133, endPoint y: 367, distance: 191.2
click at [133, 367] on div "Context Queue: [Test] All Priority: 2 Customer Name: [PHONE_NUMBER] Phone: [PHO…" at bounding box center [95, 320] width 145 height 292
copy div "Customer Name: [PHONE_NUMBER] Phone: [PHONE_NUMBER] Address: Business location …"
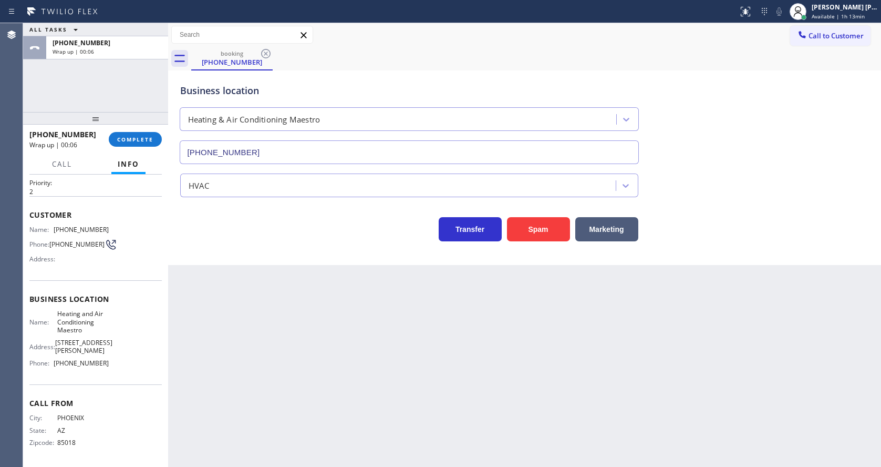
click at [264, 382] on div "Back to Dashboard Change Sender ID Customers Technicians Select a contact Outbo…" at bounding box center [524, 244] width 713 height 443
click at [130, 178] on h2 "Priority:" at bounding box center [95, 182] width 132 height 9
click at [136, 129] on div "[PHONE_NUMBER] Wrap up | 00:19 COMPLETE" at bounding box center [95, 139] width 132 height 27
click at [131, 148] on div "[PHONE_NUMBER] Wrap up | 00:20 COMPLETE" at bounding box center [95, 139] width 132 height 27
click at [133, 132] on button "COMPLETE" at bounding box center [135, 139] width 53 height 15
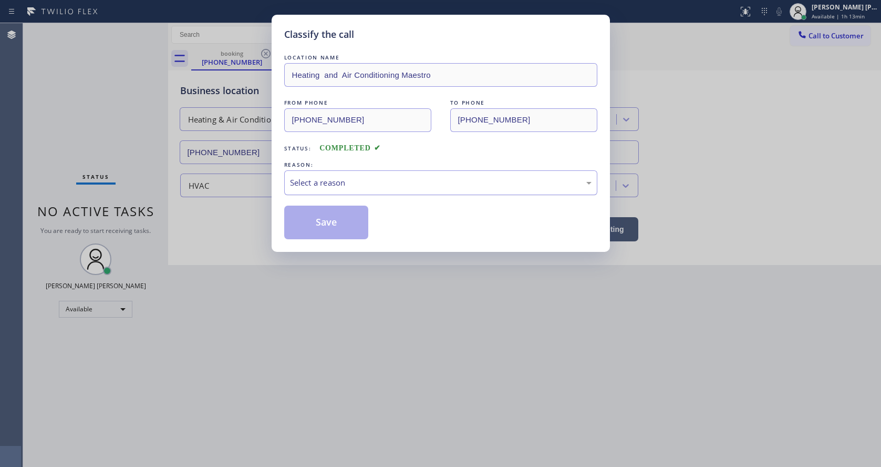
click at [321, 190] on div "Select a reason" at bounding box center [440, 182] width 313 height 25
click at [319, 225] on button "Save" at bounding box center [326, 222] width 85 height 34
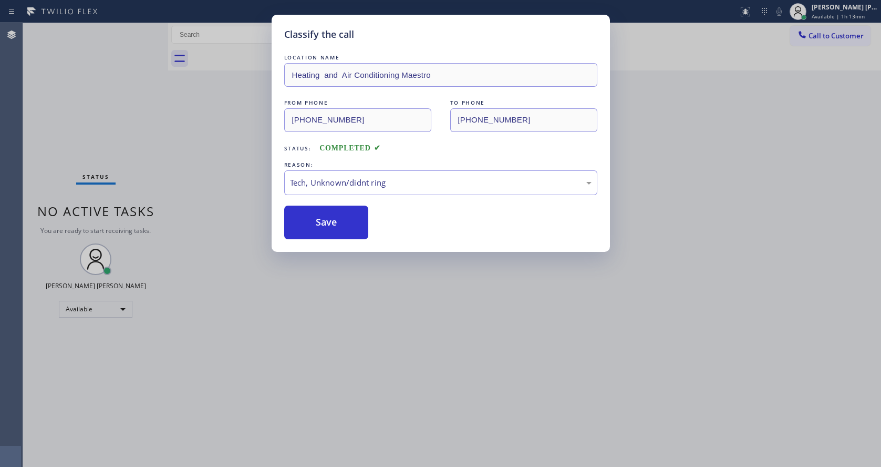
click at [308, 348] on div "Classify the call LOCATION NAME Heating and Air Conditioning Maestro FROM PHONE…" at bounding box center [440, 233] width 881 height 467
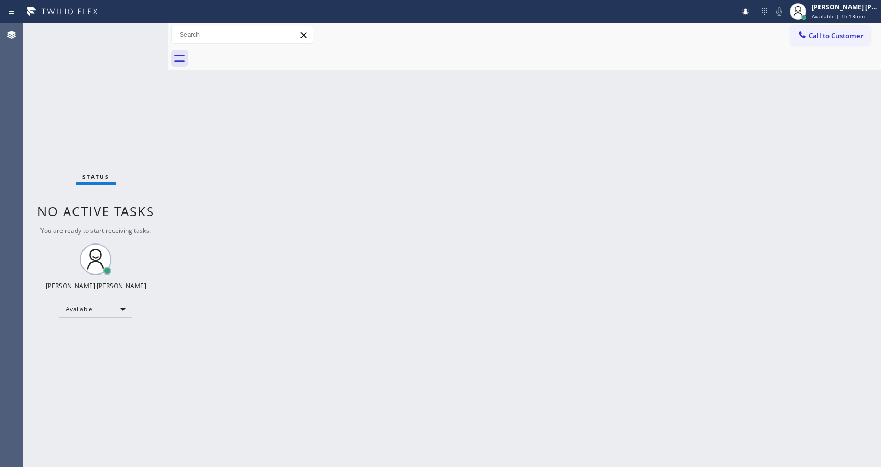
click at [387, 411] on div "Back to Dashboard Change Sender ID Customers Technicians Select a contact Outbo…" at bounding box center [524, 244] width 713 height 443
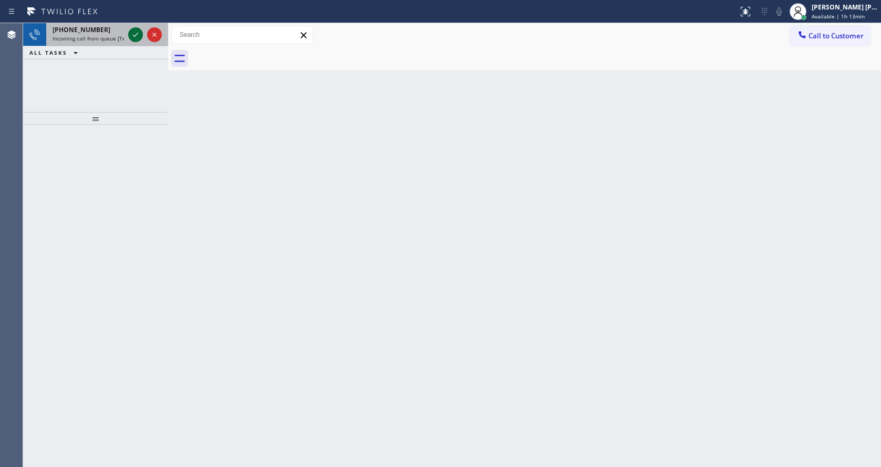
click at [132, 36] on icon at bounding box center [135, 34] width 13 height 13
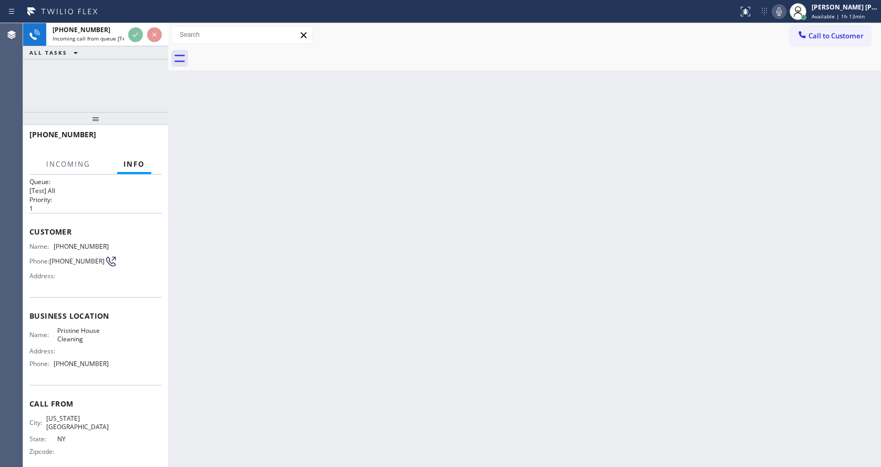
scroll to position [14, 0]
click at [323, 335] on div "Back to Dashboard Change Sender ID Customers Technicians Select a contact Outbo…" at bounding box center [524, 244] width 713 height 443
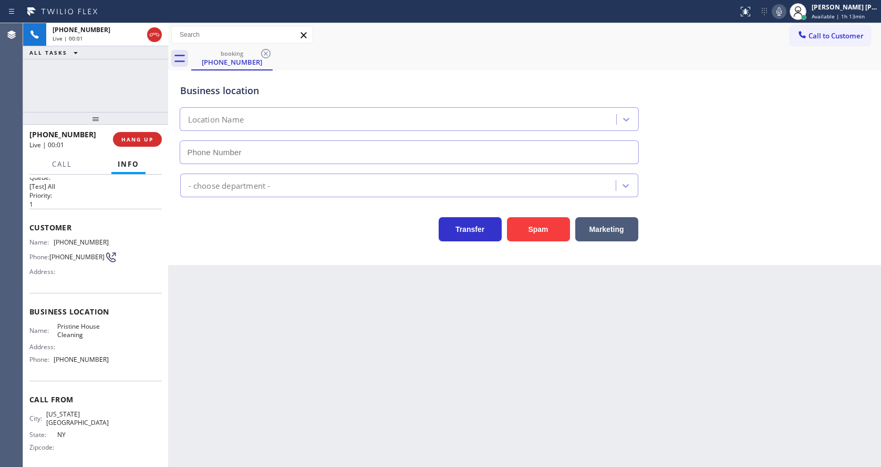
type input "[PHONE_NUMBER]"
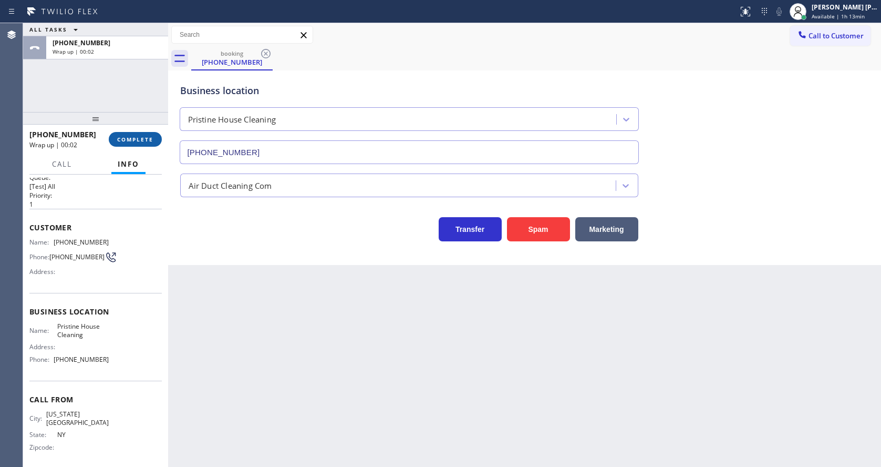
click at [135, 140] on span "COMPLETE" at bounding box center [135, 139] width 36 height 7
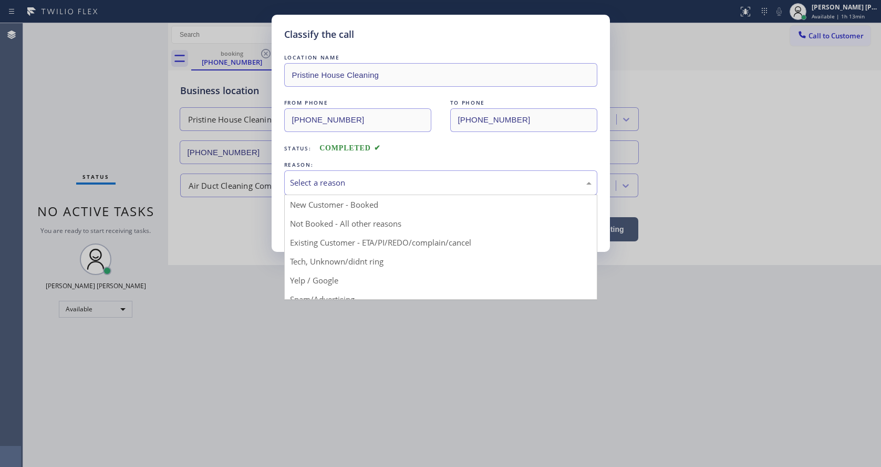
click at [334, 172] on div "Select a reason" at bounding box center [440, 182] width 313 height 25
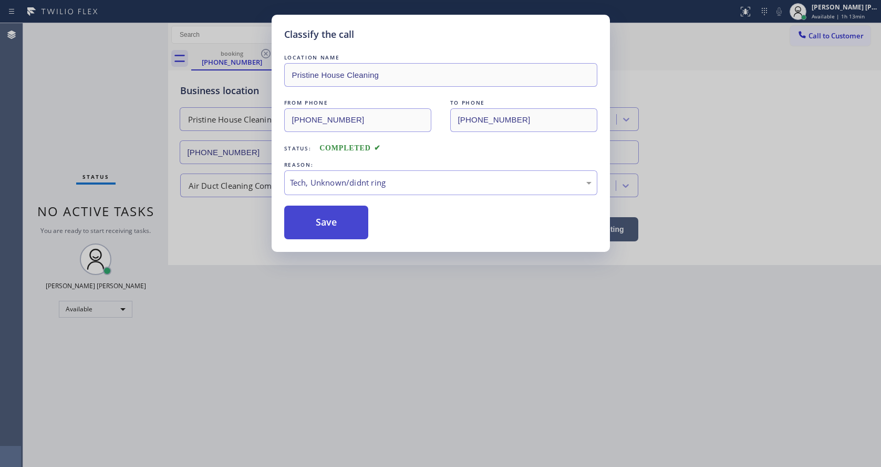
click at [328, 226] on button "Save" at bounding box center [326, 222] width 85 height 34
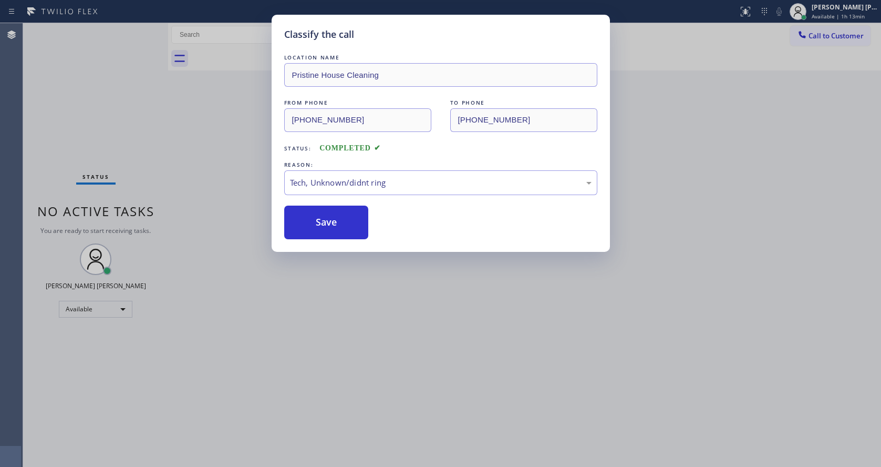
click at [336, 354] on div "Classify the call LOCATION NAME Pristine House Cleaning FROM PHONE [PHONE_NUMBE…" at bounding box center [440, 233] width 881 height 467
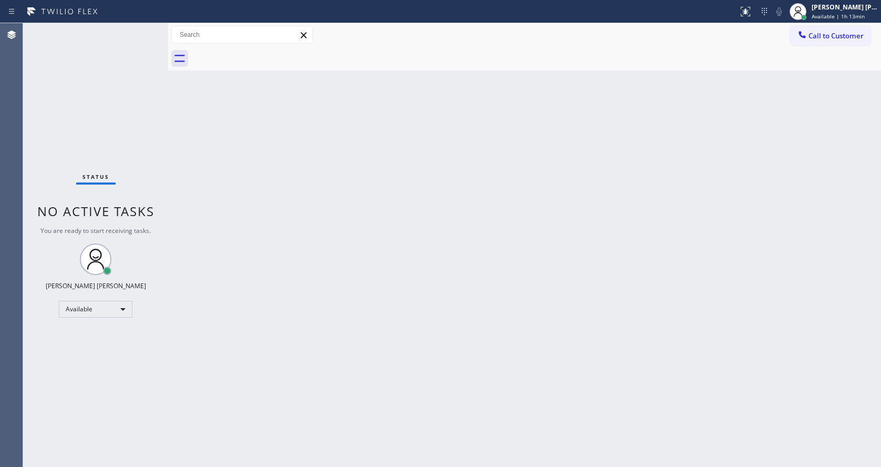
click at [273, 237] on div "Back to Dashboard Change Sender ID Customers Technicians Select a contact Outbo…" at bounding box center [524, 244] width 713 height 443
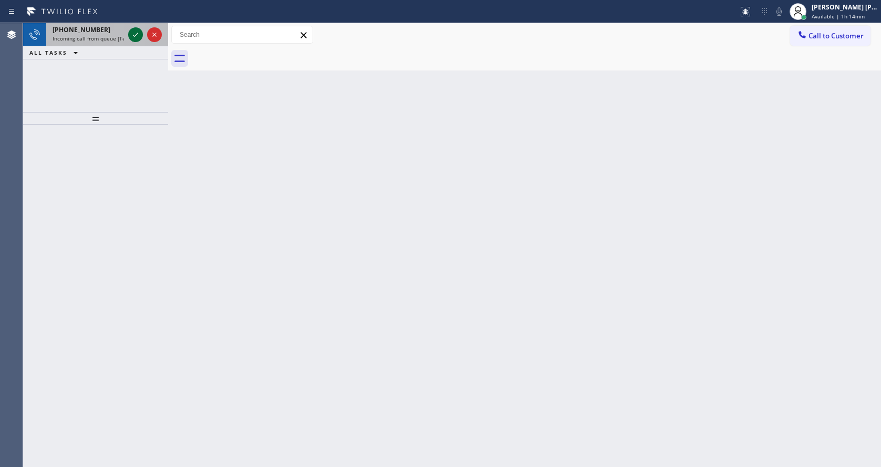
click at [136, 32] on icon at bounding box center [135, 34] width 13 height 13
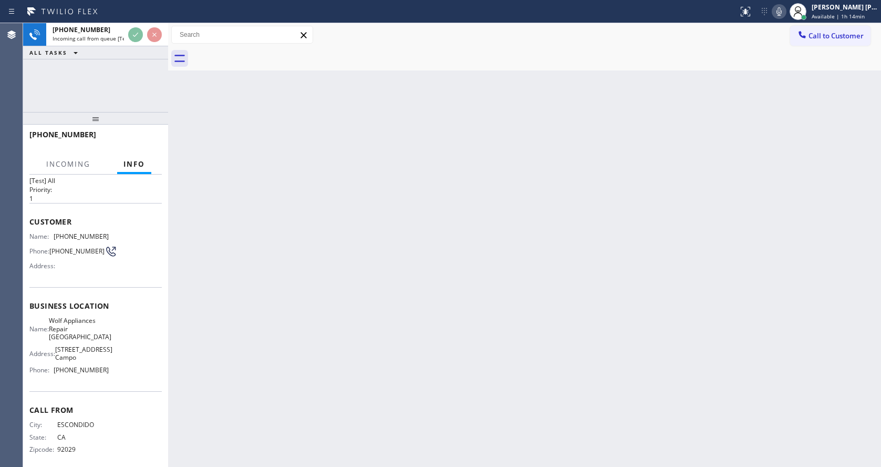
scroll to position [30, 0]
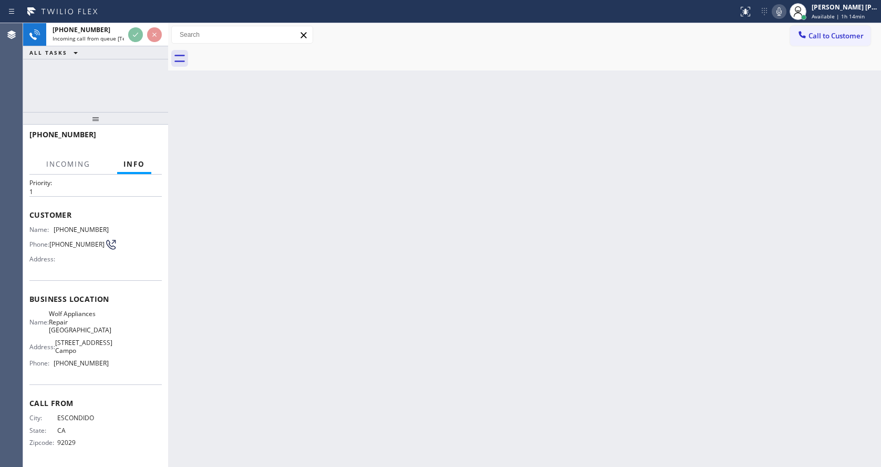
click at [366, 289] on div "Back to Dashboard Change Sender ID Customers Technicians Select a contact Outbo…" at bounding box center [524, 244] width 713 height 443
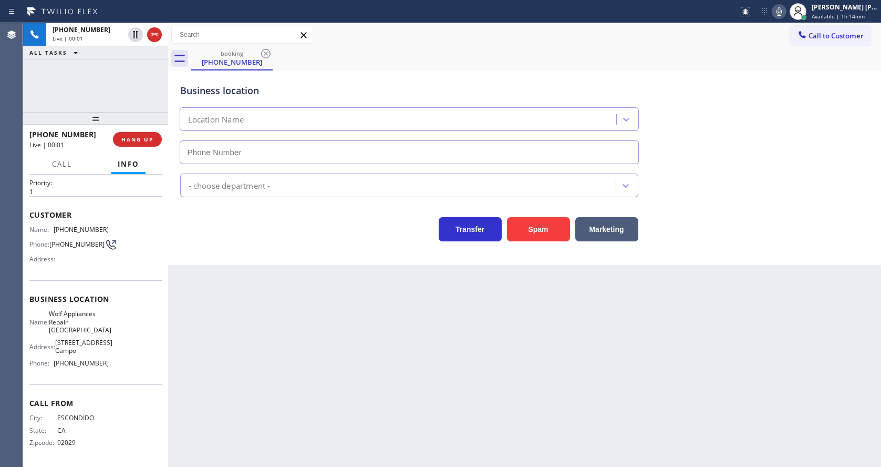
type input "[PHONE_NUMBER]"
click at [319, 327] on div "Back to Dashboard Change Sender ID Customers Technicians Select a contact Outbo…" at bounding box center [524, 244] width 713 height 443
click at [240, 275] on div "Back to Dashboard Change Sender ID Customers Technicians Select a contact Outbo…" at bounding box center [524, 244] width 713 height 443
click at [120, 287] on div "Business location Name: Wolf Appliances Repair [GEOGRAPHIC_DATA] Address: [STRE…" at bounding box center [95, 332] width 132 height 104
drag, startPoint x: 51, startPoint y: 225, endPoint x: 101, endPoint y: 227, distance: 49.4
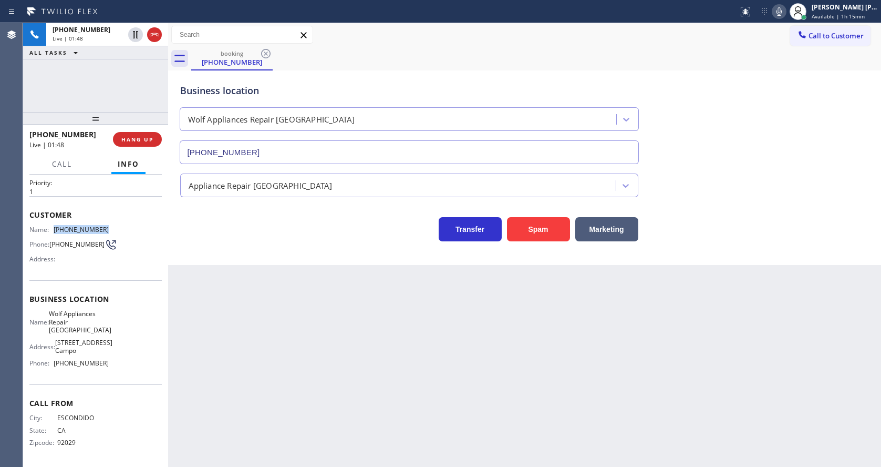
click at [101, 227] on div "Name: [PHONE_NUMBER]" at bounding box center [68, 229] width 79 height 8
copy div "[PHONE_NUMBER]"
click at [305, 344] on div "Back to Dashboard Change Sender ID Customers Technicians Select a contact Outbo…" at bounding box center [524, 244] width 713 height 443
click at [224, 462] on div "Back to Dashboard Change Sender ID Customers Technicians Select a contact Outbo…" at bounding box center [524, 244] width 713 height 443
click at [124, 335] on div "Name: Wolf Appliances Repair [GEOGRAPHIC_DATA] Address: [STREET_ADDRESS] Phone:…" at bounding box center [95, 339] width 132 height 61
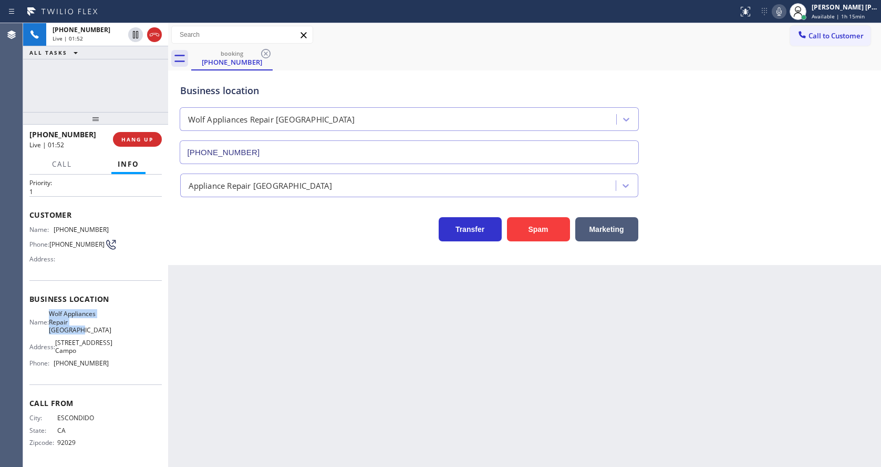
drag, startPoint x: 52, startPoint y: 309, endPoint x: 81, endPoint y: 330, distance: 35.9
click at [81, 330] on div "Name: Wolf Appliances Repair [GEOGRAPHIC_DATA]" at bounding box center [68, 321] width 79 height 24
copy span "Wolf Appliances Repair [GEOGRAPHIC_DATA]"
drag, startPoint x: 209, startPoint y: 340, endPoint x: 241, endPoint y: 461, distance: 124.9
click at [211, 346] on div "Back to Dashboard Change Sender ID Customers Technicians Select a contact Outbo…" at bounding box center [524, 244] width 713 height 443
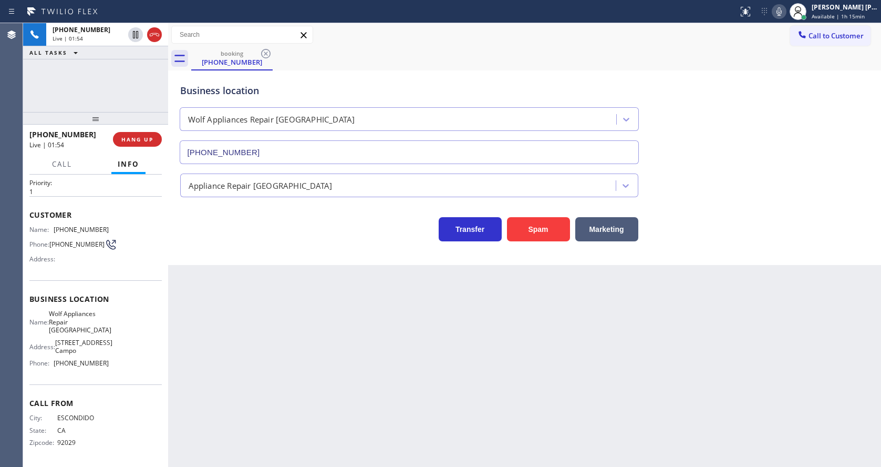
click at [121, 341] on div "Name: Wolf Appliances Repair [GEOGRAPHIC_DATA] Address: [STREET_ADDRESS] Phone:…" at bounding box center [95, 339] width 132 height 61
drag, startPoint x: 52, startPoint y: 359, endPoint x: 108, endPoint y: 365, distance: 56.5
click at [108, 365] on div "Name: Wolf Appliances Repair [GEOGRAPHIC_DATA] Address: [STREET_ADDRESS] Phone:…" at bounding box center [95, 339] width 132 height 61
copy div "[PHONE_NUMBER]"
drag, startPoint x: 259, startPoint y: 379, endPoint x: 247, endPoint y: 454, distance: 76.5
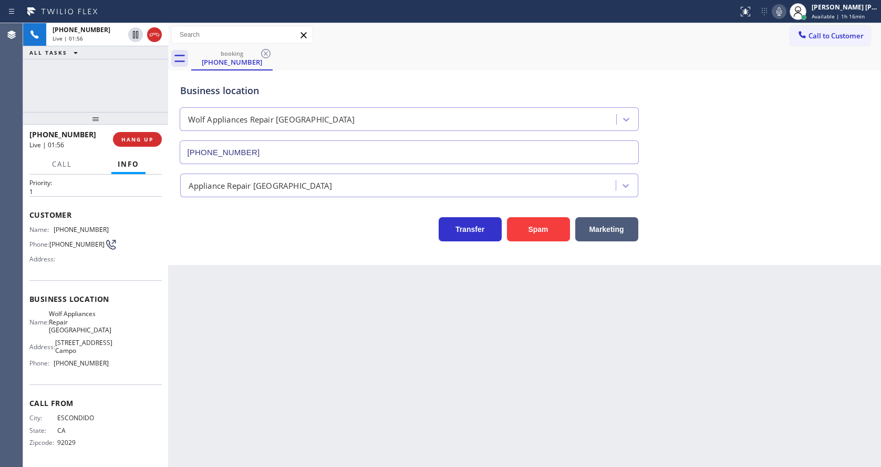
click at [259, 379] on div "Back to Dashboard Change Sender ID Customers Technicians Select a contact Outbo…" at bounding box center [524, 244] width 713 height 443
click at [485, 367] on div "Back to Dashboard Change Sender ID Customers Technicians Select a contact Outbo…" at bounding box center [524, 244] width 713 height 443
click at [314, 335] on div "Back to Dashboard Change Sender ID Customers Technicians Select a contact Outbo…" at bounding box center [524, 244] width 713 height 443
click at [519, 336] on div "Back to Dashboard Change Sender ID Customers Technicians Select a contact Outbo…" at bounding box center [524, 244] width 713 height 443
click at [134, 33] on icon at bounding box center [135, 34] width 13 height 13
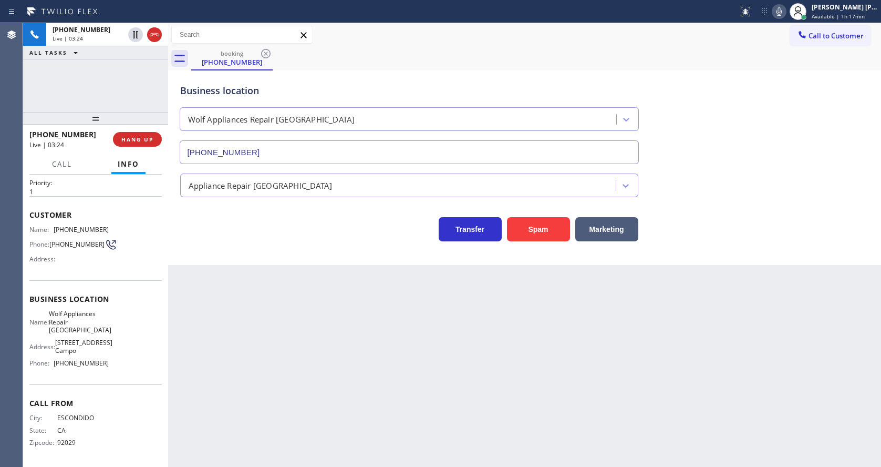
click at [780, 13] on icon at bounding box center [779, 11] width 13 height 13
click at [779, 64] on div "booking [PHONE_NUMBER]" at bounding box center [536, 59] width 690 height 24
click at [284, 407] on div "Back to Dashboard Change Sender ID Customers Technicians Select a contact Outbo…" at bounding box center [524, 244] width 713 height 443
drag, startPoint x: 500, startPoint y: 340, endPoint x: 211, endPoint y: 65, distance: 398.7
click at [498, 335] on div "Back to Dashboard Change Sender ID Customers Technicians Select a contact Outbo…" at bounding box center [524, 244] width 713 height 443
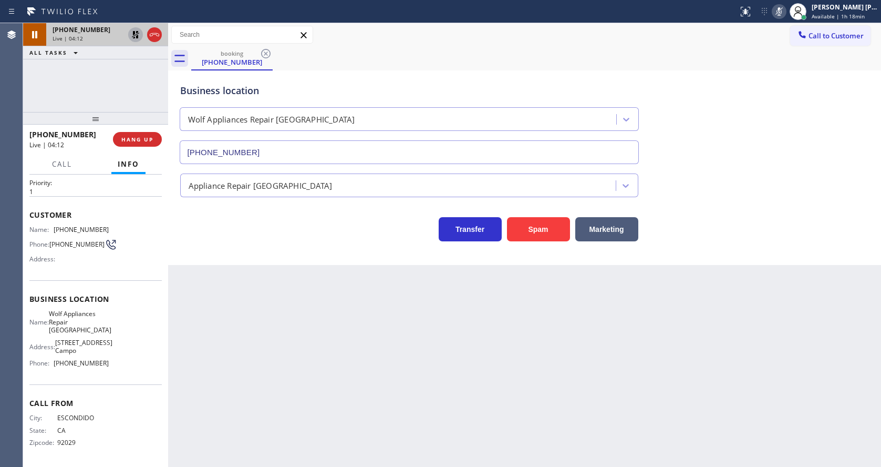
click at [136, 31] on icon at bounding box center [135, 34] width 13 height 13
click at [785, 13] on icon at bounding box center [779, 11] width 13 height 13
click at [786, 54] on div "booking [PHONE_NUMBER]" at bounding box center [536, 59] width 690 height 24
click at [330, 336] on div "Back to Dashboard Change Sender ID Customers Technicians Select a contact Outbo…" at bounding box center [524, 244] width 713 height 443
click at [438, 380] on div "Back to Dashboard Change Sender ID Customers Technicians Select a contact Outbo…" at bounding box center [524, 244] width 713 height 443
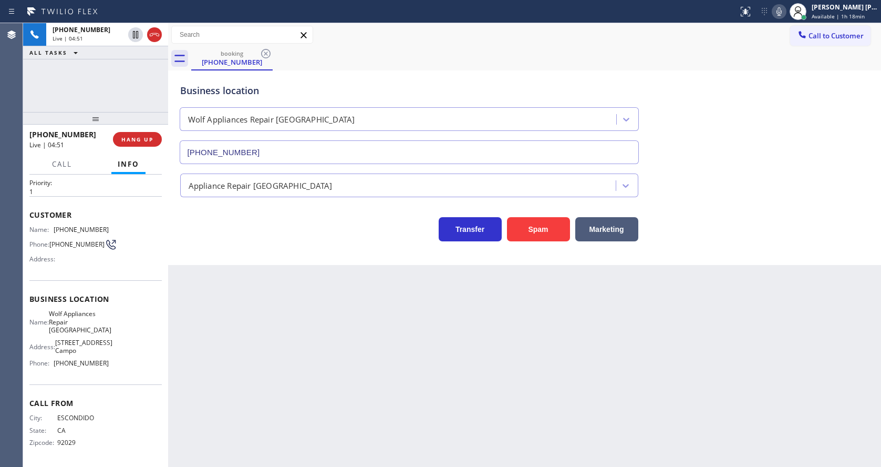
click at [248, 359] on div "Back to Dashboard Change Sender ID Customers Technicians Select a contact Outbo…" at bounding box center [524, 244] width 713 height 443
click at [371, 370] on div "Back to Dashboard Change Sender ID Customers Technicians Select a contact Outbo…" at bounding box center [524, 244] width 713 height 443
click at [304, 322] on div "Back to Dashboard Change Sender ID Customers Technicians Select a contact Outbo…" at bounding box center [524, 244] width 713 height 443
click at [410, 358] on div "Back to Dashboard Change Sender ID Customers Technicians Select a contact Outbo…" at bounding box center [524, 244] width 713 height 443
click at [305, 330] on div "Back to Dashboard Change Sender ID Customers Technicians Select a contact Outbo…" at bounding box center [524, 244] width 713 height 443
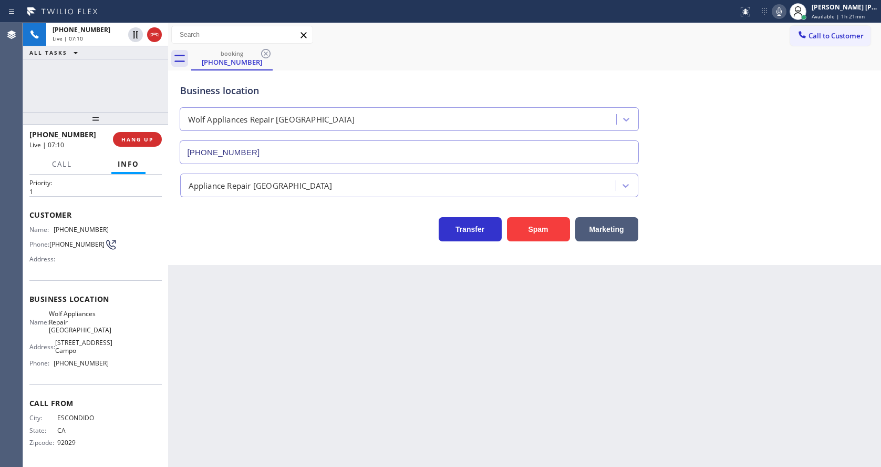
click at [396, 368] on div "Back to Dashboard Change Sender ID Customers Technicians Select a contact Outbo…" at bounding box center [524, 244] width 713 height 443
click at [263, 357] on div "Back to Dashboard Change Sender ID Customers Technicians Select a contact Outbo…" at bounding box center [524, 244] width 713 height 443
click at [392, 328] on div "Back to Dashboard Change Sender ID Customers Technicians Select a contact Outbo…" at bounding box center [524, 244] width 713 height 443
click at [285, 321] on div "Back to Dashboard Change Sender ID Customers Technicians Select a contact Outbo…" at bounding box center [524, 244] width 713 height 443
click at [728, 88] on div "Business location Wolf Appliances Repair [GEOGRAPHIC_DATA] [PHONE_NUMBER]" at bounding box center [524, 116] width 693 height 95
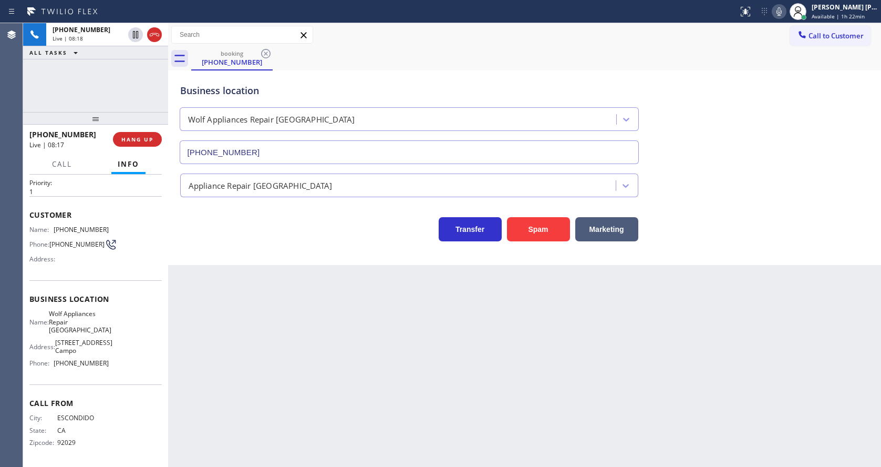
click at [431, 357] on div "Back to Dashboard Change Sender ID Customers Technicians Select a contact Outbo…" at bounding box center [524, 244] width 713 height 443
click at [514, 391] on div "Back to Dashboard Change Sender ID Customers Technicians Select a contact Outbo…" at bounding box center [524, 244] width 713 height 443
click at [782, 15] on icon at bounding box center [778, 11] width 5 height 8
click at [782, 82] on div "Business location Wolf Appliances Repair [GEOGRAPHIC_DATA] [PHONE_NUMBER]" at bounding box center [524, 116] width 693 height 95
click at [349, 376] on div "Back to Dashboard Change Sender ID Customers Technicians Select a contact Outbo…" at bounding box center [524, 244] width 713 height 443
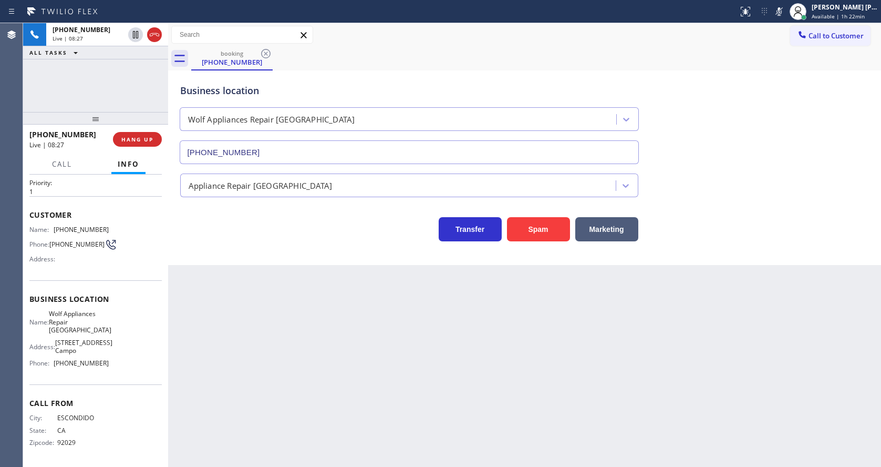
click at [402, 366] on div "Back to Dashboard Change Sender ID Customers Technicians Select a contact Outbo…" at bounding box center [524, 244] width 713 height 443
click at [782, 11] on icon at bounding box center [779, 11] width 13 height 13
click at [791, 50] on div "booking [PHONE_NUMBER]" at bounding box center [536, 59] width 690 height 24
click at [298, 377] on div "Back to Dashboard Change Sender ID Customers Technicians Select a contact Outbo…" at bounding box center [524, 244] width 713 height 443
click at [445, 389] on div "Back to Dashboard Change Sender ID Customers Technicians Select a contact Outbo…" at bounding box center [524, 244] width 713 height 443
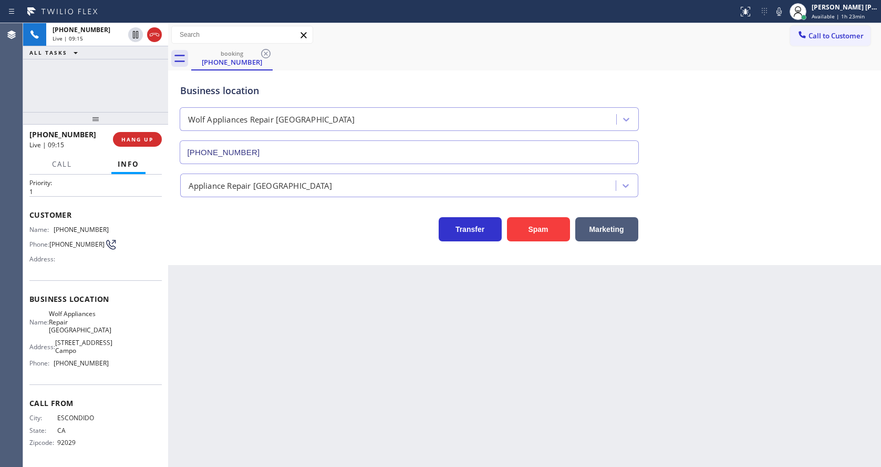
click at [733, 60] on div "booking [PHONE_NUMBER]" at bounding box center [536, 59] width 690 height 24
click at [785, 18] on button at bounding box center [779, 11] width 15 height 15
click at [761, 181] on div "Appliance Repair [GEOGRAPHIC_DATA]" at bounding box center [524, 183] width 693 height 28
click at [801, 332] on div "Back to Dashboard Change Sender ID Customers Technicians Select a contact Outbo…" at bounding box center [524, 244] width 713 height 443
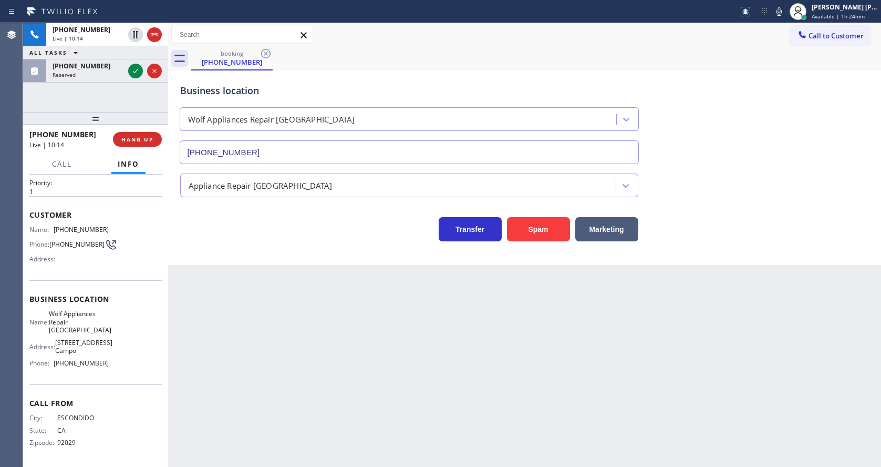
click at [338, 350] on div "Back to Dashboard Change Sender ID Customers Technicians Select a contact Outbo…" at bounding box center [524, 244] width 713 height 443
click at [137, 71] on icon at bounding box center [135, 71] width 13 height 13
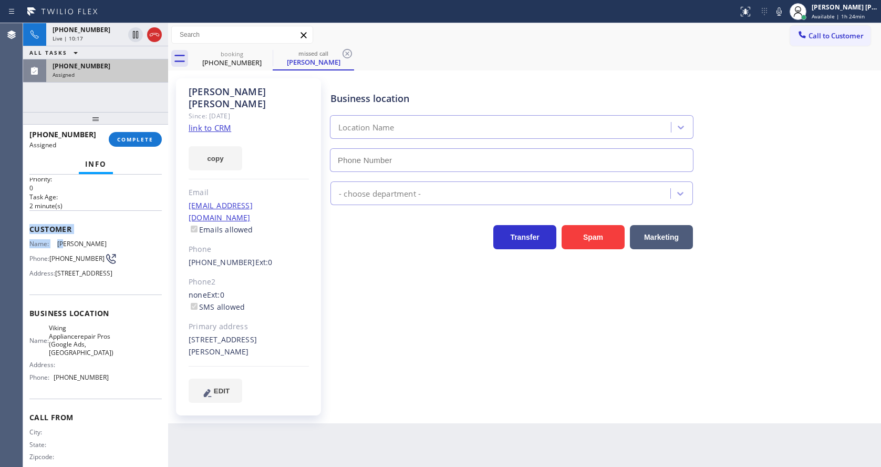
type input "[PHONE_NUMBER]"
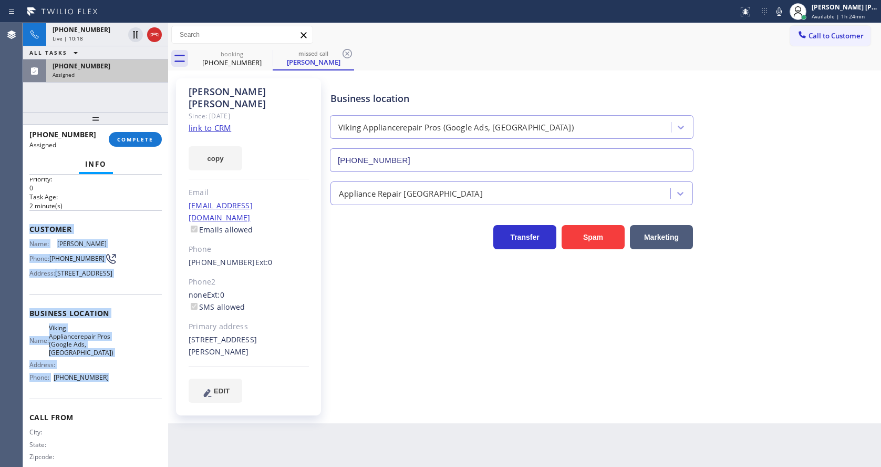
drag, startPoint x: 26, startPoint y: 229, endPoint x: 107, endPoint y: 401, distance: 190.1
click at [107, 401] on div "Context Queue: Appliance Repair High End Priority: 0 Task Age: [DEMOGRAPHIC_DAT…" at bounding box center [95, 320] width 145 height 292
copy div "Customer Name: [PERSON_NAME] Phone: [PHONE_NUMBER] Address: [STREET_ADDRESS] Bu…"
click at [120, 140] on span "COMPLETE" at bounding box center [135, 139] width 36 height 7
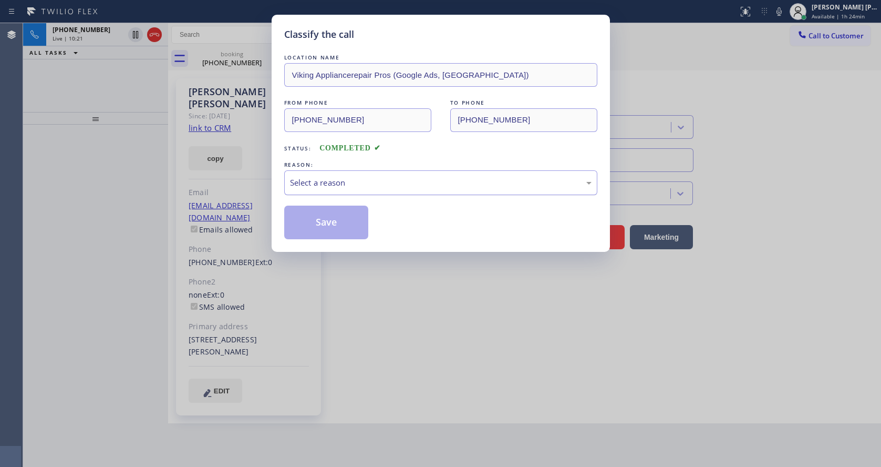
click at [336, 174] on div "Select a reason" at bounding box center [440, 182] width 313 height 25
click at [322, 223] on button "Save" at bounding box center [326, 222] width 85 height 34
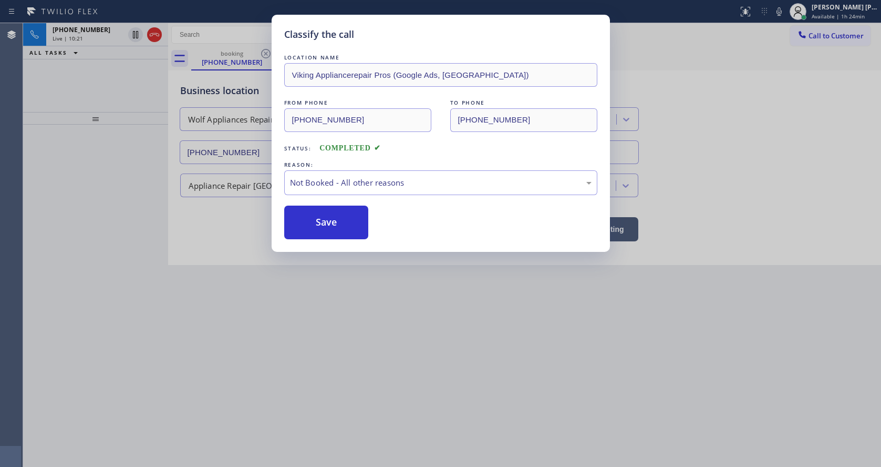
drag, startPoint x: 341, startPoint y: 287, endPoint x: 324, endPoint y: 453, distance: 166.9
click at [341, 292] on div "Classify the call LOCATION NAME Viking Appliancerepair Pros (Google Ads, [GEOGR…" at bounding box center [440, 233] width 881 height 467
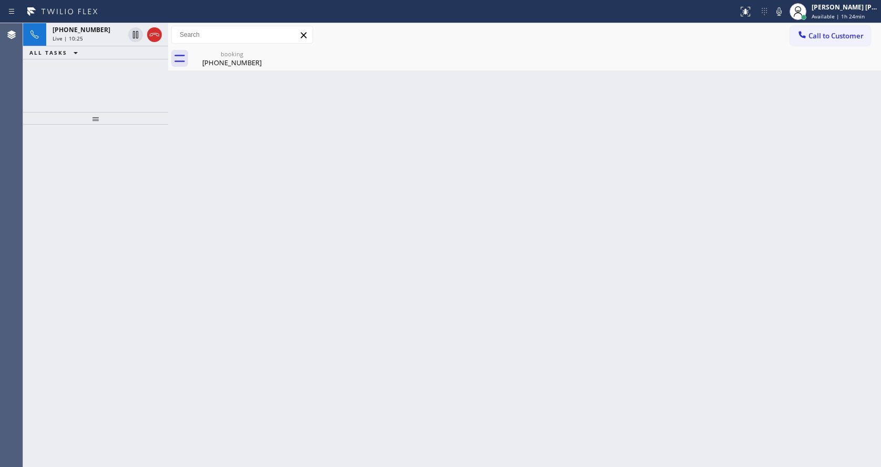
click at [257, 193] on div "Back to Dashboard Change Sender ID Customers Technicians Select a contact Outbo…" at bounding box center [524, 244] width 713 height 443
click at [225, 74] on div "Back to Dashboard Change Sender ID Customers Technicians Select a contact Outbo…" at bounding box center [524, 244] width 713 height 443
click at [223, 59] on div "[PHONE_NUMBER]" at bounding box center [231, 62] width 79 height 9
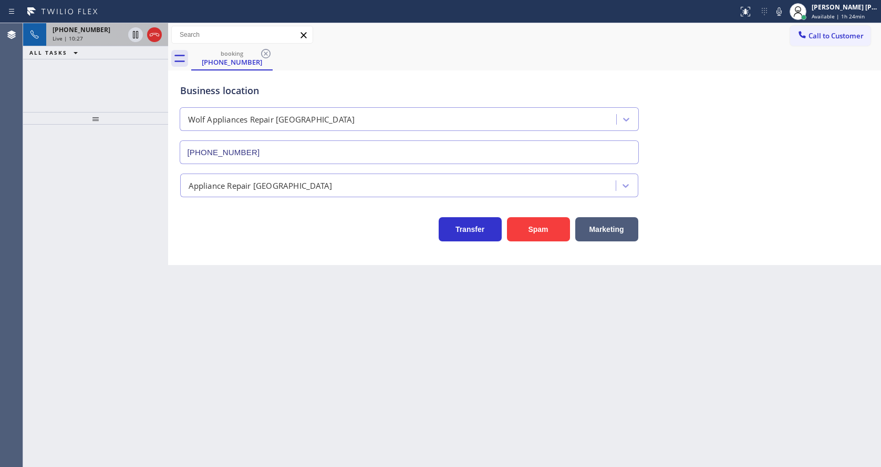
click at [114, 43] on div "[PHONE_NUMBER] Live | 10:27" at bounding box center [86, 34] width 80 height 23
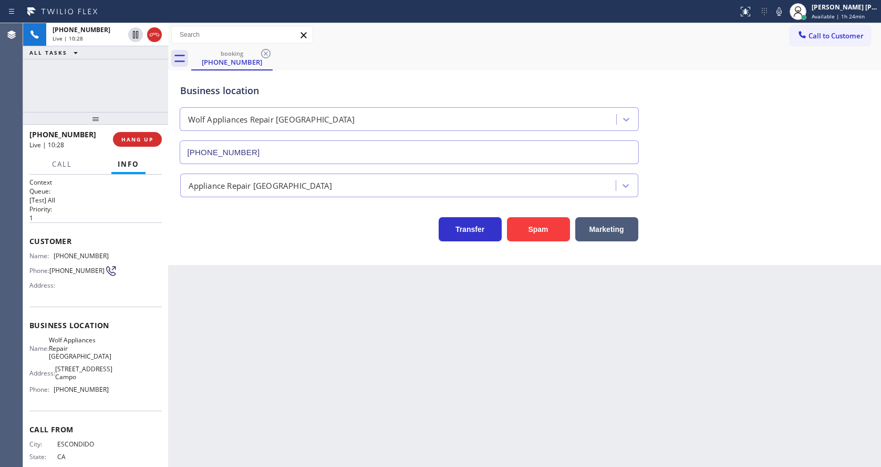
click at [294, 327] on div "Back to Dashboard Change Sender ID Customers Technicians Select a contact Outbo…" at bounding box center [524, 244] width 713 height 443
drag, startPoint x: 505, startPoint y: 359, endPoint x: 472, endPoint y: 344, distance: 36.7
click at [505, 359] on div "Back to Dashboard Change Sender ID Customers Technicians Select a contact Outbo…" at bounding box center [524, 244] width 713 height 443
click at [131, 66] on icon at bounding box center [135, 71] width 13 height 13
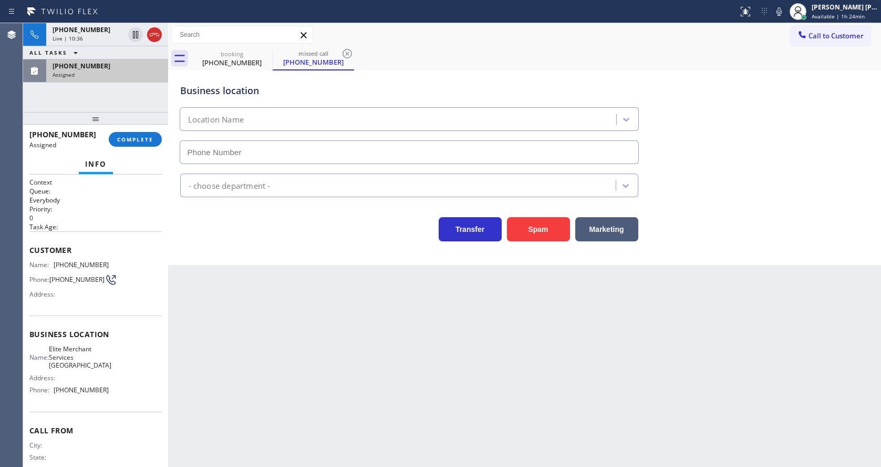
type input "[PHONE_NUMBER]"
click at [132, 141] on span "COMPLETE" at bounding box center [135, 139] width 36 height 7
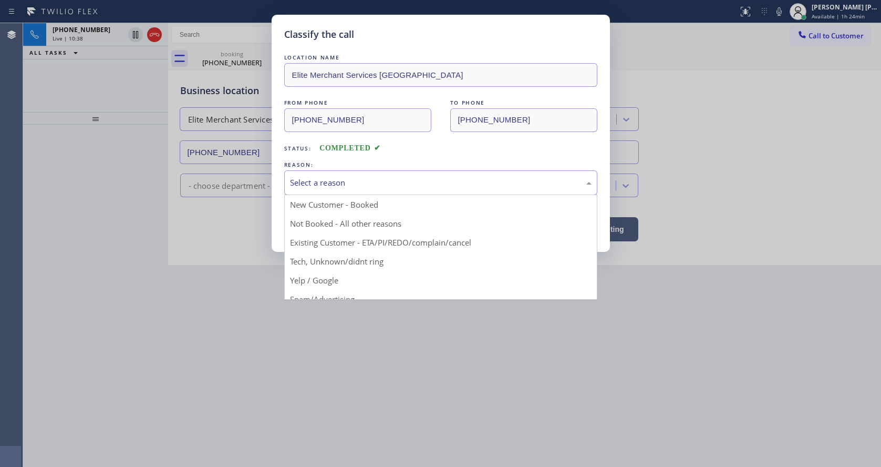
click at [339, 179] on div "Select a reason" at bounding box center [441, 183] width 302 height 12
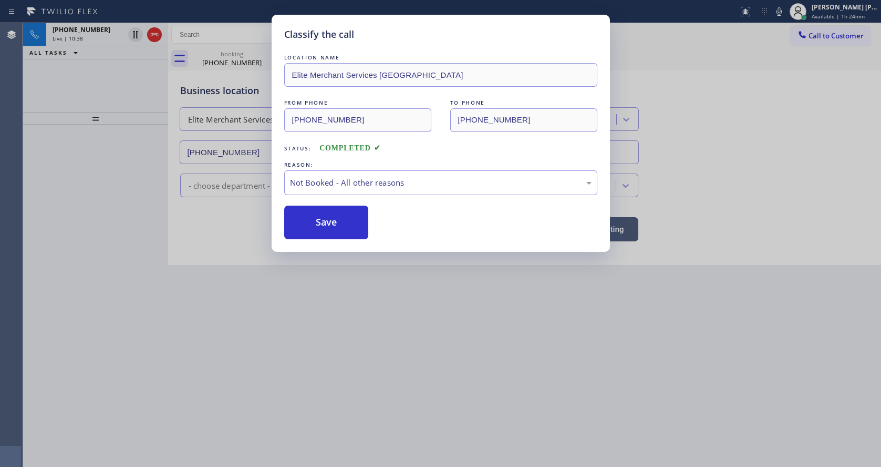
click at [324, 220] on button "Save" at bounding box center [326, 222] width 85 height 34
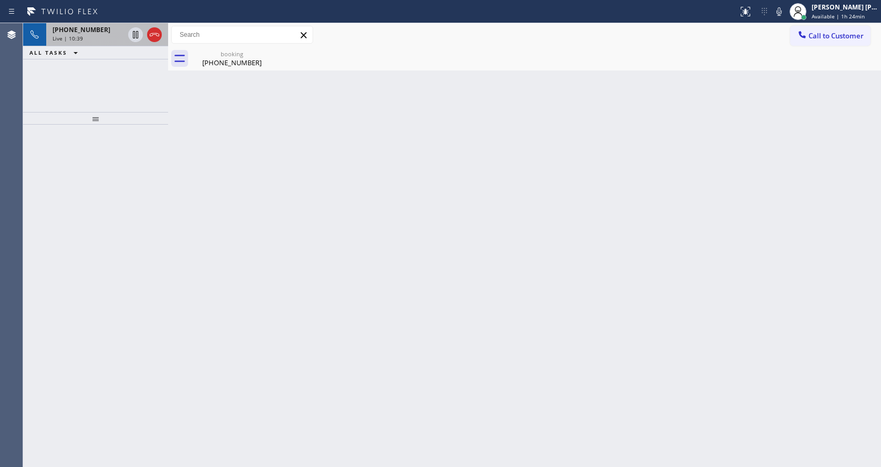
click at [80, 36] on span "Live | 10:39" at bounding box center [68, 38] width 30 height 7
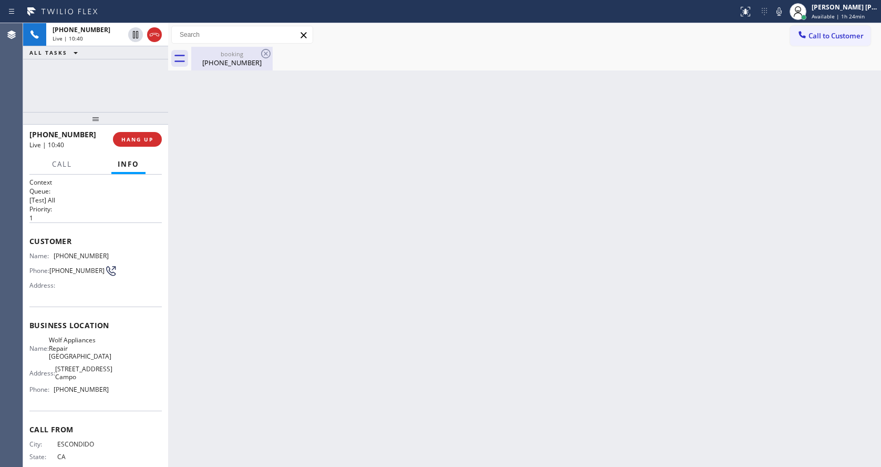
click at [220, 63] on div "[PHONE_NUMBER]" at bounding box center [231, 62] width 79 height 9
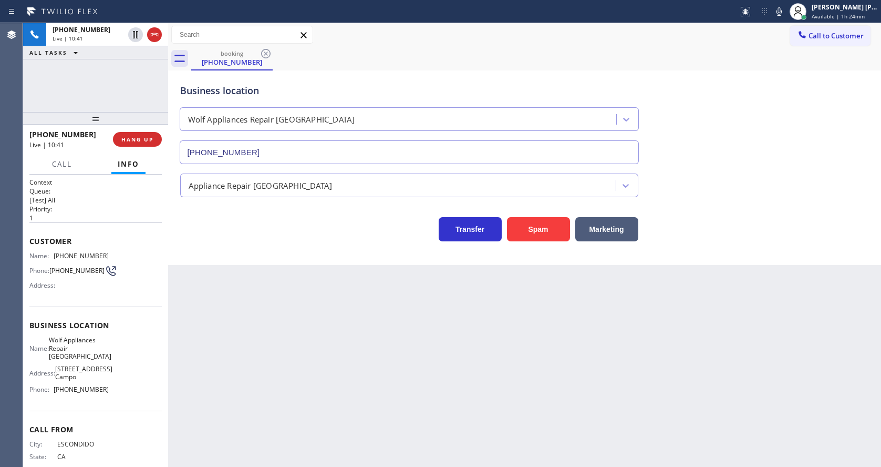
click at [354, 280] on div "Back to Dashboard Change Sender ID Customers Technicians Select a contact Outbo…" at bounding box center [524, 244] width 713 height 443
click at [433, 335] on div "Back to Dashboard Change Sender ID Customers Technicians Select a contact Outbo…" at bounding box center [524, 244] width 713 height 443
click at [696, 243] on div "Business location Wolf Appliances Repair [GEOGRAPHIC_DATA] [PHONE_NUMBER] Appli…" at bounding box center [524, 167] width 713 height 194
drag, startPoint x: 452, startPoint y: 387, endPoint x: 296, endPoint y: 452, distance: 169.1
click at [451, 387] on div "Back to Dashboard Change Sender ID Customers Technicians Select a contact Outbo…" at bounding box center [524, 244] width 713 height 443
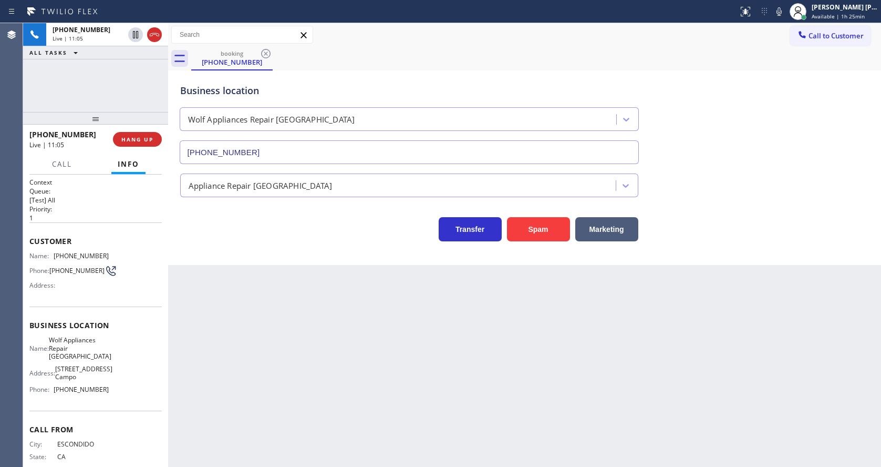
drag, startPoint x: 382, startPoint y: 355, endPoint x: 381, endPoint y: 381, distance: 26.3
click at [382, 355] on div "Back to Dashboard Change Sender ID Customers Technicians Select a contact Outbo…" at bounding box center [524, 244] width 713 height 443
click at [419, 395] on div "Back to Dashboard Change Sender ID Customers Technicians Select a contact Outbo…" at bounding box center [524, 244] width 713 height 443
click at [219, 292] on div "Back to Dashboard Change Sender ID Customers Technicians Select a contact Outbo…" at bounding box center [524, 244] width 713 height 443
click at [361, 347] on div "Back to Dashboard Change Sender ID Customers Technicians Select a contact Outbo…" at bounding box center [524, 244] width 713 height 443
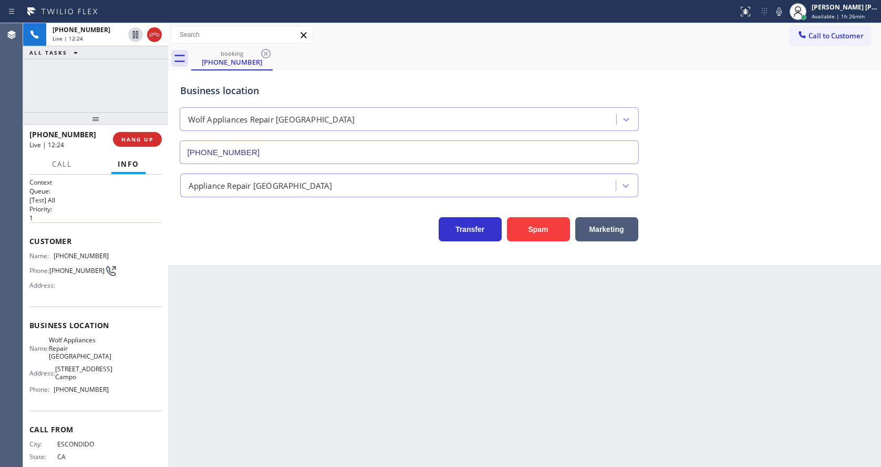
click at [222, 291] on div "Back to Dashboard Change Sender ID Customers Technicians Select a contact Outbo…" at bounding box center [524, 244] width 713 height 443
click at [368, 386] on div "Back to Dashboard Change Sender ID Customers Technicians Select a contact Outbo…" at bounding box center [524, 244] width 713 height 443
click at [493, 347] on div "Back to Dashboard Change Sender ID Customers Technicians Select a contact Outbo…" at bounding box center [524, 244] width 713 height 443
click at [282, 457] on div "Back to Dashboard Change Sender ID Customers Technicians Select a contact Outbo…" at bounding box center [524, 244] width 713 height 443
click at [353, 413] on div "Back to Dashboard Change Sender ID Customers Technicians Select a contact Outbo…" at bounding box center [524, 244] width 713 height 443
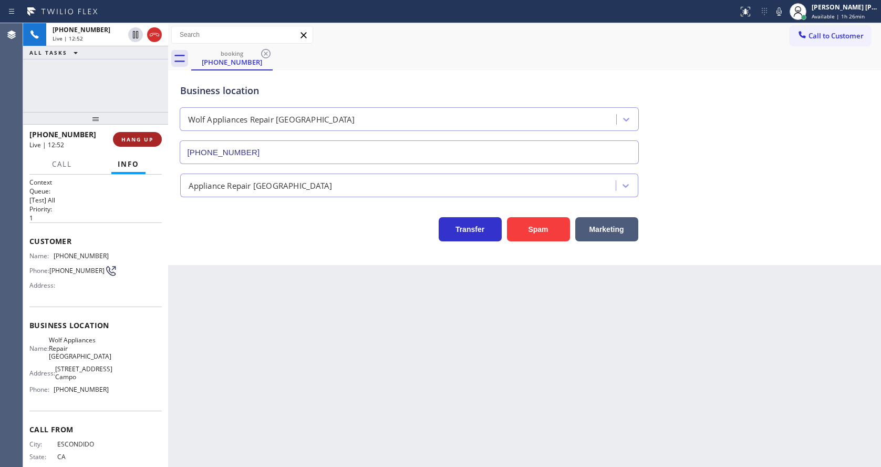
click at [137, 133] on button "HANG UP" at bounding box center [137, 139] width 49 height 15
click at [133, 136] on span "COMPLETE" at bounding box center [135, 139] width 36 height 7
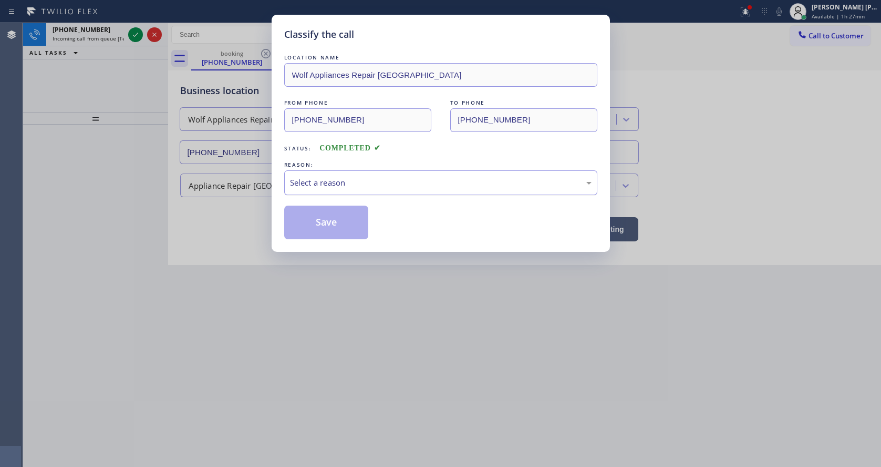
click at [312, 174] on div "Select a reason" at bounding box center [440, 182] width 313 height 25
click at [313, 217] on button "Save" at bounding box center [326, 222] width 85 height 34
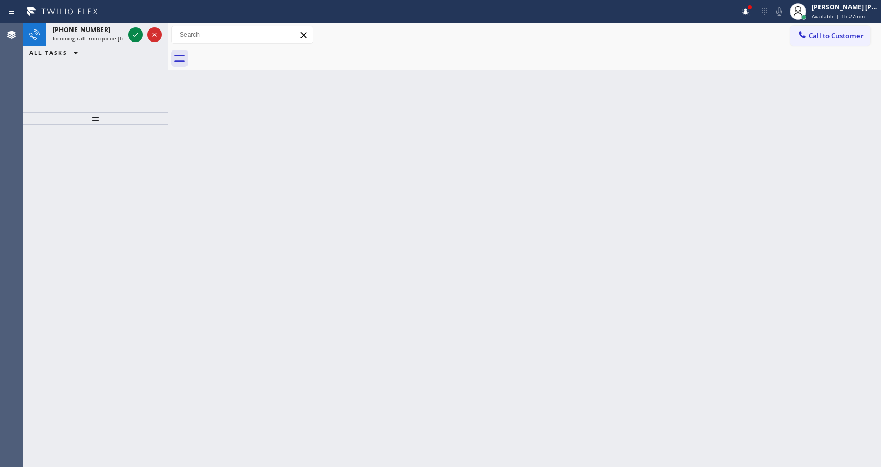
click at [136, 33] on icon at bounding box center [135, 34] width 13 height 13
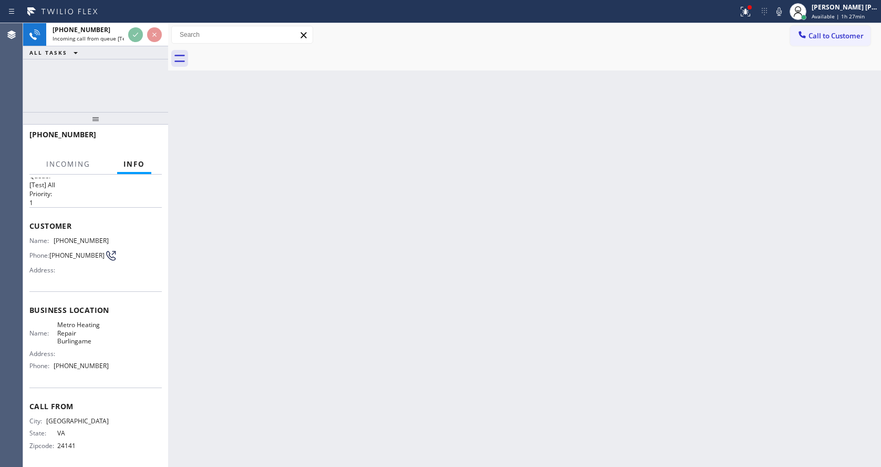
scroll to position [22, 0]
click at [347, 298] on div "Back to Dashboard Change Sender ID Customers Technicians Select a contact Outbo…" at bounding box center [524, 244] width 713 height 443
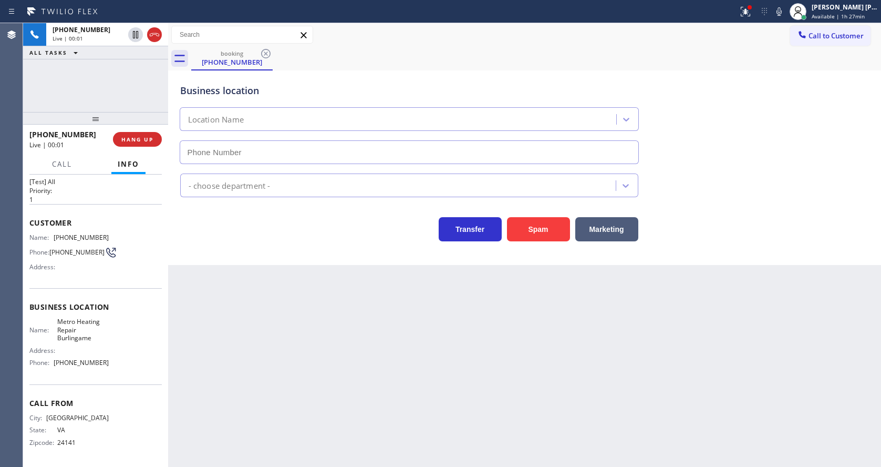
type input "[PHONE_NUMBER]"
click at [414, 319] on div "Back to Dashboard Change Sender ID Customers Technicians Select a contact Outbo…" at bounding box center [524, 244] width 713 height 443
drag, startPoint x: 378, startPoint y: 388, endPoint x: 372, endPoint y: 391, distance: 6.3
click at [378, 388] on div "Back to Dashboard Change Sender ID Customers Technicians Select a contact Outbo…" at bounding box center [524, 244] width 713 height 443
click at [242, 459] on div "Back to Dashboard Change Sender ID Customers Technicians Select a contact Outbo…" at bounding box center [524, 244] width 713 height 443
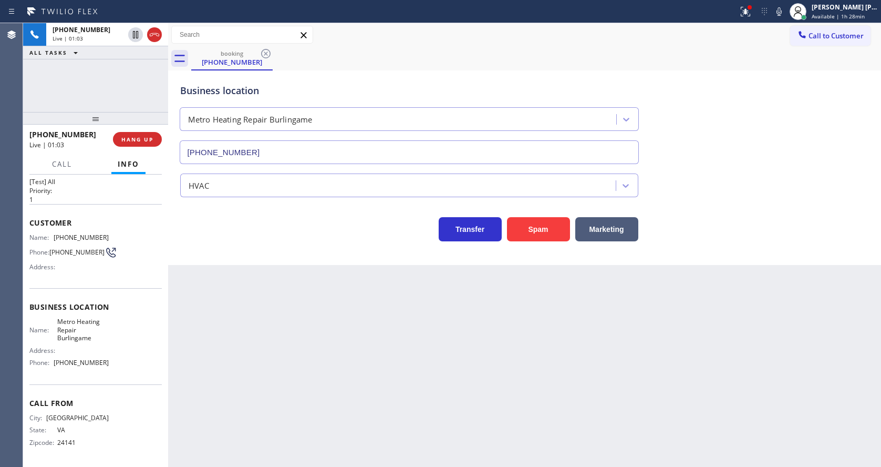
click at [72, 350] on div "Address:" at bounding box center [68, 350] width 79 height 8
drag, startPoint x: 51, startPoint y: 233, endPoint x: 102, endPoint y: 232, distance: 50.4
click at [102, 233] on div "Name: [PHONE_NUMBER]" at bounding box center [68, 237] width 79 height 8
copy div "[PHONE_NUMBER]"
drag, startPoint x: 263, startPoint y: 335, endPoint x: 255, endPoint y: 453, distance: 118.4
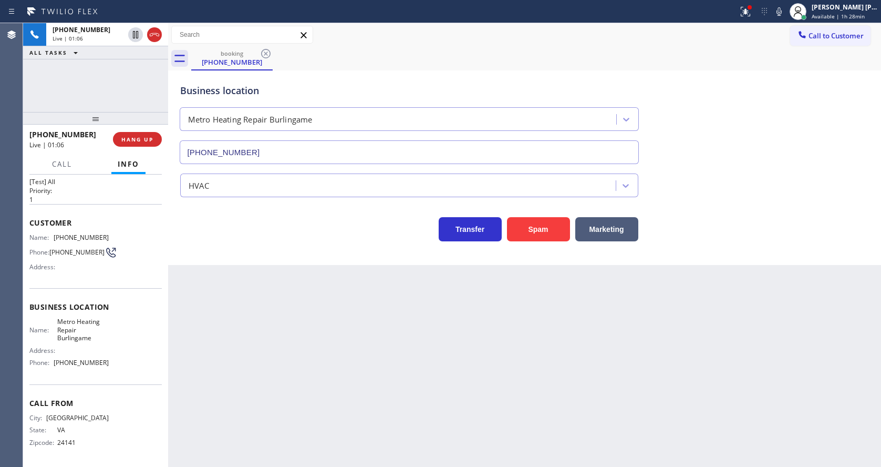
click at [263, 337] on div "Back to Dashboard Change Sender ID Customers Technicians Select a contact Outbo…" at bounding box center [524, 244] width 713 height 443
click at [74, 354] on div "Address:" at bounding box center [68, 350] width 79 height 8
drag, startPoint x: 54, startPoint y: 320, endPoint x: 90, endPoint y: 339, distance: 41.4
click at [90, 339] on div "Name: Metro Heating Repair Burlingame" at bounding box center [68, 329] width 79 height 24
copy span "Metro Heating Repair Burlingame"
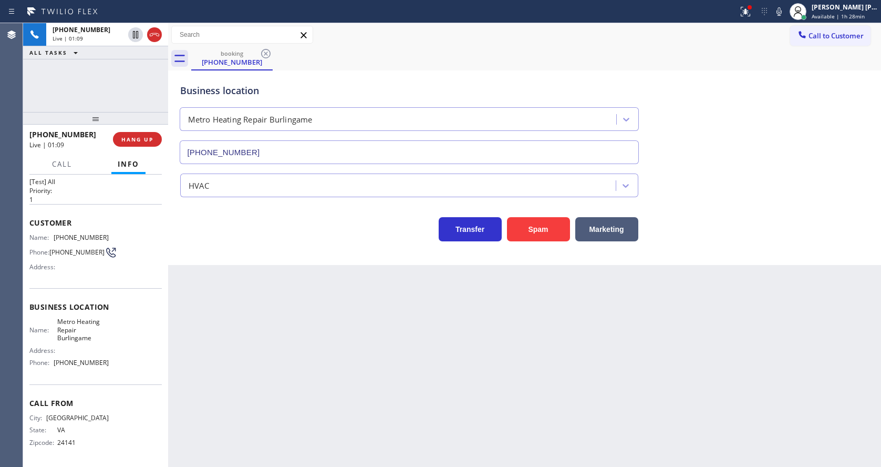
click at [312, 360] on div "Back to Dashboard Change Sender ID Customers Technicians Select a contact Outbo…" at bounding box center [524, 244] width 713 height 443
click at [73, 343] on div "Name: Metro Heating Repair Burlingame Address: Phone: [PHONE_NUMBER]" at bounding box center [68, 343] width 79 height 53
drag, startPoint x: 59, startPoint y: 364, endPoint x: 115, endPoint y: 367, distance: 55.8
click at [115, 367] on div "Name: Metro Heating Repair Burlingame Address: Phone: [PHONE_NUMBER]" at bounding box center [95, 343] width 132 height 53
click at [226, 374] on div "Back to Dashboard Change Sender ID Customers Technicians Select a contact Outbo…" at bounding box center [524, 244] width 713 height 443
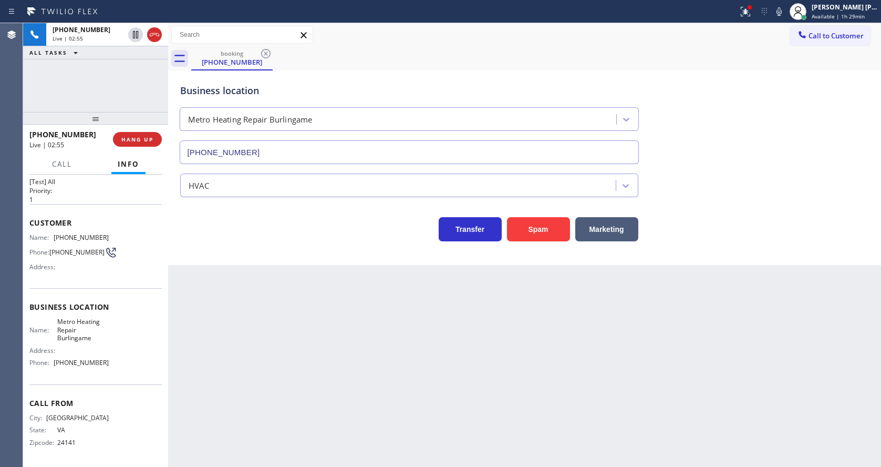
click at [417, 330] on div "Back to Dashboard Change Sender ID Customers Technicians Select a contact Outbo…" at bounding box center [524, 244] width 713 height 443
click at [225, 355] on div "Back to Dashboard Change Sender ID Customers Technicians Select a contact Outbo…" at bounding box center [524, 244] width 713 height 443
click at [342, 430] on div "Back to Dashboard Change Sender ID Customers Technicians Select a contact Outbo…" at bounding box center [524, 244] width 713 height 443
click at [265, 318] on div "Back to Dashboard Change Sender ID Customers Technicians Select a contact Outbo…" at bounding box center [524, 244] width 713 height 443
click at [439, 376] on div "Back to Dashboard Change Sender ID Customers Technicians Select a contact Outbo…" at bounding box center [524, 244] width 713 height 443
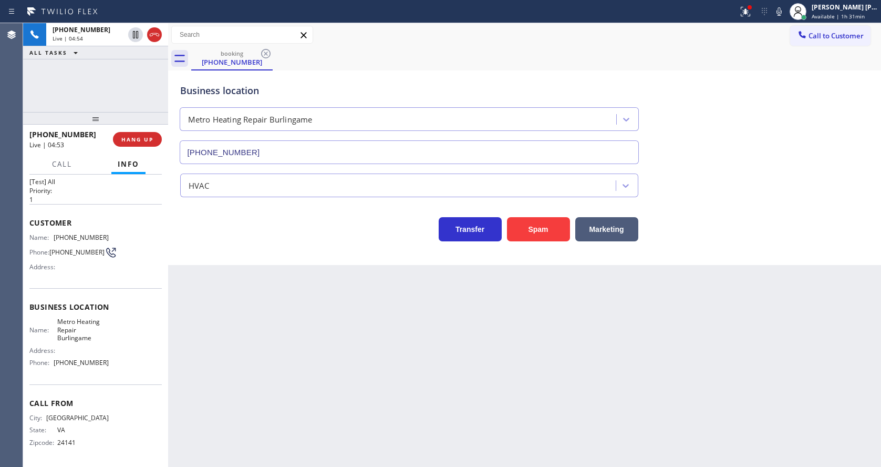
click at [350, 355] on div "Back to Dashboard Change Sender ID Customers Technicians Select a contact Outbo…" at bounding box center [524, 244] width 713 height 443
click at [661, 303] on div "Back to Dashboard Change Sender ID Customers Technicians Select a contact Outbo…" at bounding box center [524, 244] width 713 height 443
click at [740, 0] on button at bounding box center [745, 11] width 23 height 23
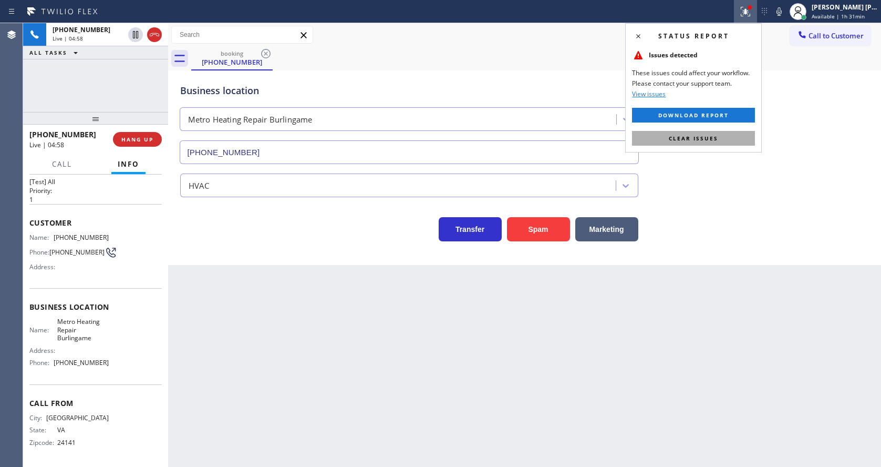
click at [710, 141] on span "Clear issues" at bounding box center [693, 137] width 49 height 7
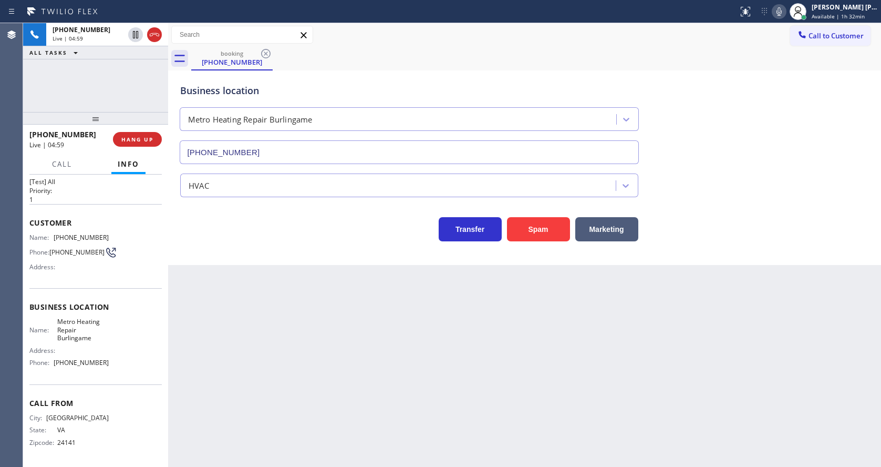
click at [782, 16] on icon at bounding box center [779, 11] width 13 height 13
click at [135, 32] on icon at bounding box center [135, 34] width 5 height 7
click at [231, 274] on div "Back to Dashboard Change Sender ID Customers Technicians Select a contact Outbo…" at bounding box center [524, 244] width 713 height 443
click at [473, 344] on div "Back to Dashboard Change Sender ID Customers Technicians Select a contact Outbo…" at bounding box center [524, 244] width 713 height 443
click at [234, 349] on div "Back to Dashboard Change Sender ID Customers Technicians Select a contact Outbo…" at bounding box center [524, 244] width 713 height 443
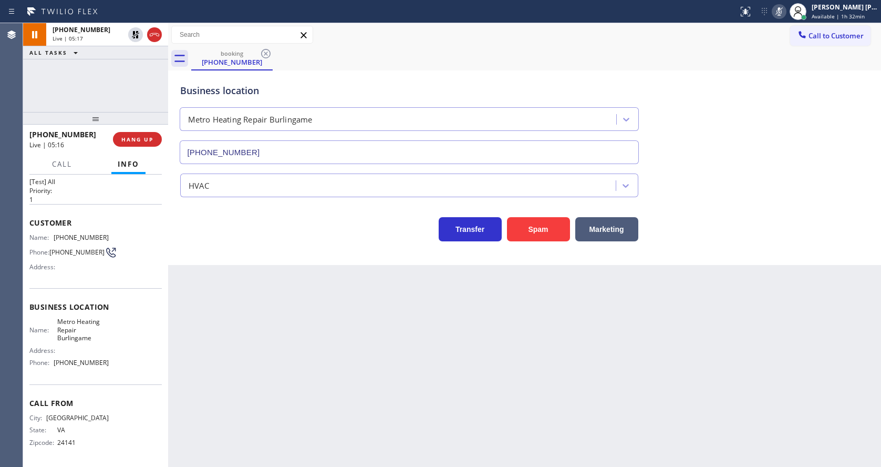
drag, startPoint x: 411, startPoint y: 359, endPoint x: 406, endPoint y: 364, distance: 7.1
click at [411, 359] on div "Back to Dashboard Change Sender ID Customers Technicians Select a contact Outbo…" at bounding box center [524, 244] width 713 height 443
click at [282, 377] on div "Back to Dashboard Change Sender ID Customers Technicians Select a contact Outbo…" at bounding box center [524, 244] width 713 height 443
click at [271, 335] on div "Back to Dashboard Change Sender ID Customers Technicians Select a contact Outbo…" at bounding box center [524, 244] width 713 height 443
click at [434, 365] on div "Back to Dashboard Change Sender ID Customers Technicians Select a contact Outbo…" at bounding box center [524, 244] width 713 height 443
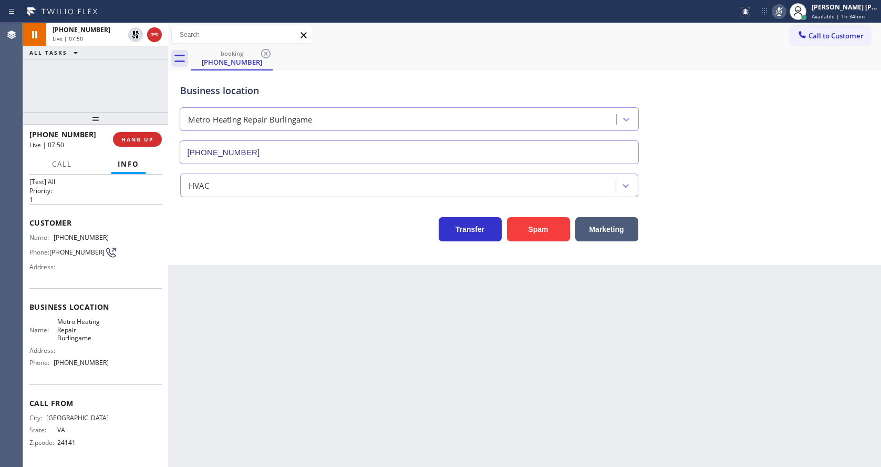
click at [324, 307] on div "Back to Dashboard Change Sender ID Customers Technicians Select a contact Outbo…" at bounding box center [524, 244] width 713 height 443
click at [134, 77] on button at bounding box center [135, 71] width 15 height 15
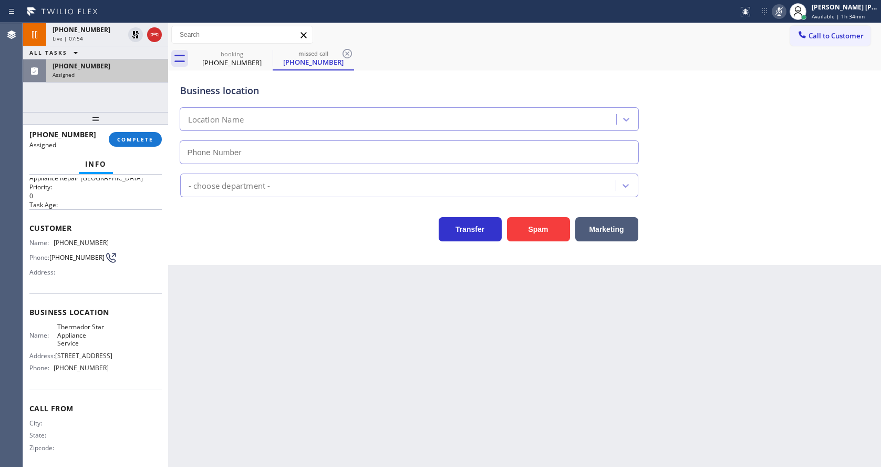
type input "[PHONE_NUMBER]"
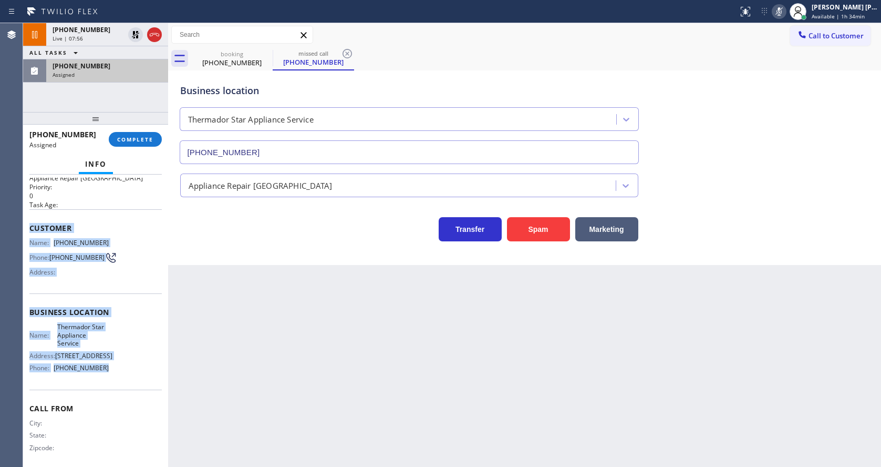
drag, startPoint x: 29, startPoint y: 226, endPoint x: 114, endPoint y: 377, distance: 173.1
click at [114, 377] on div "Context Queue: Appliance Repair High End Priority: 0 Task Age: Customer Name: […" at bounding box center [95, 320] width 145 height 292
click at [133, 133] on button "COMPLETE" at bounding box center [135, 139] width 53 height 15
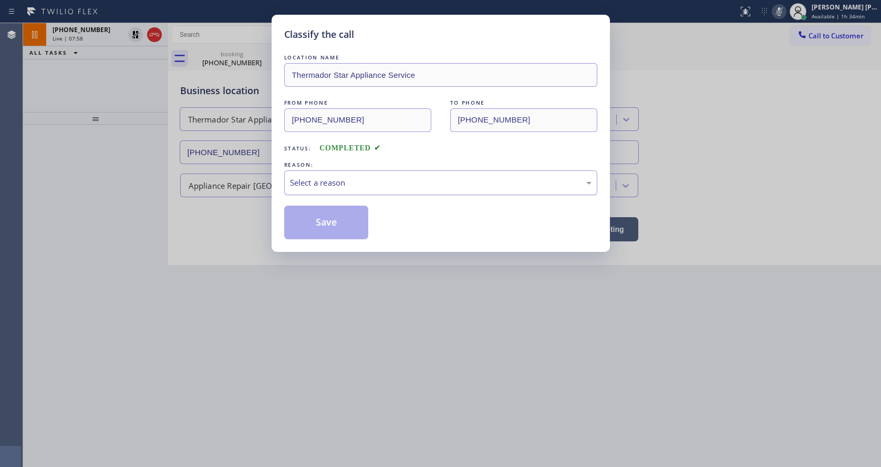
click at [334, 180] on div "Select a reason" at bounding box center [441, 183] width 302 height 12
click at [317, 217] on button "Save" at bounding box center [326, 222] width 85 height 34
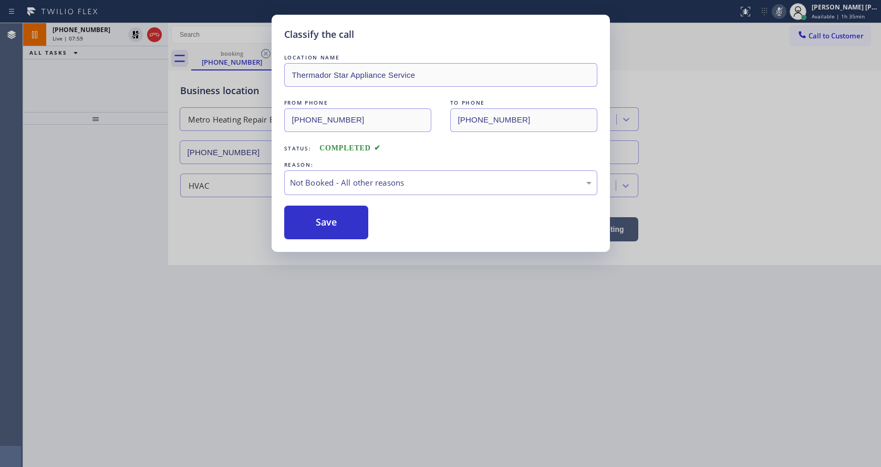
click at [377, 361] on div "Classify the call LOCATION NAME Thermador Star Appliance Service FROM PHONE [PH…" at bounding box center [440, 233] width 881 height 467
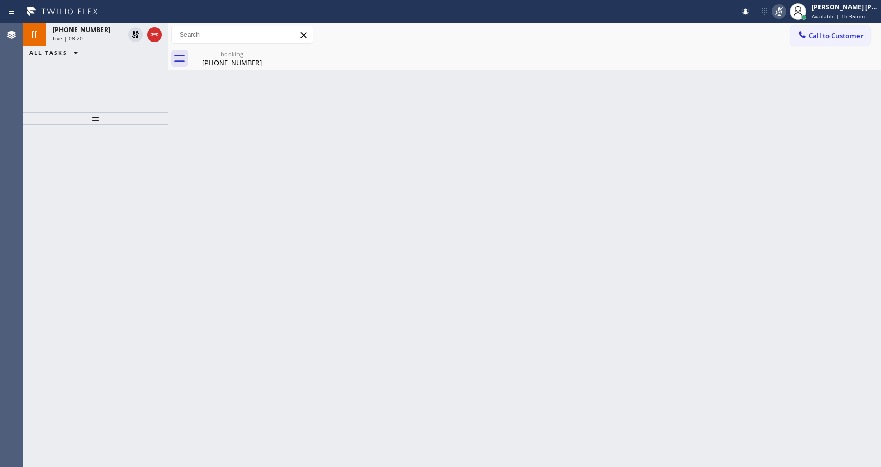
click at [291, 237] on div "Back to Dashboard Change Sender ID Customers Technicians Select a contact Outbo…" at bounding box center [524, 244] width 713 height 443
click at [104, 41] on div "Live | 08:21" at bounding box center [88, 38] width 71 height 7
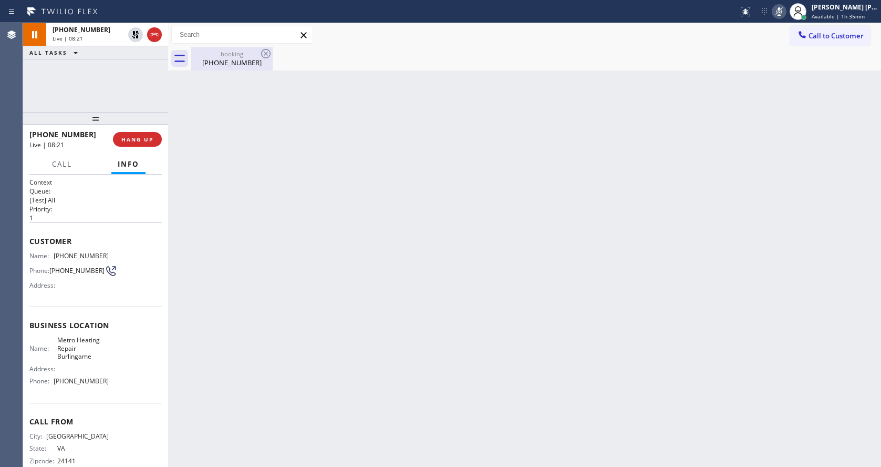
click at [208, 56] on div "booking" at bounding box center [231, 54] width 79 height 8
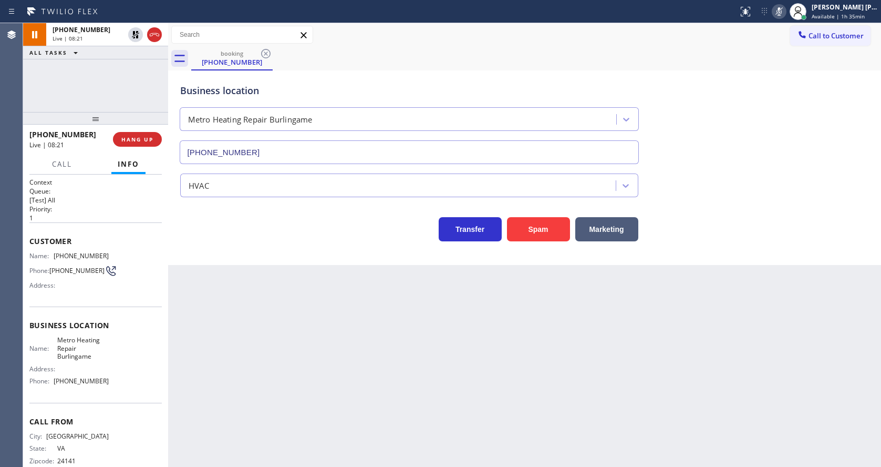
click at [365, 312] on div "Back to Dashboard Change Sender ID Customers Technicians Select a contact Outbo…" at bounding box center [524, 244] width 713 height 443
click at [386, 345] on div "Back to Dashboard Change Sender ID Customers Technicians Select a contact Outbo…" at bounding box center [524, 244] width 713 height 443
click at [279, 405] on div "Back to Dashboard Change Sender ID Customers Technicians Select a contact Outbo…" at bounding box center [524, 244] width 713 height 443
click at [438, 333] on div "Back to Dashboard Change Sender ID Customers Technicians Select a contact Outbo…" at bounding box center [524, 244] width 713 height 443
click at [295, 297] on div "Back to Dashboard Change Sender ID Customers Technicians Select a contact Outbo…" at bounding box center [524, 244] width 713 height 443
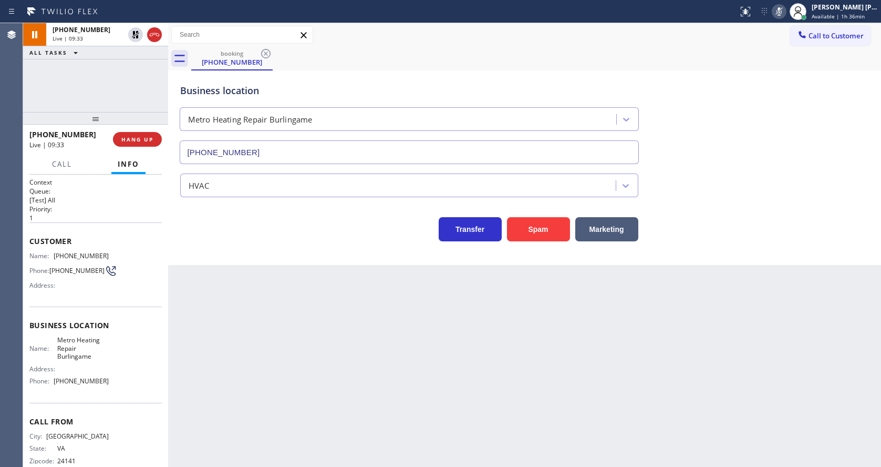
click at [516, 357] on div "Back to Dashboard Change Sender ID Customers Technicians Select a contact Outbo…" at bounding box center [524, 244] width 713 height 443
click at [134, 33] on icon at bounding box center [135, 34] width 7 height 7
click at [782, 10] on icon at bounding box center [779, 11] width 13 height 13
click at [792, 46] on div "Call to Customer Outbound call Location Search location Your caller id phone nu…" at bounding box center [524, 35] width 713 height 24
click at [378, 338] on div "Back to Dashboard Change Sender ID Customers Technicians Select a contact Outbo…" at bounding box center [524, 244] width 713 height 443
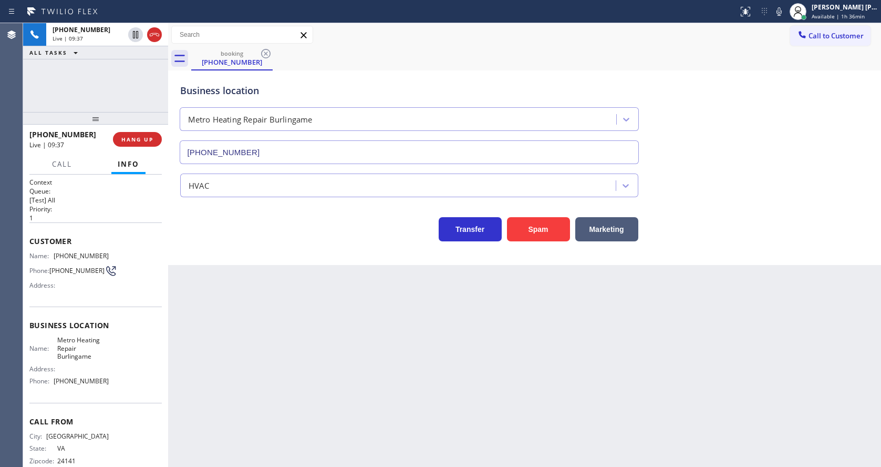
click at [380, 348] on div "Back to Dashboard Change Sender ID Customers Technicians Select a contact Outbo…" at bounding box center [524, 244] width 713 height 443
click at [305, 303] on div "Back to Dashboard Change Sender ID Customers Technicians Select a contact Outbo…" at bounding box center [524, 244] width 713 height 443
click at [407, 386] on div "Back to Dashboard Change Sender ID Customers Technicians Select a contact Outbo…" at bounding box center [524, 244] width 713 height 443
click at [269, 322] on div "Back to Dashboard Change Sender ID Customers Technicians Select a contact Outbo…" at bounding box center [524, 244] width 713 height 443
drag, startPoint x: 440, startPoint y: 392, endPoint x: 323, endPoint y: 464, distance: 137.0
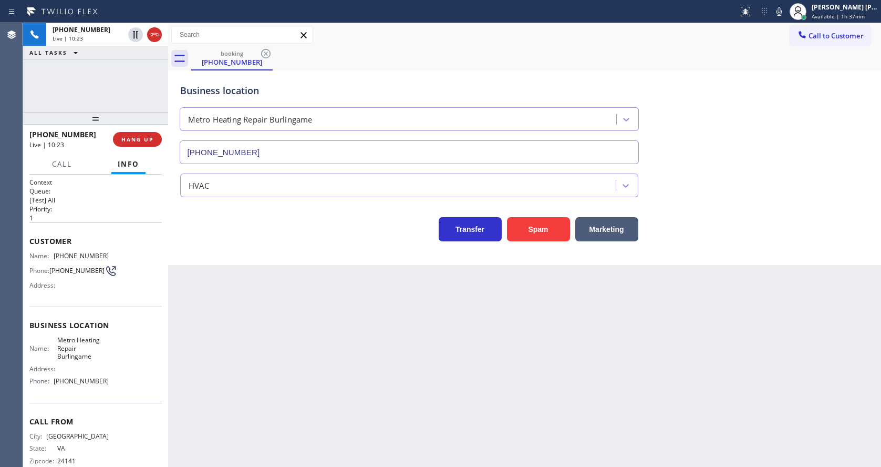
click at [440, 392] on div "Back to Dashboard Change Sender ID Customers Technicians Select a contact Outbo…" at bounding box center [524, 244] width 713 height 443
click at [309, 279] on div "Back to Dashboard Change Sender ID Customers Technicians Select a contact Outbo…" at bounding box center [524, 244] width 713 height 443
drag, startPoint x: 409, startPoint y: 433, endPoint x: 404, endPoint y: 441, distance: 9.5
click at [409, 433] on div "Back to Dashboard Change Sender ID Customers Technicians Select a contact Outbo…" at bounding box center [524, 244] width 713 height 443
click at [333, 341] on div "Back to Dashboard Change Sender ID Customers Technicians Select a contact Outbo…" at bounding box center [524, 244] width 713 height 443
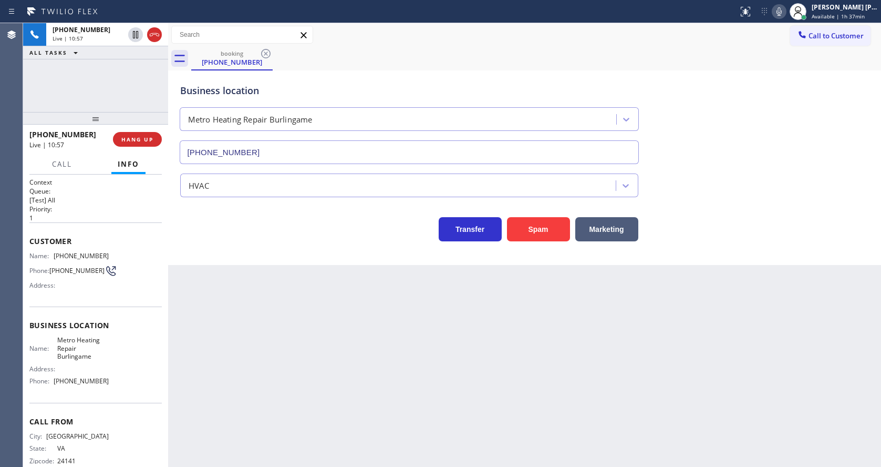
click at [784, 13] on icon at bounding box center [779, 11] width 13 height 13
click at [773, 138] on div "Business location Metro Heating Repair Burlingame [PHONE_NUMBER]" at bounding box center [524, 116] width 693 height 95
click at [335, 385] on div "Back to Dashboard Change Sender ID Customers Technicians Select a contact Outbo…" at bounding box center [524, 244] width 713 height 443
click at [195, 368] on div "Back to Dashboard Change Sender ID Customers Technicians Select a contact Outbo…" at bounding box center [524, 244] width 713 height 443
click at [400, 372] on div "Back to Dashboard Change Sender ID Customers Technicians Select a contact Outbo…" at bounding box center [524, 244] width 713 height 443
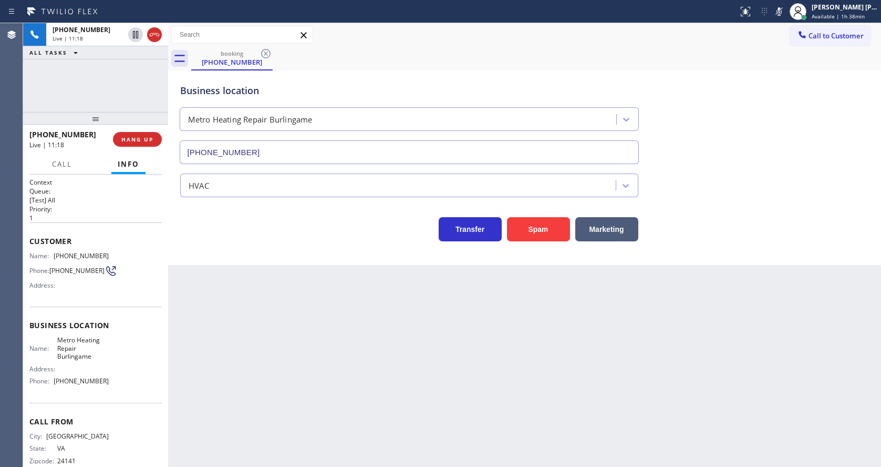
drag, startPoint x: 827, startPoint y: 245, endPoint x: 803, endPoint y: 134, distance: 113.9
click at [827, 245] on div "Business location Metro Heating Repair Burlingame [PHONE_NUMBER] HVAC Transfer …" at bounding box center [524, 167] width 713 height 194
click at [202, 297] on div "Back to Dashboard Change Sender ID Customers Technicians Select a contact Outbo…" at bounding box center [524, 244] width 713 height 443
click at [781, 14] on rect at bounding box center [778, 10] width 7 height 7
click at [795, 122] on div "Business location Metro Heating Repair Burlingame [PHONE_NUMBER]" at bounding box center [524, 116] width 693 height 95
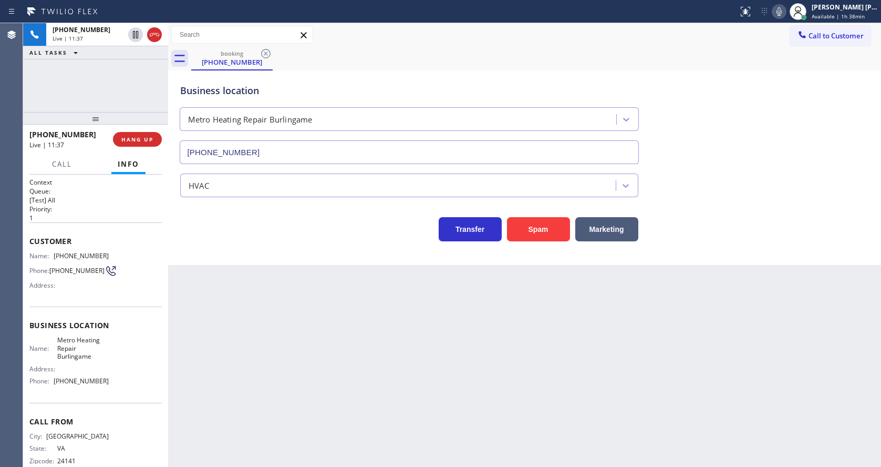
click at [286, 413] on div "Back to Dashboard Change Sender ID Customers Technicians Select a contact Outbo…" at bounding box center [524, 244] width 713 height 443
click at [484, 400] on div "Back to Dashboard Change Sender ID Customers Technicians Select a contact Outbo…" at bounding box center [524, 244] width 713 height 443
click at [372, 341] on div "Back to Dashboard Change Sender ID Customers Technicians Select a contact Outbo…" at bounding box center [524, 244] width 713 height 443
click at [326, 358] on div "Back to Dashboard Change Sender ID Customers Technicians Select a contact Outbo…" at bounding box center [524, 244] width 713 height 443
click at [409, 366] on div "Back to Dashboard Change Sender ID Customers Technicians Select a contact Outbo…" at bounding box center [524, 244] width 713 height 443
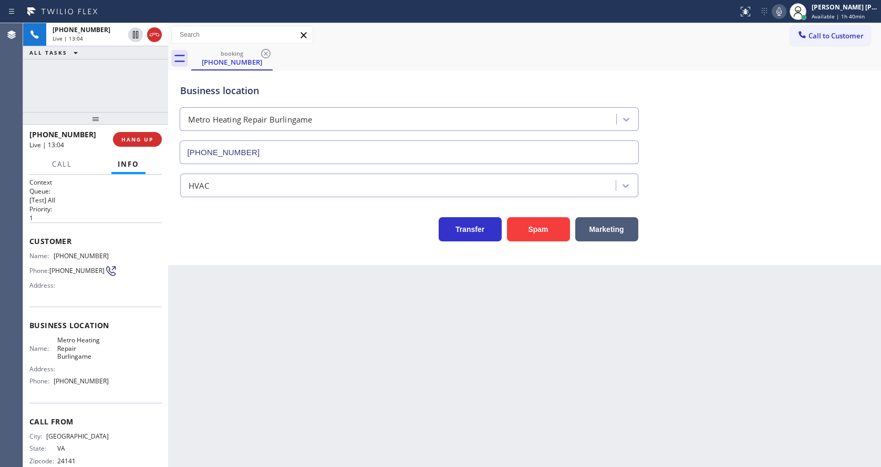
click at [341, 338] on div "Back to Dashboard Change Sender ID Customers Technicians Select a contact Outbo…" at bounding box center [524, 244] width 713 height 443
click at [299, 375] on div "Back to Dashboard Change Sender ID Customers Technicians Select a contact Outbo…" at bounding box center [524, 244] width 713 height 443
click at [411, 334] on div "Back to Dashboard Change Sender ID Customers Technicians Select a contact Outbo…" at bounding box center [524, 244] width 713 height 443
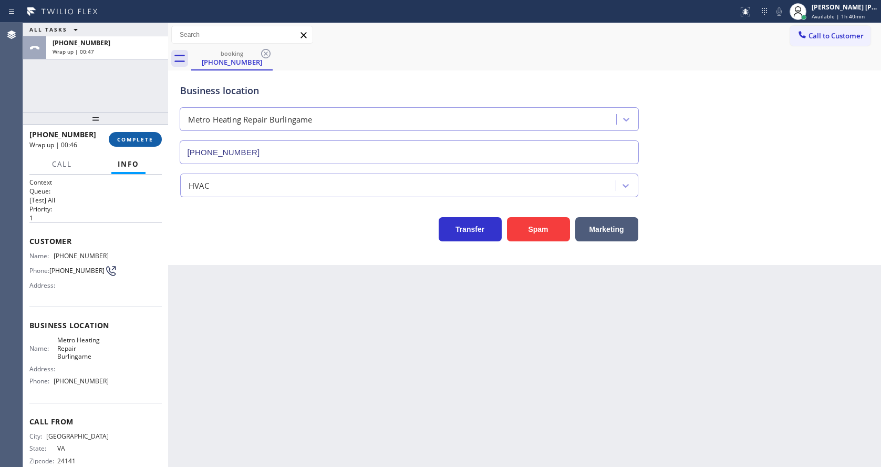
click at [133, 137] on span "COMPLETE" at bounding box center [135, 139] width 36 height 7
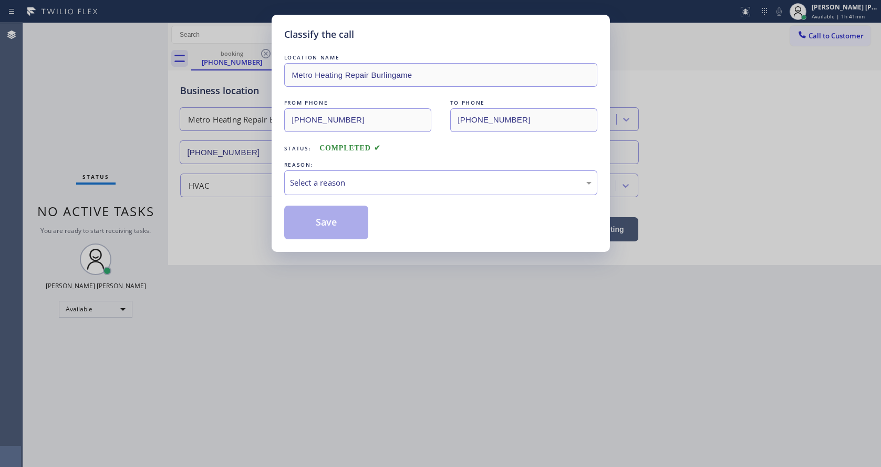
click at [298, 189] on div "Select a reason" at bounding box center [440, 182] width 313 height 25
click at [316, 224] on button "Save" at bounding box center [326, 222] width 85 height 34
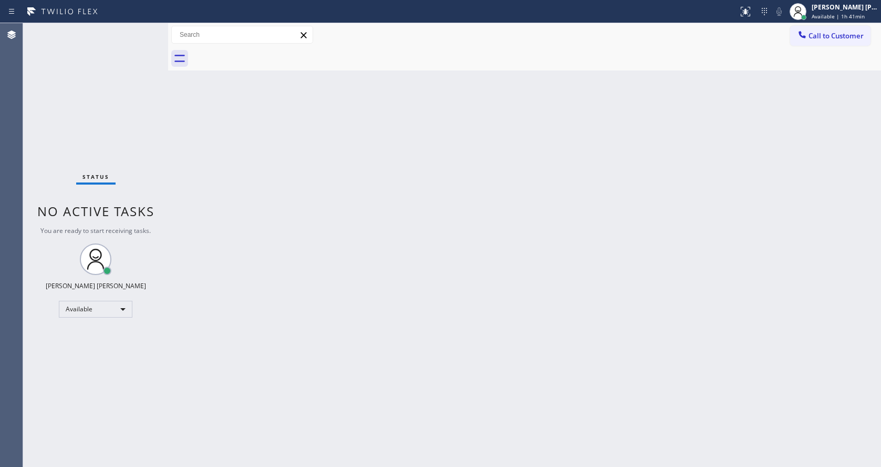
click at [459, 308] on div "Back to Dashboard Change Sender ID Customers Technicians Select a contact Outbo…" at bounding box center [524, 244] width 713 height 443
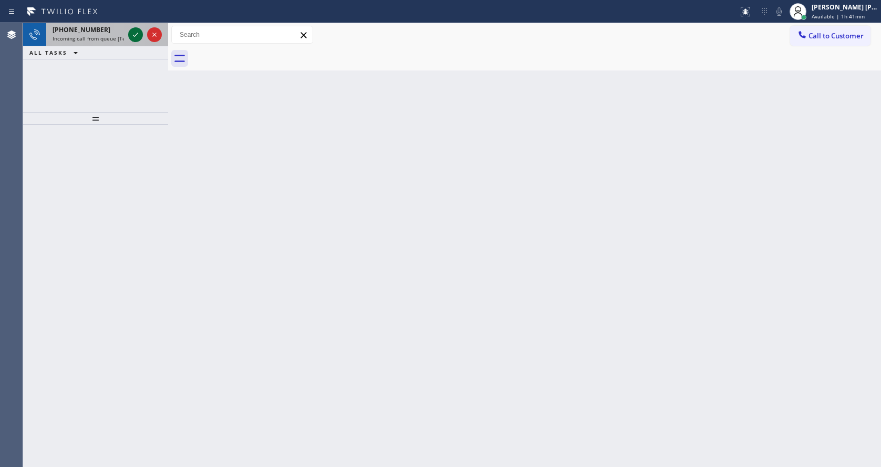
click at [132, 32] on icon at bounding box center [135, 34] width 13 height 13
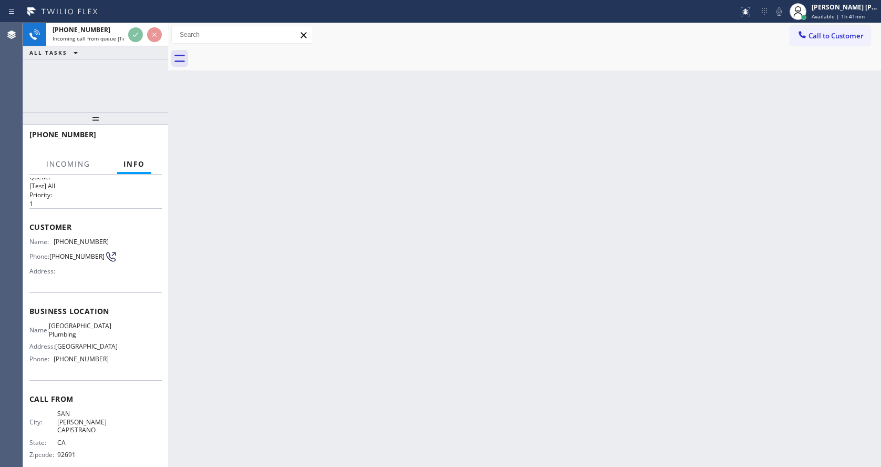
scroll to position [22, 0]
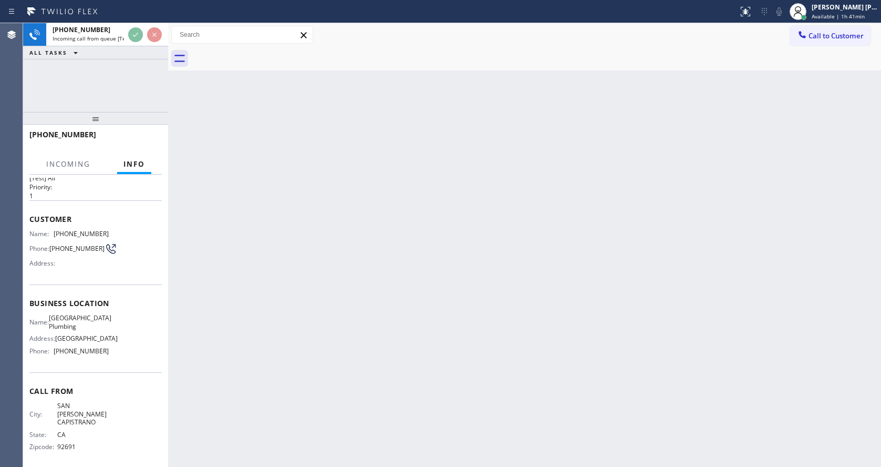
click at [341, 287] on div "Back to Dashboard Change Sender ID Customers Technicians Select a contact Outbo…" at bounding box center [524, 244] width 713 height 443
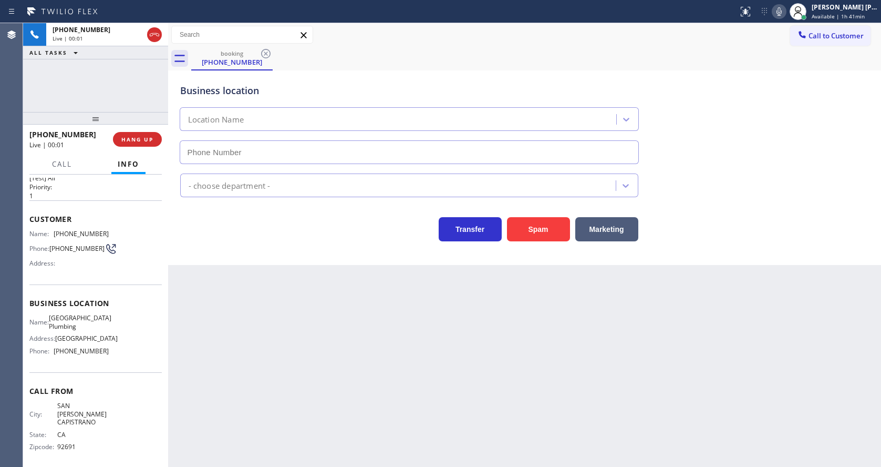
type input "[PHONE_NUMBER]"
drag, startPoint x: 419, startPoint y: 374, endPoint x: 379, endPoint y: 372, distance: 40.0
click at [419, 374] on div "Back to Dashboard Change Sender ID Customers Technicians Select a contact Outbo…" at bounding box center [524, 244] width 713 height 443
click at [307, 391] on div "Back to Dashboard Change Sender ID Customers Technicians Select a contact Outbo…" at bounding box center [524, 244] width 713 height 443
drag, startPoint x: 445, startPoint y: 386, endPoint x: 302, endPoint y: 360, distance: 146.1
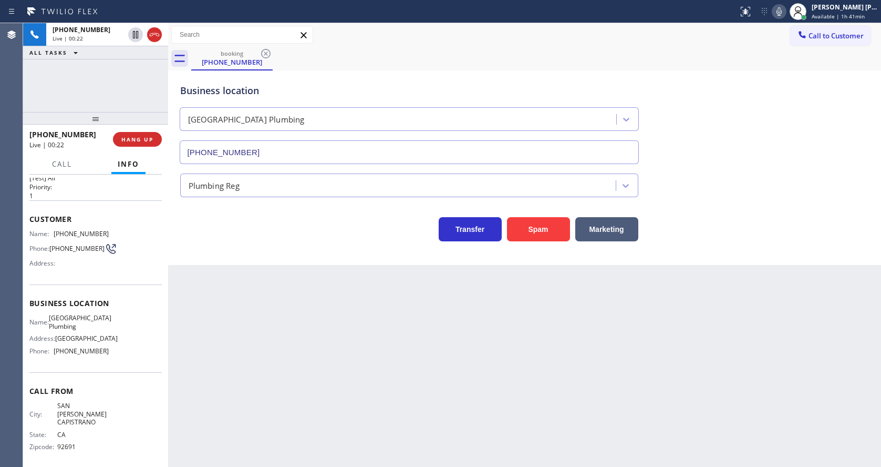
click at [445, 386] on div "Back to Dashboard Change Sender ID Customers Technicians Select a contact Outbo…" at bounding box center [524, 244] width 713 height 443
click at [455, 390] on div "Back to Dashboard Change Sender ID Customers Technicians Select a contact Outbo…" at bounding box center [524, 244] width 713 height 443
drag, startPoint x: 263, startPoint y: 253, endPoint x: 155, endPoint y: 194, distance: 123.0
click at [263, 253] on div "Business location [GEOGRAPHIC_DATA] Plumbing [PHONE_NUMBER] Plumbing Reg Transf…" at bounding box center [524, 167] width 713 height 194
click at [130, 137] on span "HANG UP" at bounding box center [137, 139] width 32 height 7
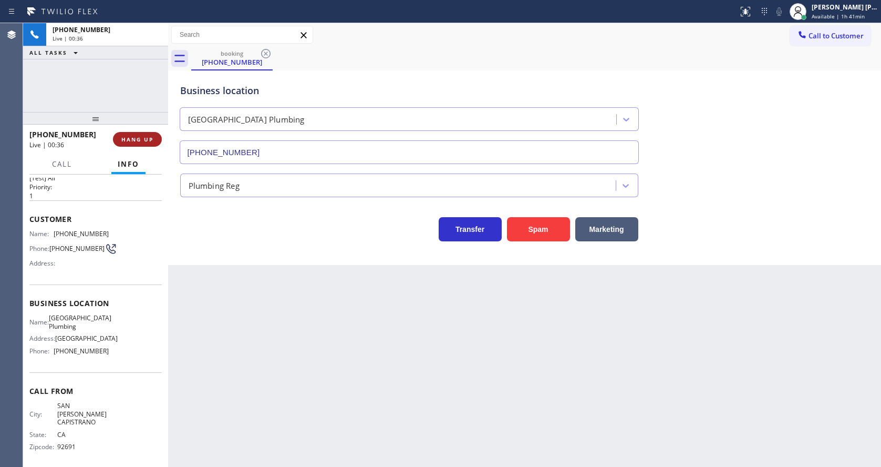
click at [130, 137] on span "HANG UP" at bounding box center [137, 139] width 32 height 7
click at [130, 137] on span "COMPLETE" at bounding box center [135, 139] width 36 height 7
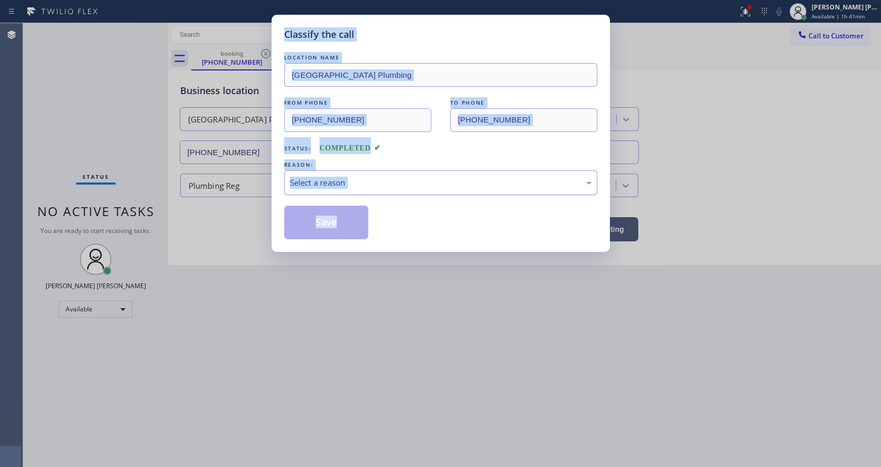
click at [311, 182] on div "Select a reason" at bounding box center [441, 183] width 302 height 12
click at [327, 173] on div "Tech, Unknown/didnt ring" at bounding box center [440, 182] width 313 height 25
click at [334, 206] on button "Save" at bounding box center [326, 222] width 85 height 34
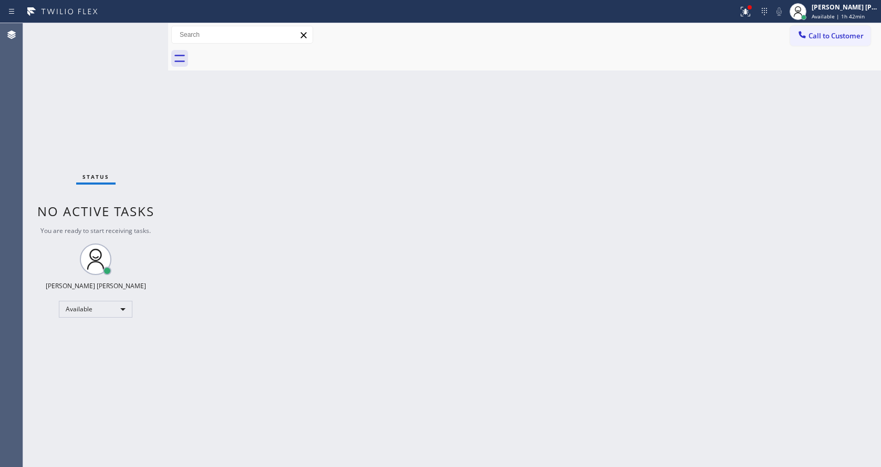
click at [134, 32] on div "Status No active tasks You are ready to start receiving tasks. [PERSON_NAME] [P…" at bounding box center [95, 244] width 145 height 443
click at [320, 319] on div "Back to Dashboard Change Sender ID Customers Technicians Select a contact Outbo…" at bounding box center [524, 244] width 713 height 443
drag, startPoint x: 165, startPoint y: 193, endPoint x: 85, endPoint y: 61, distance: 154.4
click at [168, 193] on div at bounding box center [168, 244] width 0 height 443
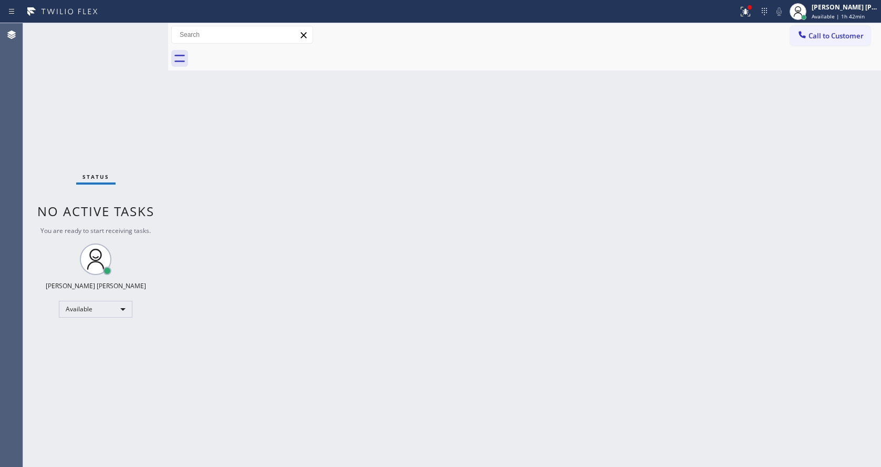
click at [307, 349] on div "Back to Dashboard Change Sender ID Customers Technicians Select a contact Outbo…" at bounding box center [524, 244] width 713 height 443
drag, startPoint x: 429, startPoint y: 330, endPoint x: 414, endPoint y: 335, distance: 15.6
click at [429, 330] on div "Back to Dashboard Change Sender ID Customers Technicians Select a contact Outbo…" at bounding box center [524, 244] width 713 height 443
click at [152, 178] on div "Status No active tasks You are ready to start receiving tasks. [PERSON_NAME] [P…" at bounding box center [95, 244] width 145 height 443
click at [178, 156] on div "Back to Dashboard Change Sender ID Customers Technicians Select a contact Outbo…" at bounding box center [524, 244] width 713 height 443
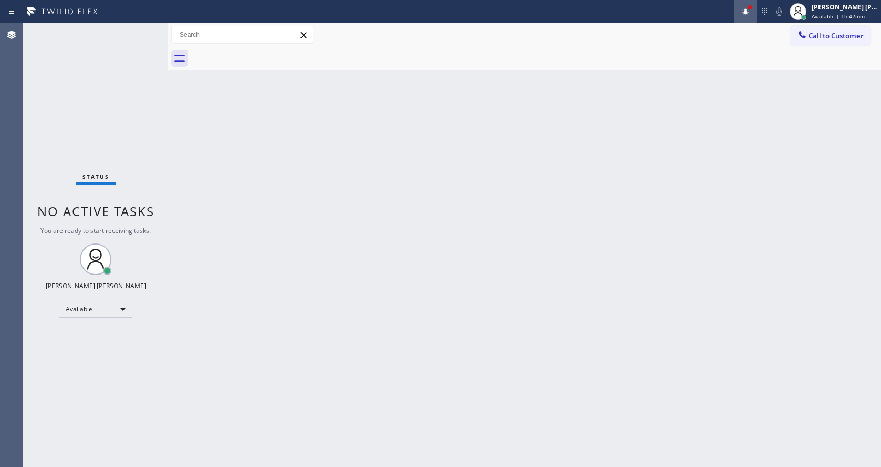
click at [747, 12] on icon at bounding box center [744, 10] width 6 height 7
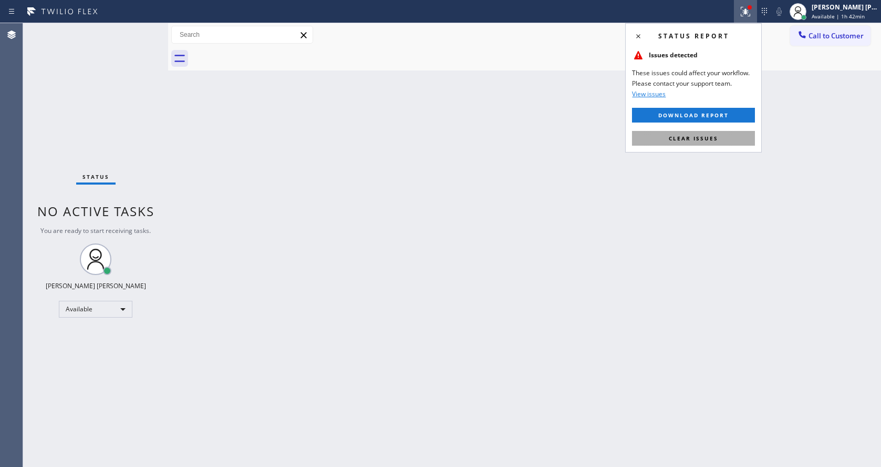
click at [696, 141] on span "Clear issues" at bounding box center [693, 137] width 49 height 7
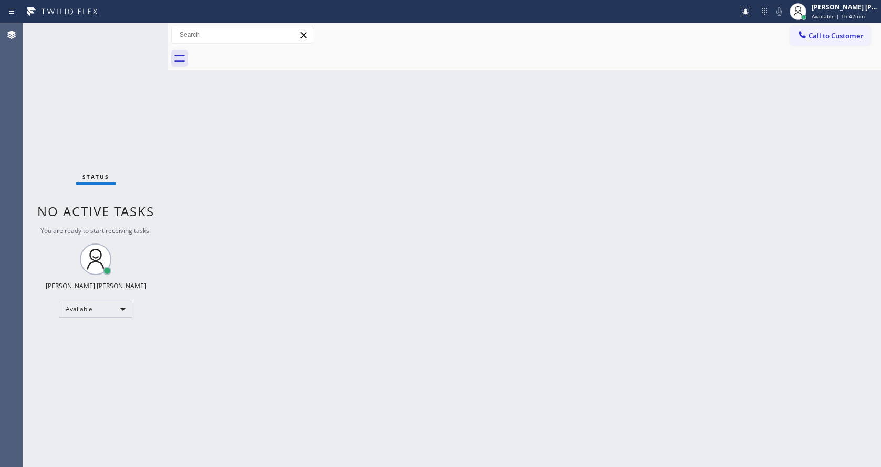
click at [696, 141] on div "Back to Dashboard Change Sender ID Customers Technicians Select a contact Outbo…" at bounding box center [524, 244] width 713 height 443
click at [193, 176] on div "Back to Dashboard Change Sender ID Customers Technicians Select a contact Outbo…" at bounding box center [524, 244] width 713 height 443
click at [236, 462] on div "Back to Dashboard Change Sender ID Customers Technicians Select a contact Outbo…" at bounding box center [524, 244] width 713 height 443
click at [501, 318] on div "Back to Dashboard Change Sender ID Customers Technicians Select a contact Outbo…" at bounding box center [524, 244] width 713 height 443
click at [831, 35] on span "Call to Customer" at bounding box center [836, 35] width 55 height 9
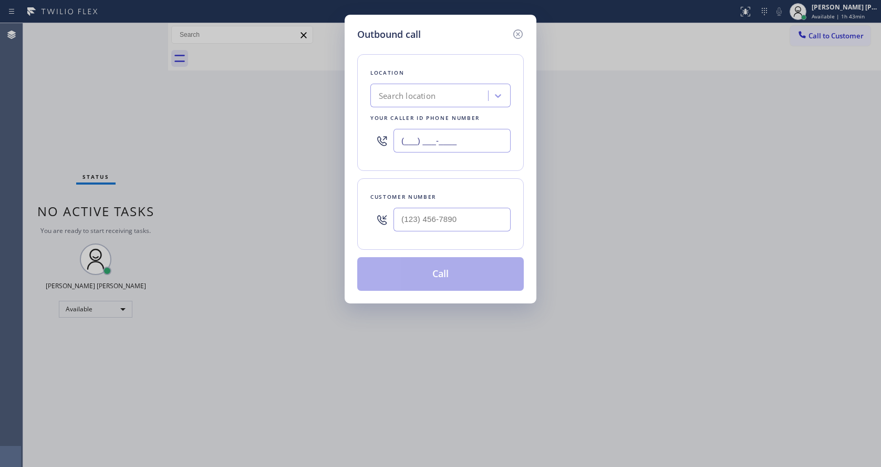
click at [431, 139] on input "(___) ___-____" at bounding box center [451, 141] width 117 height 24
paste input "858) 926-5909"
type input "[PHONE_NUMBER]"
click at [436, 219] on input "(___) ___-____" at bounding box center [451, 220] width 117 height 24
paste input "760) 594-6210"
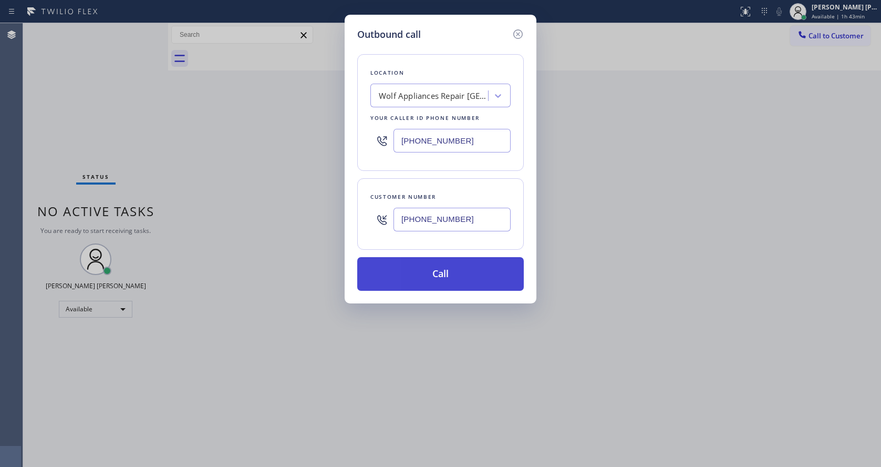
type input "[PHONE_NUMBER]"
click at [433, 273] on button "Call" at bounding box center [440, 274] width 167 height 34
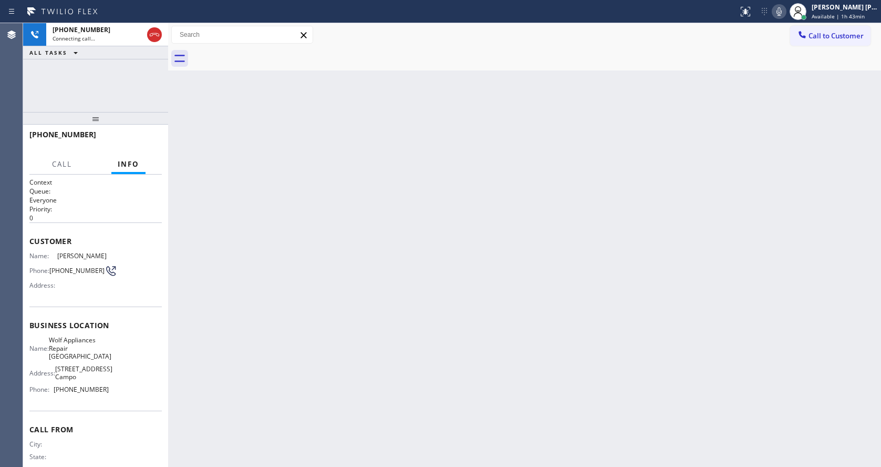
click at [262, 201] on div "Back to Dashboard Change Sender ID Customers Technicians Select a contact Outbo…" at bounding box center [524, 244] width 713 height 443
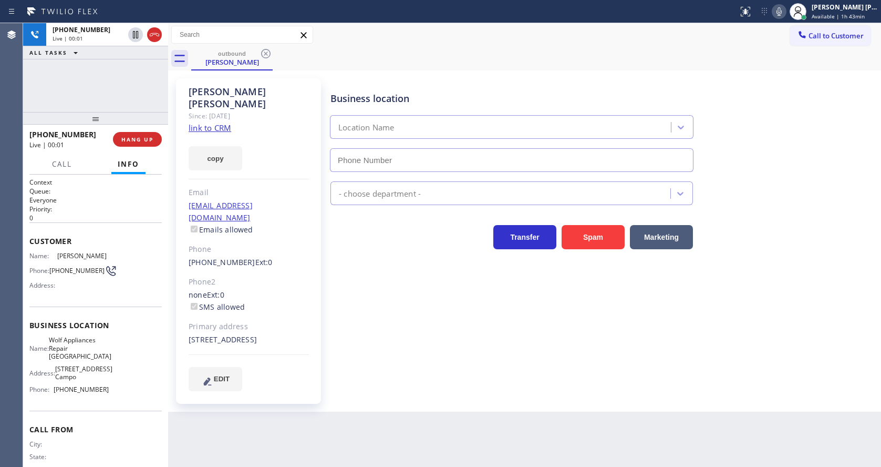
type input "[PHONE_NUMBER]"
click at [308, 334] on div "[STREET_ADDRESS]" at bounding box center [249, 340] width 120 height 12
click at [402, 358] on div "Business location Wolf Appliances Repair [GEOGRAPHIC_DATA] [PHONE_NUMBER] Appli…" at bounding box center [603, 234] width 550 height 307
click at [219, 122] on link "link to CRM" at bounding box center [210, 127] width 43 height 11
click at [354, 350] on div "Business location Wolf Appliances Repair [GEOGRAPHIC_DATA] [PHONE_NUMBER] Appli…" at bounding box center [603, 234] width 550 height 307
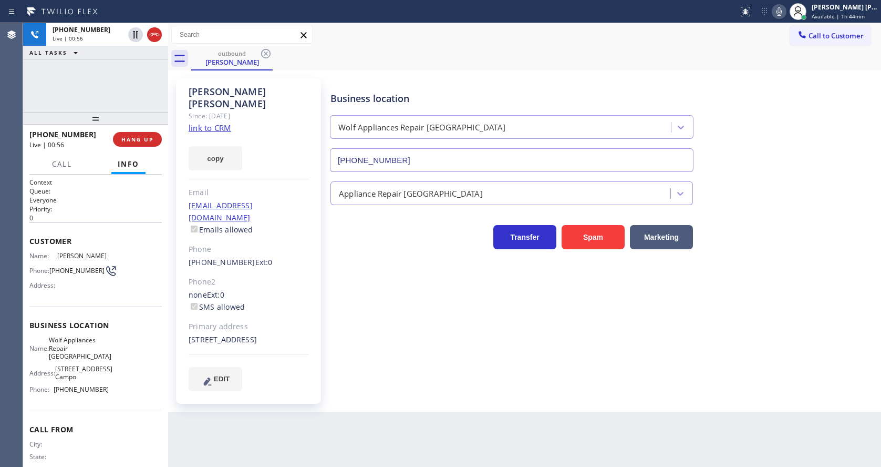
click at [407, 349] on div "Business location Wolf Appliances Repair [GEOGRAPHIC_DATA] [PHONE_NUMBER] Appli…" at bounding box center [603, 234] width 550 height 307
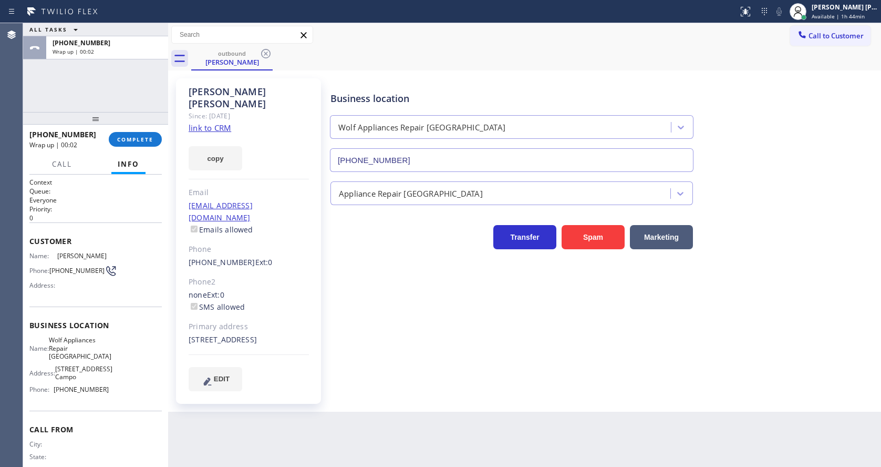
click at [142, 148] on div "[PHONE_NUMBER] Wrap up | 00:02 COMPLETE" at bounding box center [95, 139] width 132 height 27
click at [133, 137] on span "COMPLETE" at bounding box center [135, 139] width 36 height 7
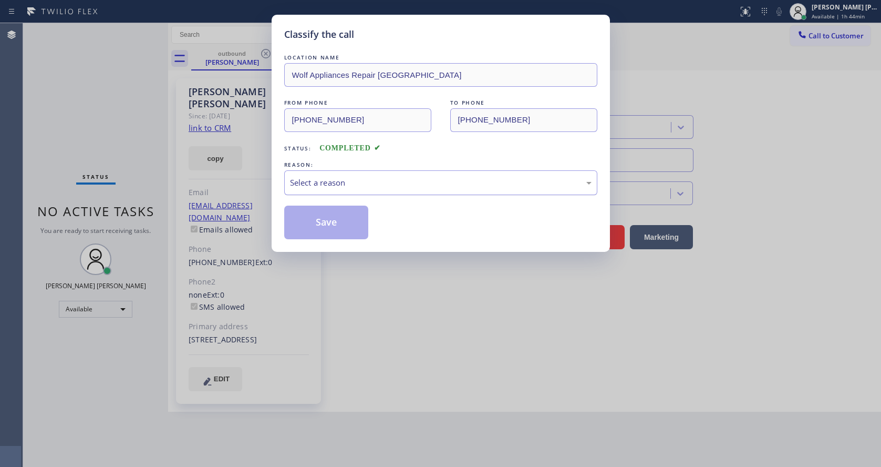
click at [337, 178] on div "Select a reason" at bounding box center [441, 183] width 302 height 12
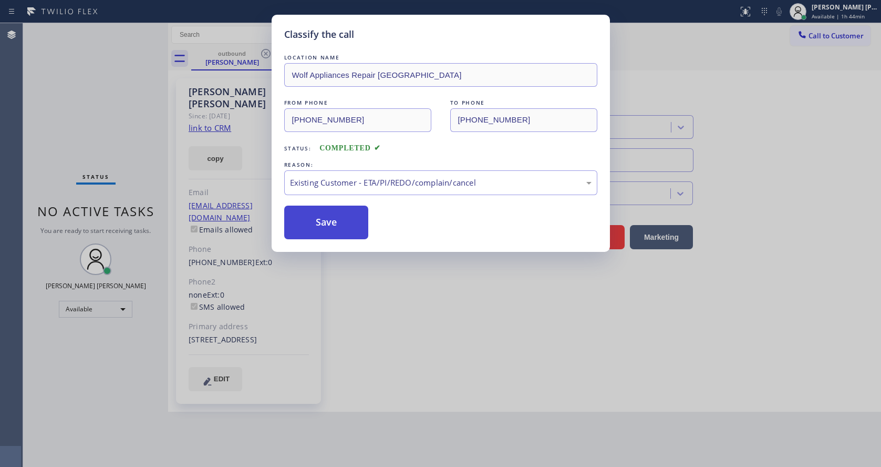
click at [322, 226] on button "Save" at bounding box center [326, 222] width 85 height 34
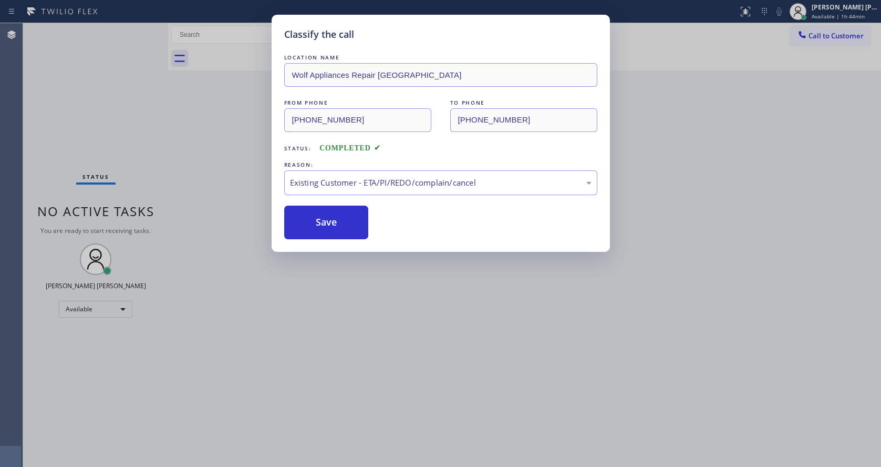
click at [282, 462] on div "Classify the call LOCATION NAME Wolf Appliances Repair [GEOGRAPHIC_DATA] FROM P…" at bounding box center [440, 233] width 881 height 467
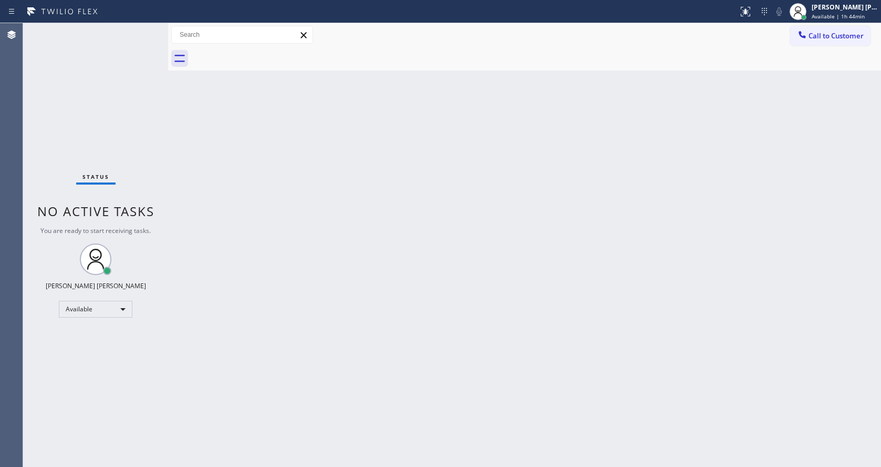
click at [514, 307] on div "Back to Dashboard Change Sender ID Customers Technicians Select a contact Outbo…" at bounding box center [524, 244] width 713 height 443
click at [209, 236] on div "Back to Dashboard Change Sender ID Customers Technicians Select a contact Outbo…" at bounding box center [524, 244] width 713 height 443
click at [143, 34] on div "Status No active tasks You are ready to start receiving tasks. [PERSON_NAME] [P…" at bounding box center [95, 244] width 145 height 443
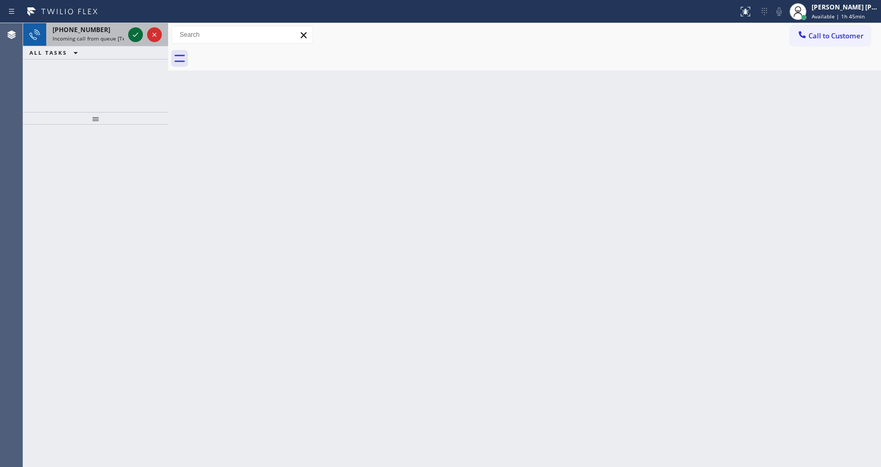
click at [135, 36] on icon at bounding box center [135, 35] width 5 height 4
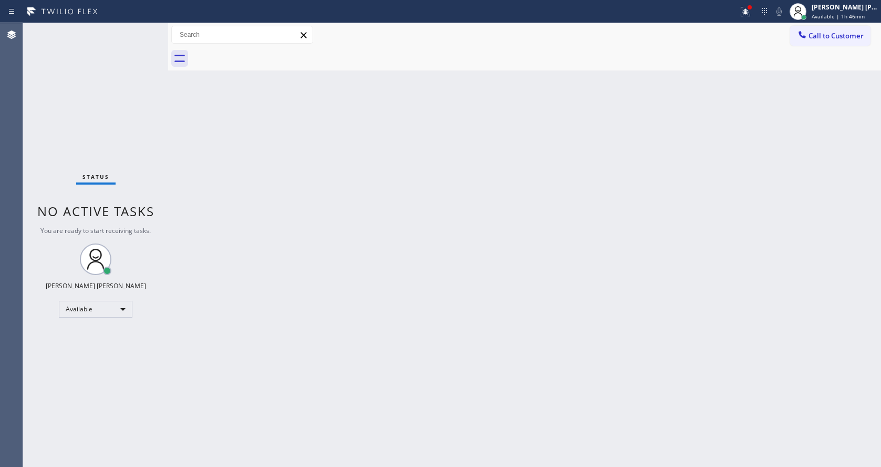
click at [391, 334] on div "Back to Dashboard Change Sender ID Customers Technicians Select a contact Outbo…" at bounding box center [524, 244] width 713 height 443
click at [214, 151] on div "Back to Dashboard Change Sender ID Customers Technicians Select a contact Outbo…" at bounding box center [524, 244] width 713 height 443
click at [148, 106] on div "Status No active tasks You are ready to start receiving tasks. [PERSON_NAME] [P…" at bounding box center [95, 244] width 145 height 443
click at [142, 28] on div "Status No active tasks You are ready to start receiving tasks. [PERSON_NAME] [P…" at bounding box center [95, 244] width 145 height 443
click at [143, 28] on div "Status No active tasks You are ready to start receiving tasks. [PERSON_NAME] [P…" at bounding box center [95, 244] width 145 height 443
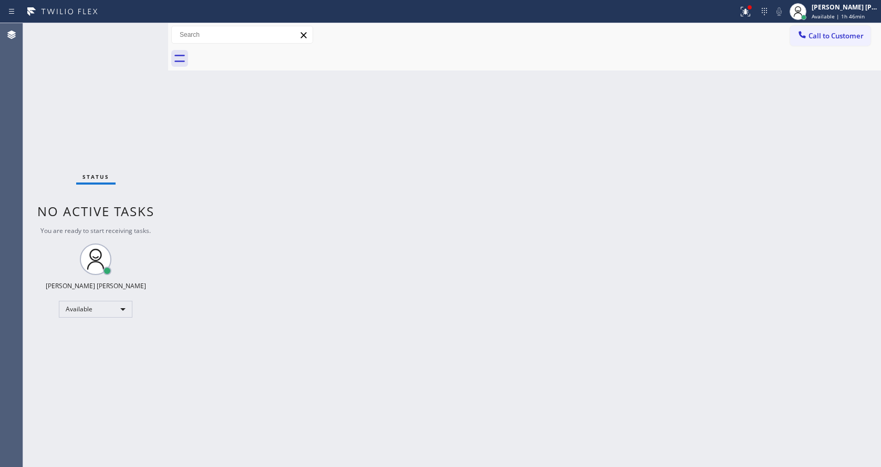
click at [359, 331] on div "Back to Dashboard Change Sender ID Customers Technicians Select a contact Outbo…" at bounding box center [524, 244] width 713 height 443
click at [179, 189] on div "Back to Dashboard Change Sender ID Customers Technicians Select a contact Outbo…" at bounding box center [524, 244] width 713 height 443
click at [146, 29] on div "Status No active tasks You are ready to start receiving tasks. [PERSON_NAME] [P…" at bounding box center [95, 244] width 145 height 443
click at [112, 74] on div "Status No active tasks You are ready to start receiving tasks. [PERSON_NAME] [P…" at bounding box center [95, 244] width 145 height 443
drag, startPoint x: 243, startPoint y: 242, endPoint x: 225, endPoint y: 227, distance: 23.5
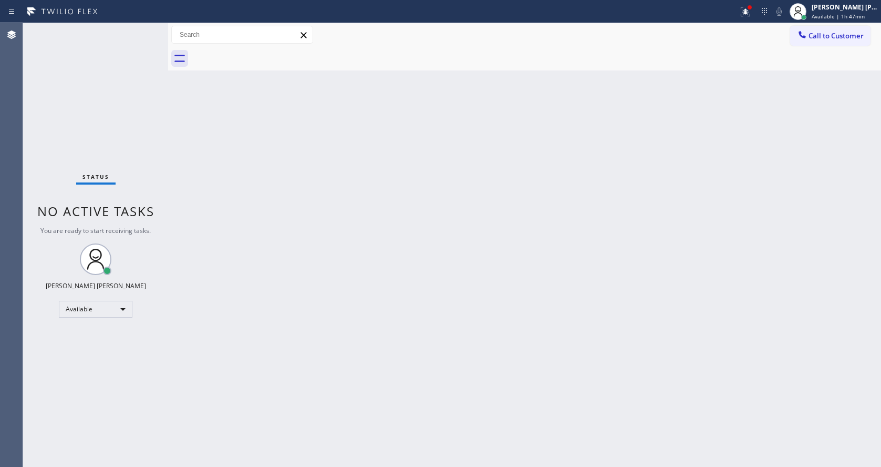
click at [243, 242] on div "Back to Dashboard Change Sender ID Customers Technicians Select a contact Outbo…" at bounding box center [524, 244] width 713 height 443
drag, startPoint x: 368, startPoint y: 239, endPoint x: 476, endPoint y: 223, distance: 109.4
click at [368, 240] on div "Back to Dashboard Change Sender ID Customers Technicians Select a contact Outbo…" at bounding box center [524, 244] width 713 height 443
click at [744, 13] on icon at bounding box center [745, 11] width 13 height 13
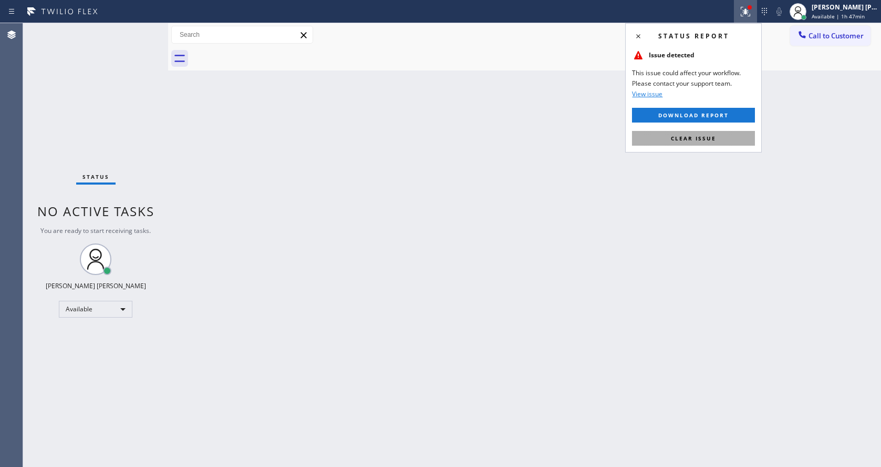
click at [685, 143] on button "Clear issue" at bounding box center [693, 138] width 123 height 15
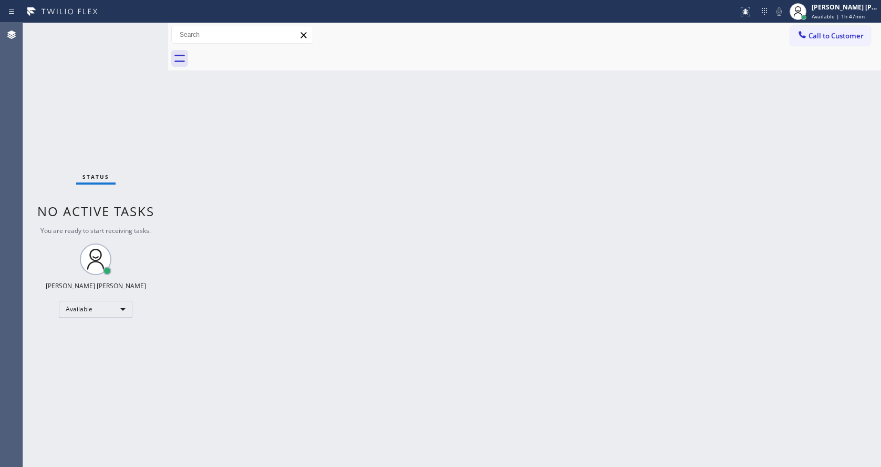
click at [676, 202] on div "Back to Dashboard Change Sender ID Customers Technicians Select a contact Outbo…" at bounding box center [524, 244] width 713 height 443
click at [361, 350] on div "Back to Dashboard Change Sender ID Customers Technicians Select a contact Outbo…" at bounding box center [524, 244] width 713 height 443
click at [242, 219] on div "Back to Dashboard Change Sender ID Customers Technicians Select a contact Outbo…" at bounding box center [524, 244] width 713 height 443
click at [196, 178] on div "Back to Dashboard Change Sender ID Customers Technicians Select a contact Outbo…" at bounding box center [524, 244] width 713 height 443
click at [150, 27] on div "Status No active tasks You are ready to start receiving tasks. [PERSON_NAME] [P…" at bounding box center [95, 244] width 145 height 443
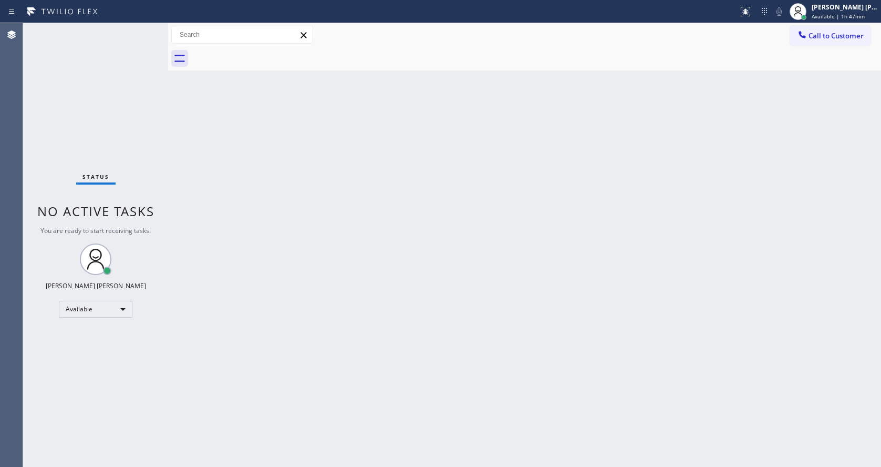
click at [147, 28] on div "Status No active tasks You are ready to start receiving tasks. [PERSON_NAME] [P…" at bounding box center [95, 244] width 145 height 443
click at [832, 17] on span "Available | 1h 48min" at bounding box center [838, 16] width 53 height 7
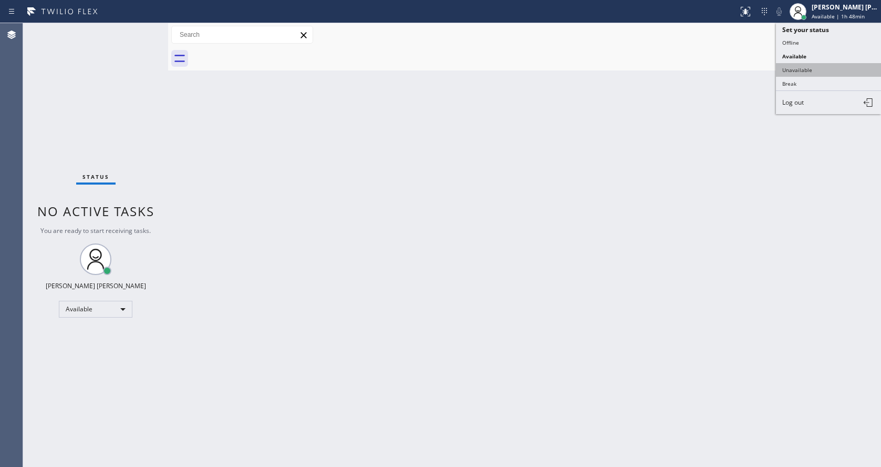
click at [833, 68] on button "Unavailable" at bounding box center [828, 70] width 105 height 14
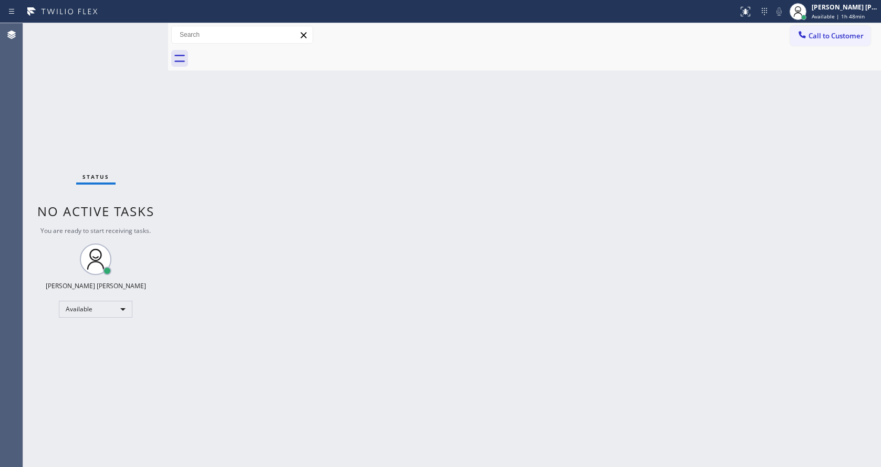
click at [464, 275] on div "Back to Dashboard Change Sender ID Customers Technicians Select a contact Outbo…" at bounding box center [524, 244] width 713 height 443
click at [673, 224] on div "Back to Dashboard Change Sender ID Customers Technicians Select a contact Outbo…" at bounding box center [524, 244] width 713 height 443
click at [830, 39] on span "Call to Customer" at bounding box center [836, 35] width 55 height 9
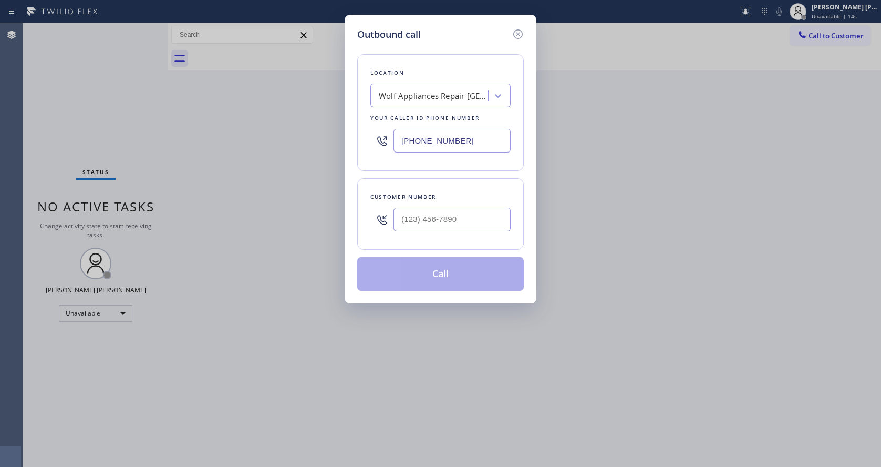
click at [424, 145] on input "[PHONE_NUMBER]" at bounding box center [451, 141] width 117 height 24
paste input "855) 999-4417"
type input "[PHONE_NUMBER]"
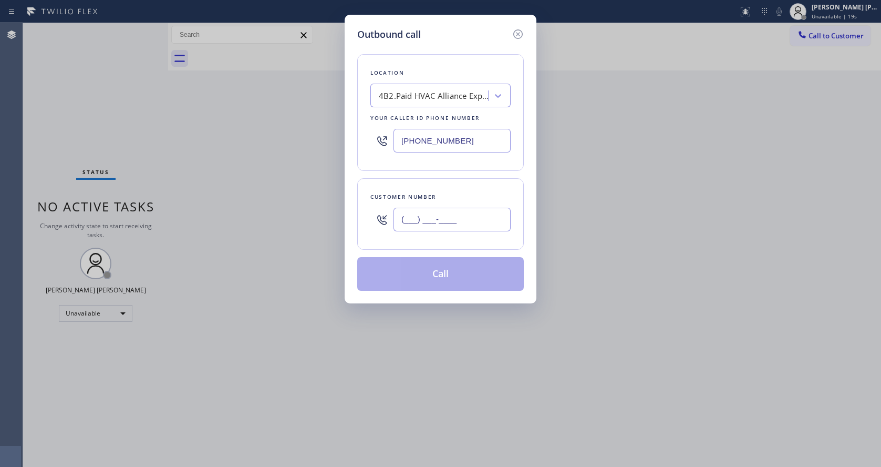
click at [410, 215] on input "(___) ___-____" at bounding box center [451, 220] width 117 height 24
paste input "530) 443-0577"
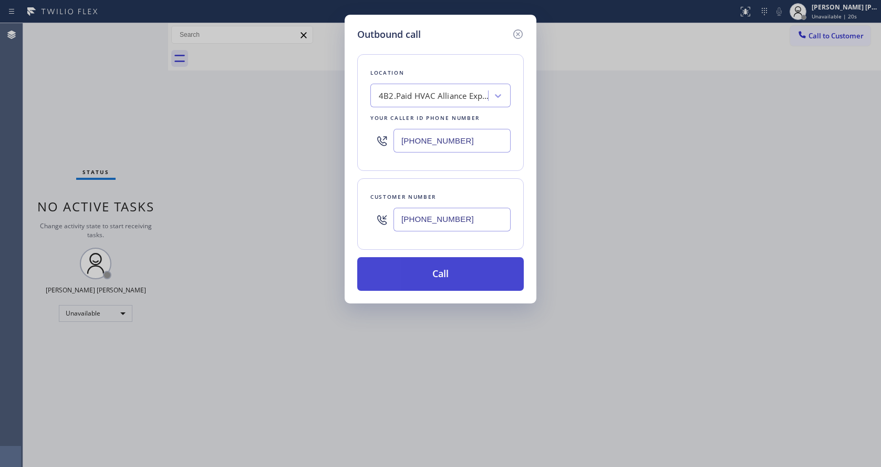
type input "[PHONE_NUMBER]"
click at [432, 276] on button "Call" at bounding box center [440, 274] width 167 height 34
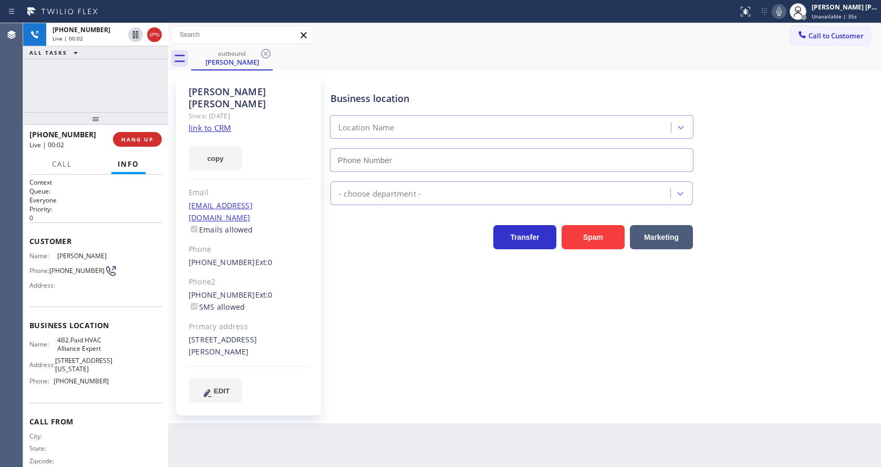
type input "[PHONE_NUMBER]"
click at [273, 218] on div "[PERSON_NAME] Since: [DATE] link to CRM copy Email [EMAIL_ADDRESS][DOMAIN_NAME]…" at bounding box center [248, 246] width 145 height 337
click at [341, 262] on div "Business location HVAC Alliance Expert [PHONE_NUMBER] HVAC Transfer Spam Market…" at bounding box center [603, 240] width 550 height 318
click at [384, 412] on div "Back to Dashboard Change Sender ID Customers Technicians Select a contact Outbo…" at bounding box center [524, 244] width 713 height 443
click at [454, 405] on div "Back to Dashboard Change Sender ID Customers Technicians Select a contact Outbo…" at bounding box center [524, 244] width 713 height 443
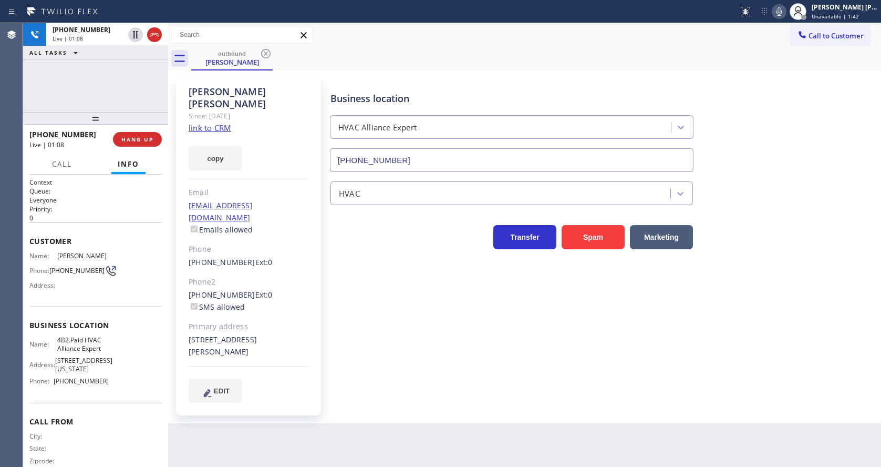
click at [215, 122] on link "link to CRM" at bounding box center [210, 127] width 43 height 11
click at [261, 334] on div "[STREET_ADDRESS][PERSON_NAME]" at bounding box center [249, 346] width 120 height 24
click at [123, 139] on span "HANG UP" at bounding box center [137, 139] width 32 height 7
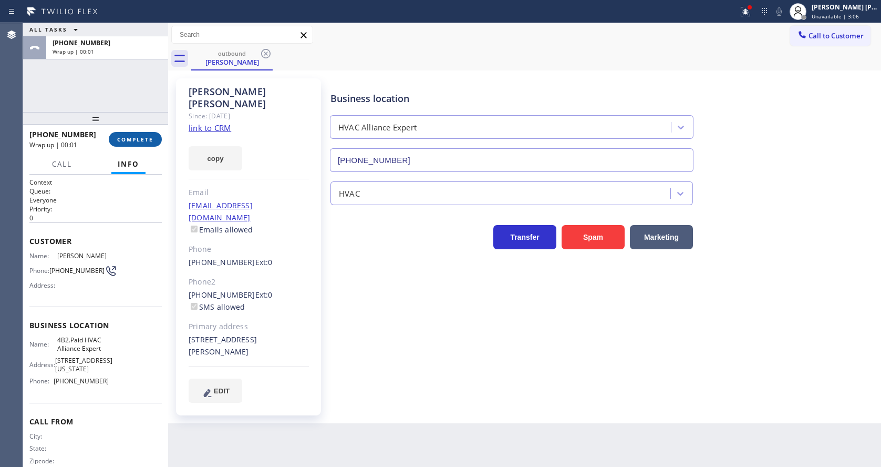
click at [123, 139] on span "COMPLETE" at bounding box center [135, 139] width 36 height 7
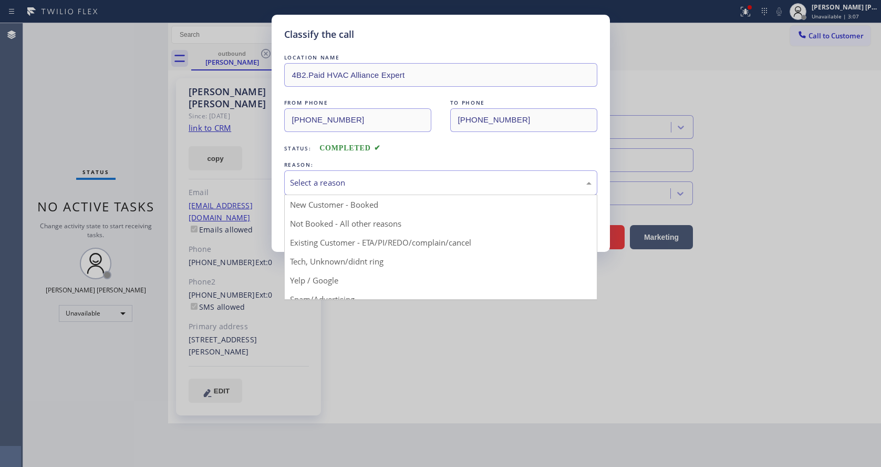
click at [344, 185] on div "Select a reason" at bounding box center [441, 183] width 302 height 12
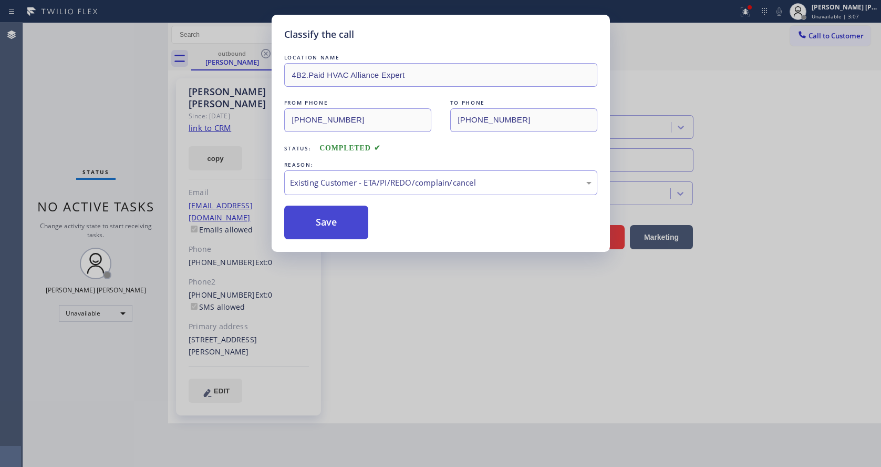
click at [328, 221] on button "Save" at bounding box center [326, 222] width 85 height 34
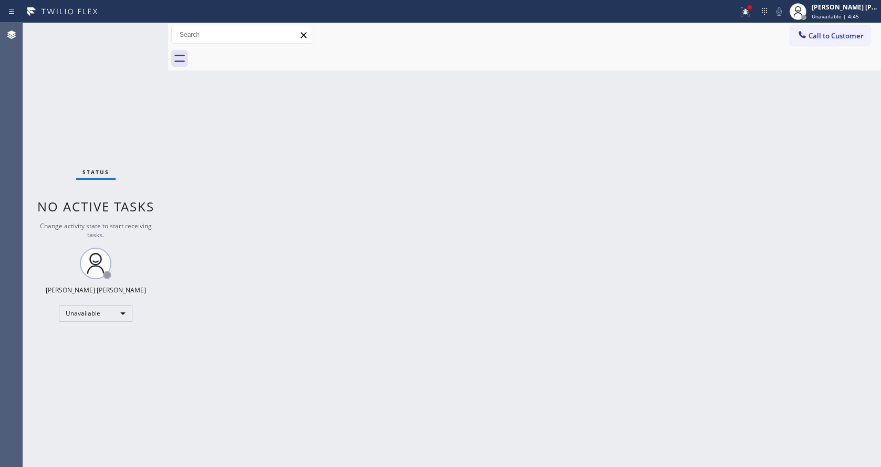
click at [248, 179] on div "Back to Dashboard Change Sender ID Customers Technicians Select a contact Outbo…" at bounding box center [524, 244] width 713 height 443
click at [247, 288] on div "Back to Dashboard Change Sender ID Customers Technicians Select a contact Outbo…" at bounding box center [524, 244] width 713 height 443
click at [826, 15] on span "Unavailable | 5:45" at bounding box center [835, 16] width 47 height 7
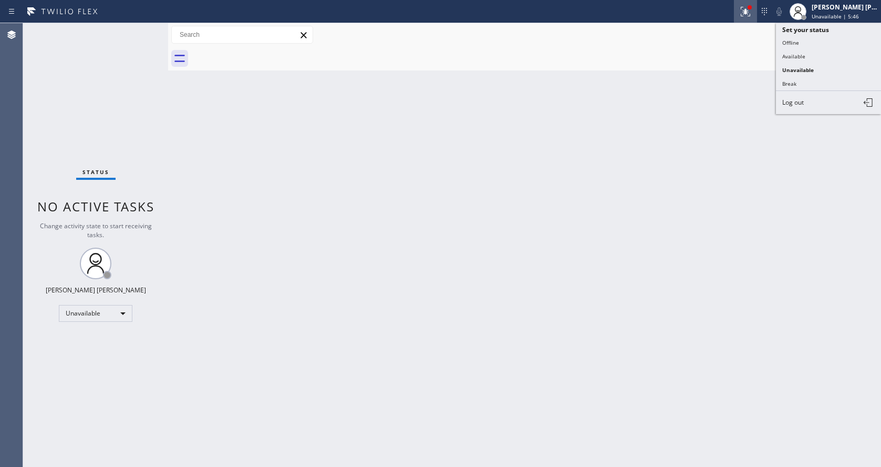
click at [746, 15] on icon at bounding box center [745, 11] width 9 height 9
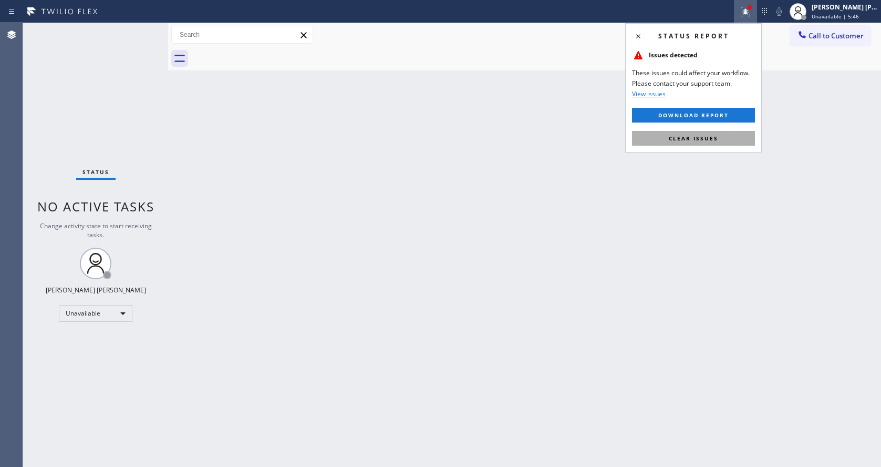
click at [716, 133] on button "Clear issues" at bounding box center [693, 138] width 123 height 15
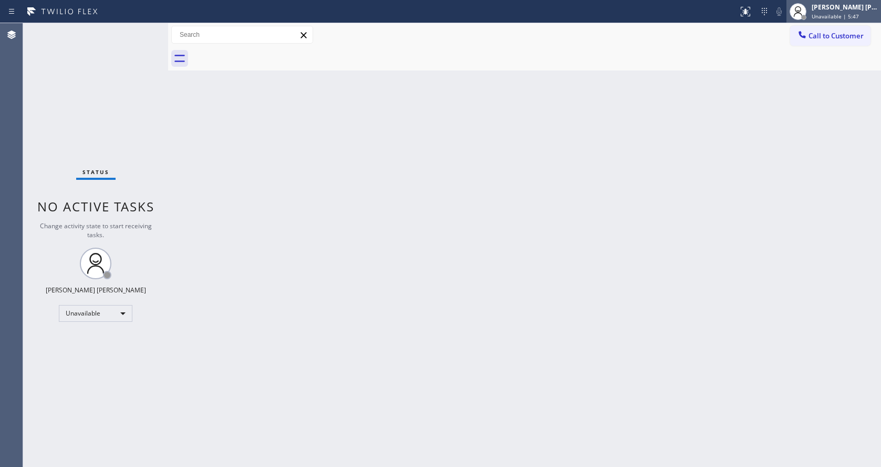
click at [842, 7] on div "[PERSON_NAME] [PERSON_NAME]" at bounding box center [845, 7] width 66 height 9
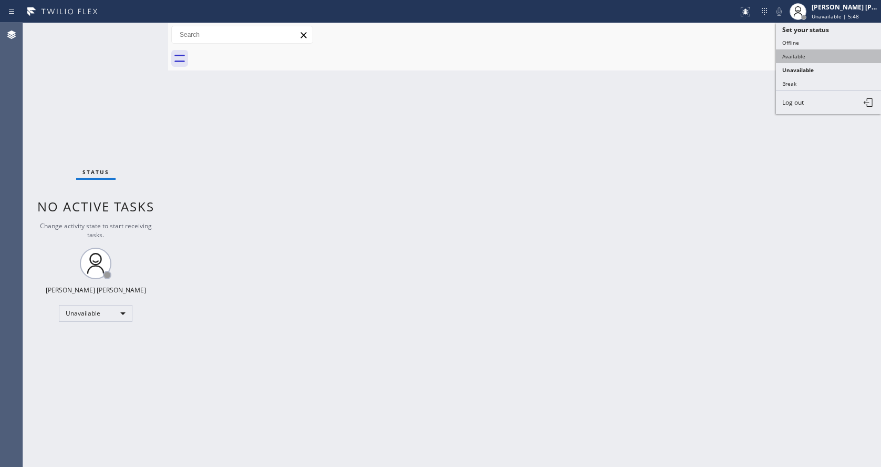
click at [802, 55] on button "Available" at bounding box center [828, 56] width 105 height 14
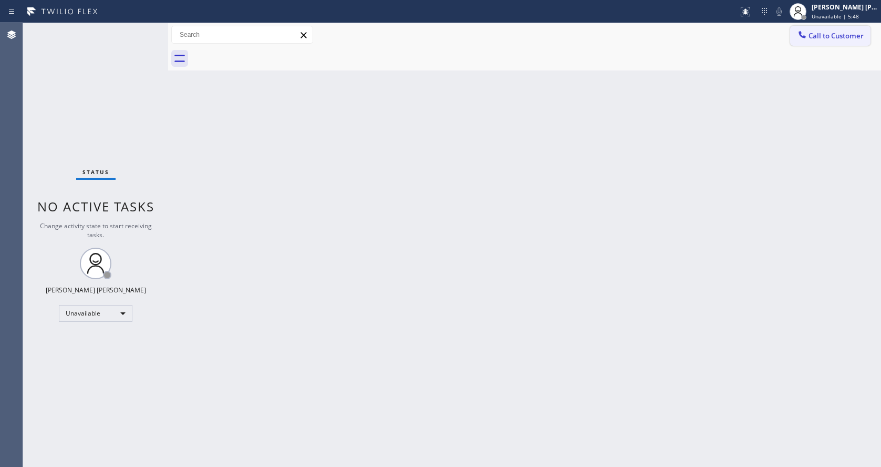
click at [832, 36] on span "Call to Customer" at bounding box center [836, 35] width 55 height 9
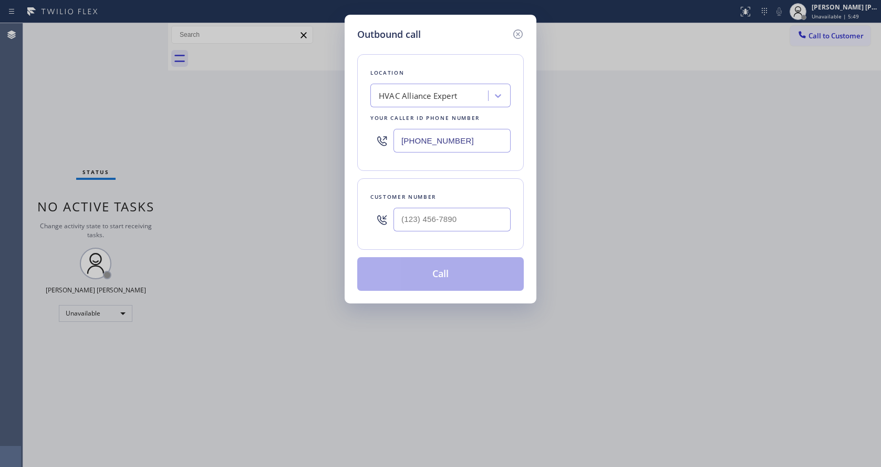
click at [544, 244] on div "Outbound call Location HVAC Alliance Expert Your caller id phone number [PHONE_…" at bounding box center [440, 233] width 881 height 467
click at [423, 143] on input "[PHONE_NUMBER]" at bounding box center [451, 141] width 117 height 24
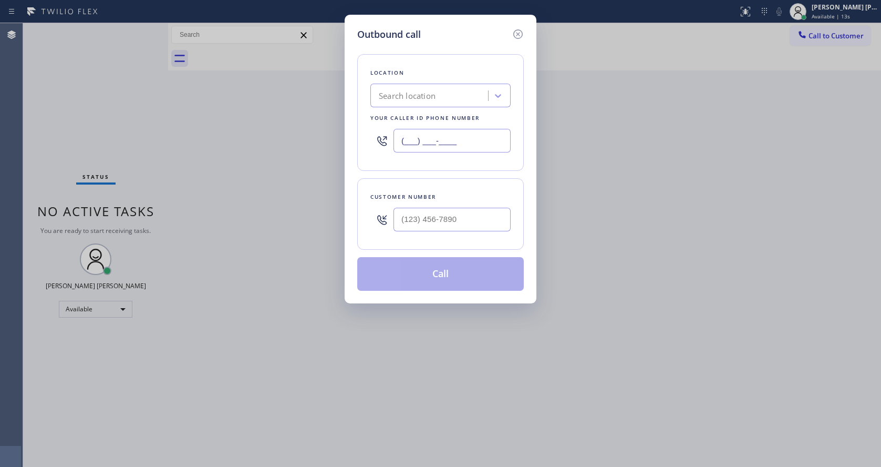
paste input "415) 322-7664"
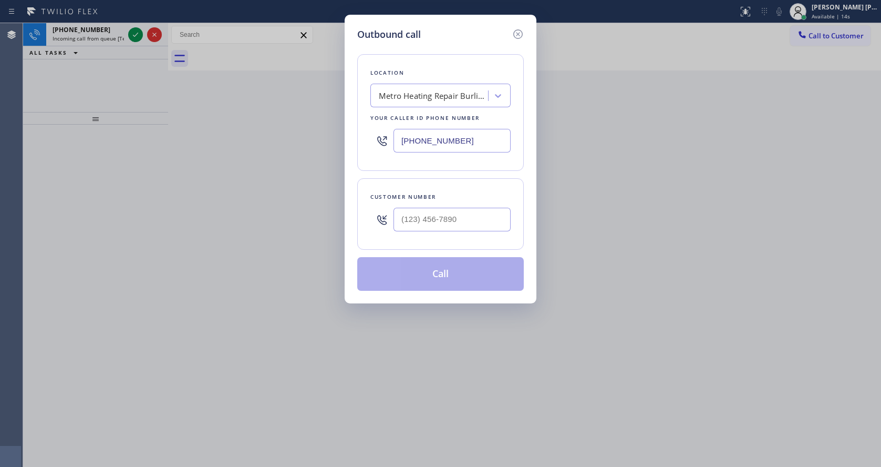
type input "[PHONE_NUMBER]"
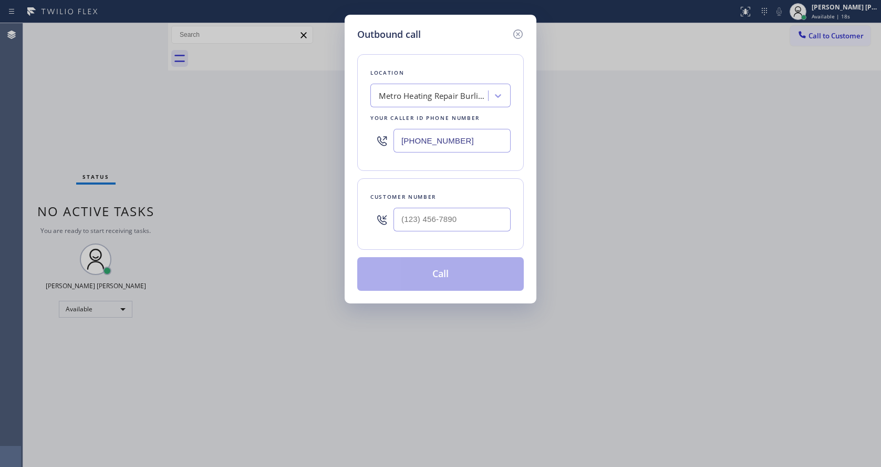
click at [434, 206] on div at bounding box center [451, 219] width 117 height 34
click at [436, 212] on input "(___) ___-____" at bounding box center [451, 220] width 117 height 24
paste input "540) 449-5717"
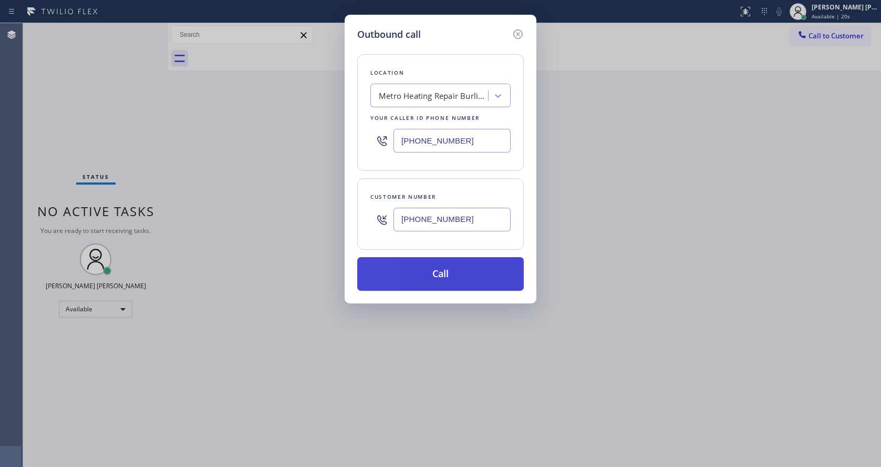
type input "[PHONE_NUMBER]"
click at [447, 270] on button "Call" at bounding box center [440, 274] width 167 height 34
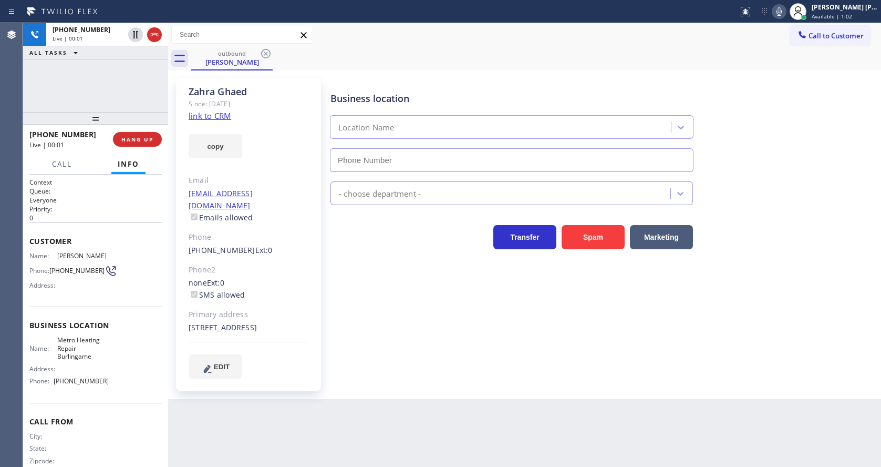
type input "[PHONE_NUMBER]"
click at [284, 250] on div "[PERSON_NAME] Since: [DATE] link to CRM copy Email [EMAIL_ADDRESS][DOMAIN_NAME]…" at bounding box center [248, 234] width 145 height 313
click at [350, 398] on div "[PERSON_NAME] Since: [DATE] link to CRM copy Email [EMAIL_ADDRESS][DOMAIN_NAME]…" at bounding box center [524, 234] width 713 height 328
click at [407, 400] on div "Back to Dashboard Change Sender ID Customers Technicians Select a contact Outbo…" at bounding box center [524, 244] width 713 height 443
drag, startPoint x: 444, startPoint y: 351, endPoint x: 430, endPoint y: 345, distance: 15.5
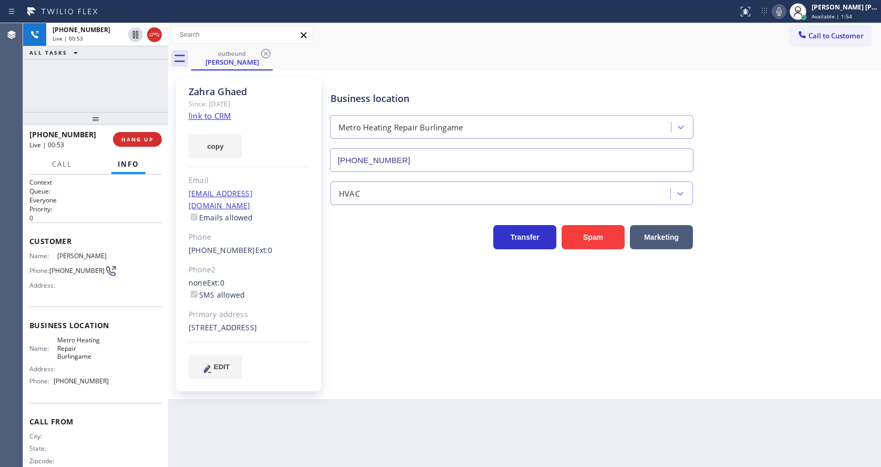
click at [444, 351] on div "Business location Metro Heating Repair Burlingame [PHONE_NUMBER] HVAC Transfer …" at bounding box center [603, 228] width 550 height 294
click at [98, 203] on p "Everyone" at bounding box center [95, 199] width 132 height 9
click at [130, 141] on span "HANG UP" at bounding box center [137, 139] width 32 height 7
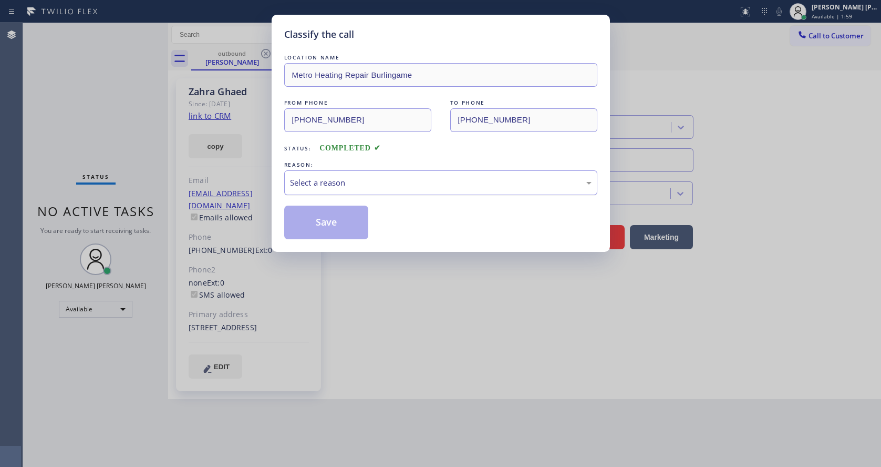
click at [338, 191] on div "Select a reason" at bounding box center [440, 182] width 313 height 25
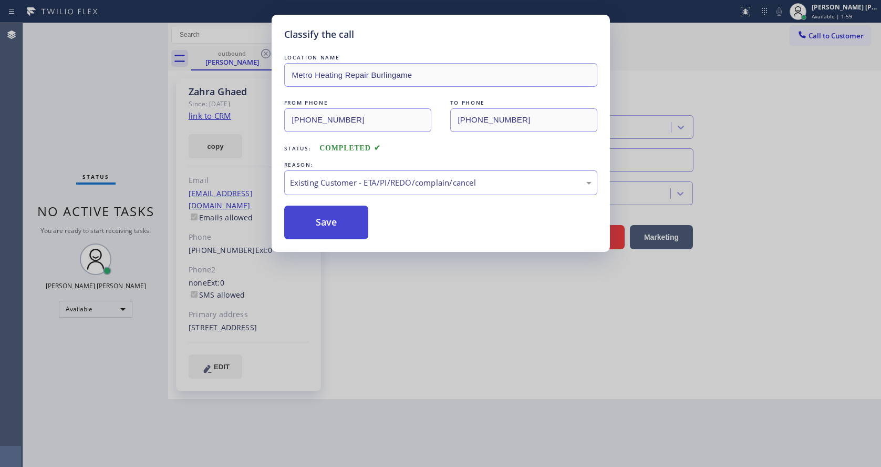
click at [328, 226] on button "Save" at bounding box center [326, 222] width 85 height 34
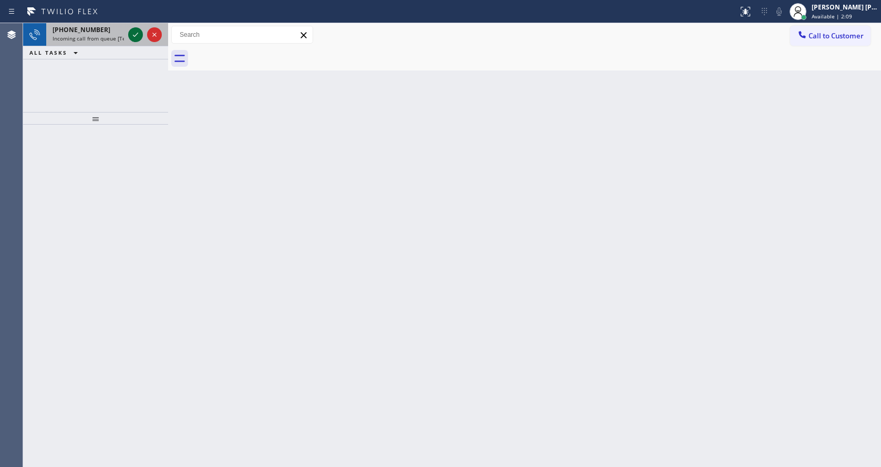
click at [132, 34] on icon at bounding box center [135, 34] width 13 height 13
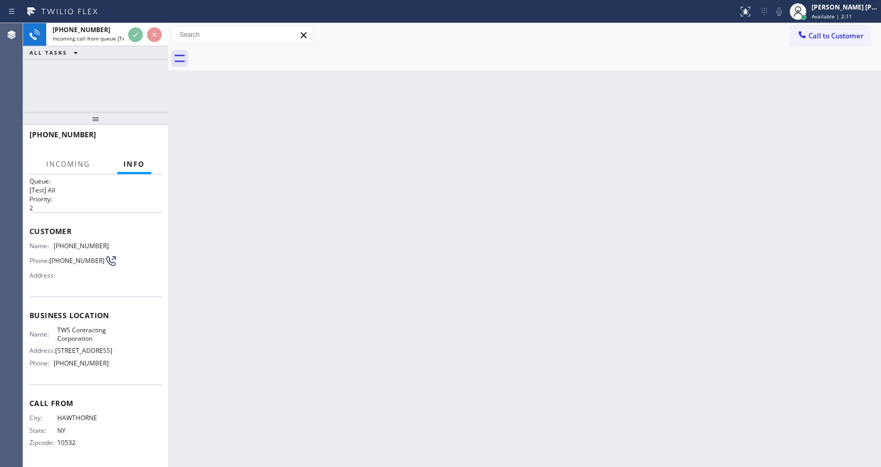
scroll to position [14, 0]
click at [365, 295] on div "Back to Dashboard Change Sender ID Customers Technicians Select a contact Outbo…" at bounding box center [524, 244] width 713 height 443
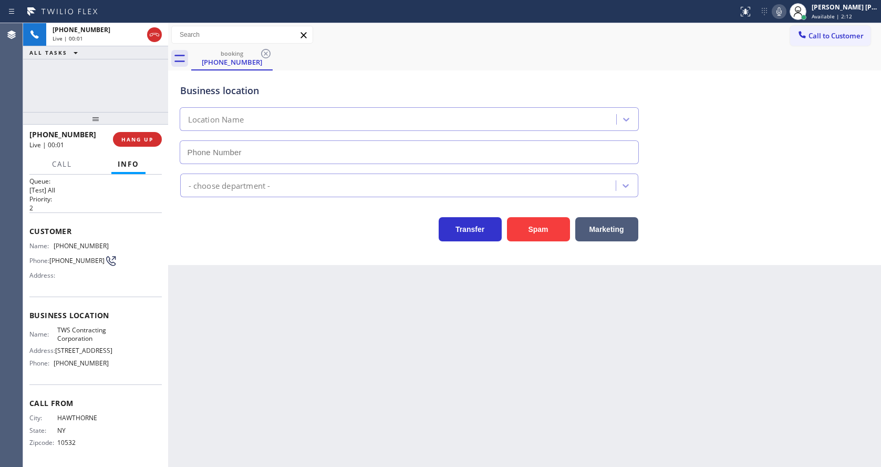
type input "[PHONE_NUMBER]"
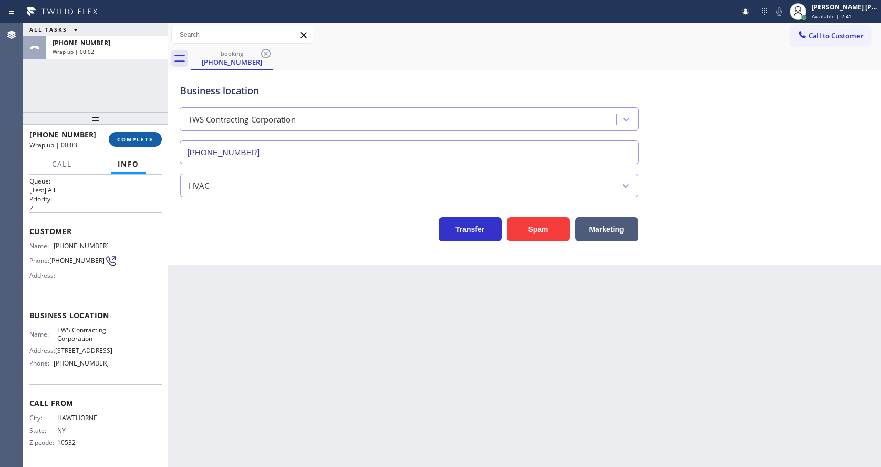
click at [131, 141] on span "COMPLETE" at bounding box center [135, 139] width 36 height 7
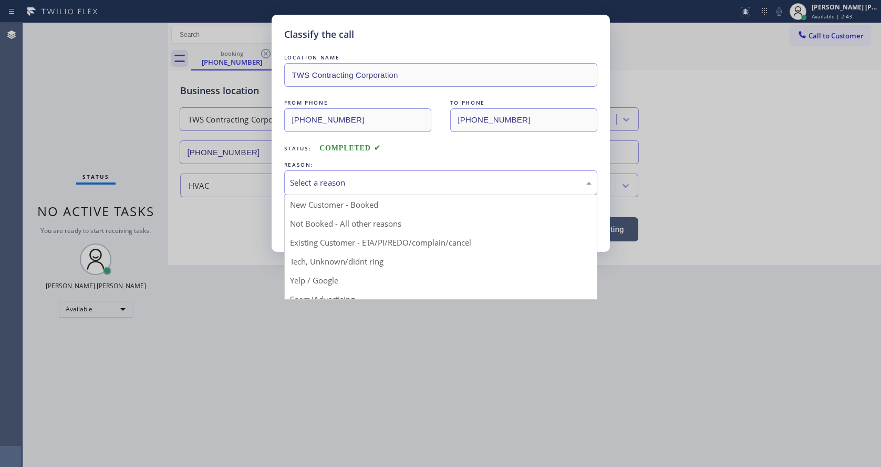
click at [315, 180] on div "Select a reason" at bounding box center [441, 183] width 302 height 12
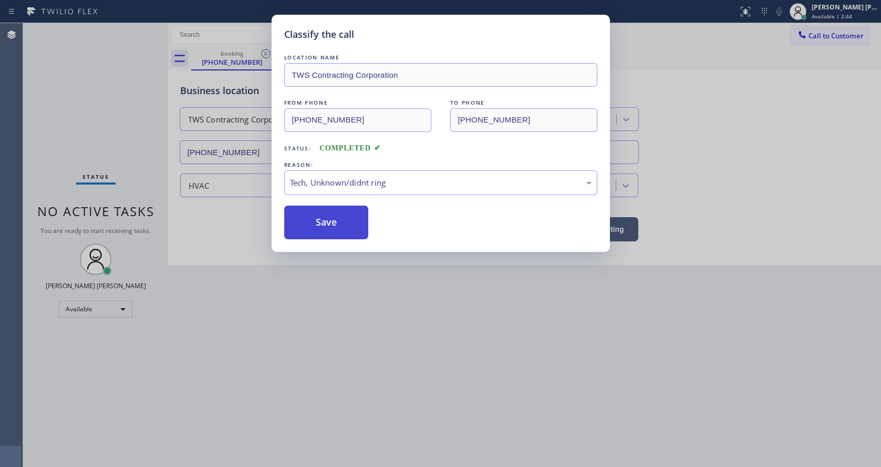
click at [326, 232] on button "Save" at bounding box center [326, 222] width 85 height 34
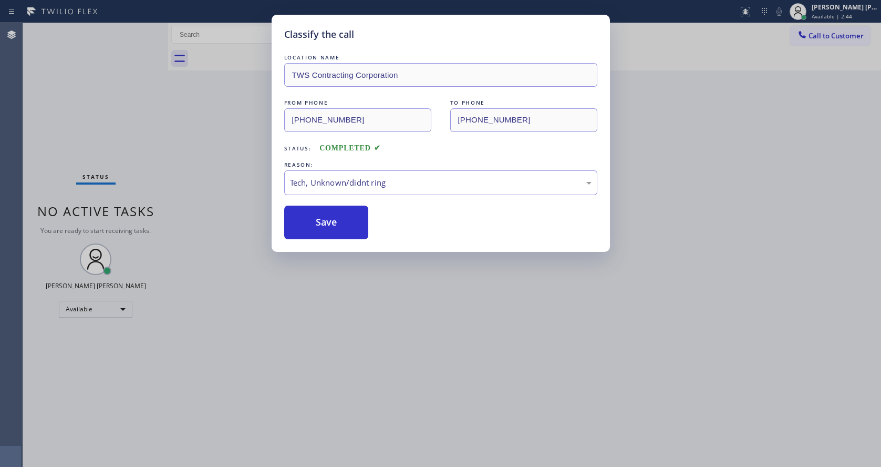
click at [293, 461] on div "Classify the call LOCATION NAME TWS Contracting Corporation FROM PHONE [PHONE_N…" at bounding box center [440, 233] width 881 height 467
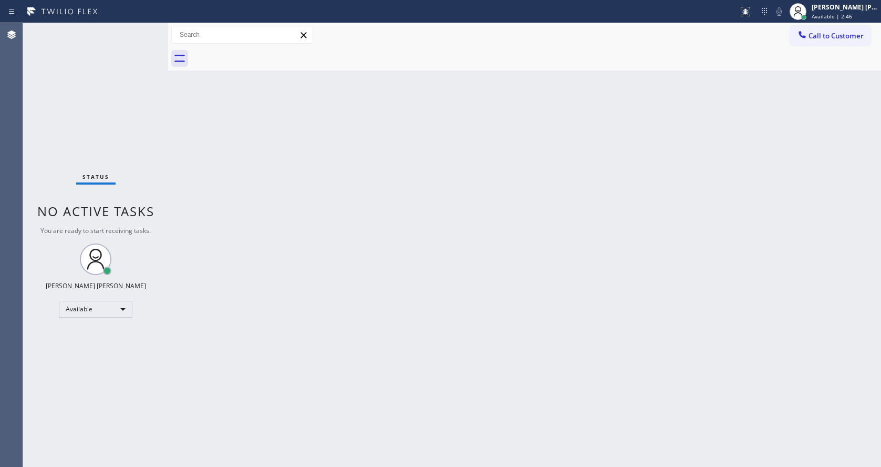
drag, startPoint x: 544, startPoint y: 246, endPoint x: 869, endPoint y: 83, distance: 363.7
click at [544, 245] on div "Back to Dashboard Change Sender ID Customers Technicians Select a contact Outbo…" at bounding box center [524, 244] width 713 height 443
click at [610, 296] on div "Back to Dashboard Change Sender ID Customers Technicians Select a contact Outbo…" at bounding box center [524, 244] width 713 height 443
click at [550, 286] on div "Back to Dashboard Change Sender ID Customers Technicians Select a contact Outbo…" at bounding box center [524, 244] width 713 height 443
click at [116, 141] on div "Status No active tasks You are ready to start receiving tasks. [PERSON_NAME] [P…" at bounding box center [95, 244] width 145 height 443
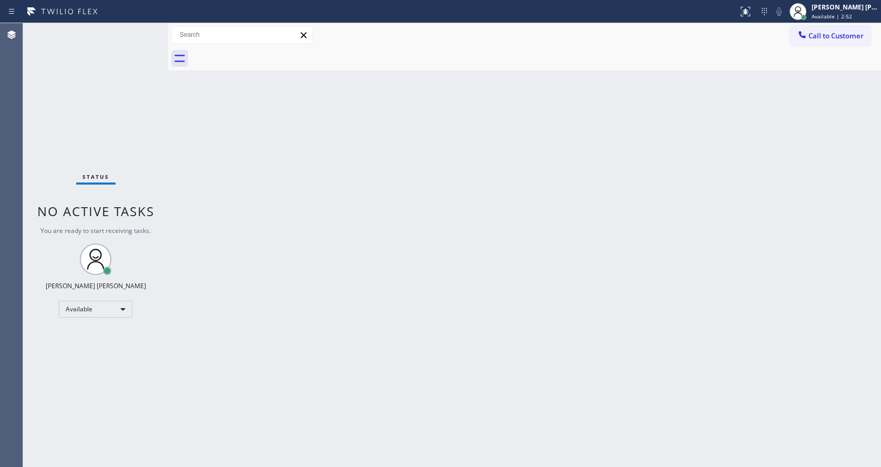
click at [141, 30] on div "Status No active tasks You are ready to start receiving tasks. [PERSON_NAME] [P…" at bounding box center [95, 244] width 145 height 443
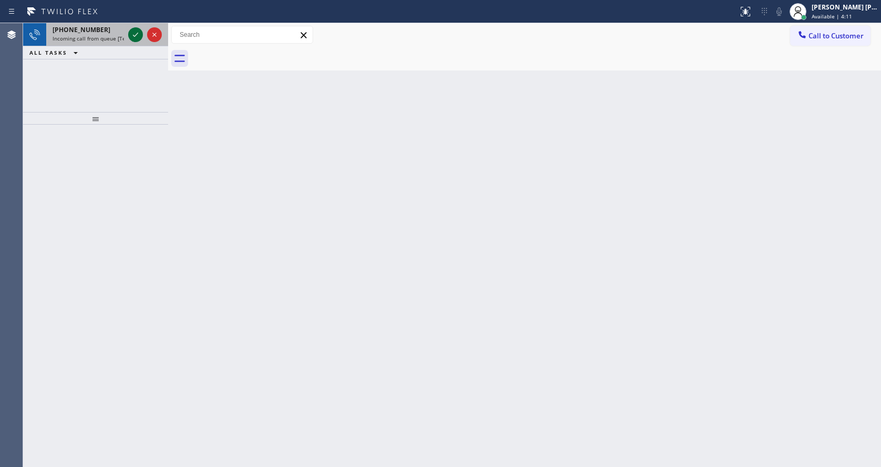
click at [141, 30] on icon at bounding box center [135, 34] width 13 height 13
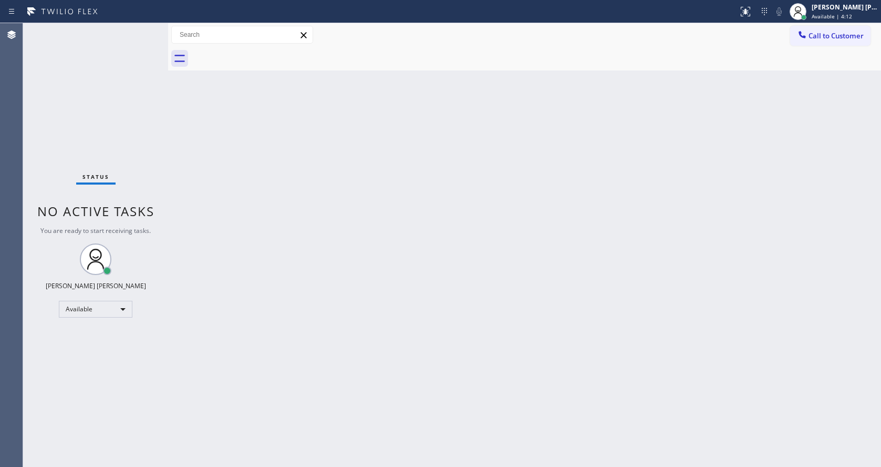
click at [400, 362] on div "Back to Dashboard Change Sender ID Customers Technicians Select a contact Outbo…" at bounding box center [524, 244] width 713 height 443
click at [145, 33] on div "Status No active tasks You are ready to start receiving tasks. [PERSON_NAME] [P…" at bounding box center [95, 244] width 145 height 443
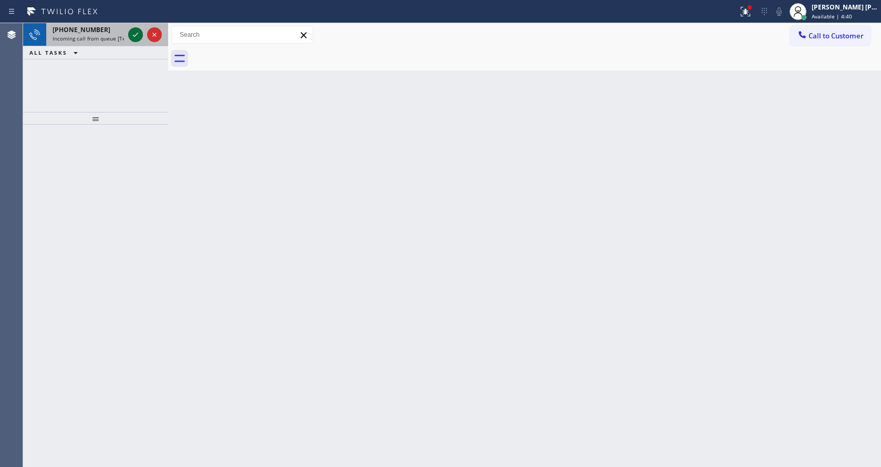
click at [131, 31] on icon at bounding box center [135, 34] width 13 height 13
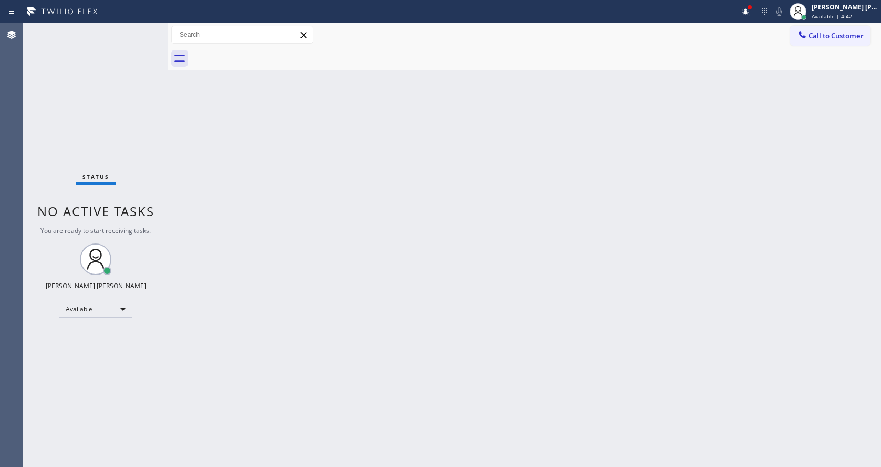
click at [273, 315] on div "Back to Dashboard Change Sender ID Customers Technicians Select a contact Outbo…" at bounding box center [524, 244] width 713 height 443
drag, startPoint x: 196, startPoint y: 210, endPoint x: 106, endPoint y: 67, distance: 169.5
click at [196, 210] on div "Back to Dashboard Change Sender ID Customers Technicians Select a contact Outbo…" at bounding box center [524, 244] width 713 height 443
click at [430, 307] on div "Back to Dashboard Change Sender ID Customers Technicians Select a contact Outbo…" at bounding box center [524, 244] width 713 height 443
click at [433, 262] on div "Back to Dashboard Change Sender ID Customers Technicians Select a contact Outbo…" at bounding box center [524, 244] width 713 height 443
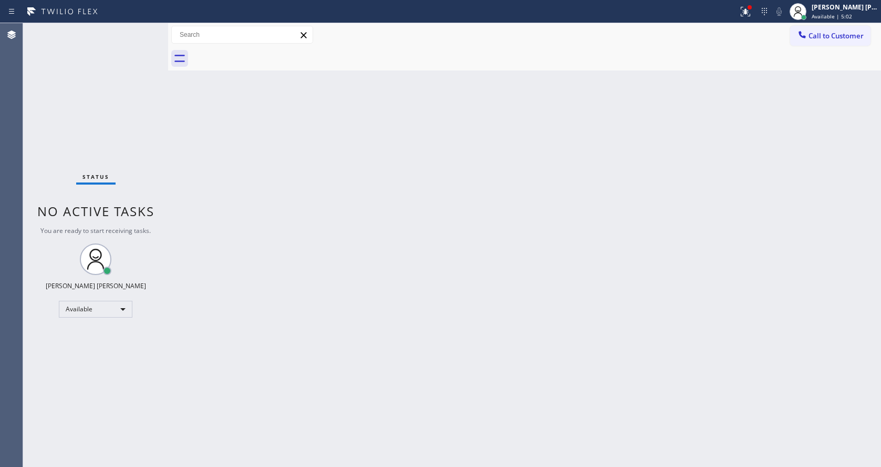
click at [337, 462] on div "Back to Dashboard Change Sender ID Customers Technicians Select a contact Outbo…" at bounding box center [524, 244] width 713 height 443
drag, startPoint x: 236, startPoint y: 139, endPoint x: 242, endPoint y: 150, distance: 12.5
click at [236, 139] on div "Back to Dashboard Change Sender ID Customers Technicians Select a contact Outbo…" at bounding box center [524, 244] width 713 height 443
drag, startPoint x: 416, startPoint y: 338, endPoint x: 381, endPoint y: 391, distance: 63.4
click at [416, 338] on div "Back to Dashboard Change Sender ID Customers Technicians Select a contact Outbo…" at bounding box center [524, 244] width 713 height 443
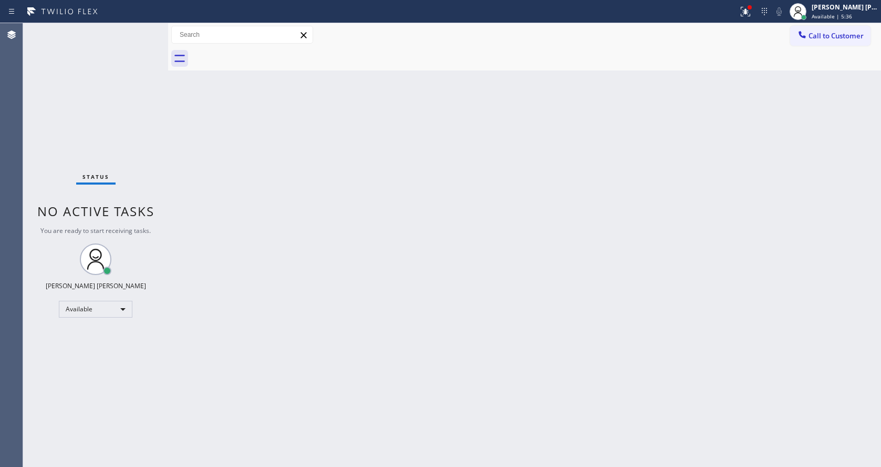
click at [162, 75] on div "Status No active tasks You are ready to start receiving tasks. [PERSON_NAME] [P…" at bounding box center [95, 244] width 145 height 443
click at [144, 29] on div "Status No active tasks You are ready to start receiving tasks. [PERSON_NAME] [P…" at bounding box center [95, 244] width 145 height 443
click at [517, 174] on div "Back to Dashboard Change Sender ID Customers Technicians Select a contact Outbo…" at bounding box center [524, 244] width 713 height 443
click at [225, 316] on div "Back to Dashboard Change Sender ID Customers Technicians Select a contact Outbo…" at bounding box center [524, 244] width 713 height 443
click at [749, 9] on icon at bounding box center [745, 10] width 6 height 4
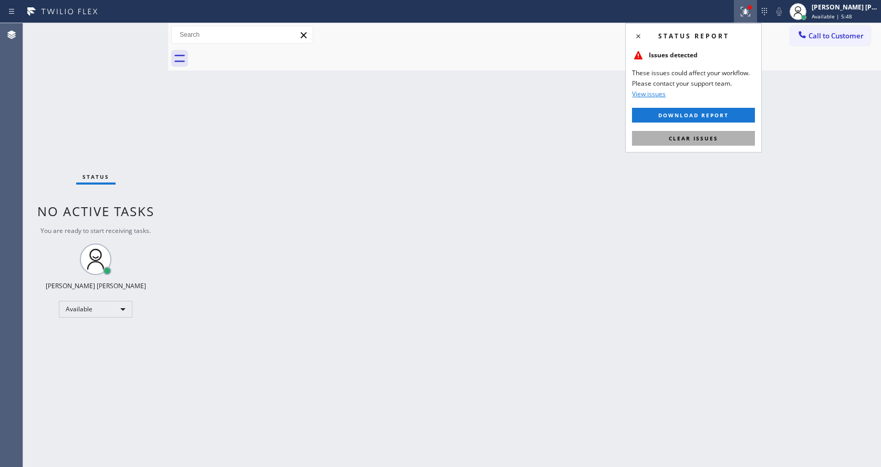
click at [708, 136] on span "Clear issues" at bounding box center [693, 137] width 49 height 7
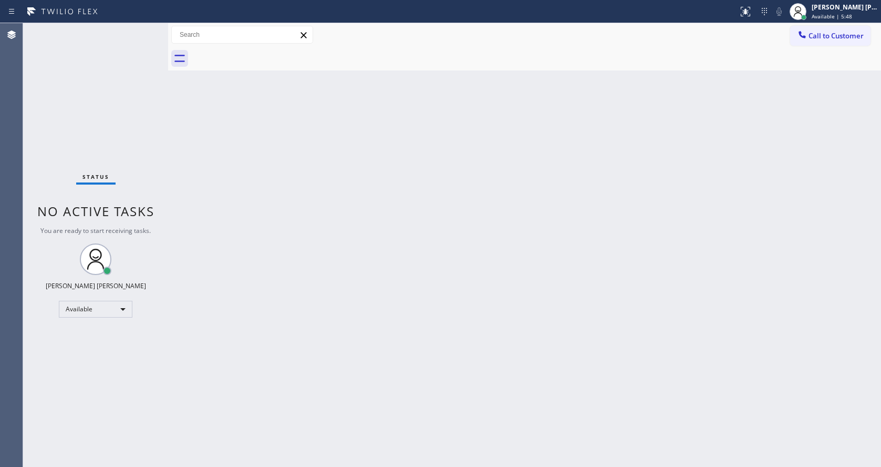
click at [708, 136] on div "Back to Dashboard Change Sender ID Customers Technicians Select a contact Outbo…" at bounding box center [524, 244] width 713 height 443
click at [299, 212] on div "Back to Dashboard Change Sender ID Customers Technicians Select a contact Outbo…" at bounding box center [524, 244] width 713 height 443
click at [766, 182] on div "Back to Dashboard Change Sender ID Customers Technicians Select a contact Outbo…" at bounding box center [524, 244] width 713 height 443
click at [404, 232] on div "Back to Dashboard Change Sender ID Customers Technicians Select a contact Outbo…" at bounding box center [524, 244] width 713 height 443
click at [309, 230] on div "Back to Dashboard Change Sender ID Customers Technicians Select a contact Outbo…" at bounding box center [524, 244] width 713 height 443
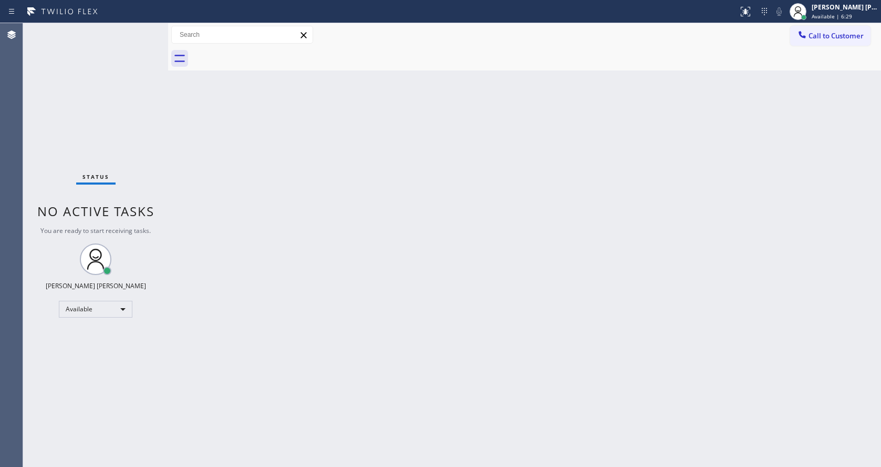
click at [239, 194] on div "Back to Dashboard Change Sender ID Customers Technicians Select a contact Outbo…" at bounding box center [524, 244] width 713 height 443
click at [834, 19] on span "Available | 6:30" at bounding box center [832, 16] width 40 height 7
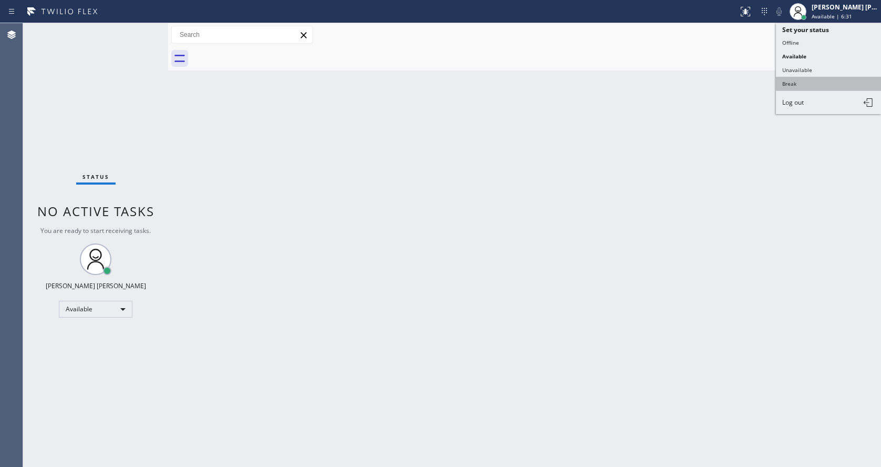
click at [811, 79] on button "Break" at bounding box center [828, 84] width 105 height 14
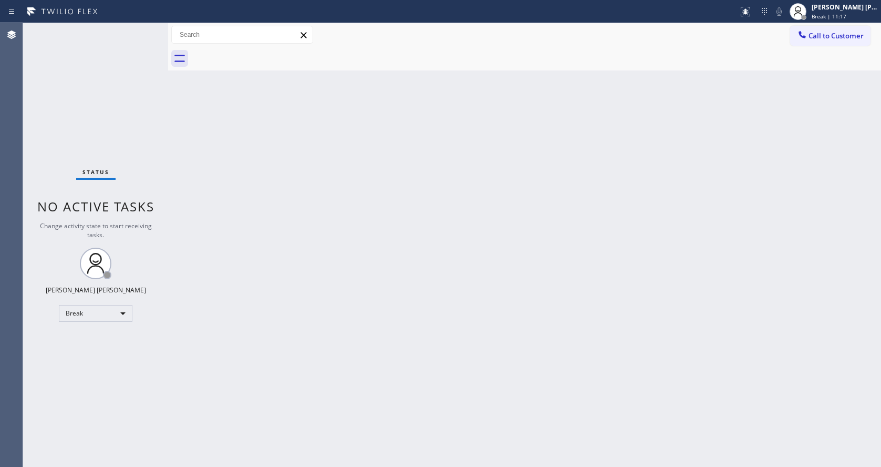
click at [811, 219] on div "Back to Dashboard Change Sender ID Customers Technicians Select a contact Outbo…" at bounding box center [524, 244] width 713 height 443
click at [302, 166] on div "Back to Dashboard Change Sender ID Customers Technicians Select a contact Outbo…" at bounding box center [524, 244] width 713 height 443
click at [823, 17] on span "Break | 14:33" at bounding box center [829, 16] width 35 height 7
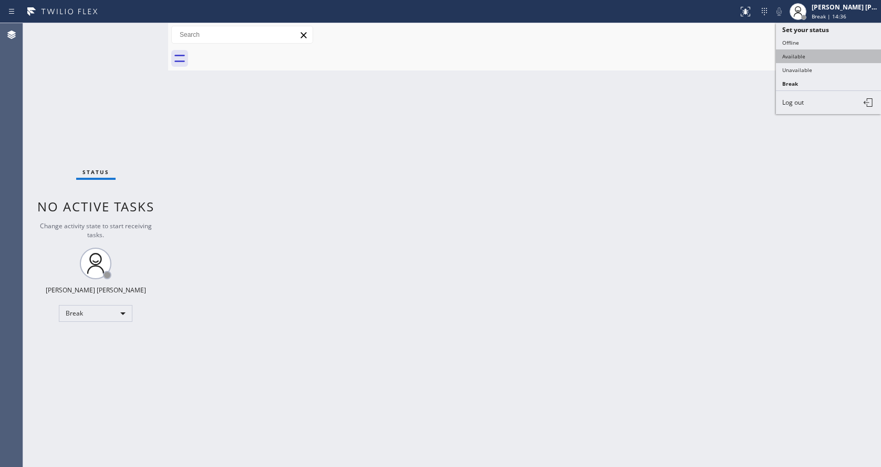
click at [810, 49] on button "Available" at bounding box center [828, 56] width 105 height 14
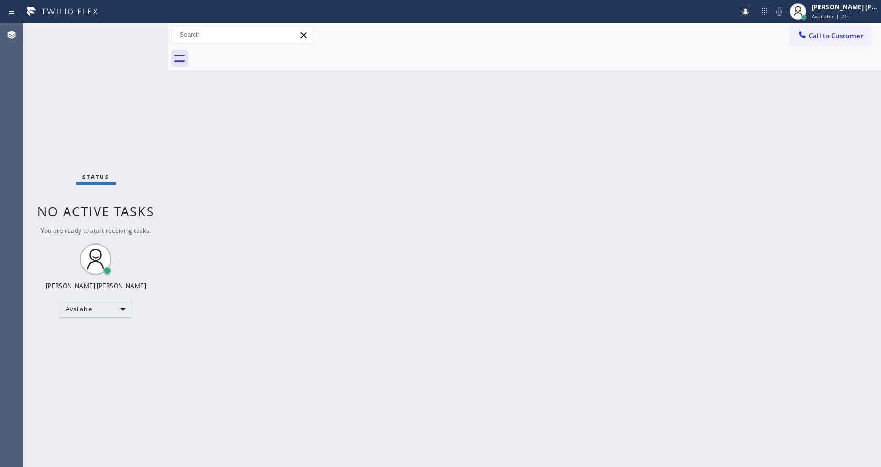
drag, startPoint x: 233, startPoint y: 196, endPoint x: 223, endPoint y: 179, distance: 19.3
click at [233, 196] on div "Back to Dashboard Change Sender ID Customers Technicians Select a contact Outbo…" at bounding box center [524, 244] width 713 height 443
click at [143, 26] on div "Status No active tasks You are ready to start receiving tasks. [PERSON_NAME] [P…" at bounding box center [95, 244] width 145 height 443
click at [252, 198] on div "Back to Dashboard Change Sender ID Customers Technicians Select a contact Outbo…" at bounding box center [524, 244] width 713 height 443
click at [503, 177] on div "Back to Dashboard Change Sender ID Customers Technicians Select a contact Outbo…" at bounding box center [524, 244] width 713 height 443
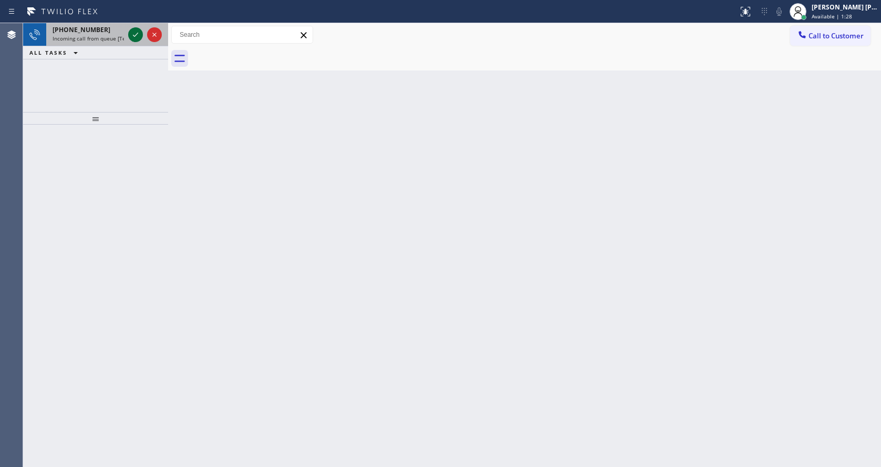
click at [135, 34] on icon at bounding box center [135, 34] width 13 height 13
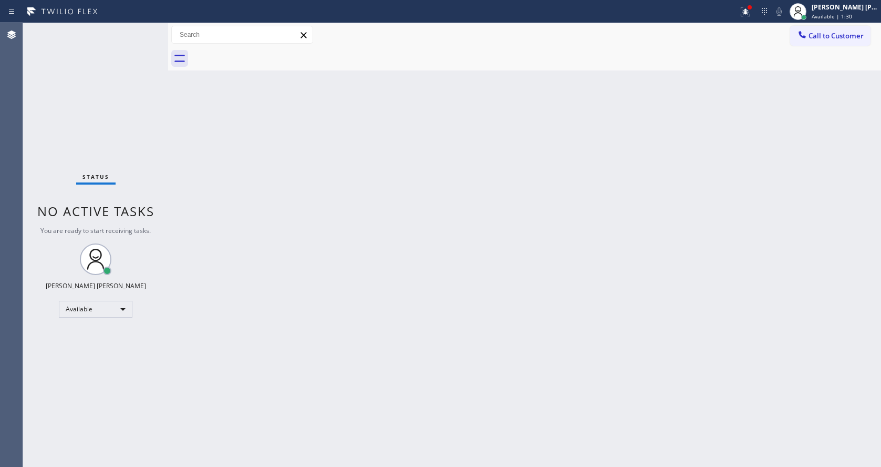
click at [460, 231] on div "Back to Dashboard Change Sender ID Customers Technicians Select a contact Outbo…" at bounding box center [524, 244] width 713 height 443
click at [747, 12] on icon at bounding box center [745, 11] width 13 height 13
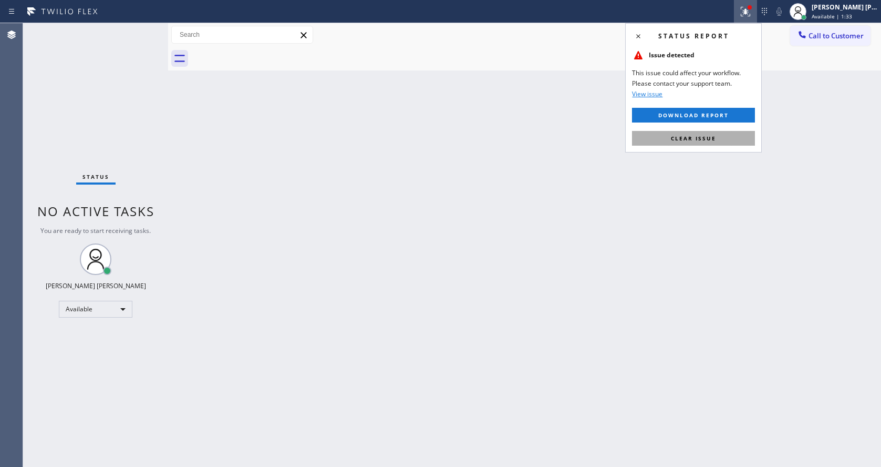
click at [690, 134] on span "Clear issue" at bounding box center [693, 137] width 45 height 7
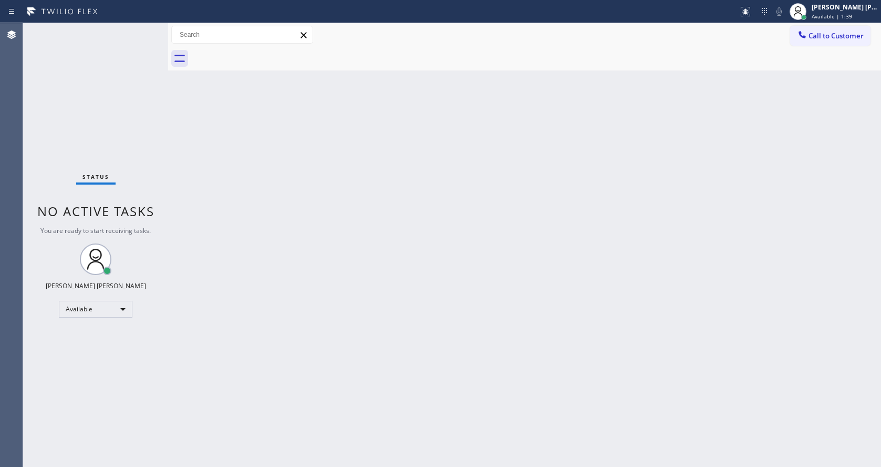
click at [291, 187] on div "Back to Dashboard Change Sender ID Customers Technicians Select a contact Outbo…" at bounding box center [524, 244] width 713 height 443
click at [273, 212] on div "Back to Dashboard Change Sender ID Customers Technicians Select a contact Outbo…" at bounding box center [524, 244] width 713 height 443
click at [228, 175] on div "Back to Dashboard Change Sender ID Customers Technicians Select a contact Outbo…" at bounding box center [524, 244] width 713 height 443
click at [153, 72] on div "Status No active tasks You are ready to start receiving tasks. [PERSON_NAME] [P…" at bounding box center [95, 244] width 145 height 443
click at [142, 31] on div "Status No active tasks You are ready to start receiving tasks. [PERSON_NAME] [P…" at bounding box center [95, 244] width 145 height 443
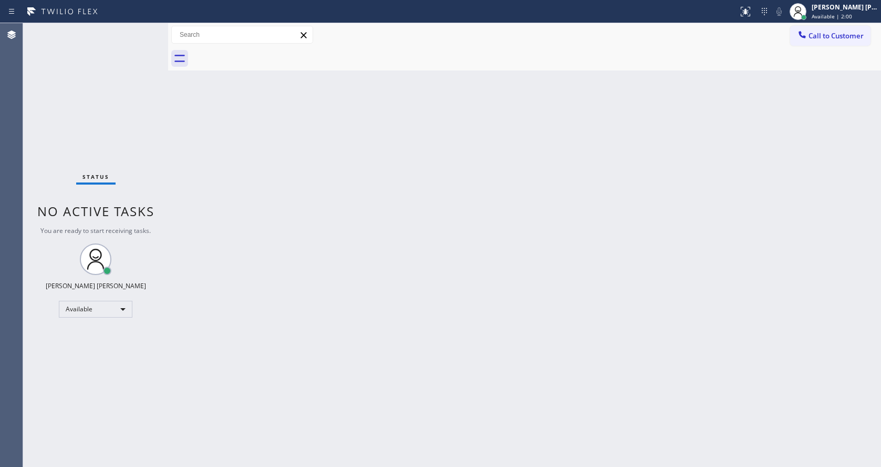
click at [142, 31] on div "Status No active tasks You are ready to start receiving tasks. [PERSON_NAME] [P…" at bounding box center [95, 244] width 145 height 443
click at [141, 29] on div "Status No active tasks You are ready to start receiving tasks. [PERSON_NAME] [P…" at bounding box center [95, 244] width 145 height 443
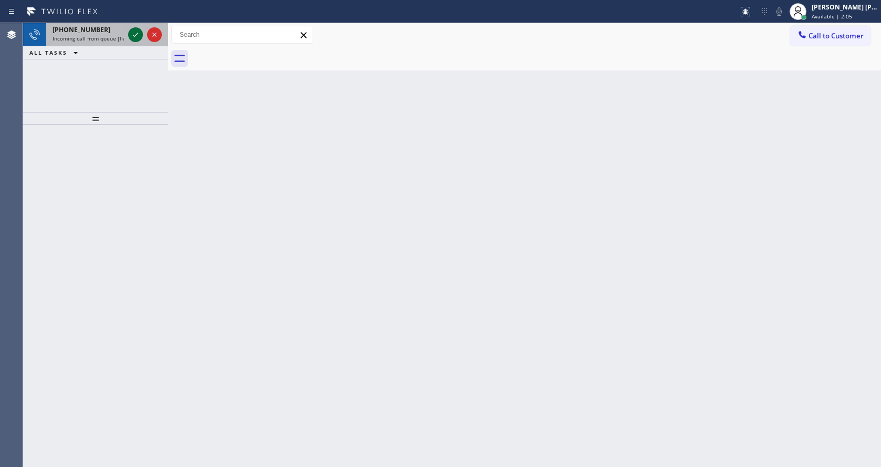
click at [141, 29] on icon at bounding box center [135, 34] width 13 height 13
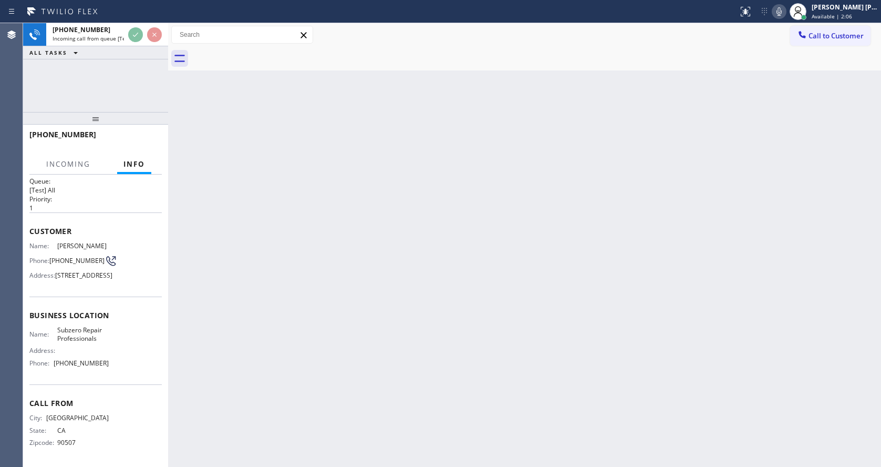
scroll to position [38, 0]
click at [351, 288] on div "Back to Dashboard Change Sender ID Customers Technicians Select a contact Outbo…" at bounding box center [524, 244] width 713 height 443
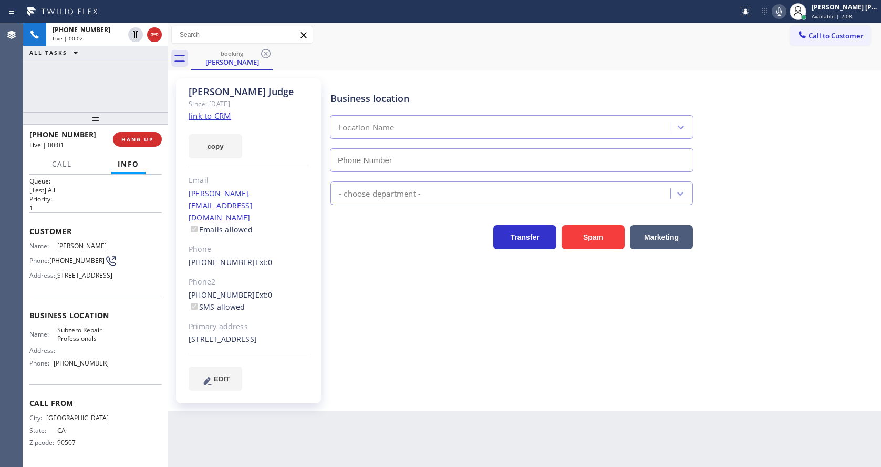
type input "[PHONE_NUMBER]"
click at [334, 271] on div "Business location Subzero Repair Professionals [PHONE_NUMBER] Appliance Repair …" at bounding box center [603, 234] width 550 height 306
click at [223, 118] on link "link to CRM" at bounding box center [210, 115] width 43 height 11
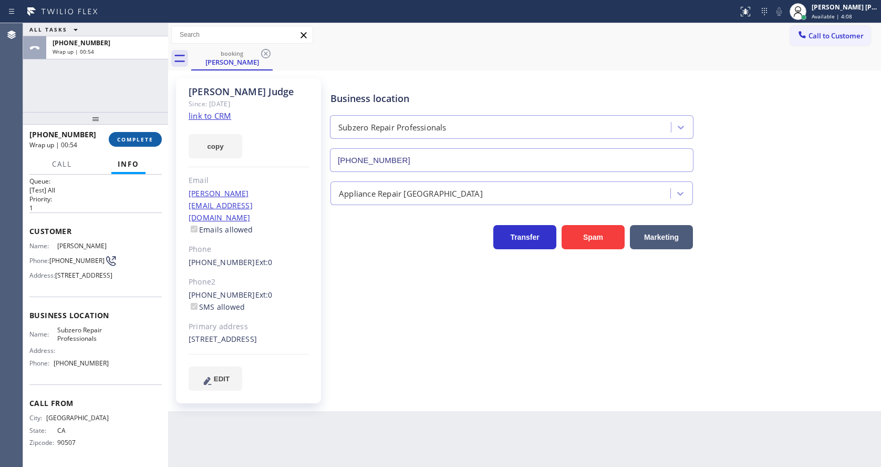
click at [118, 137] on span "COMPLETE" at bounding box center [135, 139] width 36 height 7
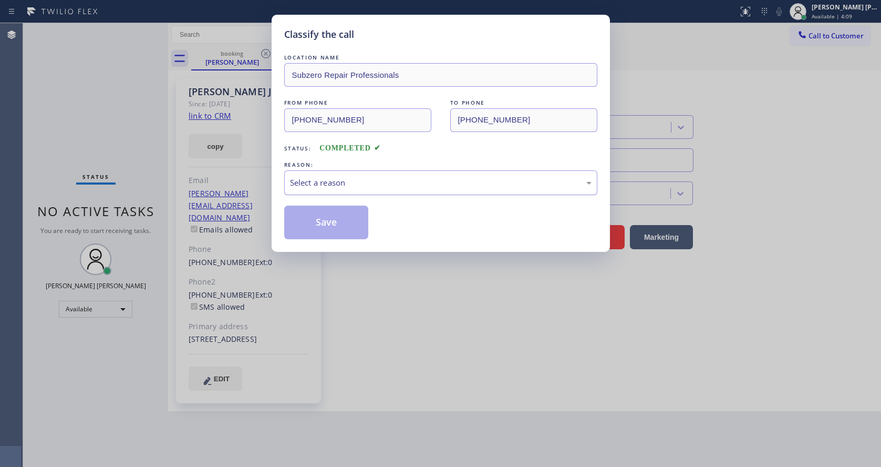
click at [354, 183] on div "Select a reason" at bounding box center [441, 183] width 302 height 12
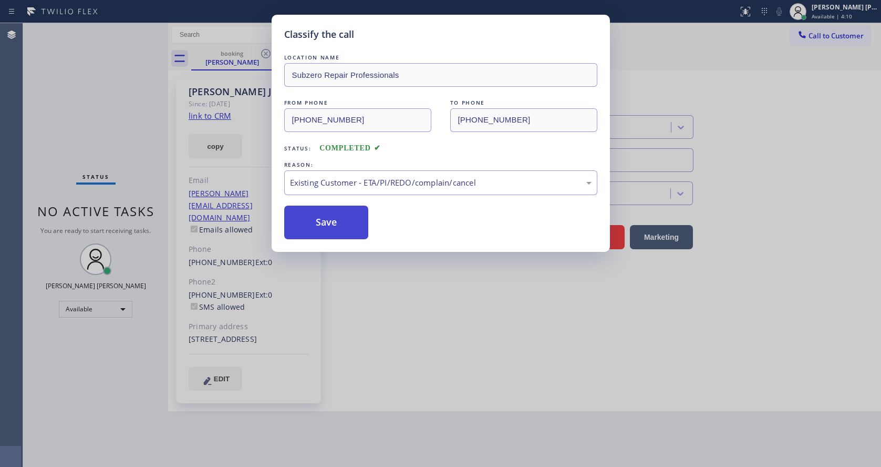
click at [330, 223] on button "Save" at bounding box center [326, 222] width 85 height 34
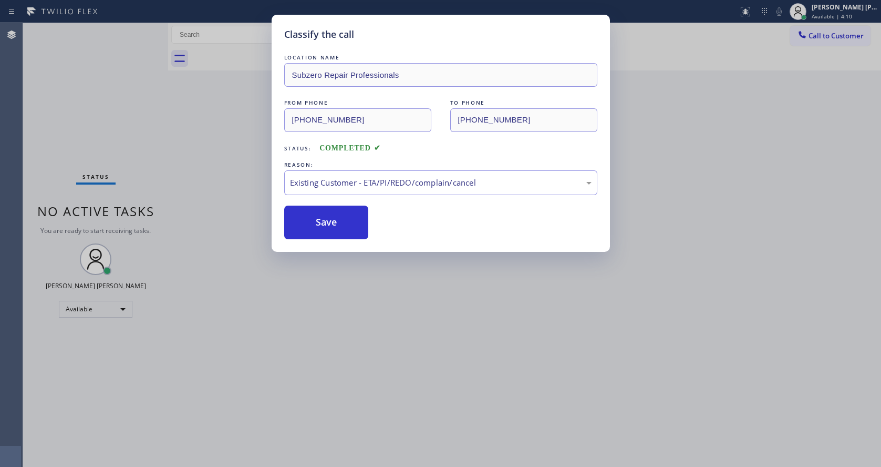
drag, startPoint x: 344, startPoint y: 446, endPoint x: 340, endPoint y: 453, distance: 8.2
click at [342, 449] on div "Classify the call LOCATION NAME Subzero Repair Professionals FROM PHONE [PHONE_…" at bounding box center [440, 233] width 881 height 467
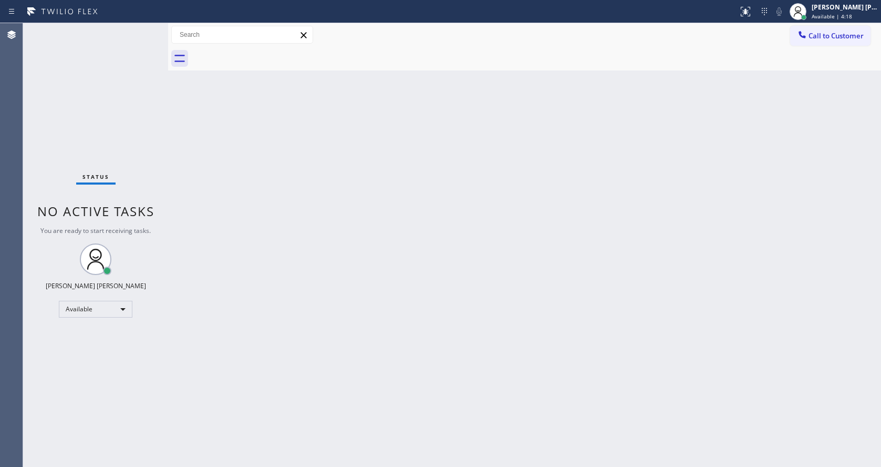
click at [175, 114] on div "Back to Dashboard Change Sender ID Customers Technicians Select a contact Outbo…" at bounding box center [524, 244] width 713 height 443
click at [143, 29] on div "Status No active tasks You are ready to start receiving tasks. [PERSON_NAME] [P…" at bounding box center [95, 244] width 145 height 443
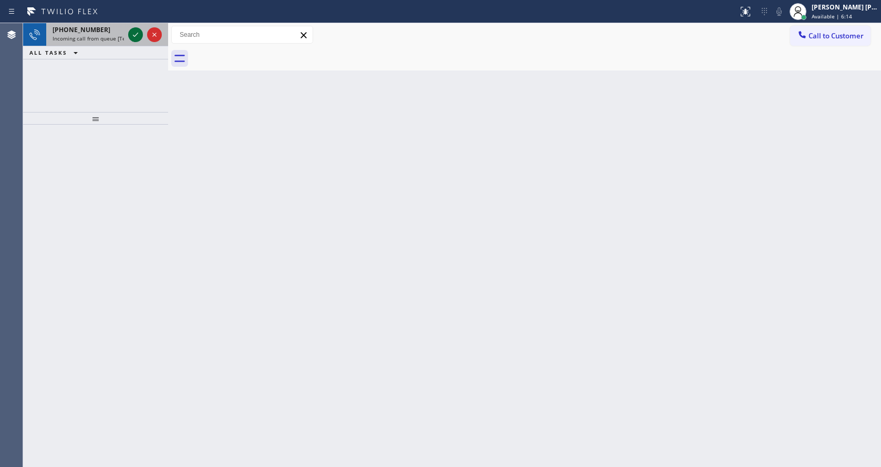
click at [142, 30] on div at bounding box center [135, 34] width 15 height 13
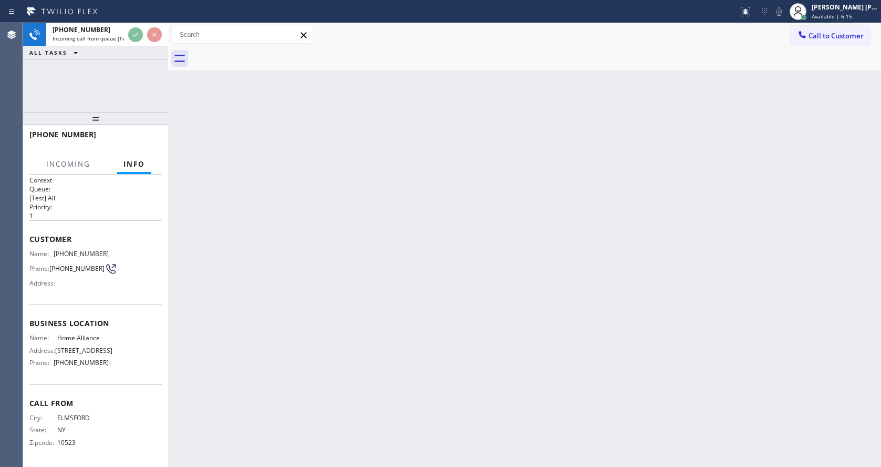
scroll to position [14, 0]
click at [274, 303] on div "Back to Dashboard Change Sender ID Customers Technicians Select a contact Outbo…" at bounding box center [524, 244] width 713 height 443
click at [324, 412] on div "Back to Dashboard Change Sender ID Customers Technicians Select a contact Outbo…" at bounding box center [524, 244] width 713 height 443
click at [419, 433] on div "Back to Dashboard Change Sender ID Customers Technicians Select a contact Outbo…" at bounding box center [524, 244] width 713 height 443
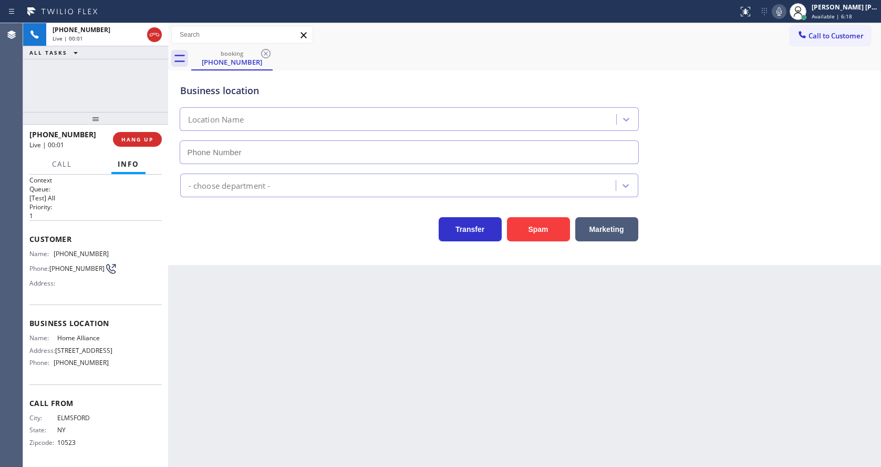
type input "[PHONE_NUMBER]"
click at [294, 355] on div "Back to Dashboard Change Sender ID Customers Technicians Select a contact Outbo…" at bounding box center [524, 244] width 713 height 443
click at [448, 356] on div "Back to Dashboard Change Sender ID Customers Technicians Select a contact Outbo…" at bounding box center [524, 244] width 713 height 443
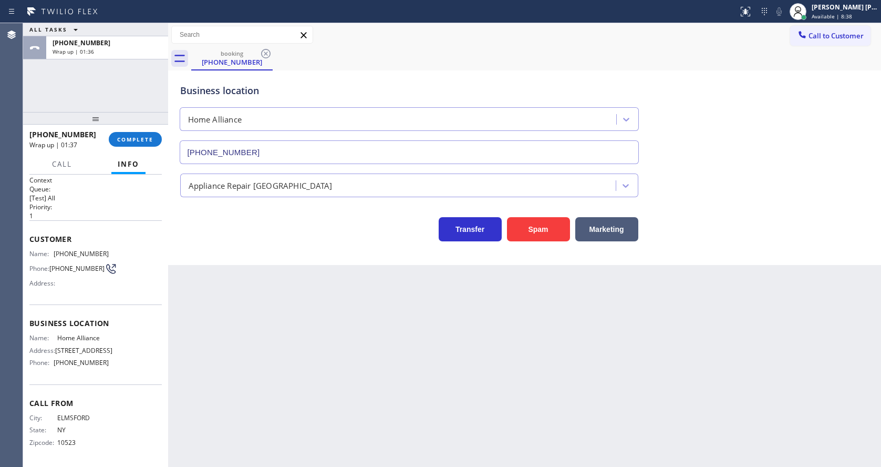
click at [83, 193] on p "[Test] All" at bounding box center [95, 197] width 132 height 9
click at [138, 139] on span "COMPLETE" at bounding box center [135, 139] width 36 height 7
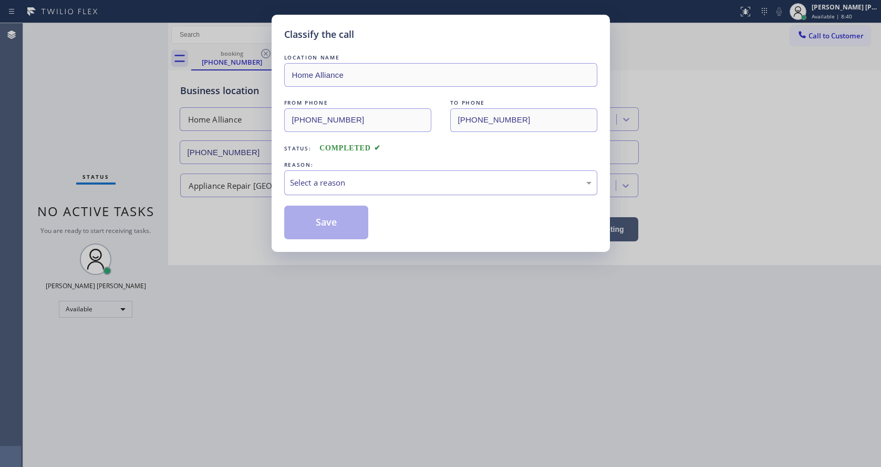
click at [304, 181] on div "Select a reason" at bounding box center [441, 183] width 302 height 12
click at [330, 230] on button "Save" at bounding box center [326, 222] width 85 height 34
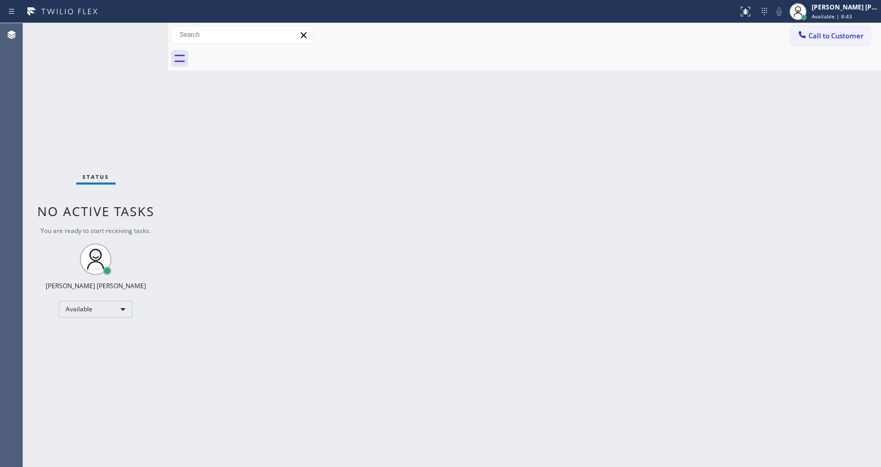
drag, startPoint x: 167, startPoint y: 32, endPoint x: 156, endPoint y: 31, distance: 11.6
click at [156, 31] on div "Status No active tasks You are ready to start receiving tasks. [PERSON_NAME] [P…" at bounding box center [452, 244] width 858 height 443
click at [251, 220] on div "Back to Dashboard Change Sender ID Customers Technicians Select a contact Outbo…" at bounding box center [524, 244] width 713 height 443
click at [260, 447] on div "Back to Dashboard Change Sender ID Customers Technicians Select a contact Outbo…" at bounding box center [524, 244] width 713 height 443
drag, startPoint x: 455, startPoint y: 303, endPoint x: 398, endPoint y: 371, distance: 89.1
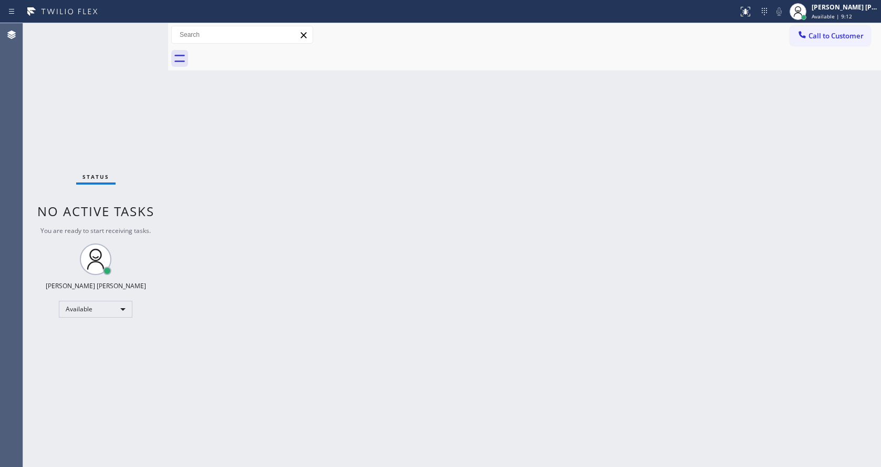
click at [455, 303] on div "Back to Dashboard Change Sender ID Customers Technicians Select a contact Outbo…" at bounding box center [524, 244] width 713 height 443
drag, startPoint x: 185, startPoint y: 217, endPoint x: 184, endPoint y: 205, distance: 12.7
click at [185, 217] on div "Back to Dashboard Change Sender ID Customers Technicians Select a contact Outbo…" at bounding box center [524, 244] width 713 height 443
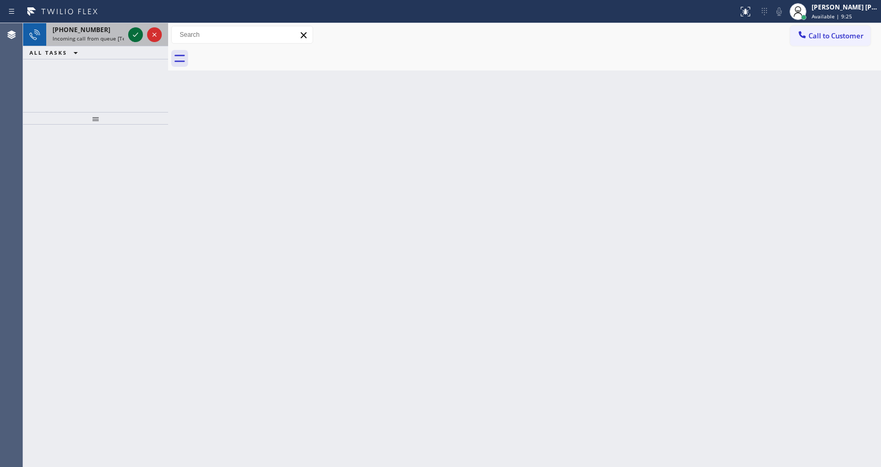
click at [132, 34] on icon at bounding box center [135, 34] width 13 height 13
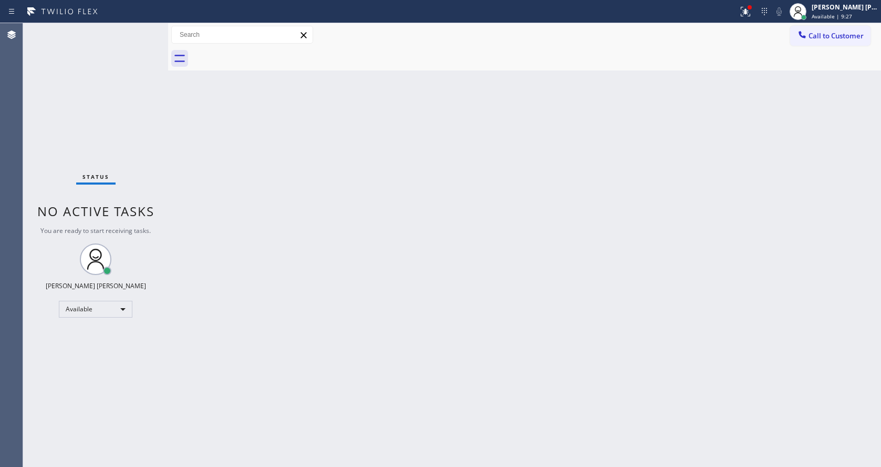
click at [265, 434] on div "Back to Dashboard Change Sender ID Customers Technicians Select a contact Outbo…" at bounding box center [524, 244] width 713 height 443
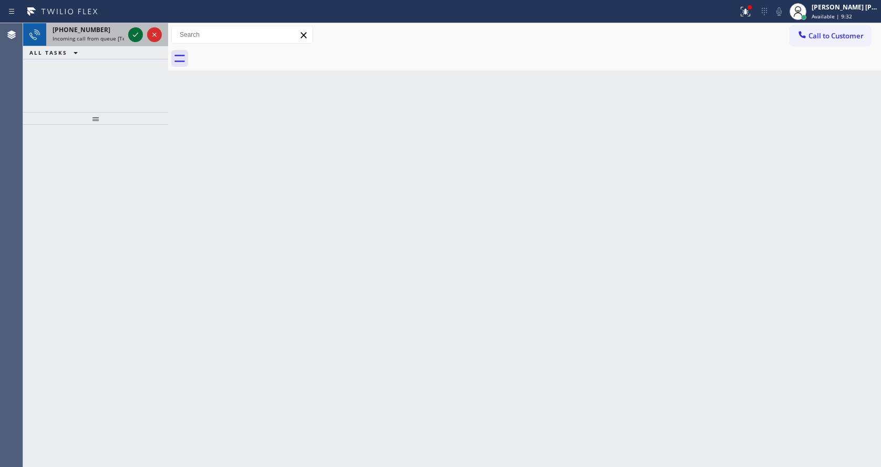
click at [134, 34] on icon at bounding box center [135, 34] width 13 height 13
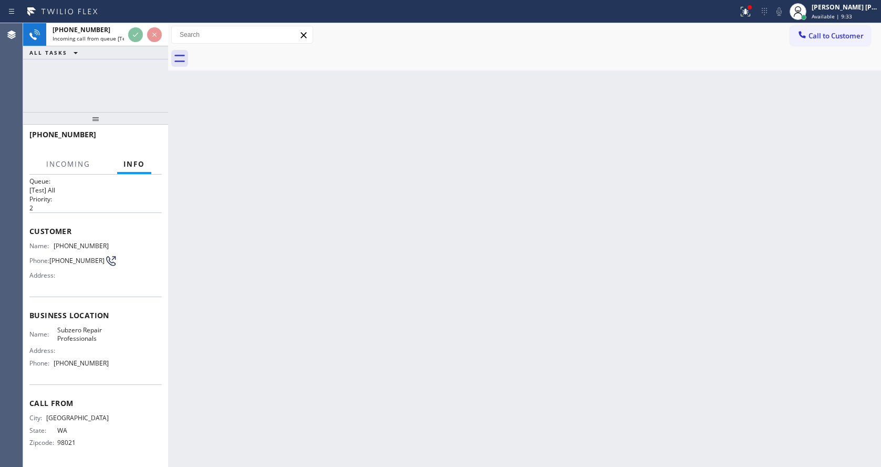
scroll to position [14, 0]
click at [288, 348] on div "Back to Dashboard Change Sender ID Customers Technicians Select a contact Outbo…" at bounding box center [524, 244] width 713 height 443
click at [147, 101] on div "[PHONE_NUMBER] Incoming call from queue [Test] All ALL TASKS ALL TASKS ACTIVE T…" at bounding box center [95, 67] width 145 height 89
click at [365, 229] on div "Back to Dashboard Change Sender ID Customers Technicians Select a contact Outbo…" at bounding box center [524, 244] width 713 height 443
drag, startPoint x: 489, startPoint y: 326, endPoint x: 479, endPoint y: 331, distance: 11.3
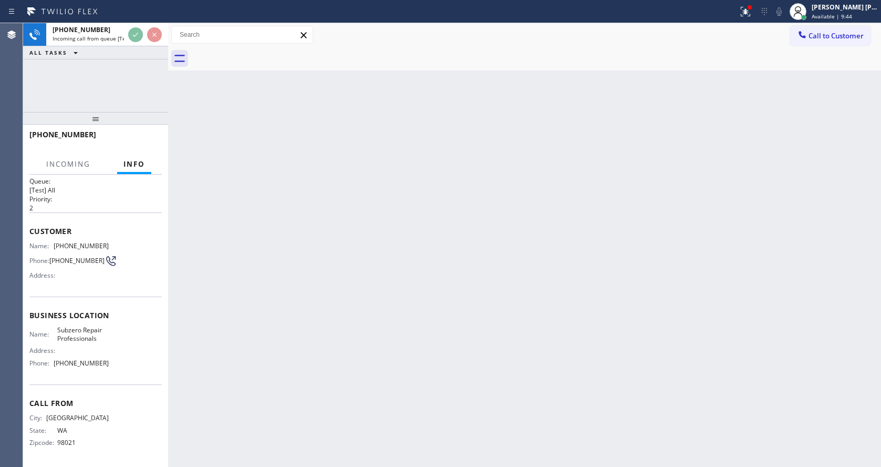
click at [489, 326] on div "Back to Dashboard Change Sender ID Customers Technicians Select a contact Outbo…" at bounding box center [524, 244] width 713 height 443
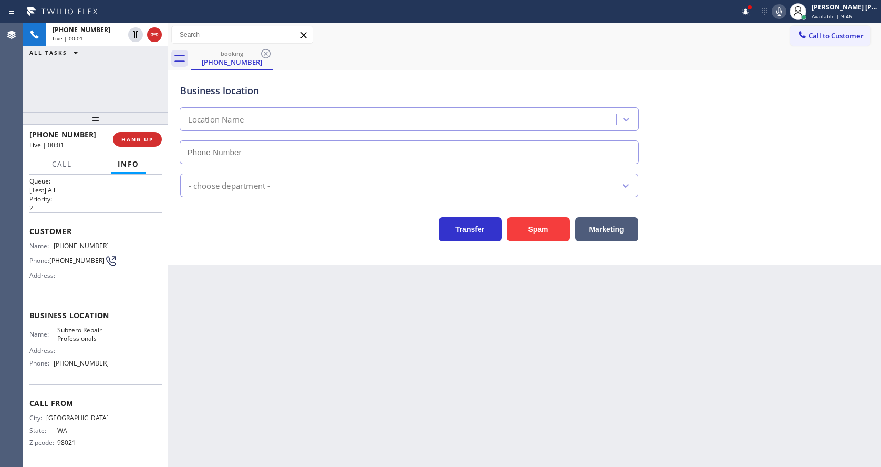
type input "[PHONE_NUMBER]"
click at [299, 371] on div "Back to Dashboard Change Sender ID Customers Technicians Select a contact Outbo…" at bounding box center [524, 244] width 713 height 443
click at [288, 358] on div "Back to Dashboard Change Sender ID Customers Technicians Select a contact Outbo…" at bounding box center [524, 244] width 713 height 443
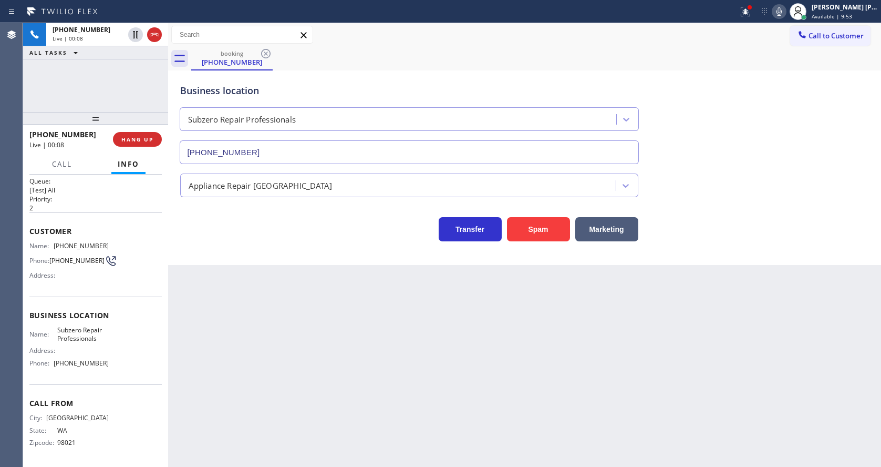
click at [244, 313] on div "Back to Dashboard Change Sender ID Customers Technicians Select a contact Outbo…" at bounding box center [524, 244] width 713 height 443
click at [282, 387] on div "Back to Dashboard Change Sender ID Customers Technicians Select a contact Outbo…" at bounding box center [524, 244] width 713 height 443
click at [438, 345] on div "Back to Dashboard Change Sender ID Customers Technicians Select a contact Outbo…" at bounding box center [524, 244] width 713 height 443
click at [245, 286] on div "Back to Dashboard Change Sender ID Customers Technicians Select a contact Outbo…" at bounding box center [524, 244] width 713 height 443
click at [231, 462] on div "Back to Dashboard Change Sender ID Customers Technicians Select a contact Outbo…" at bounding box center [524, 244] width 713 height 443
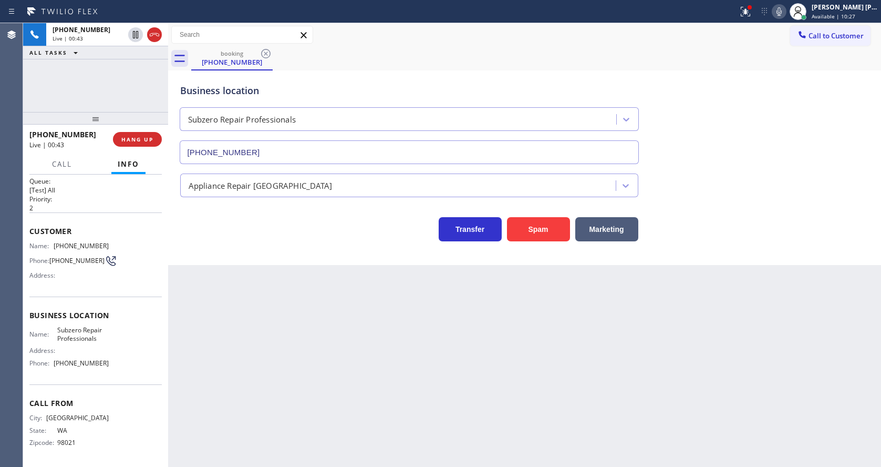
click at [472, 369] on div "Back to Dashboard Change Sender ID Customers Technicians Select a contact Outbo…" at bounding box center [524, 244] width 713 height 443
click at [329, 405] on div "Back to Dashboard Change Sender ID Customers Technicians Select a contact Outbo…" at bounding box center [524, 244] width 713 height 443
click at [65, 280] on div "Name: [PHONE_NUMBER] Phone: [PHONE_NUMBER] Address:" at bounding box center [68, 263] width 79 height 42
drag, startPoint x: 53, startPoint y: 239, endPoint x: 102, endPoint y: 238, distance: 48.9
click at [102, 242] on div "Name: [PHONE_NUMBER]" at bounding box center [68, 246] width 79 height 8
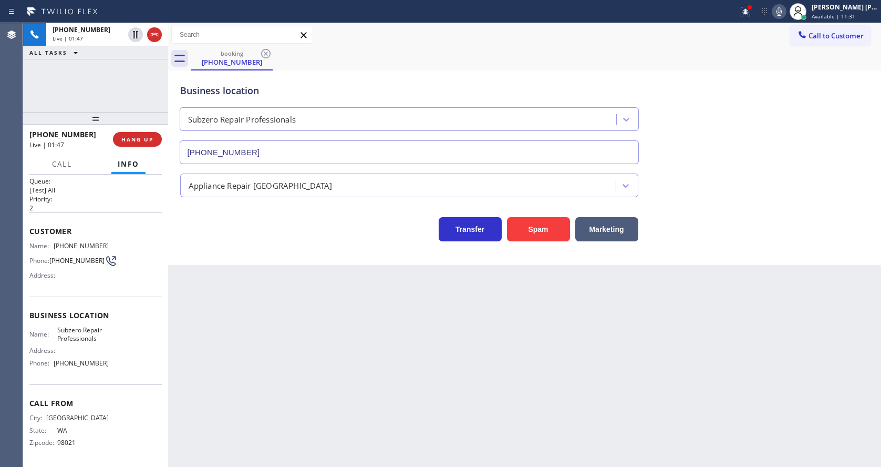
click at [239, 344] on div "Back to Dashboard Change Sender ID Customers Technicians Select a contact Outbo…" at bounding box center [524, 244] width 713 height 443
drag, startPoint x: 111, startPoint y: 351, endPoint x: 91, endPoint y: 355, distance: 20.8
click at [111, 351] on div "Name: Subzero Repair Professionals Address: Phone: [PHONE_NUMBER]" at bounding box center [95, 348] width 132 height 45
drag, startPoint x: 54, startPoint y: 330, endPoint x: 107, endPoint y: 335, distance: 53.3
click at [107, 335] on div "Name: Subzero Repair Professionals Address: Phone: [PHONE_NUMBER]" at bounding box center [95, 348] width 132 height 45
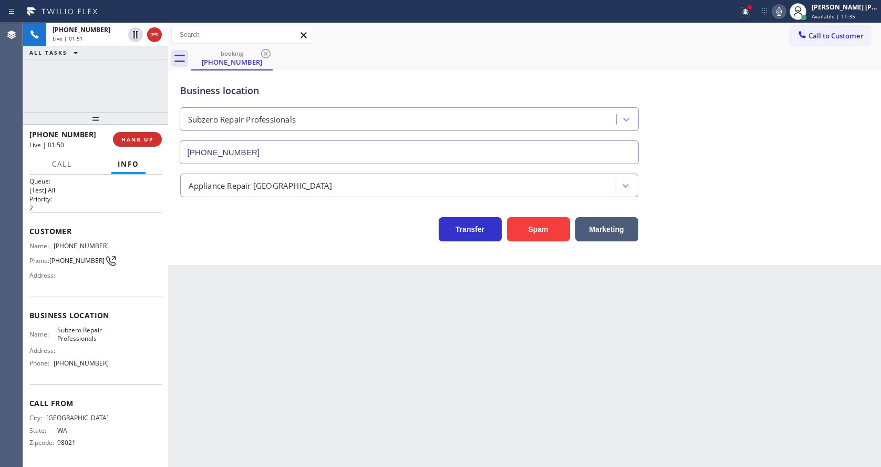
click at [251, 354] on div "Back to Dashboard Change Sender ID Customers Technicians Select a contact Outbo…" at bounding box center [524, 244] width 713 height 443
click at [242, 460] on div "Back to Dashboard Change Sender ID Customers Technicians Select a contact Outbo…" at bounding box center [524, 244] width 713 height 443
click at [115, 312] on span "Business location" at bounding box center [95, 315] width 132 height 10
drag, startPoint x: 52, startPoint y: 365, endPoint x: 116, endPoint y: 366, distance: 64.1
click at [116, 366] on div "Name: Subzero Repair Professionals Address: Phone: [PHONE_NUMBER]" at bounding box center [95, 348] width 132 height 45
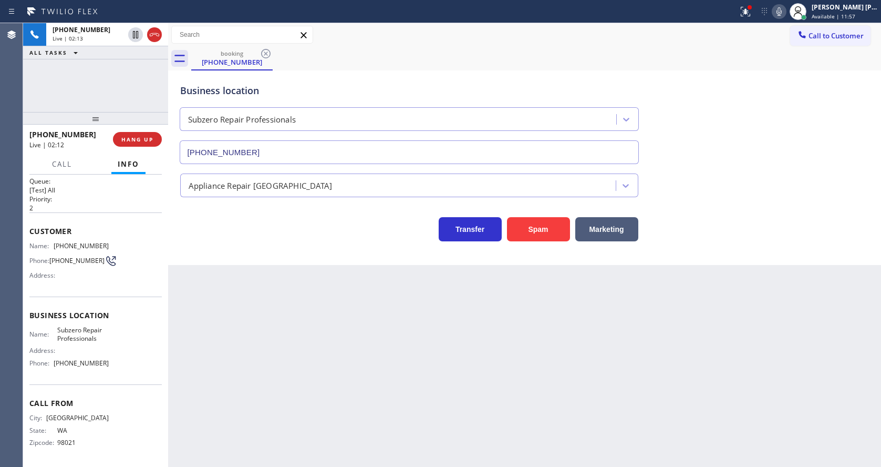
drag, startPoint x: 188, startPoint y: 361, endPoint x: 216, endPoint y: 464, distance: 106.7
click at [189, 365] on div "Back to Dashboard Change Sender ID Customers Technicians Select a contact Outbo…" at bounding box center [524, 244] width 713 height 443
drag, startPoint x: 424, startPoint y: 394, endPoint x: 399, endPoint y: 411, distance: 30.6
click at [424, 394] on div "Back to Dashboard Change Sender ID Customers Technicians Select a contact Outbo…" at bounding box center [524, 244] width 713 height 443
click at [322, 427] on div "Back to Dashboard Change Sender ID Customers Technicians Select a contact Outbo…" at bounding box center [524, 244] width 713 height 443
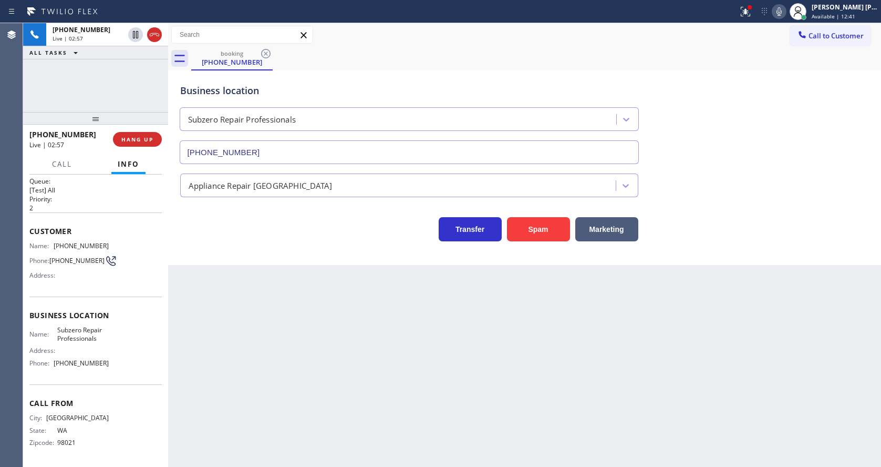
click at [388, 324] on div "Back to Dashboard Change Sender ID Customers Technicians Select a contact Outbo…" at bounding box center [524, 244] width 713 height 443
click at [751, 131] on div "Business location Subzero Repair Professionals [PHONE_NUMBER]" at bounding box center [524, 116] width 693 height 95
click at [741, 12] on div at bounding box center [745, 11] width 23 height 13
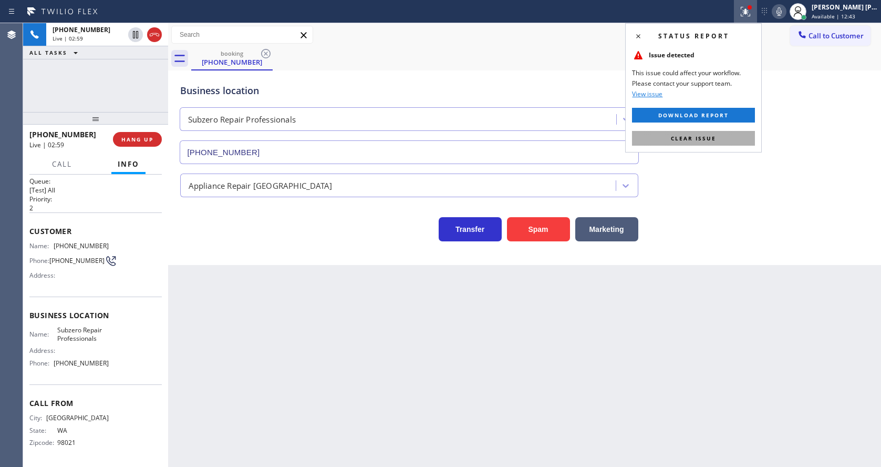
click at [718, 131] on button "Clear issue" at bounding box center [693, 138] width 123 height 15
click at [719, 131] on div "Business location Subzero Repair Professionals [PHONE_NUMBER]" at bounding box center [524, 116] width 693 height 95
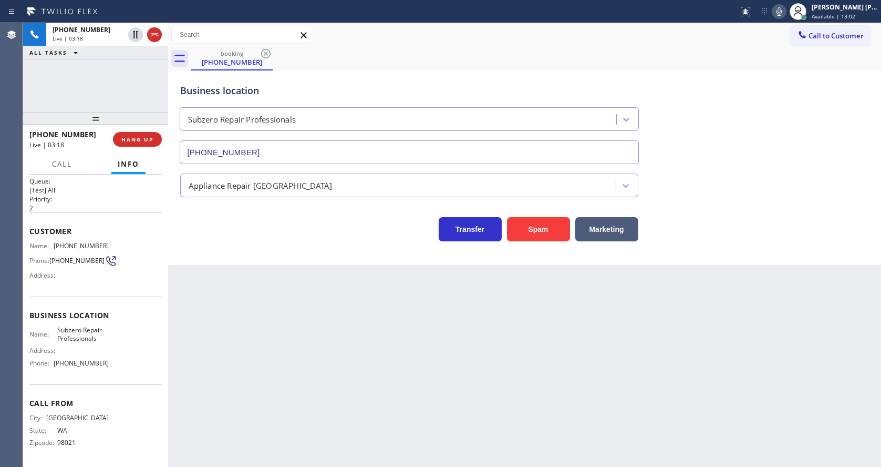
click at [225, 340] on div "Back to Dashboard Change Sender ID Customers Technicians Select a contact Outbo…" at bounding box center [524, 244] width 713 height 443
click at [236, 462] on div "Back to Dashboard Change Sender ID Customers Technicians Select a contact Outbo…" at bounding box center [524, 244] width 713 height 443
click at [399, 348] on div "Back to Dashboard Change Sender ID Customers Technicians Select a contact Outbo…" at bounding box center [524, 244] width 713 height 443
click at [284, 363] on div "Back to Dashboard Change Sender ID Customers Technicians Select a contact Outbo…" at bounding box center [524, 244] width 713 height 443
click at [393, 347] on div "Back to Dashboard Change Sender ID Customers Technicians Select a contact Outbo…" at bounding box center [524, 244] width 713 height 443
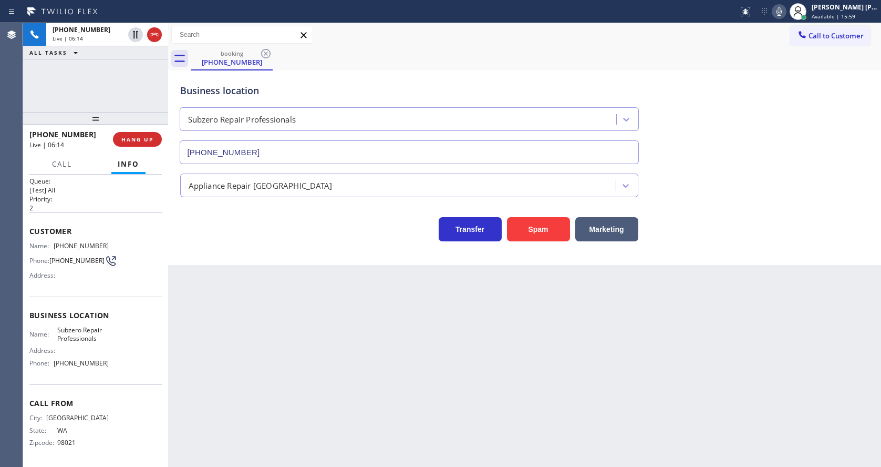
click at [276, 303] on div "Back to Dashboard Change Sender ID Customers Technicians Select a contact Outbo…" at bounding box center [524, 244] width 713 height 443
click at [247, 462] on div "Back to Dashboard Change Sender ID Customers Technicians Select a contact Outbo…" at bounding box center [524, 244] width 713 height 443
click at [389, 356] on div "Back to Dashboard Change Sender ID Customers Technicians Select a contact Outbo…" at bounding box center [524, 244] width 713 height 443
click at [335, 368] on div "Back to Dashboard Change Sender ID Customers Technicians Select a contact Outbo…" at bounding box center [524, 244] width 713 height 443
click at [439, 349] on div "Back to Dashboard Change Sender ID Customers Technicians Select a contact Outbo…" at bounding box center [524, 244] width 713 height 443
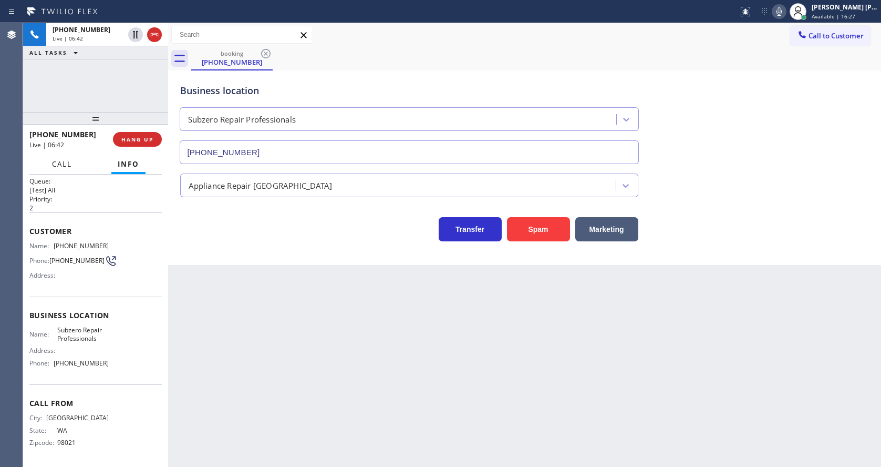
click at [46, 168] on button "Call" at bounding box center [62, 164] width 33 height 20
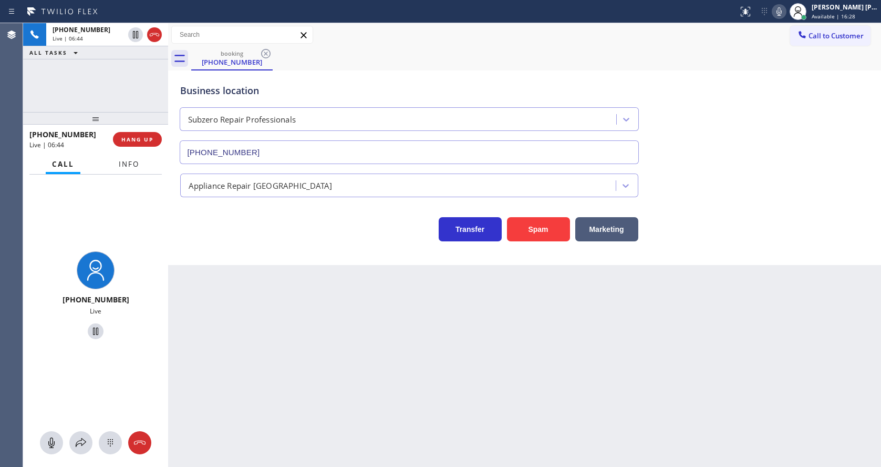
click at [126, 164] on span "Info" at bounding box center [129, 163] width 20 height 9
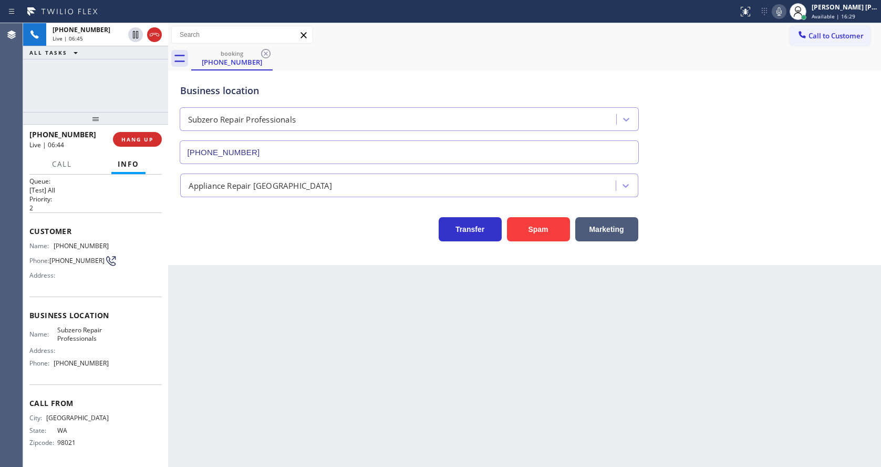
click at [100, 89] on div "[PHONE_NUMBER] Live | 06:45 ALL TASKS ALL TASKS ACTIVE TASKS TASKS IN WRAP UP" at bounding box center [95, 67] width 145 height 89
click at [298, 319] on div "Back to Dashboard Change Sender ID Customers Technicians Select a contact Outbo…" at bounding box center [524, 244] width 713 height 443
click at [323, 302] on div "Back to Dashboard Change Sender ID Customers Technicians Select a contact Outbo…" at bounding box center [524, 244] width 713 height 443
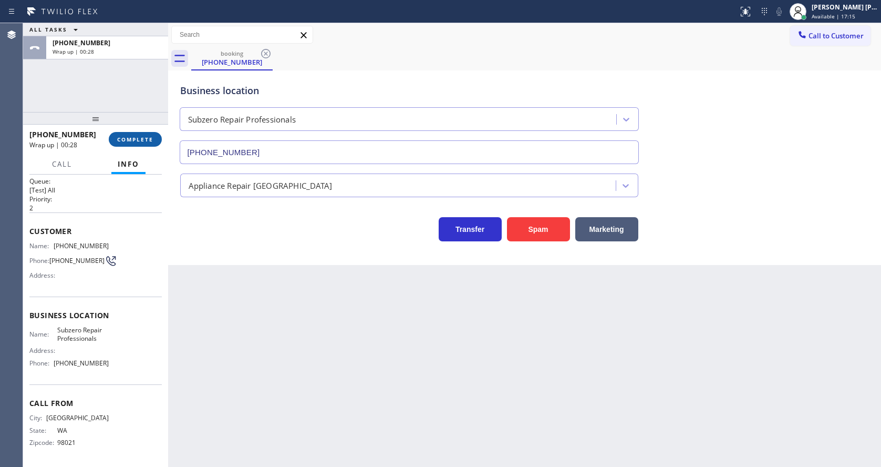
click at [129, 136] on span "COMPLETE" at bounding box center [135, 139] width 36 height 7
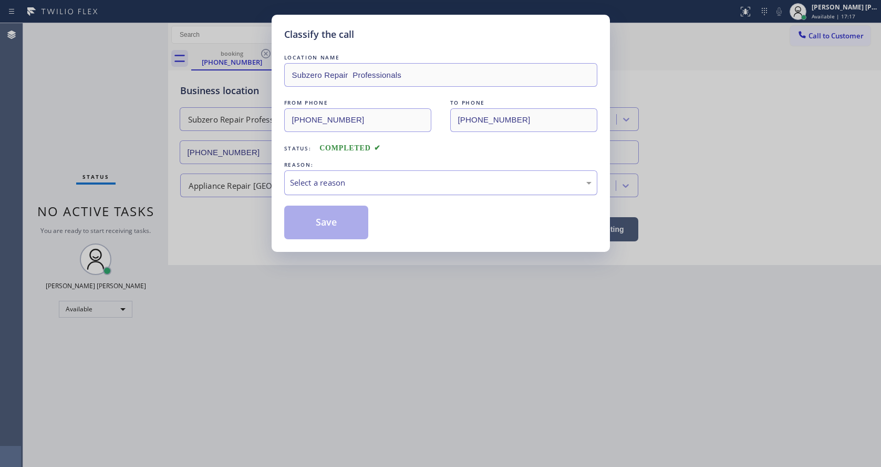
click at [317, 183] on div "Select a reason" at bounding box center [441, 183] width 302 height 12
click at [317, 214] on button "Save" at bounding box center [326, 222] width 85 height 34
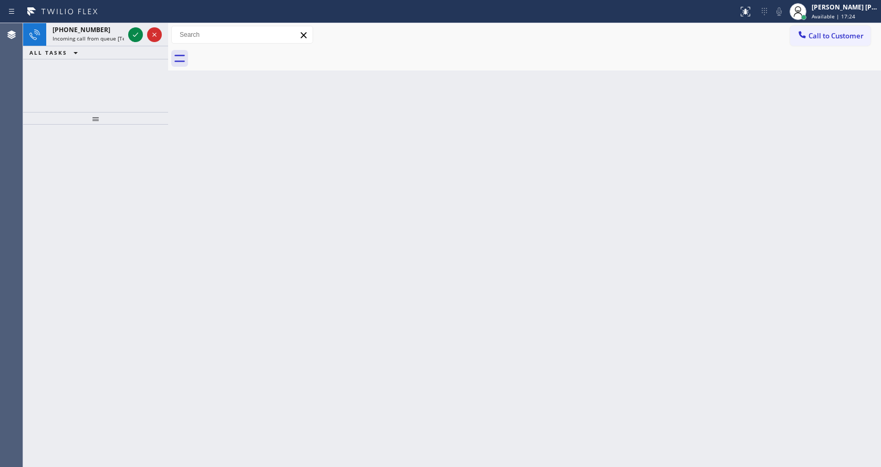
click at [158, 191] on div at bounding box center [95, 296] width 145 height 342
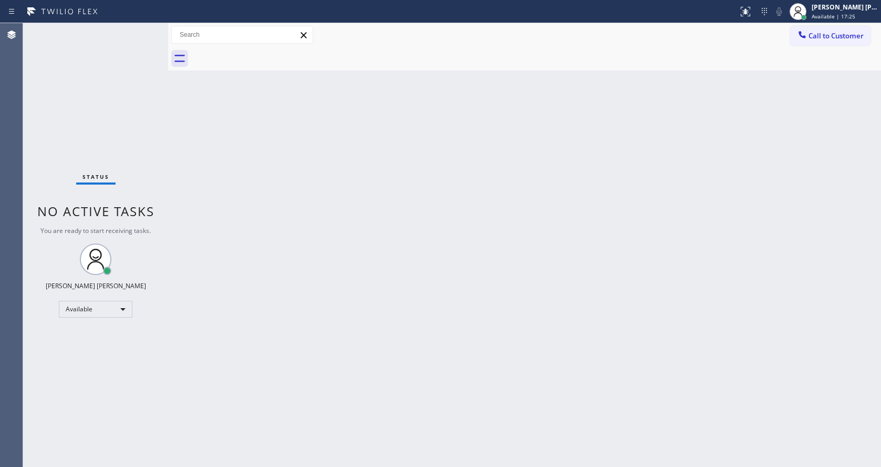
click at [452, 271] on div "Back to Dashboard Change Sender ID Customers Technicians Select a contact Outbo…" at bounding box center [524, 244] width 713 height 443
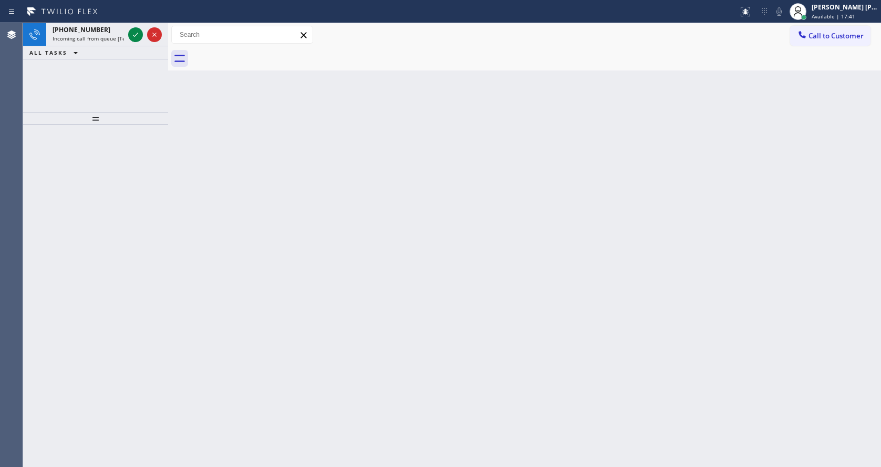
drag, startPoint x: 184, startPoint y: 221, endPoint x: 161, endPoint y: 86, distance: 136.5
click at [184, 221] on div "Back to Dashboard Change Sender ID Customers Technicians Select a contact Outbo…" at bounding box center [524, 244] width 713 height 443
click at [139, 31] on icon at bounding box center [135, 34] width 13 height 13
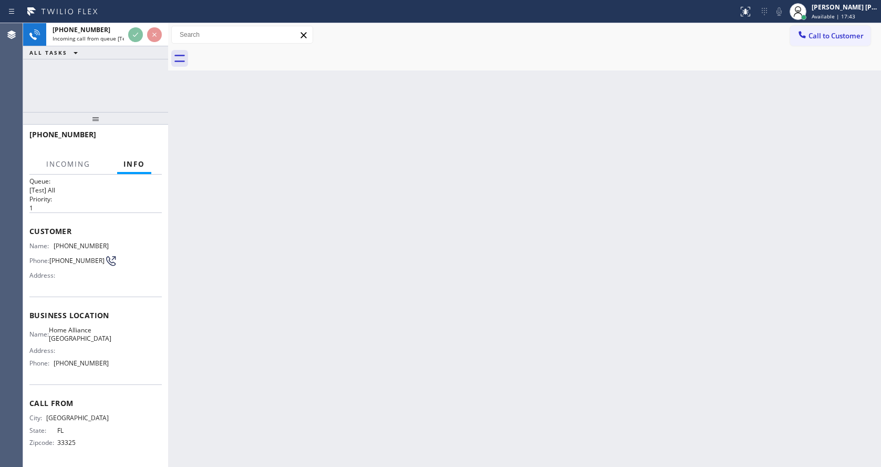
scroll to position [14, 0]
click at [275, 324] on div "Back to Dashboard Change Sender ID Customers Technicians Select a contact Outbo…" at bounding box center [524, 244] width 713 height 443
click at [380, 383] on div "Back to Dashboard Change Sender ID Customers Technicians Select a contact Outbo…" at bounding box center [524, 244] width 713 height 443
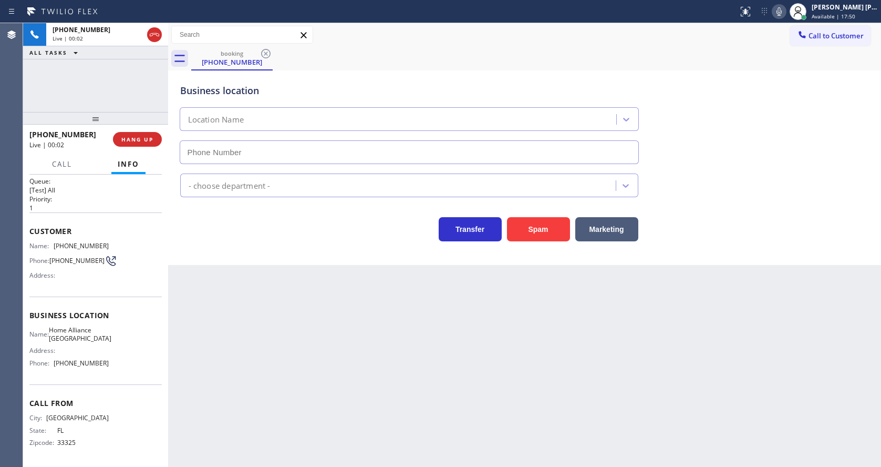
type input "[PHONE_NUMBER]"
drag, startPoint x: 361, startPoint y: 331, endPoint x: 338, endPoint y: 395, distance: 67.8
click at [361, 331] on div "Back to Dashboard Change Sender ID Customers Technicians Select a contact Outbo…" at bounding box center [524, 244] width 713 height 443
drag, startPoint x: 282, startPoint y: 274, endPoint x: 284, endPoint y: 308, distance: 34.7
click at [282, 274] on div "Back to Dashboard Change Sender ID Customers Technicians Select a contact Outbo…" at bounding box center [524, 244] width 713 height 443
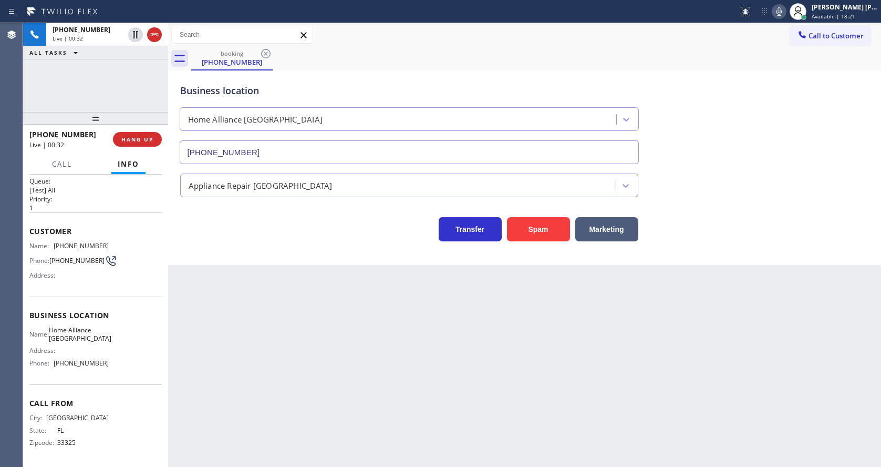
click at [350, 348] on div "Back to Dashboard Change Sender ID Customers Technicians Select a contact Outbo…" at bounding box center [524, 244] width 713 height 443
click at [252, 267] on div "Back to Dashboard Change Sender ID Customers Technicians Select a contact Outbo…" at bounding box center [524, 244] width 713 height 443
click at [256, 271] on div "Back to Dashboard Change Sender ID Customers Technicians Select a contact Outbo…" at bounding box center [524, 244] width 713 height 443
click at [101, 310] on span "Business location" at bounding box center [95, 315] width 132 height 10
drag, startPoint x: 53, startPoint y: 242, endPoint x: 118, endPoint y: 244, distance: 65.7
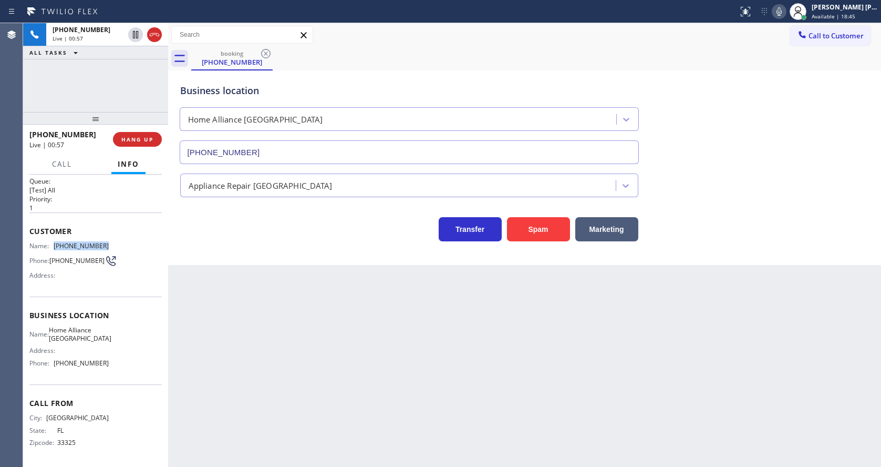
click at [118, 244] on div "Name: [PHONE_NUMBER] Phone: [PHONE_NUMBER] Address:" at bounding box center [95, 263] width 132 height 42
drag, startPoint x: 272, startPoint y: 326, endPoint x: 267, endPoint y: 374, distance: 48.0
click at [271, 329] on div "Back to Dashboard Change Sender ID Customers Technicians Select a contact Outbo…" at bounding box center [524, 244] width 713 height 443
drag, startPoint x: 94, startPoint y: 349, endPoint x: 85, endPoint y: 340, distance: 12.3
click at [94, 349] on div "Address:" at bounding box center [68, 350] width 79 height 8
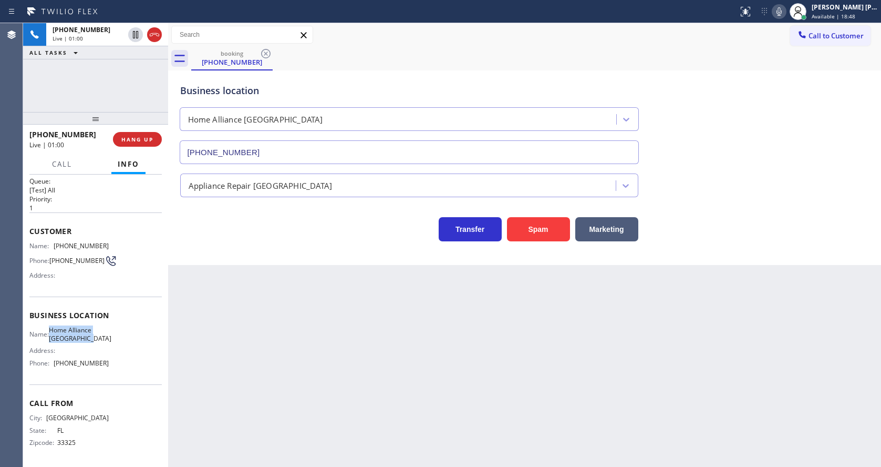
drag, startPoint x: 54, startPoint y: 328, endPoint x: 95, endPoint y: 344, distance: 43.7
click at [95, 344] on div "Name: Home Alliance Jacksonville Address: Phone: [PHONE_NUMBER]" at bounding box center [68, 348] width 79 height 45
click at [284, 339] on div "Back to Dashboard Change Sender ID Customers Technicians Select a contact Outbo…" at bounding box center [524, 244] width 713 height 443
click at [85, 337] on span "Home Alliance [GEOGRAPHIC_DATA]" at bounding box center [80, 334] width 63 height 16
drag, startPoint x: 52, startPoint y: 358, endPoint x: 111, endPoint y: 361, distance: 58.9
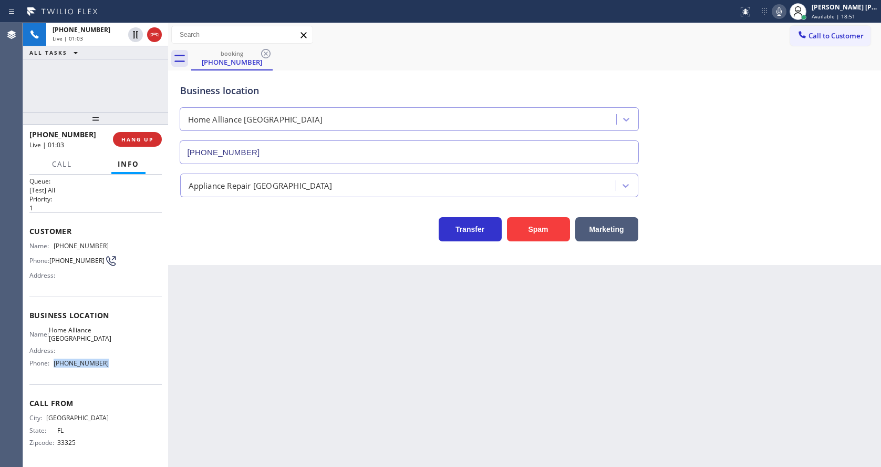
click at [111, 361] on div "Name: Home Alliance Jacksonville Address: Phone: [PHONE_NUMBER]" at bounding box center [95, 348] width 132 height 45
click at [264, 354] on div "Back to Dashboard Change Sender ID Customers Technicians Select a contact Outbo…" at bounding box center [524, 244] width 713 height 443
click at [243, 457] on div "Back to Dashboard Change Sender ID Customers Technicians Select a contact Outbo…" at bounding box center [524, 244] width 713 height 443
click at [471, 363] on div "Back to Dashboard Change Sender ID Customers Technicians Select a contact Outbo…" at bounding box center [524, 244] width 713 height 443
click at [318, 327] on div "Back to Dashboard Change Sender ID Customers Technicians Select a contact Outbo…" at bounding box center [524, 244] width 713 height 443
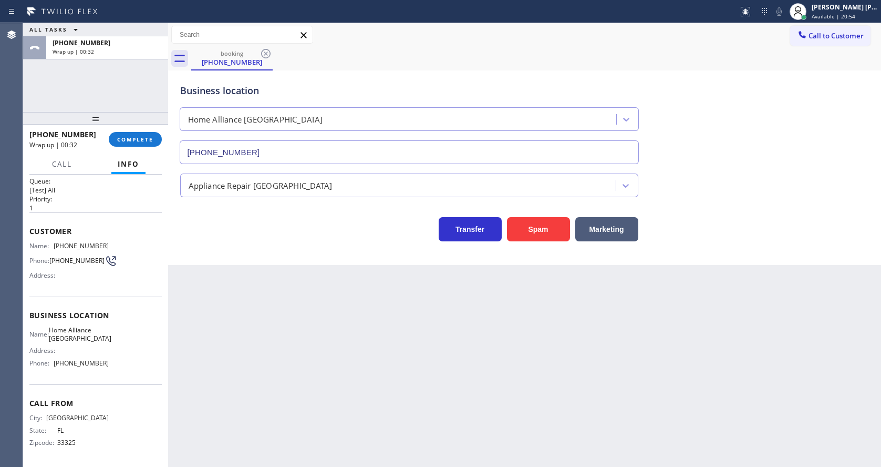
click at [385, 340] on div "Back to Dashboard Change Sender ID Customers Technicians Select a contact Outbo…" at bounding box center [524, 244] width 713 height 443
click at [122, 132] on button "COMPLETE" at bounding box center [135, 139] width 53 height 15
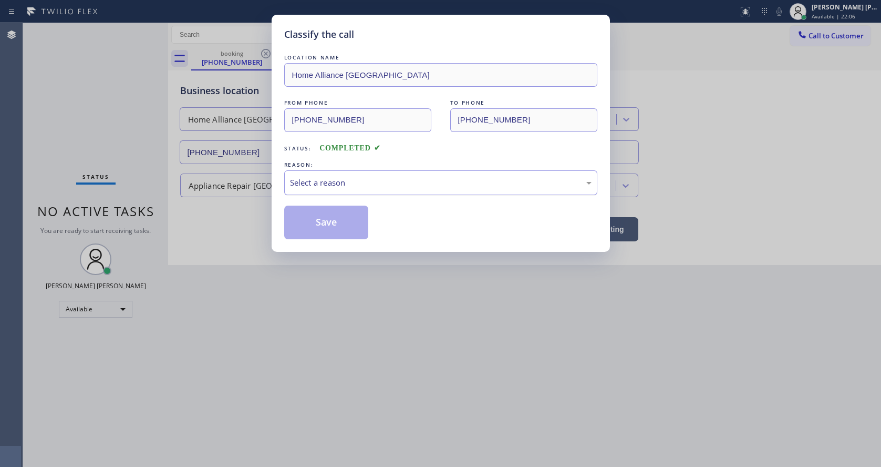
click at [329, 185] on div "Select a reason" at bounding box center [441, 183] width 302 height 12
click at [318, 220] on button "Save" at bounding box center [326, 222] width 85 height 34
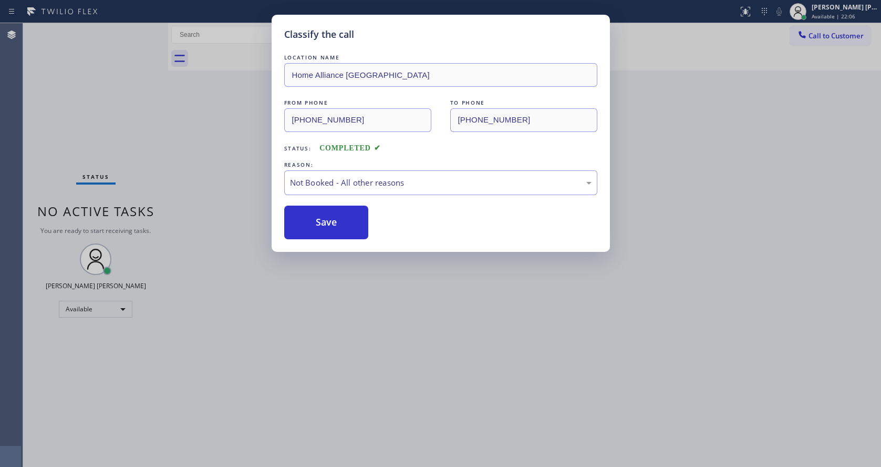
click at [318, 220] on button "Save" at bounding box center [326, 222] width 85 height 34
click at [321, 334] on div "Classify the call LOCATION NAME Home Alliance Jacksonville FROM PHONE [PHONE_NU…" at bounding box center [440, 233] width 881 height 467
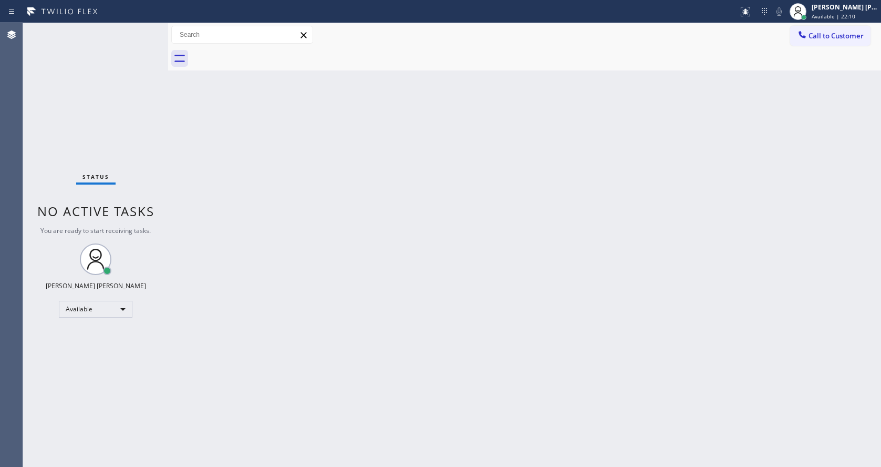
drag, startPoint x: 652, startPoint y: 282, endPoint x: 645, endPoint y: 278, distance: 8.0
click at [647, 279] on div "Back to Dashboard Change Sender ID Customers Technicians Select a contact Outbo…" at bounding box center [524, 244] width 713 height 443
click at [437, 193] on div "Back to Dashboard Change Sender ID Customers Technicians Select a contact Outbo…" at bounding box center [524, 244] width 713 height 443
click at [271, 243] on div "Back to Dashboard Change Sender ID Customers Technicians Select a contact Outbo…" at bounding box center [524, 244] width 713 height 443
click at [177, 209] on div "Back to Dashboard Change Sender ID Customers Technicians Select a contact Outbo…" at bounding box center [524, 244] width 713 height 443
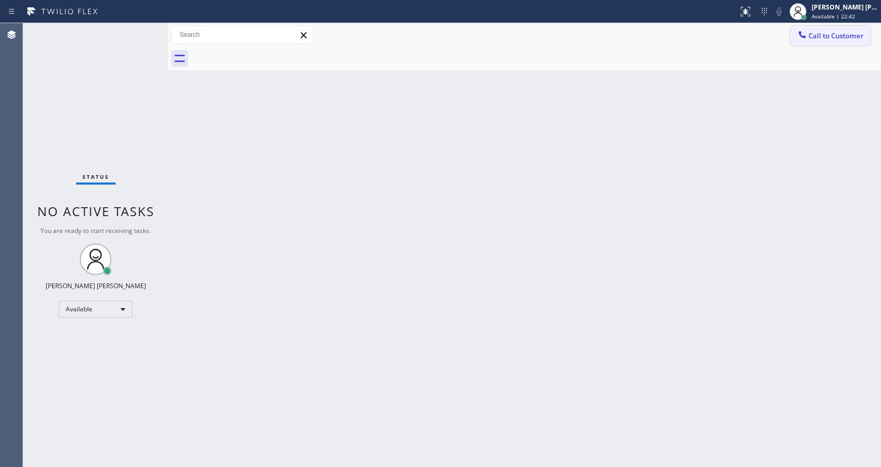
click at [827, 34] on span "Call to Customer" at bounding box center [836, 35] width 55 height 9
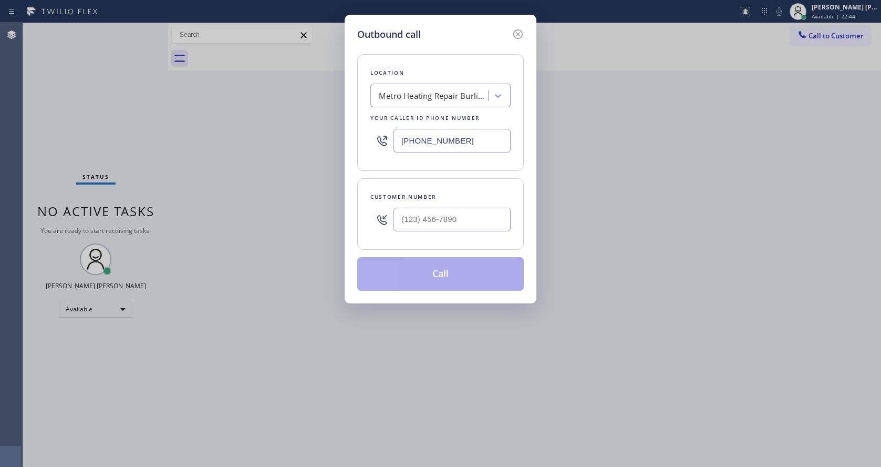
click at [427, 141] on input "[PHONE_NUMBER]" at bounding box center [451, 141] width 117 height 24
type input "(___) ___-____"
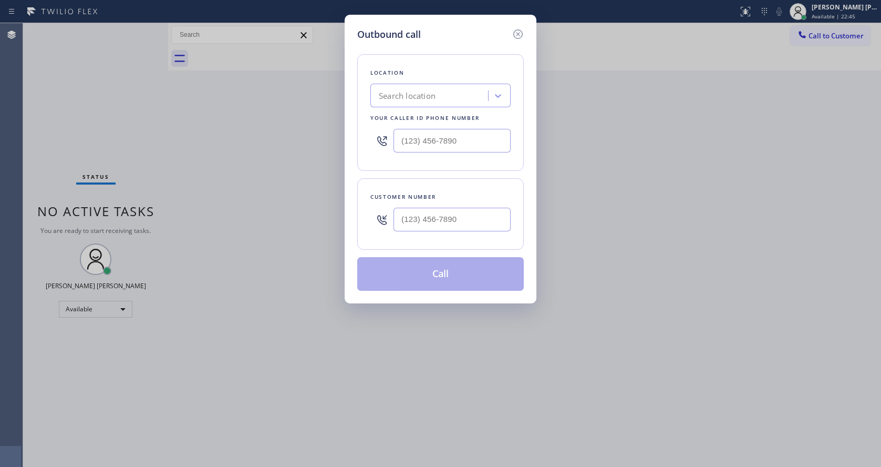
click at [222, 346] on div "Outbound call Location Search location Your caller id phone number Customer num…" at bounding box center [440, 233] width 881 height 467
click at [423, 141] on input "(___) ___-____" at bounding box center [451, 141] width 117 height 24
paste input "206) 309-4022"
type input "[PHONE_NUMBER]"
click at [419, 219] on input "(___) ___-____" at bounding box center [451, 220] width 117 height 24
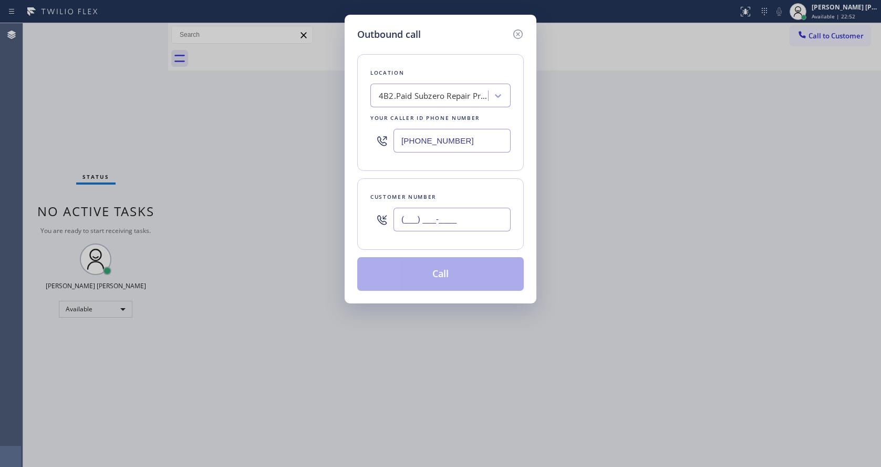
paste input "206) 953-1207"
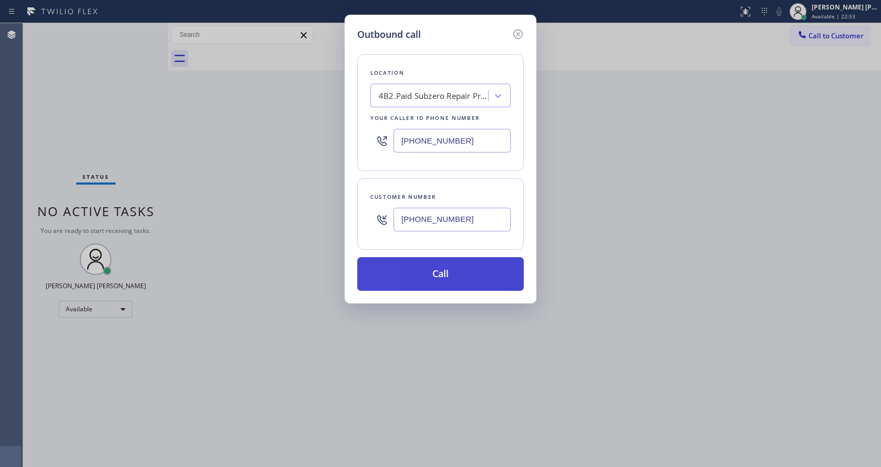
type input "[PHONE_NUMBER]"
click at [429, 274] on button "Call" at bounding box center [440, 274] width 167 height 34
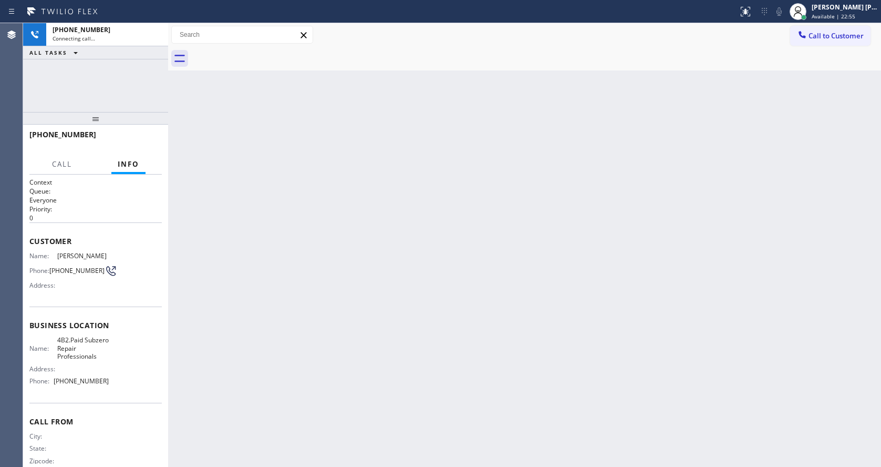
click at [242, 173] on div "Back to Dashboard Change Sender ID Customers Technicians Select a contact Outbo…" at bounding box center [524, 244] width 713 height 443
click at [330, 302] on div "Back to Dashboard Change Sender ID Customers Technicians Select a contact Outbo…" at bounding box center [524, 244] width 713 height 443
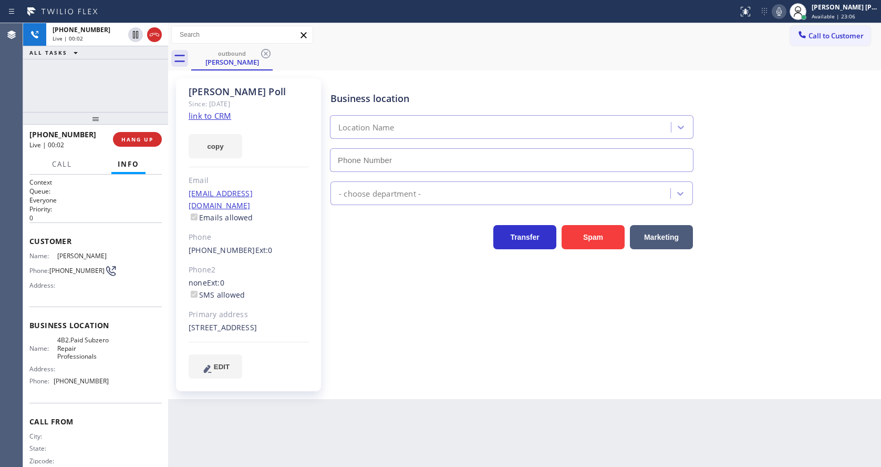
type input "[PHONE_NUMBER]"
click at [317, 312] on div "[PERSON_NAME] Since: [DATE] link to CRM copy Email [EMAIL_ADDRESS][DOMAIN_NAME]…" at bounding box center [248, 234] width 145 height 313
click at [322, 321] on div "[PERSON_NAME] Since: [DATE] link to CRM copy Email [EMAIL_ADDRESS][DOMAIN_NAME]…" at bounding box center [249, 234] width 147 height 313
drag, startPoint x: 351, startPoint y: 345, endPoint x: 335, endPoint y: 362, distance: 23.4
click at [351, 345] on div "Business location Subzero Repair Professionals [PHONE_NUMBER] Appliance Repair …" at bounding box center [603, 228] width 550 height 294
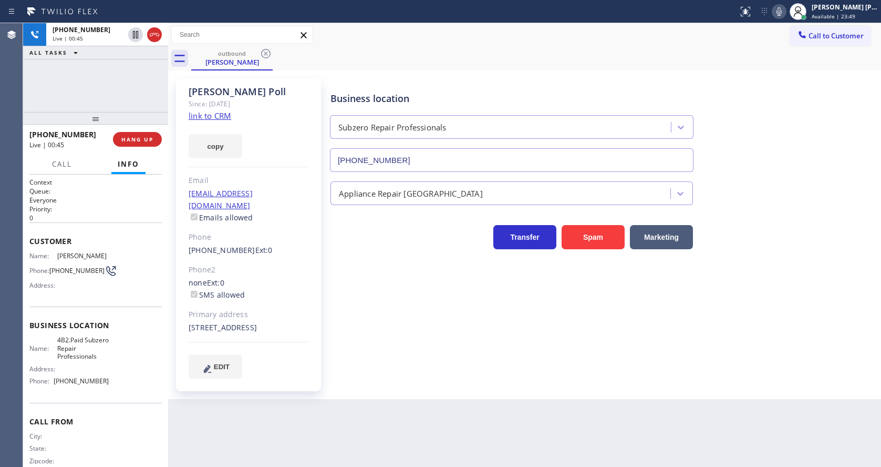
click at [415, 313] on div "Business location Subzero Repair Professionals [PHONE_NUMBER] Appliance Repair …" at bounding box center [603, 228] width 550 height 294
click at [141, 136] on span "HANG UP" at bounding box center [137, 139] width 32 height 7
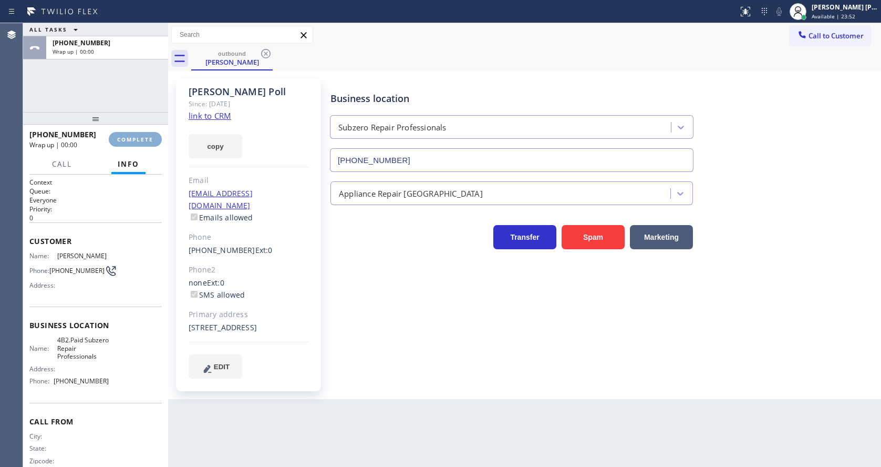
click at [141, 136] on span "COMPLETE" at bounding box center [135, 139] width 36 height 7
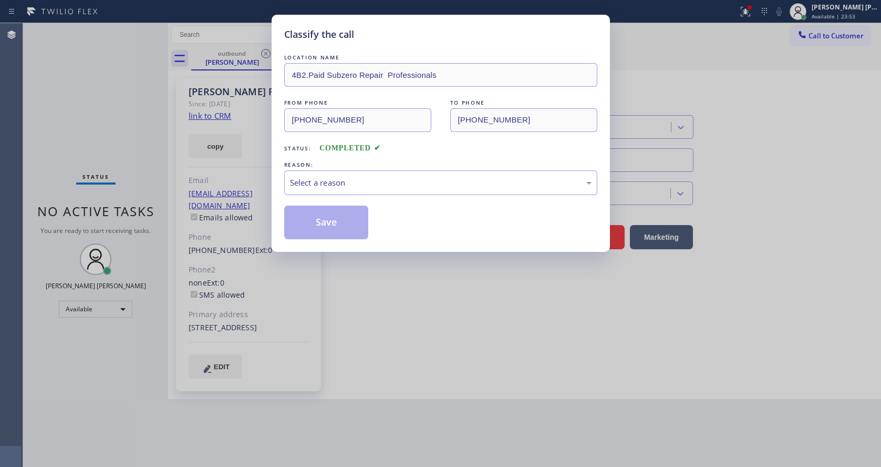
click at [141, 136] on div "Classify the call LOCATION NAME 4B2.Paid Subzero Repair Professionals FROM PHON…" at bounding box center [440, 233] width 881 height 467
click at [355, 185] on div "Select a reason" at bounding box center [441, 183] width 302 height 12
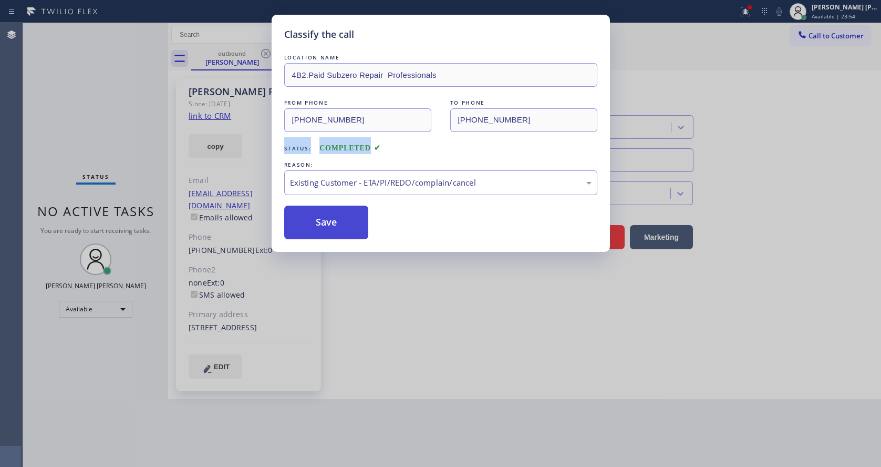
click at [333, 228] on button "Save" at bounding box center [326, 222] width 85 height 34
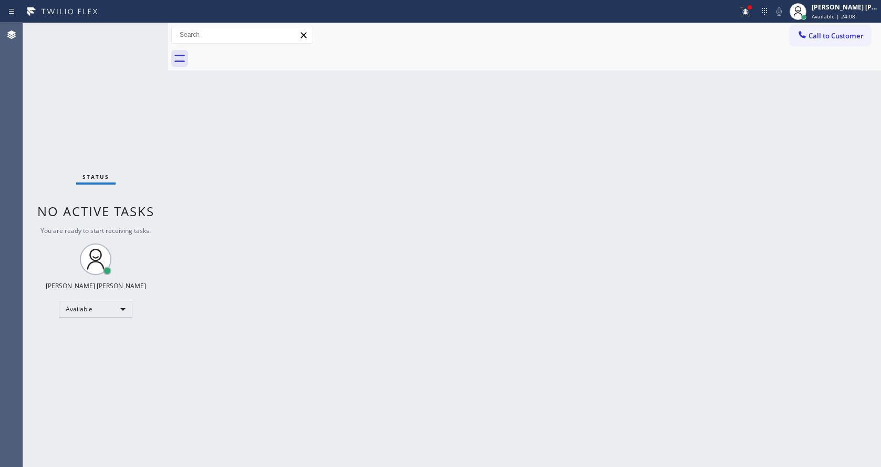
click at [325, 326] on div "Back to Dashboard Change Sender ID Customers Technicians Select a contact Outbo…" at bounding box center [524, 244] width 713 height 443
click at [265, 216] on div "Back to Dashboard Change Sender ID Customers Technicians Select a contact Outbo…" at bounding box center [524, 244] width 713 height 443
drag, startPoint x: 554, startPoint y: 230, endPoint x: 469, endPoint y: 167, distance: 106.2
click at [554, 230] on div "Back to Dashboard Change Sender ID Customers Technicians Select a contact Outbo…" at bounding box center [524, 244] width 713 height 443
click at [262, 291] on div "Back to Dashboard Change Sender ID Customers Technicians Select a contact Outbo…" at bounding box center [524, 244] width 713 height 443
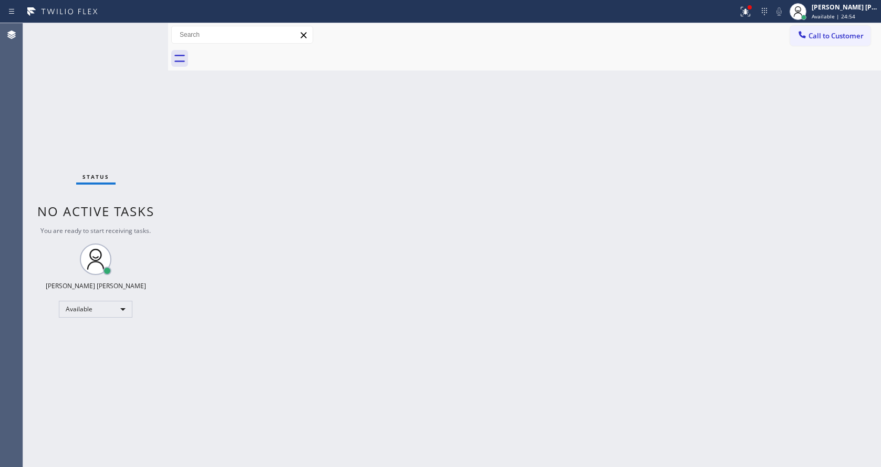
click at [440, 320] on div "Back to Dashboard Change Sender ID Customers Technicians Select a contact Outbo…" at bounding box center [524, 244] width 713 height 443
click at [248, 169] on div "Back to Dashboard Change Sender ID Customers Technicians Select a contact Outbo…" at bounding box center [524, 244] width 713 height 443
click at [432, 291] on div "Back to Dashboard Change Sender ID Customers Technicians Select a contact Outbo…" at bounding box center [524, 244] width 713 height 443
click at [750, 4] on button at bounding box center [745, 11] width 23 height 23
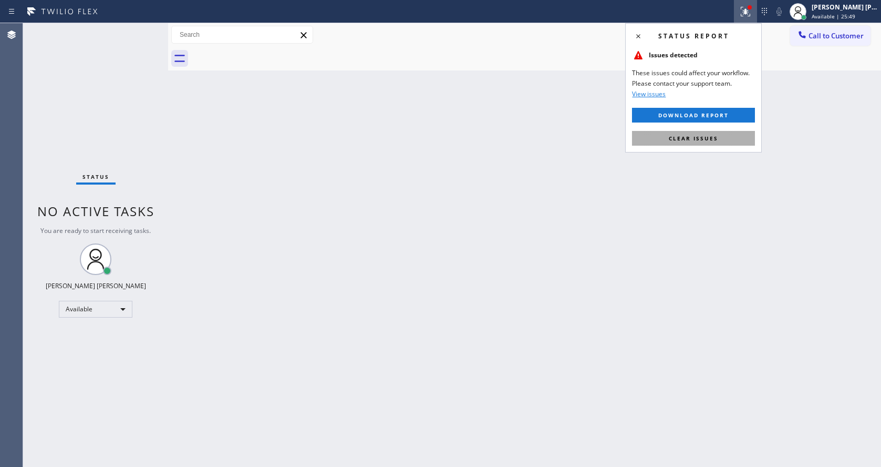
click at [716, 131] on button "Clear issues" at bounding box center [693, 138] width 123 height 15
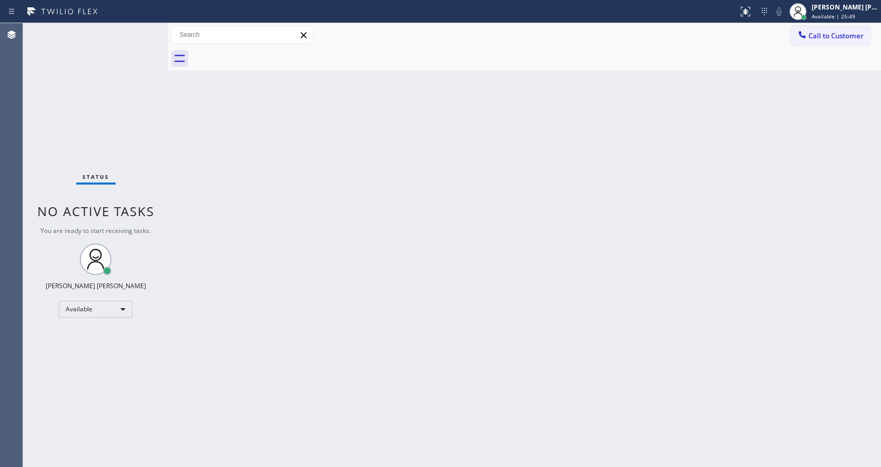
click at [716, 131] on div "Back to Dashboard Change Sender ID Customers Technicians Select a contact Outbo…" at bounding box center [524, 244] width 713 height 443
click at [448, 275] on div "Back to Dashboard Change Sender ID Customers Technicians Select a contact Outbo…" at bounding box center [524, 244] width 713 height 443
drag, startPoint x: 520, startPoint y: 357, endPoint x: 502, endPoint y: 356, distance: 18.4
click at [520, 357] on div "Back to Dashboard Change Sender ID Customers Technicians Select a contact Outbo…" at bounding box center [524, 244] width 713 height 443
click at [254, 239] on div "Back to Dashboard Change Sender ID Customers Technicians Select a contact Outbo…" at bounding box center [524, 244] width 713 height 443
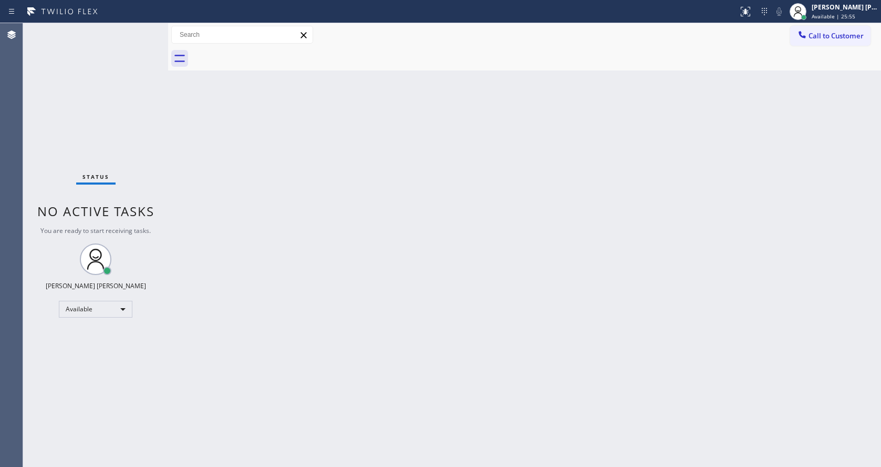
click at [113, 78] on div "Status No active tasks You are ready to start receiving tasks. [PERSON_NAME] [P…" at bounding box center [95, 244] width 145 height 443
click at [144, 27] on div "Status No active tasks You are ready to start receiving tasks. [PERSON_NAME] [P…" at bounding box center [95, 244] width 145 height 443
click at [146, 28] on div "Status No active tasks You are ready to start receiving tasks. [PERSON_NAME] [P…" at bounding box center [95, 244] width 145 height 443
click at [143, 28] on div "Status No active tasks You are ready to start receiving tasks. [PERSON_NAME] [P…" at bounding box center [95, 244] width 145 height 443
click at [242, 130] on div "Back to Dashboard Change Sender ID Customers Technicians Select a contact Outbo…" at bounding box center [524, 244] width 713 height 443
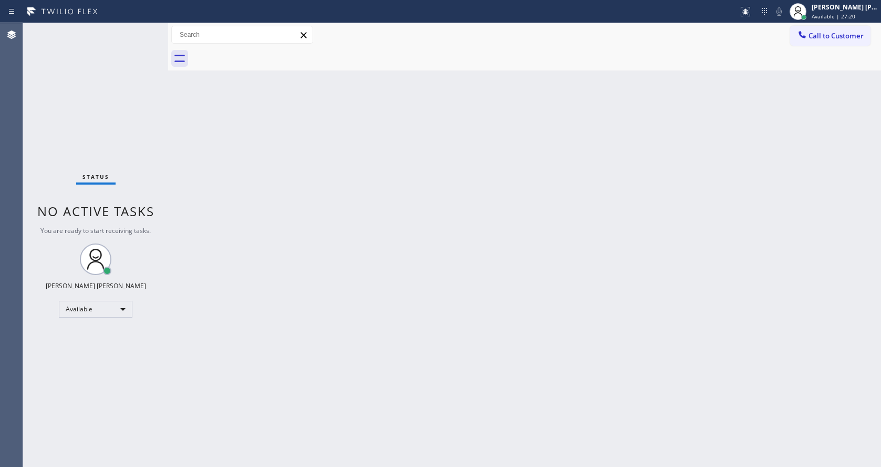
click at [290, 181] on div "Back to Dashboard Change Sender ID Customers Technicians Select a contact Outbo…" at bounding box center [524, 244] width 713 height 443
click at [612, 410] on div "Back to Dashboard Change Sender ID Customers Technicians Select a contact Outbo…" at bounding box center [524, 244] width 713 height 443
drag, startPoint x: 177, startPoint y: 102, endPoint x: 100, endPoint y: 27, distance: 107.4
click at [177, 102] on div "Back to Dashboard Change Sender ID Customers Technicians Select a contact Outbo…" at bounding box center [524, 244] width 713 height 443
click at [305, 269] on div "Back to Dashboard Change Sender ID Customers Technicians Select a contact Outbo…" at bounding box center [524, 244] width 713 height 443
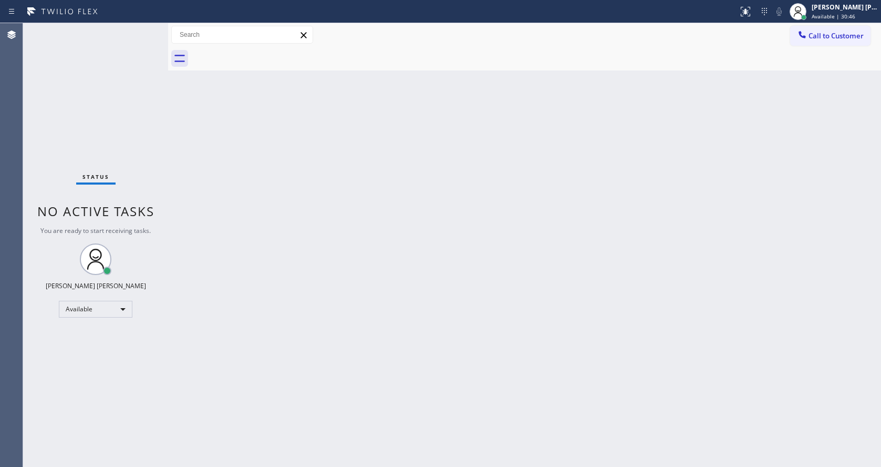
click at [382, 273] on div "Back to Dashboard Change Sender ID Customers Technicians Select a contact Outbo…" at bounding box center [524, 244] width 713 height 443
drag, startPoint x: 483, startPoint y: 304, endPoint x: 440, endPoint y: 335, distance: 53.4
click at [483, 304] on div "Back to Dashboard Change Sender ID Customers Technicians Select a contact Outbo…" at bounding box center [524, 244] width 713 height 443
click at [408, 276] on div "Back to Dashboard Change Sender ID Customers Technicians Select a contact Outbo…" at bounding box center [524, 244] width 713 height 443
click at [231, 162] on div "Back to Dashboard Change Sender ID Customers Technicians Select a contact Outbo…" at bounding box center [524, 244] width 713 height 443
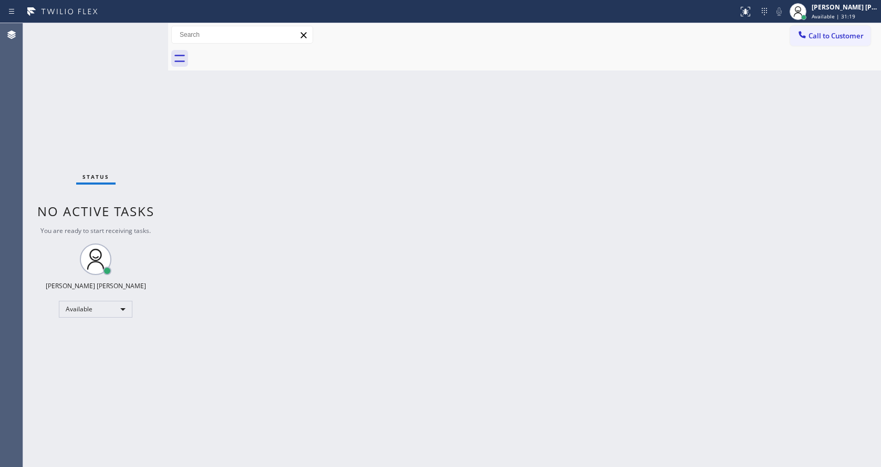
click at [173, 217] on div "Back to Dashboard Change Sender ID Customers Technicians Select a contact Outbo…" at bounding box center [524, 244] width 713 height 443
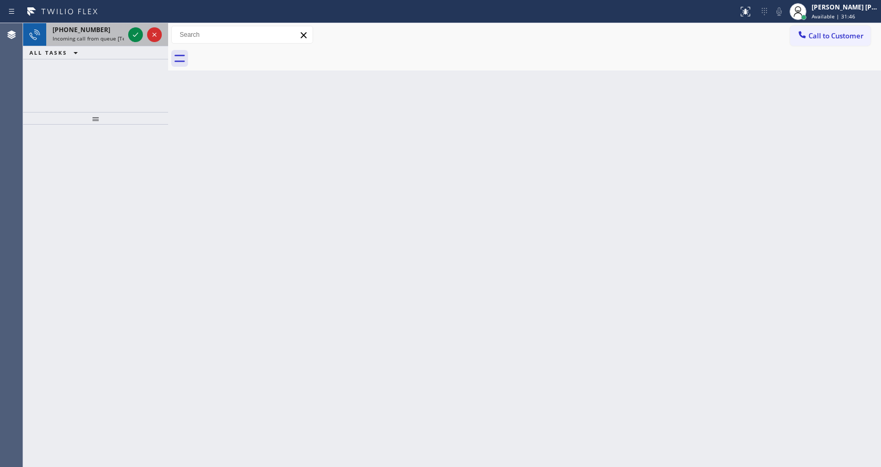
click at [147, 39] on div at bounding box center [145, 34] width 38 height 23
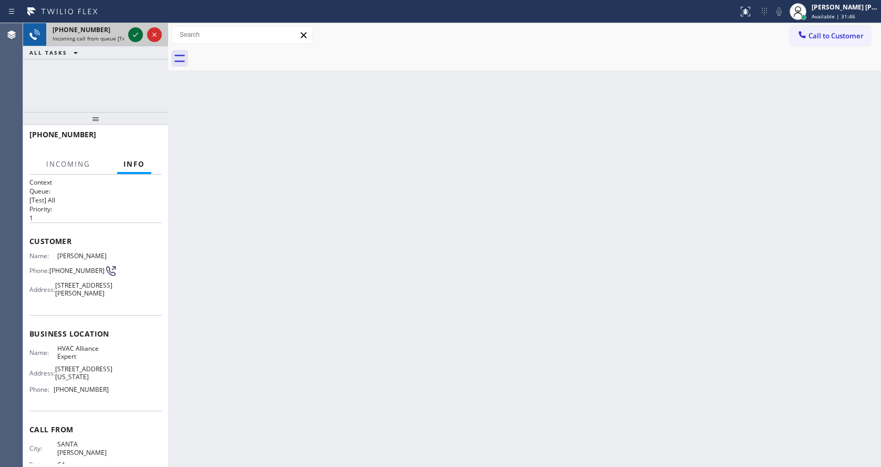
click at [138, 34] on icon at bounding box center [135, 34] width 13 height 13
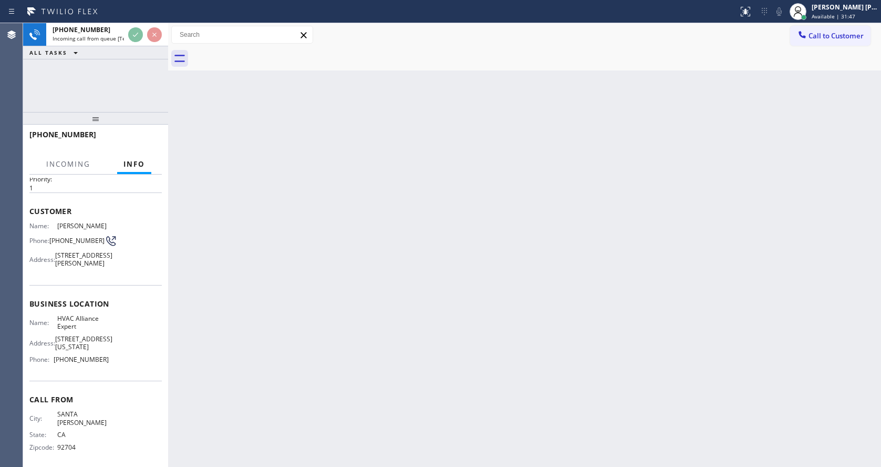
scroll to position [46, 0]
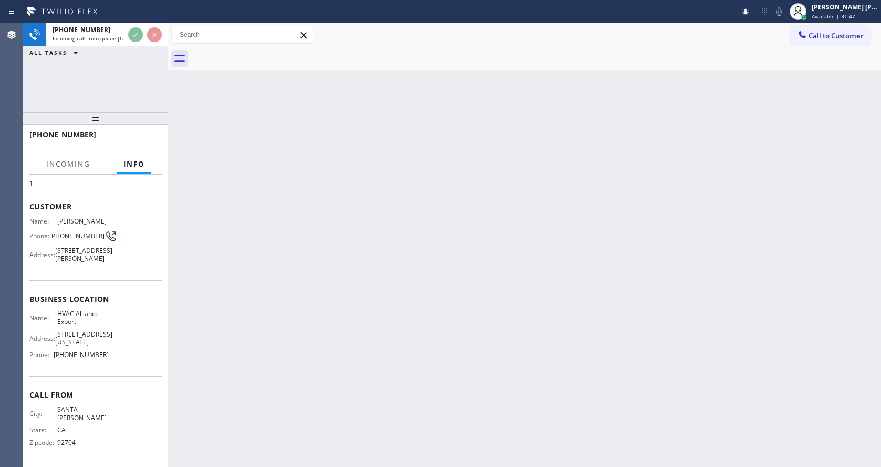
click at [353, 281] on div "Back to Dashboard Change Sender ID Customers Technicians Select a contact Outbo…" at bounding box center [524, 244] width 713 height 443
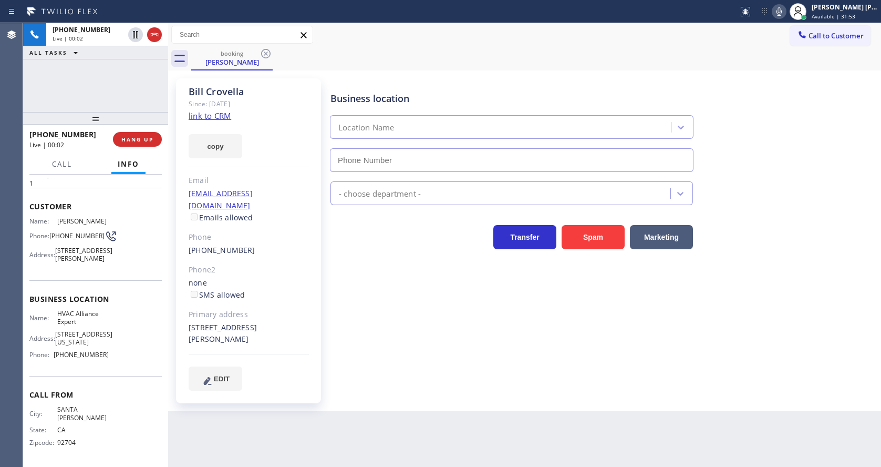
type input "[PHONE_NUMBER]"
click at [341, 284] on div "Business location HVAC Alliance Expert [PHONE_NUMBER] HVAC Transfer Spam Market…" at bounding box center [603, 234] width 550 height 306
click at [232, 116] on div "[PERSON_NAME] Since: [DATE] link to CRM copy Email [EMAIL_ADDRESS][DOMAIN_NAME]…" at bounding box center [248, 240] width 145 height 325
click at [221, 117] on link "link to CRM" at bounding box center [210, 115] width 43 height 11
click at [365, 222] on div "Transfer Spam Marketing" at bounding box center [511, 234] width 367 height 29
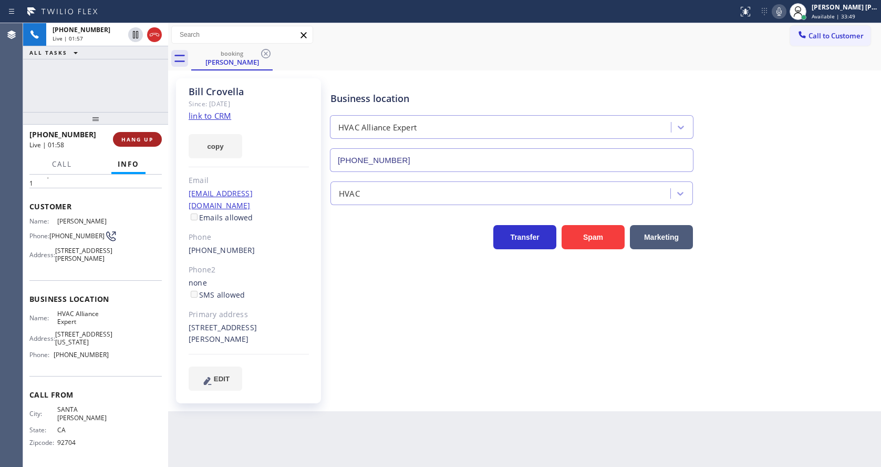
click at [133, 136] on span "HANG UP" at bounding box center [137, 139] width 32 height 7
click at [136, 138] on span "COMPLETE" at bounding box center [135, 139] width 36 height 7
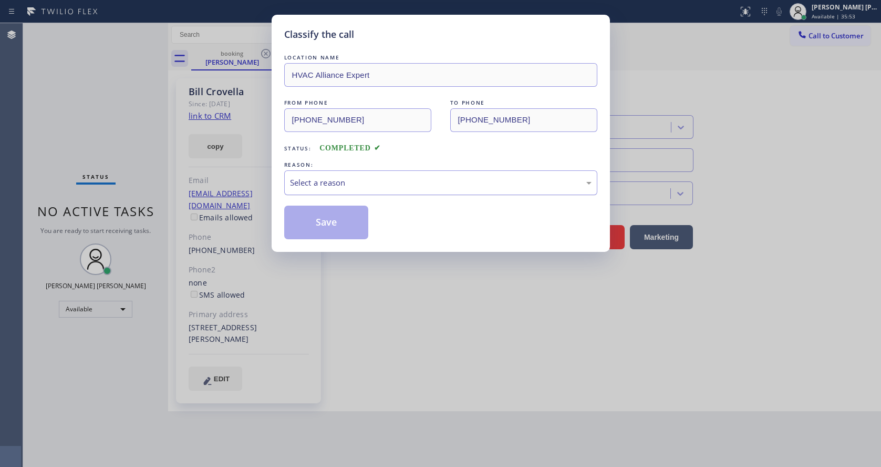
click at [327, 184] on div "Select a reason" at bounding box center [441, 183] width 302 height 12
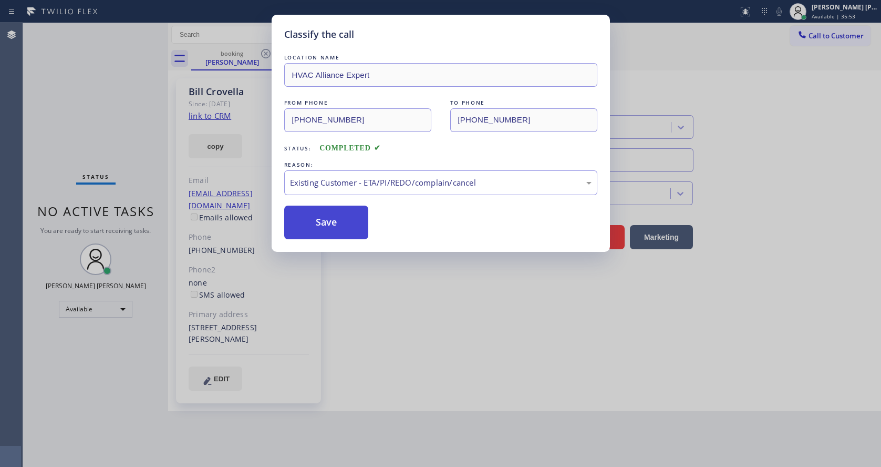
click at [330, 230] on button "Save" at bounding box center [326, 222] width 85 height 34
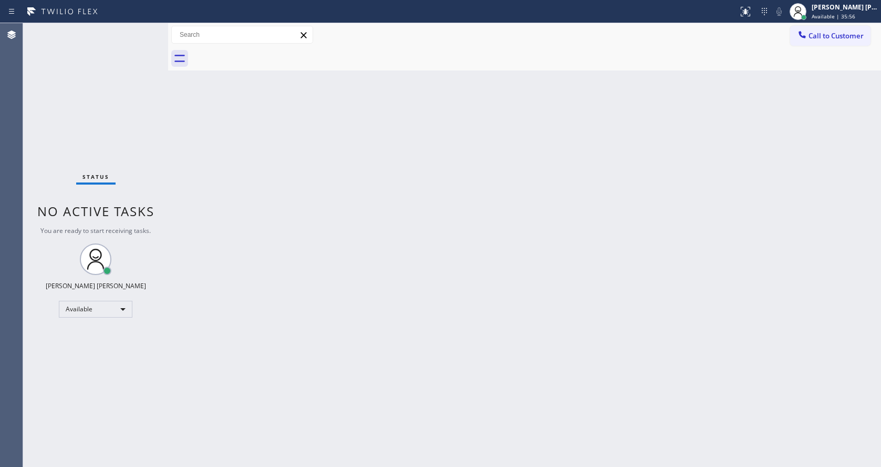
drag, startPoint x: 234, startPoint y: 308, endPoint x: 241, endPoint y: 376, distance: 68.1
click at [234, 308] on div "Back to Dashboard Change Sender ID Customers Technicians Select a contact Outbo…" at bounding box center [524, 244] width 713 height 443
drag, startPoint x: 441, startPoint y: 315, endPoint x: 431, endPoint y: 331, distance: 18.9
click at [441, 315] on div "Back to Dashboard Change Sender ID Customers Technicians Select a contact Outbo…" at bounding box center [524, 244] width 713 height 443
click at [290, 193] on div "Back to Dashboard Change Sender ID Customers Technicians Select a contact Outbo…" at bounding box center [524, 244] width 713 height 443
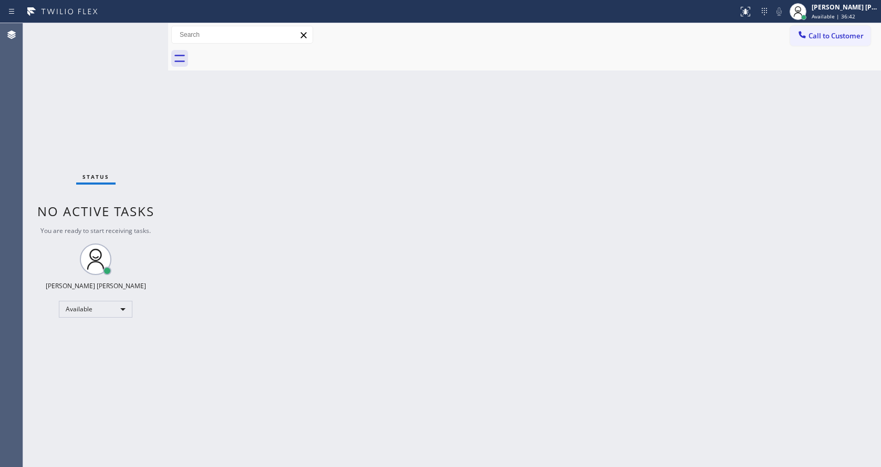
click at [252, 152] on div "Back to Dashboard Change Sender ID Customers Technicians Select a contact Outbo…" at bounding box center [524, 244] width 713 height 443
click at [462, 279] on div "Back to Dashboard Change Sender ID Customers Technicians Select a contact Outbo…" at bounding box center [524, 244] width 713 height 443
click at [386, 366] on div "Back to Dashboard Change Sender ID Customers Technicians Select a contact Outbo…" at bounding box center [524, 244] width 713 height 443
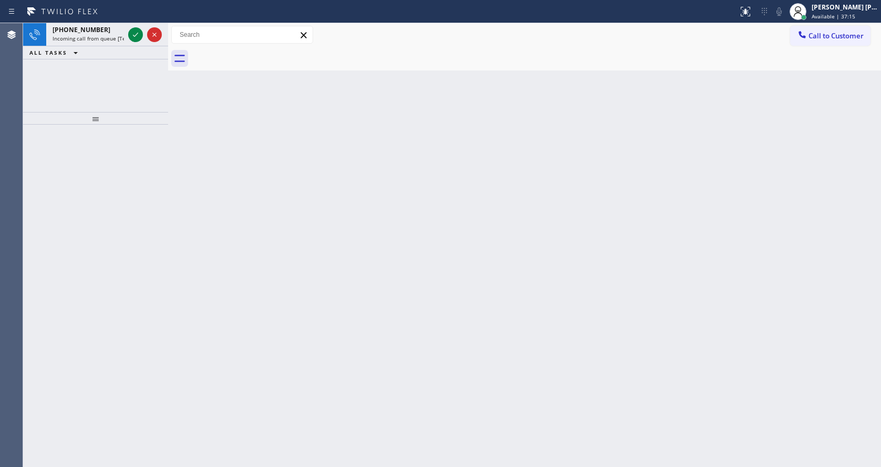
drag, startPoint x: 182, startPoint y: 157, endPoint x: 141, endPoint y: 95, distance: 73.9
click at [182, 157] on div "Back to Dashboard Change Sender ID Customers Technicians Select a contact Outbo…" at bounding box center [524, 244] width 713 height 443
click at [136, 37] on icon at bounding box center [135, 34] width 13 height 13
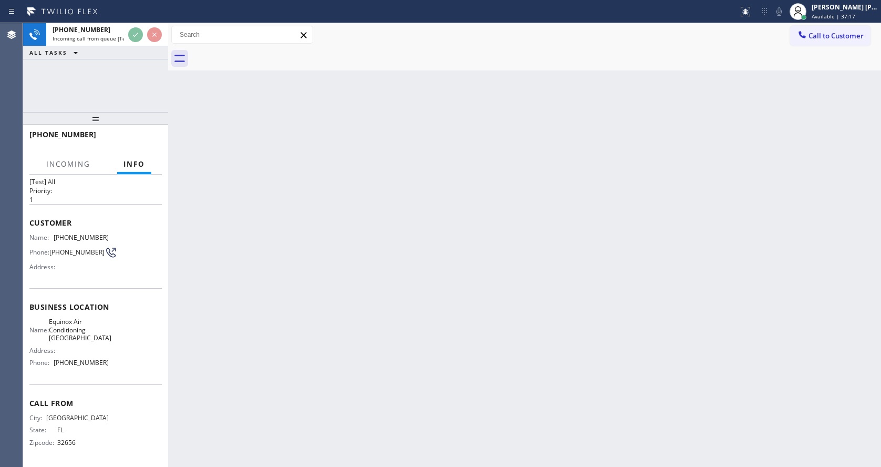
scroll to position [30, 0]
click at [402, 353] on div "Back to Dashboard Change Sender ID Customers Technicians Select a contact Outbo…" at bounding box center [524, 244] width 713 height 443
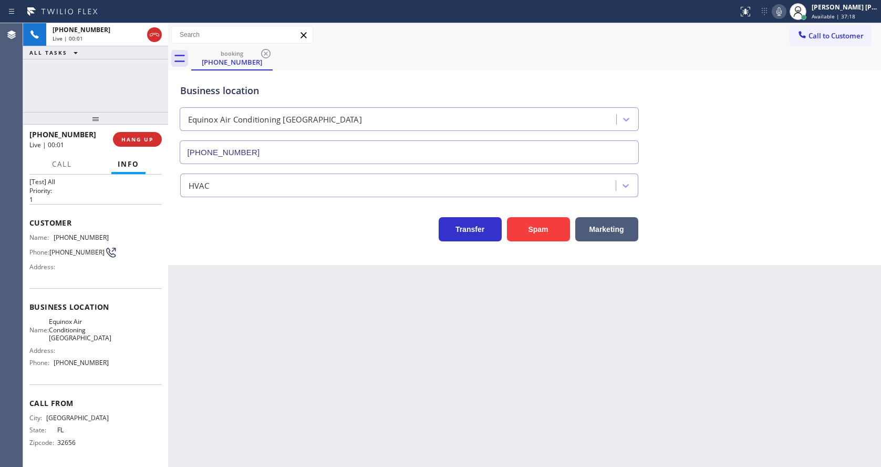
type input "[PHONE_NUMBER]"
click at [290, 314] on div "Back to Dashboard Change Sender ID Customers Technicians Select a contact Outbo…" at bounding box center [524, 244] width 713 height 443
click at [297, 353] on div "Back to Dashboard Change Sender ID Customers Technicians Select a contact Outbo…" at bounding box center [524, 244] width 713 height 443
drag, startPoint x: 252, startPoint y: 264, endPoint x: 593, endPoint y: 161, distance: 356.2
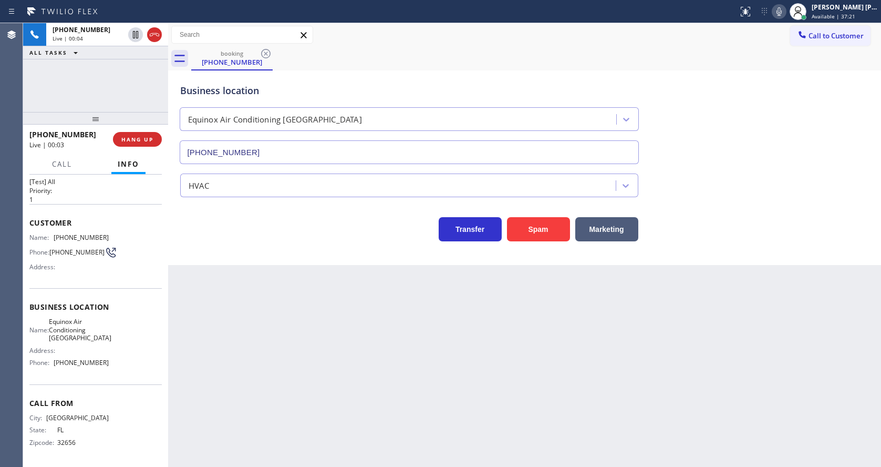
click at [252, 264] on div "Business location Equinox Air Conditioning [GEOGRAPHIC_DATA] [PHONE_NUMBER] HVA…" at bounding box center [524, 167] width 713 height 194
click at [781, 7] on icon at bounding box center [779, 11] width 13 height 13
click at [778, 119] on div "Business location Equinox Air Conditioning [GEOGRAPHIC_DATA] [PHONE_NUMBER]" at bounding box center [524, 116] width 693 height 95
click at [778, 16] on icon at bounding box center [779, 11] width 13 height 13
click at [745, 81] on div "Business location Equinox Air Conditioning [GEOGRAPHIC_DATA] [PHONE_NUMBER]" at bounding box center [524, 116] width 693 height 95
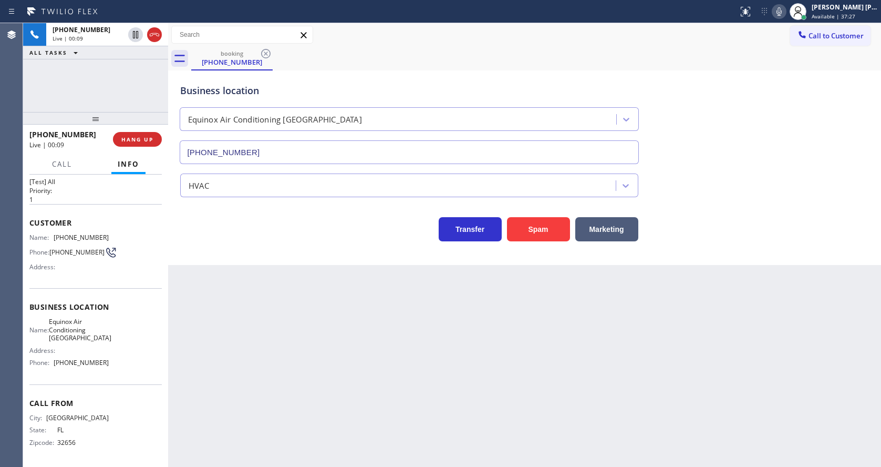
click at [133, 415] on div "City: [GEOGRAPHIC_DATA]: [US_STATE] Zipcode: 32656" at bounding box center [95, 431] width 132 height 37
click at [101, 263] on div "Address:" at bounding box center [68, 267] width 79 height 8
drag, startPoint x: 49, startPoint y: 224, endPoint x: 115, endPoint y: 223, distance: 65.7
click at [115, 233] on div "Name: [PHONE_NUMBER] Phone: [PHONE_NUMBER] Address:" at bounding box center [95, 254] width 132 height 42
click at [214, 321] on div "Back to Dashboard Change Sender ID Customers Technicians Select a contact Outbo…" at bounding box center [524, 244] width 713 height 443
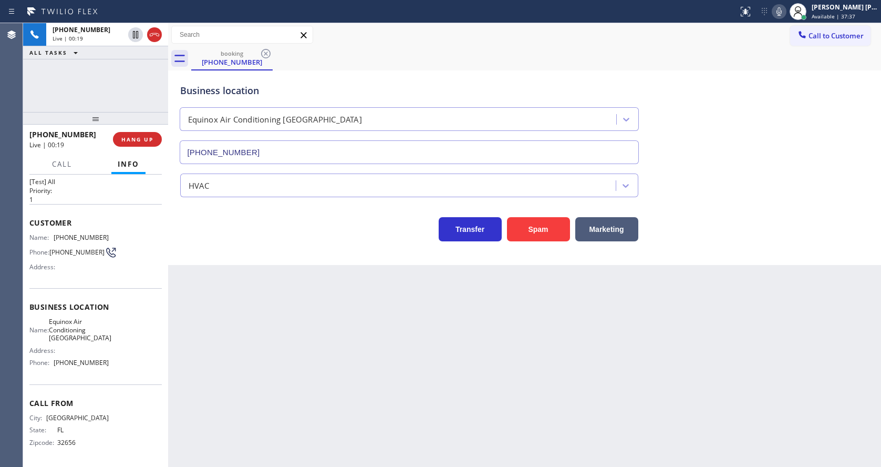
click at [85, 322] on span "Equinox Air Conditioning [GEOGRAPHIC_DATA]" at bounding box center [80, 329] width 63 height 24
drag, startPoint x: 54, startPoint y: 311, endPoint x: 95, endPoint y: 332, distance: 46.1
click at [95, 332] on div "Name: Equinox Air Conditioning [GEOGRAPHIC_DATA]" at bounding box center [68, 329] width 79 height 24
click at [250, 341] on div "Back to Dashboard Change Sender ID Customers Technicians Select a contact Outbo…" at bounding box center [524, 244] width 713 height 443
drag, startPoint x: 132, startPoint y: 357, endPoint x: 96, endPoint y: 381, distance: 44.0
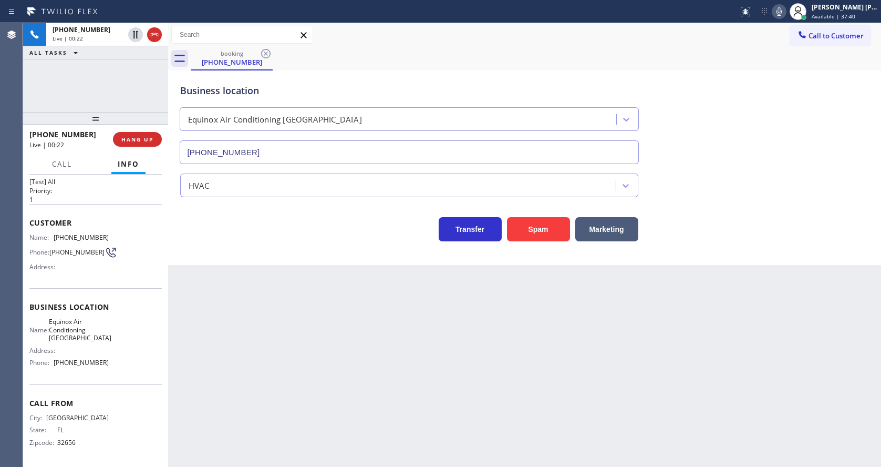
click at [132, 357] on div "Name: Equinox Air Conditioning Union City Address: Phone: [PHONE_NUMBER]" at bounding box center [95, 343] width 132 height 53
drag, startPoint x: 55, startPoint y: 354, endPoint x: 133, endPoint y: 353, distance: 78.8
click at [133, 353] on div "Name: Equinox Air Conditioning Union City Address: Phone: [PHONE_NUMBER]" at bounding box center [95, 343] width 132 height 53
drag, startPoint x: 234, startPoint y: 355, endPoint x: 243, endPoint y: 437, distance: 83.0
click at [236, 368] on div "Back to Dashboard Change Sender ID Customers Technicians Select a contact Outbo…" at bounding box center [524, 244] width 713 height 443
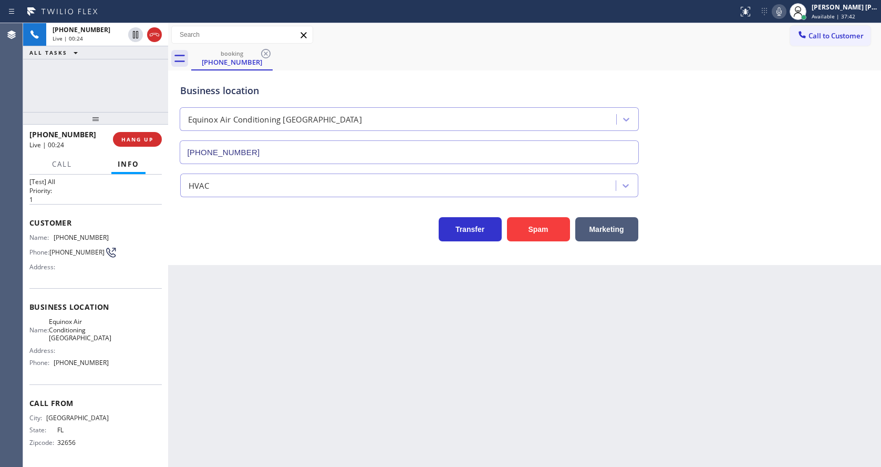
click at [243, 447] on div "Back to Dashboard Change Sender ID Customers Technicians Select a contact Outbo…" at bounding box center [524, 244] width 713 height 443
click at [474, 345] on div "Back to Dashboard Change Sender ID Customers Technicians Select a contact Outbo…" at bounding box center [524, 244] width 713 height 443
click at [247, 344] on div "Back to Dashboard Change Sender ID Customers Technicians Select a contact Outbo…" at bounding box center [524, 244] width 713 height 443
drag, startPoint x: 448, startPoint y: 370, endPoint x: 375, endPoint y: 433, distance: 96.5
click at [448, 371] on div "Back to Dashboard Change Sender ID Customers Technicians Select a contact Outbo…" at bounding box center [524, 244] width 713 height 443
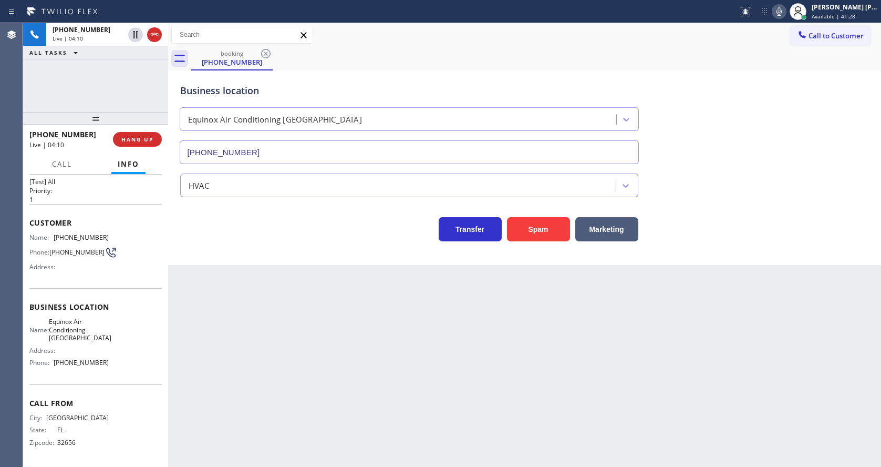
drag, startPoint x: 523, startPoint y: 337, endPoint x: 681, endPoint y: 182, distance: 221.0
click at [525, 338] on div "Back to Dashboard Change Sender ID Customers Technicians Select a contact Outbo…" at bounding box center [524, 244] width 713 height 443
click at [781, 13] on icon at bounding box center [779, 11] width 13 height 13
click at [138, 36] on icon at bounding box center [135, 34] width 5 height 7
click at [313, 402] on div "Back to Dashboard Change Sender ID Customers Technicians Select a contact Outbo…" at bounding box center [524, 244] width 713 height 443
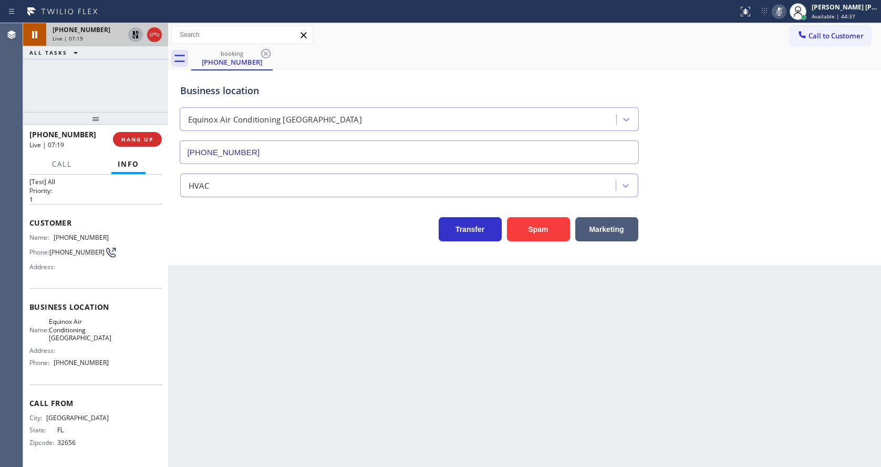
drag, startPoint x: 552, startPoint y: 347, endPoint x: 485, endPoint y: 316, distance: 74.3
click at [552, 347] on div "Back to Dashboard Change Sender ID Customers Technicians Select a contact Outbo…" at bounding box center [524, 244] width 713 height 443
click at [133, 32] on icon at bounding box center [135, 34] width 7 height 7
click at [782, 14] on icon at bounding box center [778, 11] width 5 height 8
click at [783, 103] on div "Business location Equinox Air Conditioning [GEOGRAPHIC_DATA] [PHONE_NUMBER]" at bounding box center [524, 116] width 693 height 95
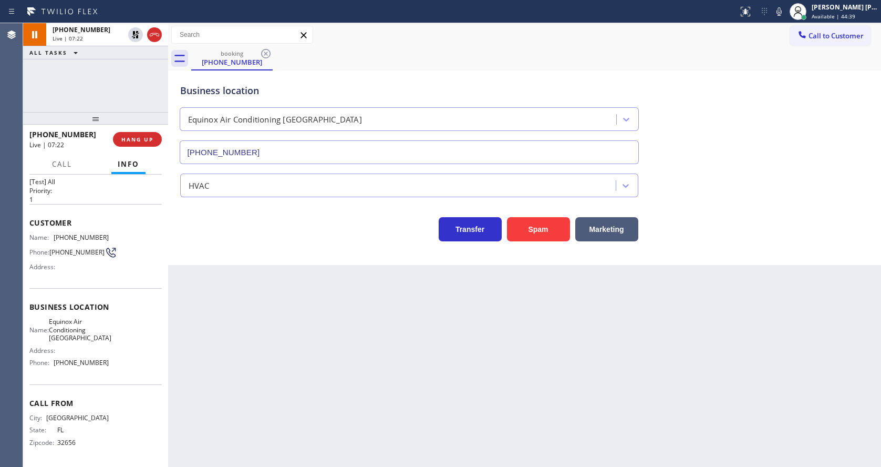
drag, startPoint x: 439, startPoint y: 416, endPoint x: 422, endPoint y: 406, distance: 18.8
click at [439, 415] on div "Back to Dashboard Change Sender ID Customers Technicians Select a contact Outbo…" at bounding box center [524, 244] width 713 height 443
drag, startPoint x: 279, startPoint y: 407, endPoint x: 252, endPoint y: 457, distance: 56.6
click at [277, 413] on div "Back to Dashboard Change Sender ID Customers Technicians Select a contact Outbo…" at bounding box center [524, 244] width 713 height 443
drag, startPoint x: 382, startPoint y: 370, endPoint x: 254, endPoint y: 166, distance: 240.8
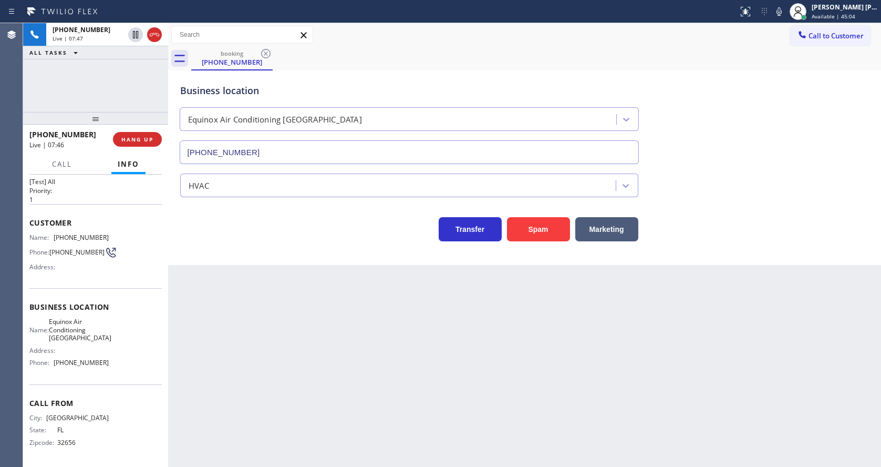
click at [382, 370] on div "Back to Dashboard Change Sender ID Customers Technicians Select a contact Outbo…" at bounding box center [524, 244] width 713 height 443
click at [780, 17] on icon at bounding box center [779, 11] width 13 height 13
click at [782, 43] on div "Call to Customer Outbound call Location Subzero Repair Professionals Your calle…" at bounding box center [524, 35] width 713 height 18
click at [371, 379] on div "Back to Dashboard Change Sender ID Customers Technicians Select a contact Outbo…" at bounding box center [524, 244] width 713 height 443
click at [782, 14] on icon at bounding box center [778, 11] width 5 height 8
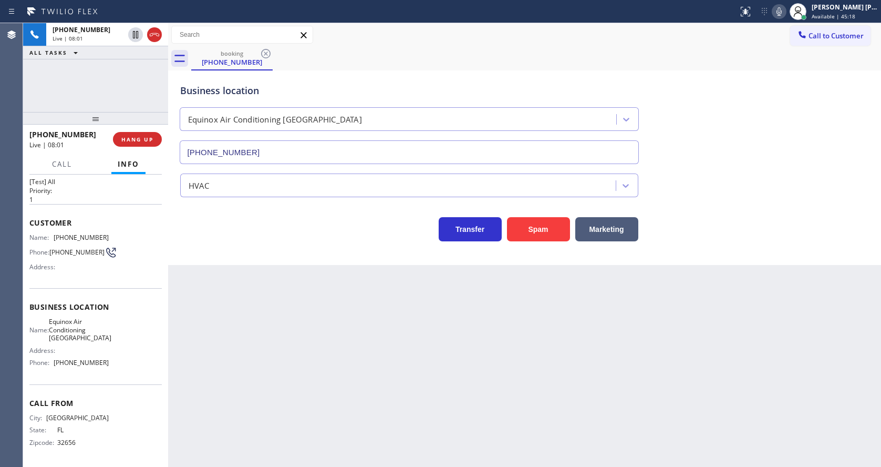
click at [754, 271] on div "Back to Dashboard Change Sender ID Customers Technicians Select a contact Outbo…" at bounding box center [524, 244] width 713 height 443
click at [427, 348] on div "Back to Dashboard Change Sender ID Customers Technicians Select a contact Outbo…" at bounding box center [524, 244] width 713 height 443
click at [465, 368] on div "Back to Dashboard Change Sender ID Customers Technicians Select a contact Outbo…" at bounding box center [524, 244] width 713 height 443
click at [304, 319] on div "Back to Dashboard Change Sender ID Customers Technicians Select a contact Outbo…" at bounding box center [524, 244] width 713 height 443
click at [450, 392] on div "Back to Dashboard Change Sender ID Customers Technicians Select a contact Outbo…" at bounding box center [524, 244] width 713 height 443
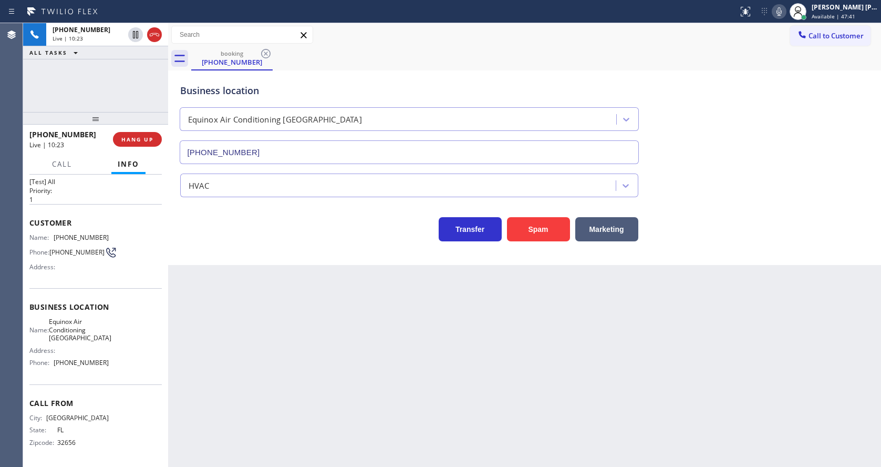
click at [405, 391] on div "Back to Dashboard Change Sender ID Customers Technicians Select a contact Outbo…" at bounding box center [524, 244] width 713 height 443
click at [546, 392] on div "Back to Dashboard Change Sender ID Customers Technicians Select a contact Outbo…" at bounding box center [524, 244] width 713 height 443
drag, startPoint x: 717, startPoint y: 323, endPoint x: 526, endPoint y: 355, distance: 193.4
click at [717, 323] on div "Back to Dashboard Change Sender ID Customers Technicians Select a contact Outbo…" at bounding box center [524, 244] width 713 height 443
click at [217, 428] on div "Back to Dashboard Change Sender ID Customers Technicians Select a contact Outbo…" at bounding box center [524, 244] width 713 height 443
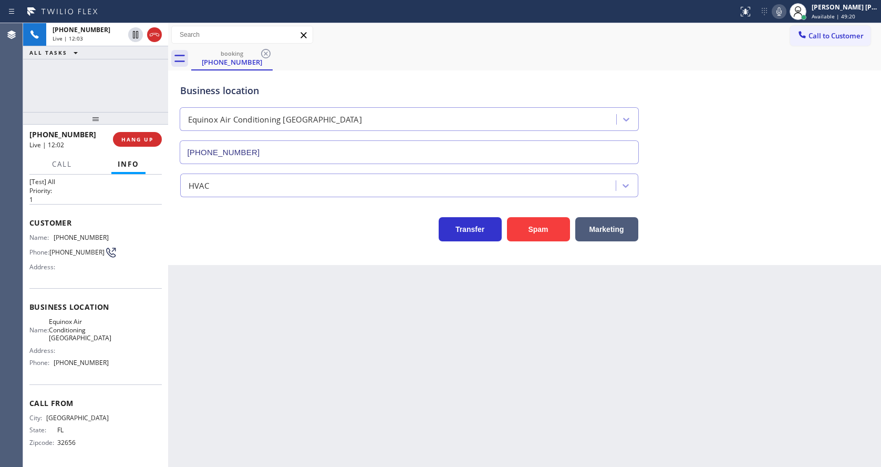
click at [457, 377] on div "Back to Dashboard Change Sender ID Customers Technicians Select a contact Outbo…" at bounding box center [524, 244] width 713 height 443
click at [785, 14] on icon at bounding box center [779, 11] width 13 height 13
click at [790, 126] on div "Business location Equinox Air Conditioning [GEOGRAPHIC_DATA] [PHONE_NUMBER]" at bounding box center [524, 116] width 693 height 95
click at [370, 385] on div "Back to Dashboard Change Sender ID Customers Technicians Select a contact Outbo…" at bounding box center [524, 244] width 713 height 443
click at [244, 310] on div "Back to Dashboard Change Sender ID Customers Technicians Select a contact Outbo…" at bounding box center [524, 244] width 713 height 443
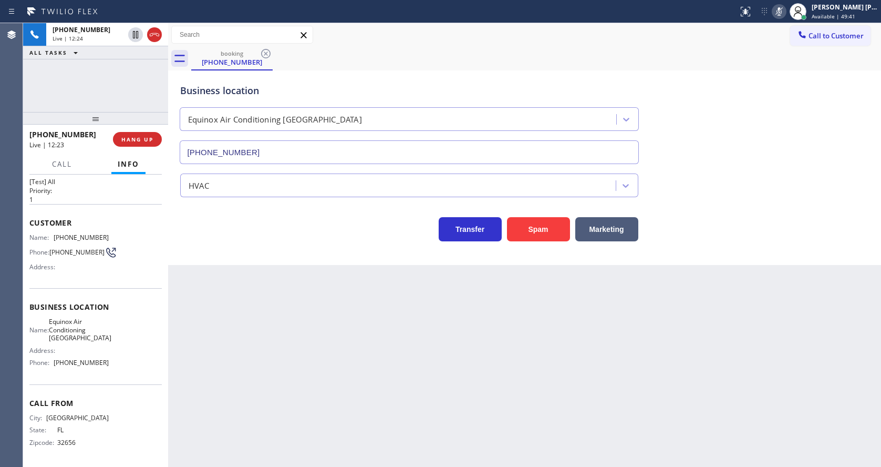
click at [784, 16] on icon at bounding box center [779, 11] width 13 height 13
click at [784, 87] on div "Business location Equinox Air Conditioning [GEOGRAPHIC_DATA] [PHONE_NUMBER]" at bounding box center [524, 116] width 693 height 95
click at [392, 420] on div "Back to Dashboard Change Sender ID Customers Technicians Select a contact Outbo…" at bounding box center [524, 244] width 713 height 443
click at [381, 364] on div "Back to Dashboard Change Sender ID Customers Technicians Select a contact Outbo…" at bounding box center [524, 244] width 713 height 443
drag, startPoint x: 436, startPoint y: 399, endPoint x: 388, endPoint y: 403, distance: 48.0
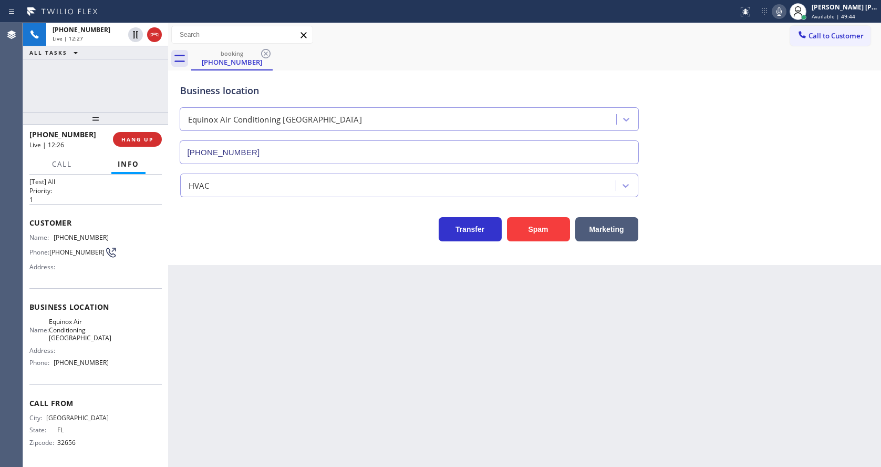
click at [436, 399] on div "Back to Dashboard Change Sender ID Customers Technicians Select a contact Outbo…" at bounding box center [524, 244] width 713 height 443
click at [407, 406] on div "Back to Dashboard Change Sender ID Customers Technicians Select a contact Outbo…" at bounding box center [524, 244] width 713 height 443
click at [393, 411] on div "Back to Dashboard Change Sender ID Customers Technicians Select a contact Outbo…" at bounding box center [524, 244] width 713 height 443
click at [285, 350] on div "Back to Dashboard Change Sender ID Customers Technicians Select a contact Outbo…" at bounding box center [524, 244] width 713 height 443
drag, startPoint x: 410, startPoint y: 392, endPoint x: 393, endPoint y: 410, distance: 24.1
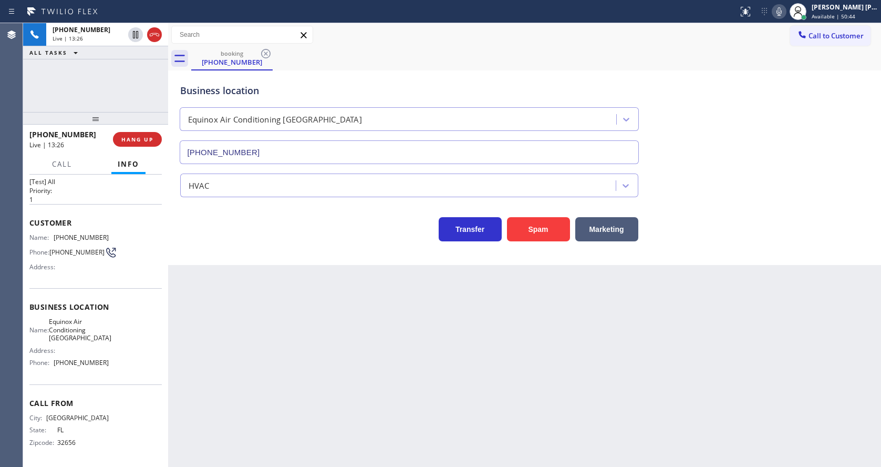
click at [410, 392] on div "Back to Dashboard Change Sender ID Customers Technicians Select a contact Outbo…" at bounding box center [524, 244] width 713 height 443
click at [305, 364] on div "Back to Dashboard Change Sender ID Customers Technicians Select a contact Outbo…" at bounding box center [524, 244] width 713 height 443
drag, startPoint x: 392, startPoint y: 405, endPoint x: 369, endPoint y: 429, distance: 33.4
click at [392, 405] on div "Back to Dashboard Change Sender ID Customers Technicians Select a contact Outbo…" at bounding box center [524, 244] width 713 height 443
click at [277, 374] on div "Back to Dashboard Change Sender ID Customers Technicians Select a contact Outbo…" at bounding box center [524, 244] width 713 height 443
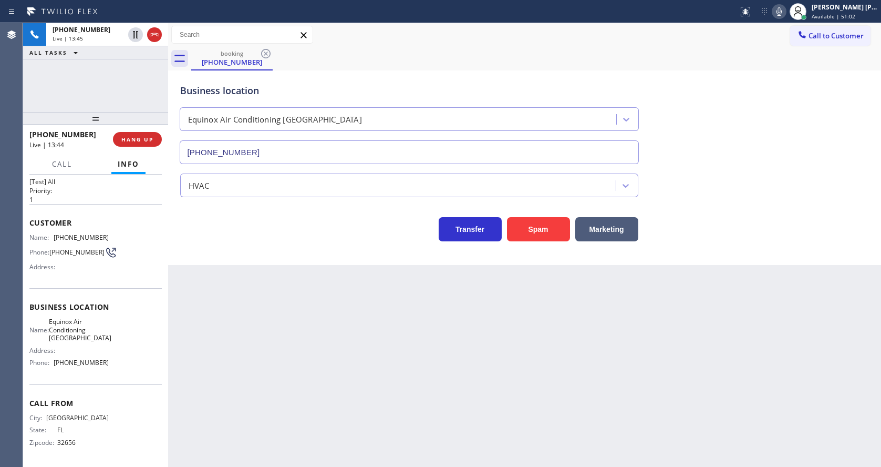
click at [385, 359] on div "Back to Dashboard Change Sender ID Customers Technicians Select a contact Outbo…" at bounding box center [524, 244] width 713 height 443
click at [280, 406] on div "Back to Dashboard Change Sender ID Customers Technicians Select a contact Outbo…" at bounding box center [524, 244] width 713 height 443
click at [384, 350] on div "Back to Dashboard Change Sender ID Customers Technicians Select a contact Outbo…" at bounding box center [524, 244] width 713 height 443
click at [252, 360] on div "Back to Dashboard Change Sender ID Customers Technicians Select a contact Outbo…" at bounding box center [524, 244] width 713 height 443
click at [252, 384] on div "Back to Dashboard Change Sender ID Customers Technicians Select a contact Outbo…" at bounding box center [524, 244] width 713 height 443
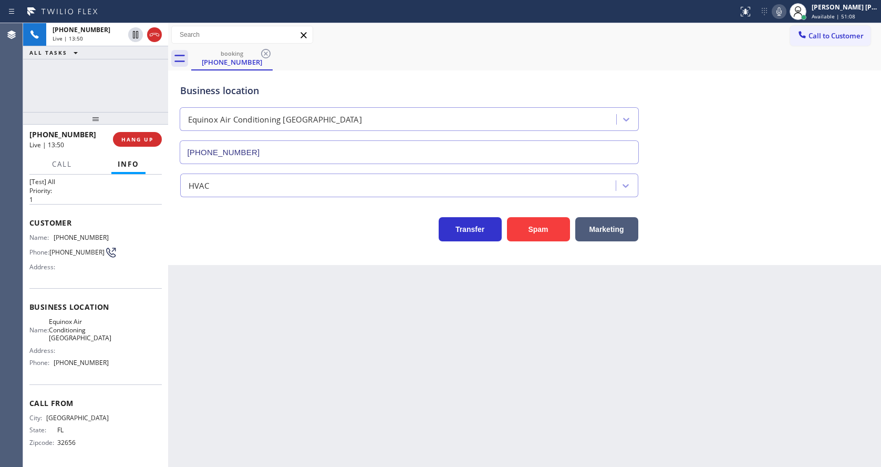
click at [368, 432] on div "Back to Dashboard Change Sender ID Customers Technicians Select a contact Outbo…" at bounding box center [524, 244] width 713 height 443
click at [285, 327] on div "Back to Dashboard Change Sender ID Customers Technicians Select a contact Outbo…" at bounding box center [524, 244] width 713 height 443
drag, startPoint x: 261, startPoint y: 402, endPoint x: 261, endPoint y: 423, distance: 21.0
click at [261, 402] on div "Back to Dashboard Change Sender ID Customers Technicians Select a contact Outbo…" at bounding box center [524, 244] width 713 height 443
click at [397, 386] on div "Back to Dashboard Change Sender ID Customers Technicians Select a contact Outbo…" at bounding box center [524, 244] width 713 height 443
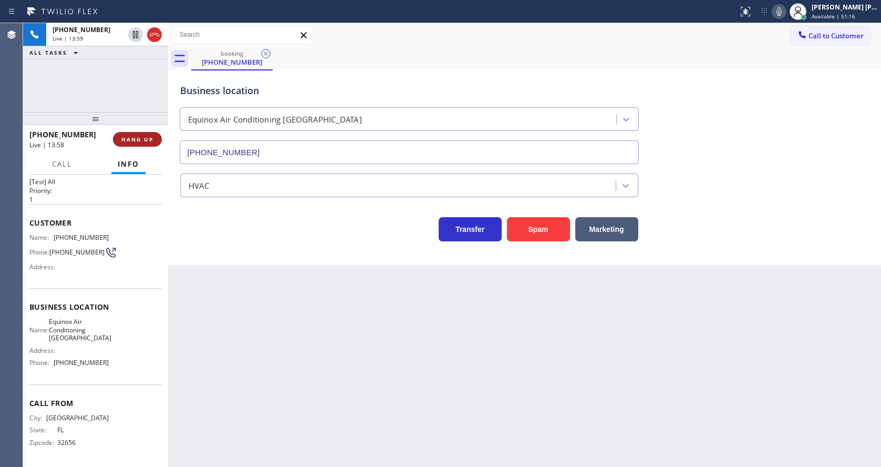
click at [116, 140] on button "HANG UP" at bounding box center [137, 139] width 49 height 15
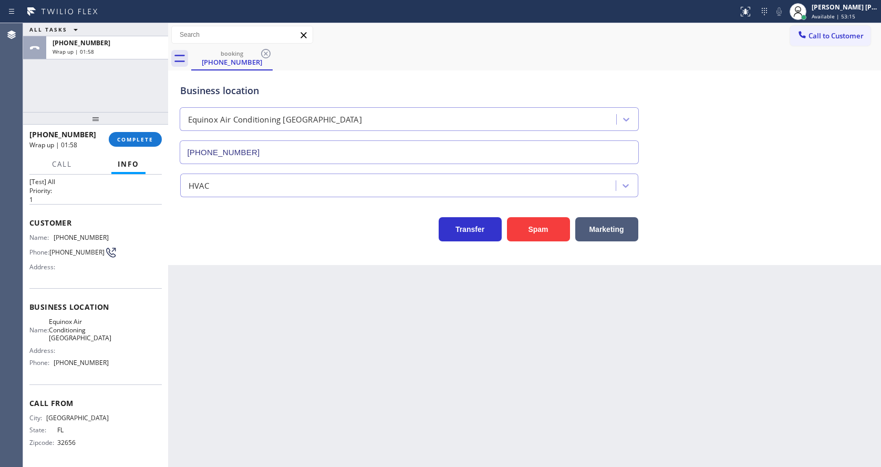
click at [147, 233] on div "Name: [PHONE_NUMBER] Phone: [PHONE_NUMBER] Address:" at bounding box center [95, 254] width 132 height 42
click at [143, 133] on button "COMPLETE" at bounding box center [135, 139] width 53 height 15
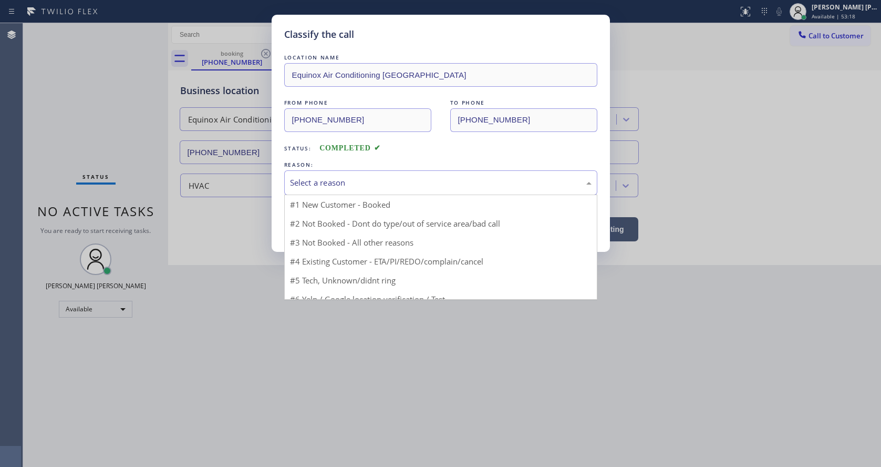
click at [328, 185] on div "Select a reason" at bounding box center [441, 183] width 302 height 12
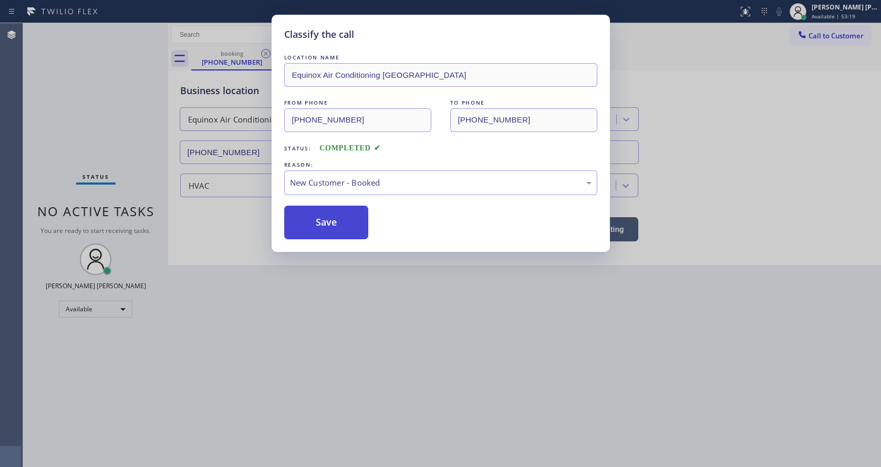
click at [322, 234] on button "Save" at bounding box center [326, 222] width 85 height 34
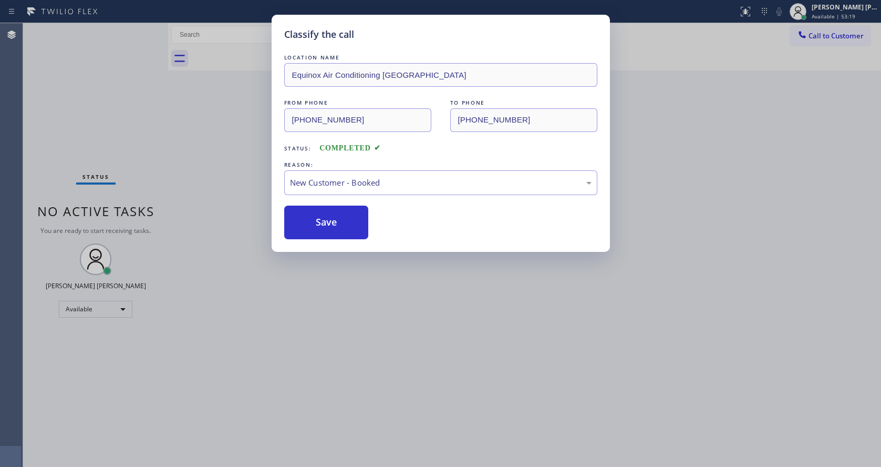
click at [365, 298] on div "Classify the call LOCATION NAME Equinox Air Conditioning [GEOGRAPHIC_DATA] FROM…" at bounding box center [440, 233] width 881 height 467
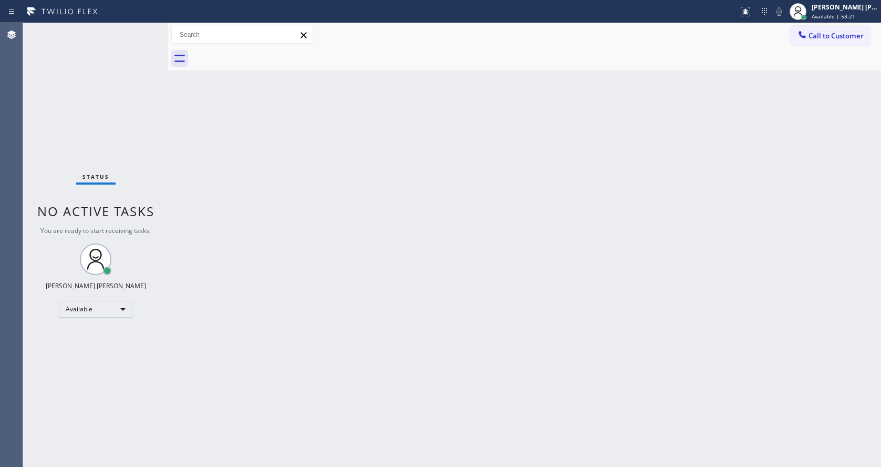
click at [539, 296] on div "Back to Dashboard Change Sender ID Customers Technicians Select a contact Outbo…" at bounding box center [524, 244] width 713 height 443
click at [227, 184] on div "Back to Dashboard Change Sender ID Customers Technicians Select a contact Outbo…" at bounding box center [524, 244] width 713 height 443
click at [545, 248] on div "Back to Dashboard Change Sender ID Customers Technicians Select a contact Outbo…" at bounding box center [524, 244] width 713 height 443
click at [251, 168] on div "Back to Dashboard Change Sender ID Customers Technicians Select a contact Outbo…" at bounding box center [524, 244] width 713 height 443
click at [151, 113] on div "Status No active tasks You are ready to start receiving tasks. [PERSON_NAME] [P…" at bounding box center [95, 244] width 145 height 443
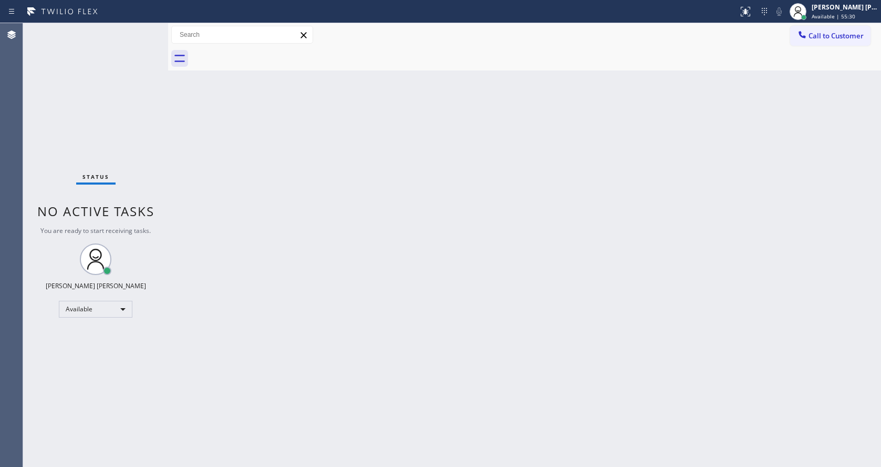
click at [544, 153] on div "Back to Dashboard Change Sender ID Customers Technicians Select a contact Outbo…" at bounding box center [524, 244] width 713 height 443
click at [288, 143] on div "Back to Dashboard Change Sender ID Customers Technicians Select a contact Outbo…" at bounding box center [524, 244] width 713 height 443
click at [344, 322] on div "Back to Dashboard Change Sender ID Customers Technicians Select a contact Outbo…" at bounding box center [524, 244] width 713 height 443
drag, startPoint x: 190, startPoint y: 126, endPoint x: 312, endPoint y: 14, distance: 166.2
click at [190, 126] on div "Back to Dashboard Change Sender ID Customers Technicians Select a contact Outbo…" at bounding box center [524, 244] width 713 height 443
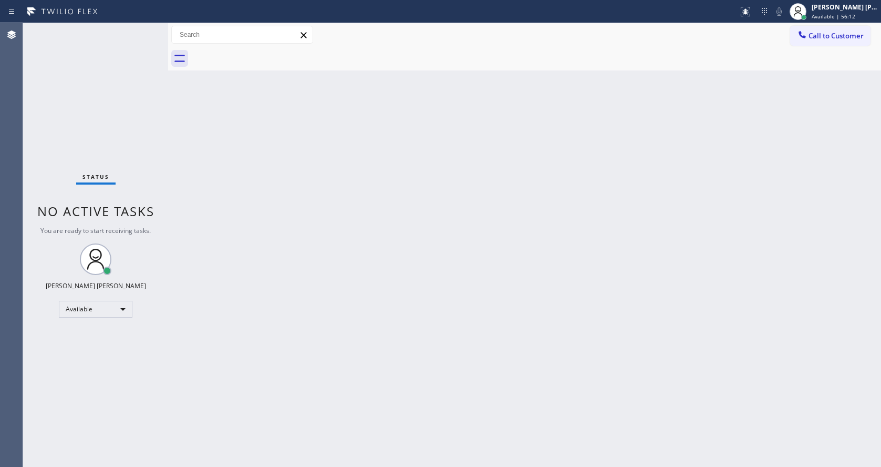
click at [104, 42] on div "Status No active tasks You are ready to start receiving tasks. [PERSON_NAME] [P…" at bounding box center [95, 244] width 145 height 443
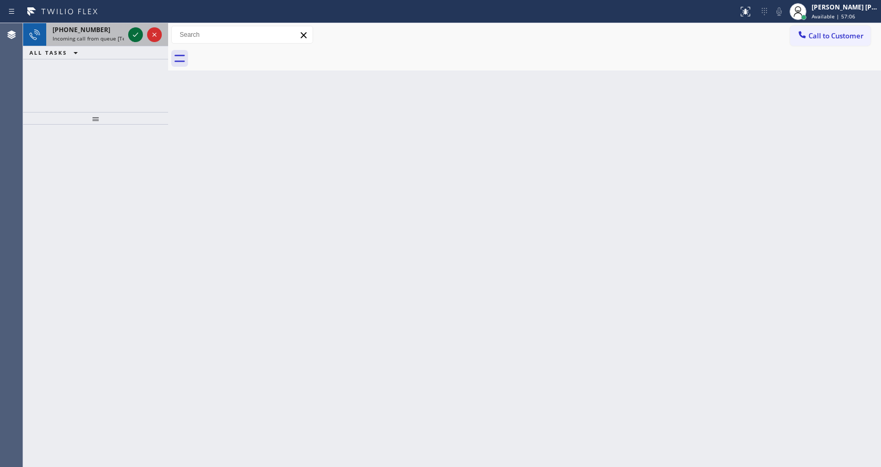
click at [133, 38] on icon at bounding box center [135, 34] width 13 height 13
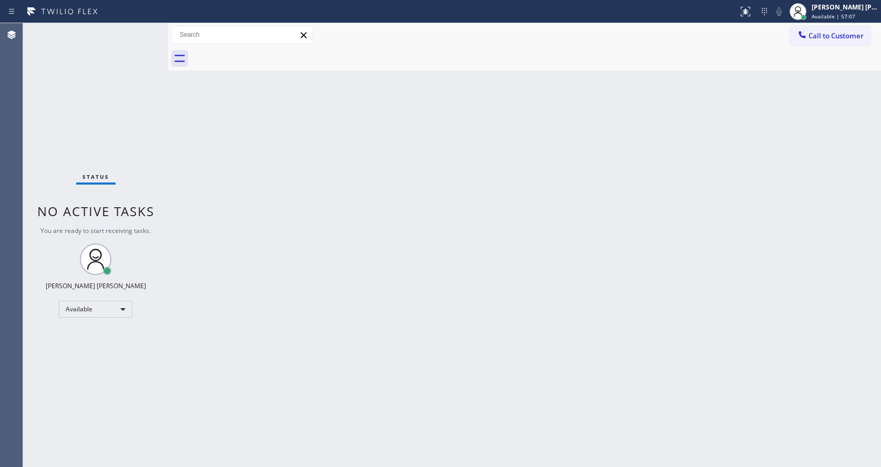
click at [271, 219] on div "Back to Dashboard Change Sender ID Customers Technicians Select a contact Outbo…" at bounding box center [524, 244] width 713 height 443
click at [241, 96] on div "Back to Dashboard Change Sender ID Customers Technicians Select a contact Outbo…" at bounding box center [524, 244] width 713 height 443
click at [234, 196] on div "Back to Dashboard Change Sender ID Customers Technicians Select a contact Outbo…" at bounding box center [524, 244] width 713 height 443
click at [566, 306] on div "Back to Dashboard Change Sender ID Customers Technicians Select a contact Outbo…" at bounding box center [524, 244] width 713 height 443
click at [554, 370] on div "Back to Dashboard Change Sender ID Customers Technicians Select a contact Outbo…" at bounding box center [524, 244] width 713 height 443
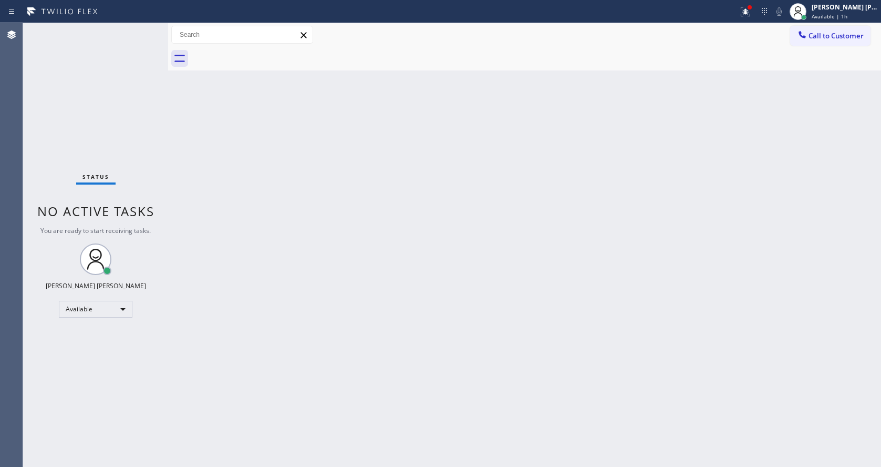
click at [129, 119] on div "Status No active tasks You are ready to start receiving tasks. [PERSON_NAME] [P…" at bounding box center [95, 244] width 145 height 443
click at [188, 215] on div "Back to Dashboard Change Sender ID Customers Technicians Select a contact Outbo…" at bounding box center [524, 244] width 713 height 443
click at [757, 13] on div at bounding box center [745, 11] width 23 height 13
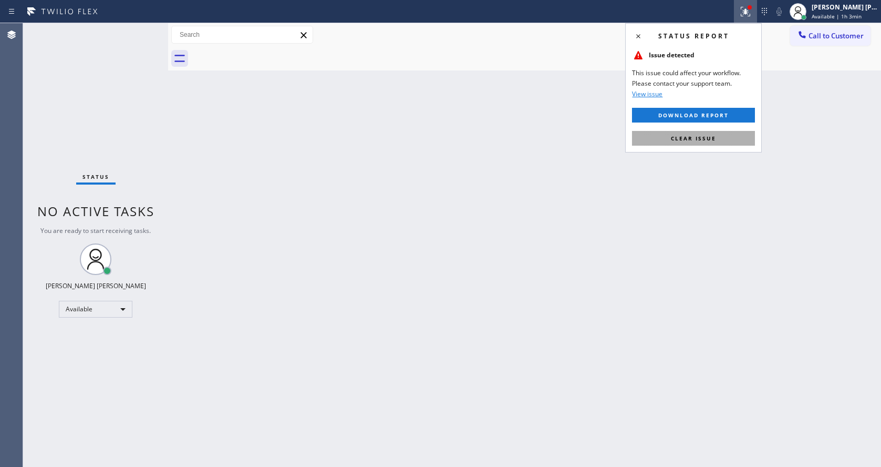
click at [724, 144] on button "Clear issue" at bounding box center [693, 138] width 123 height 15
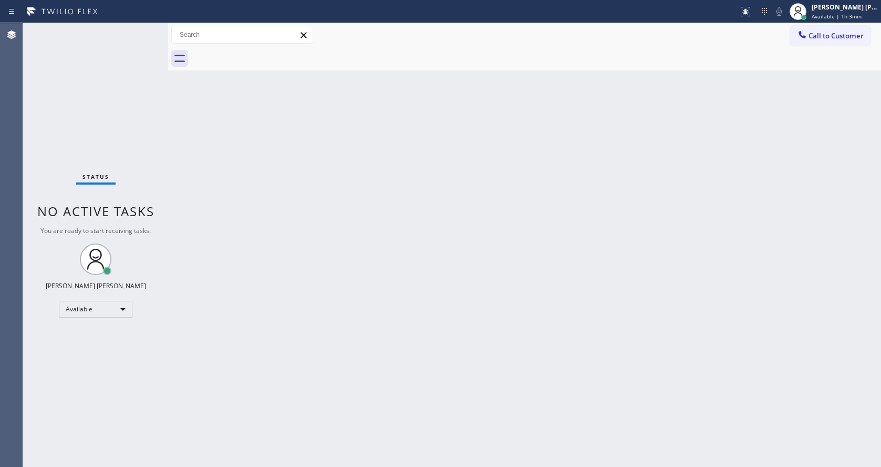
click at [244, 201] on div "Back to Dashboard Change Sender ID Customers Technicians Select a contact Outbo…" at bounding box center [524, 244] width 713 height 443
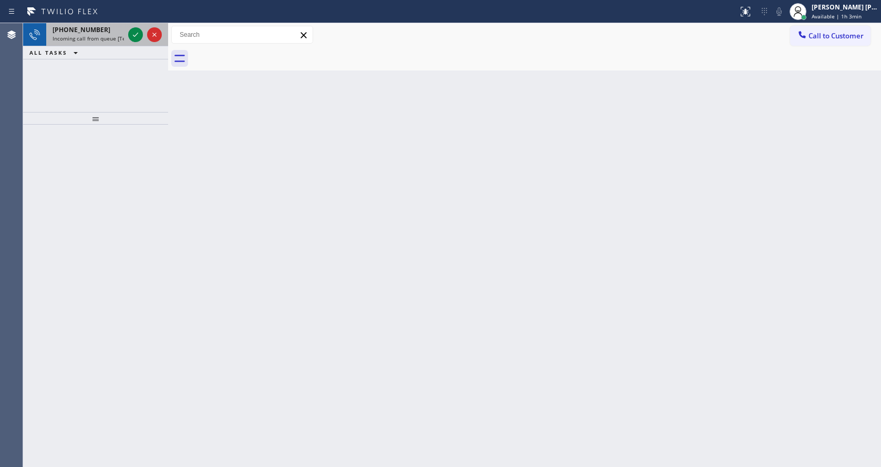
click at [107, 39] on span "Incoming call from queue [Test] All" at bounding box center [96, 38] width 87 height 7
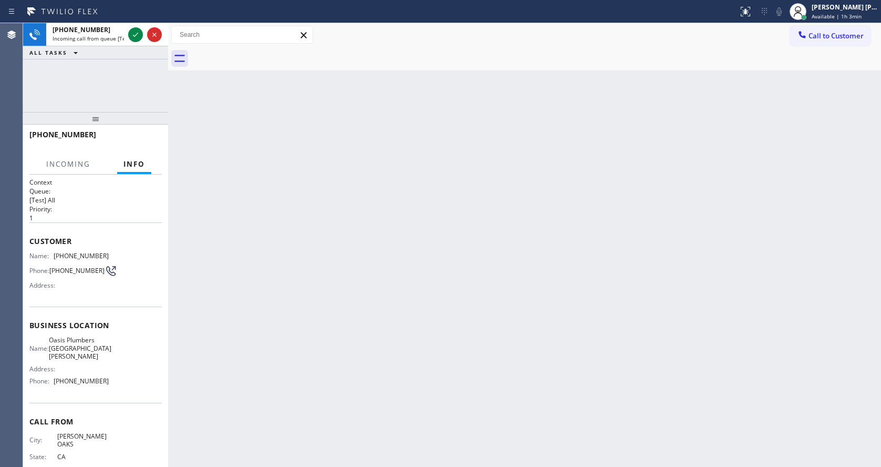
click at [384, 279] on div "Back to Dashboard Change Sender ID Customers Technicians Select a contact Outbo…" at bounding box center [524, 244] width 713 height 443
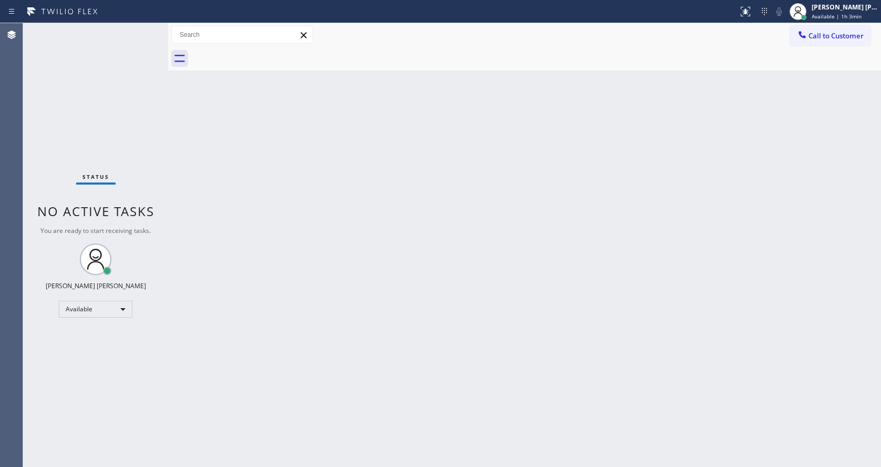
click at [172, 144] on div "Back to Dashboard Change Sender ID Customers Technicians Select a contact Outbo…" at bounding box center [524, 244] width 713 height 443
click at [377, 232] on div "Back to Dashboard Change Sender ID Customers Technicians Select a contact Outbo…" at bounding box center [524, 244] width 713 height 443
click at [360, 285] on div "Back to Dashboard Change Sender ID Customers Technicians Select a contact Outbo…" at bounding box center [524, 244] width 713 height 443
click at [541, 350] on div "Back to Dashboard Change Sender ID Customers Technicians Select a contact Outbo…" at bounding box center [524, 244] width 713 height 443
click at [428, 286] on div "Back to Dashboard Change Sender ID Customers Technicians Select a contact Outbo…" at bounding box center [524, 244] width 713 height 443
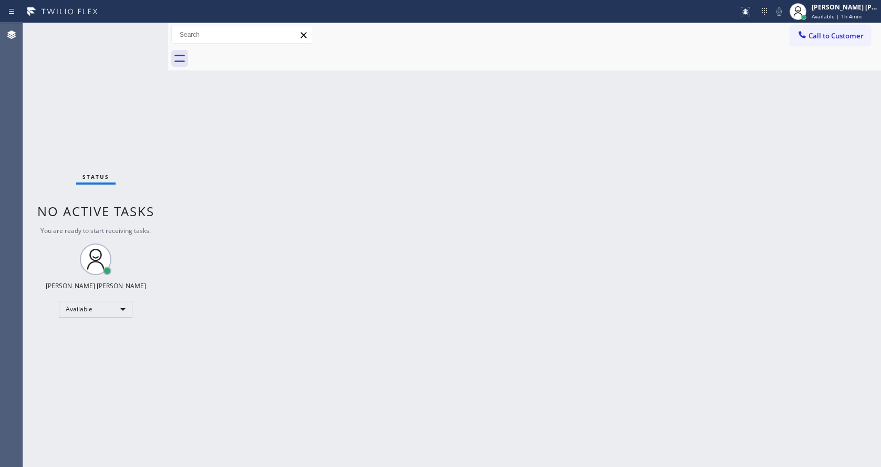
click at [96, 185] on div "Status No active tasks You are ready to start receiving tasks. [PERSON_NAME] [P…" at bounding box center [95, 244] width 145 height 443
click at [91, 122] on div "Status No active tasks You are ready to start receiving tasks. [PERSON_NAME] [P…" at bounding box center [95, 244] width 145 height 443
click at [131, 54] on div "Status No active tasks You are ready to start receiving tasks. [PERSON_NAME] [P…" at bounding box center [95, 244] width 145 height 443
click at [501, 307] on div "Back to Dashboard Change Sender ID Customers Technicians Select a contact Outbo…" at bounding box center [524, 244] width 713 height 443
click at [180, 105] on div "Back to Dashboard Change Sender ID Customers Technicians Select a contact Outbo…" at bounding box center [524, 244] width 713 height 443
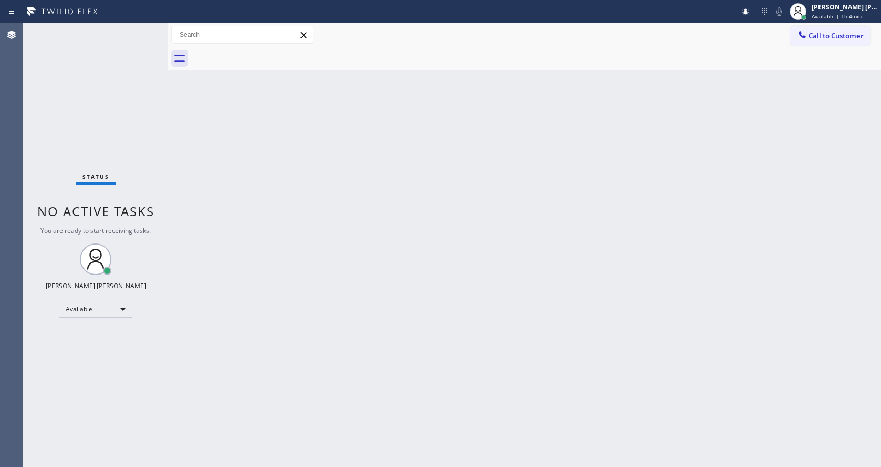
click at [459, 137] on div "Back to Dashboard Change Sender ID Customers Technicians Select a contact Outbo…" at bounding box center [524, 244] width 713 height 443
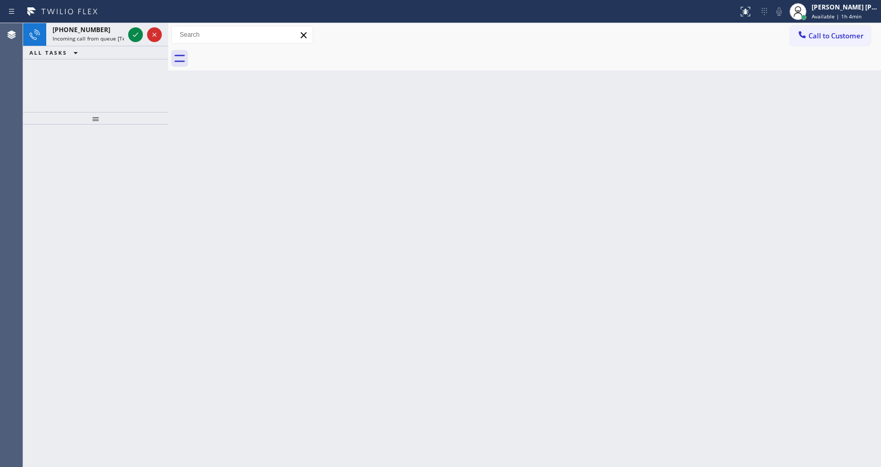
drag, startPoint x: 153, startPoint y: 178, endPoint x: 309, endPoint y: 127, distance: 163.6
click at [153, 178] on div at bounding box center [95, 296] width 145 height 342
click at [830, 13] on span "Available | 1h 4min" at bounding box center [837, 16] width 50 height 7
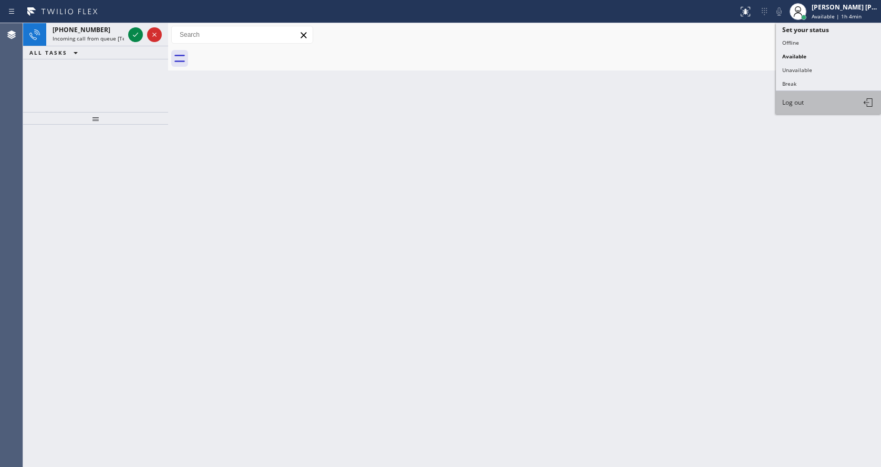
click at [809, 100] on button "Log out" at bounding box center [828, 102] width 105 height 23
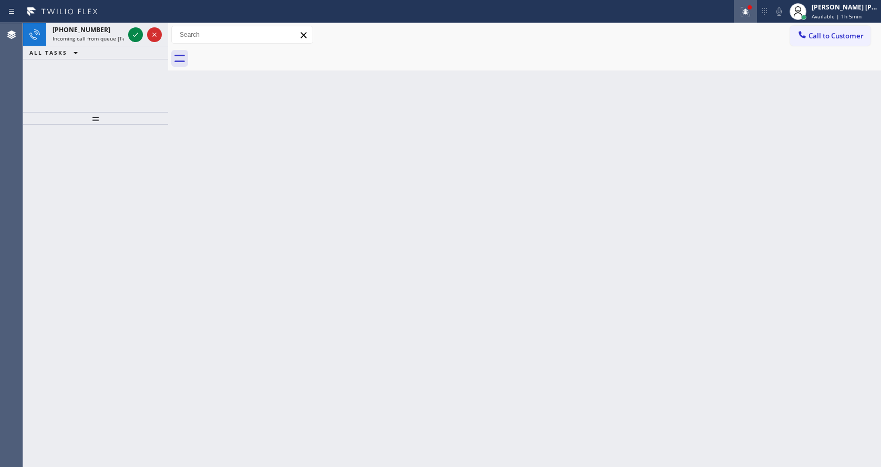
click at [748, 13] on icon at bounding box center [745, 11] width 13 height 13
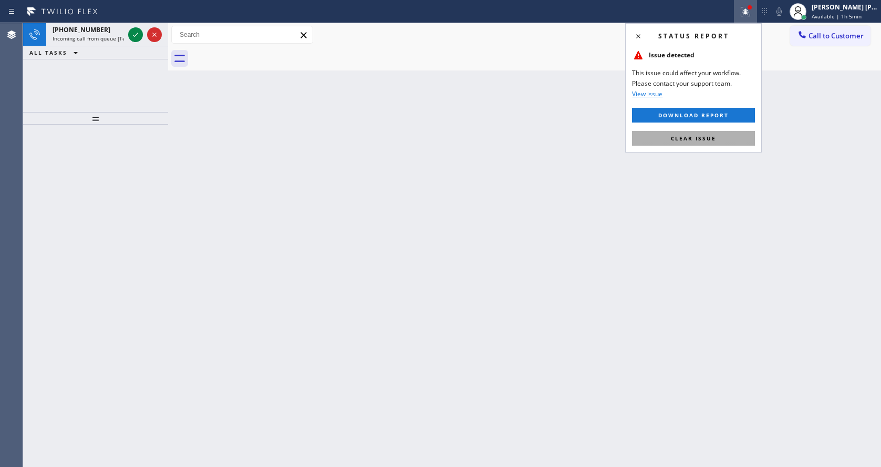
click at [718, 138] on button "Clear issue" at bounding box center [693, 138] width 123 height 15
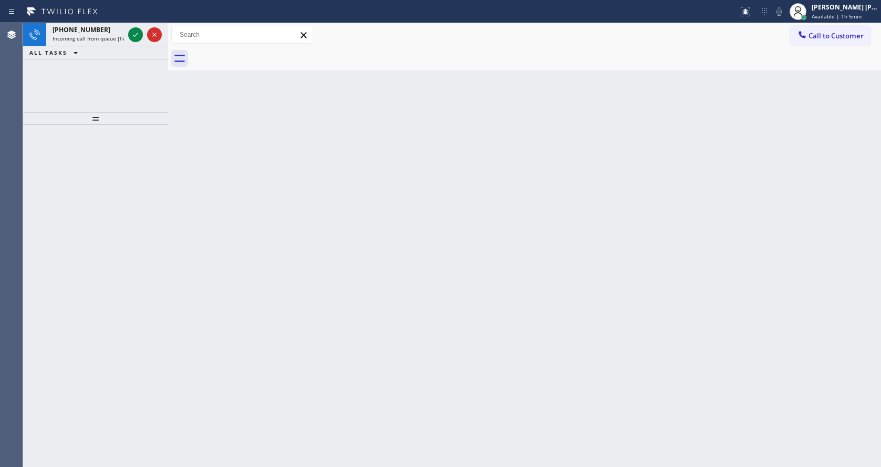
click at [334, 214] on div "Back to Dashboard Change Sender ID Customers Technicians Select a contact Outbo…" at bounding box center [524, 244] width 713 height 443
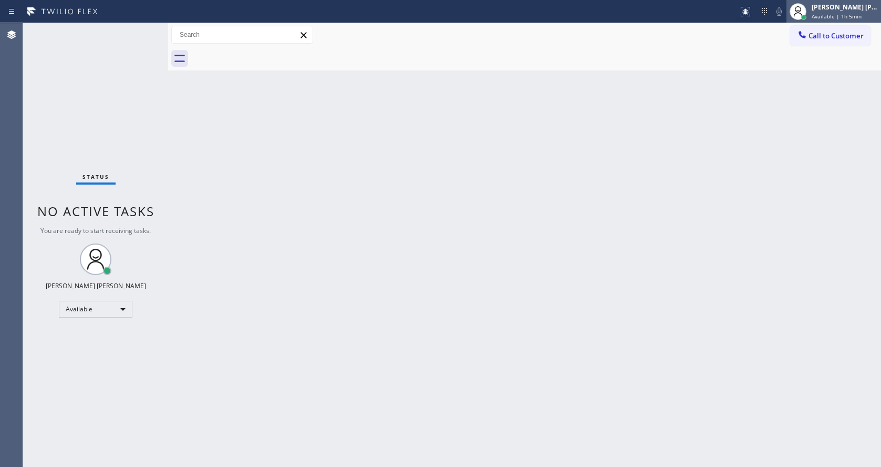
click at [845, 16] on span "Available | 1h 5min" at bounding box center [837, 16] width 50 height 7
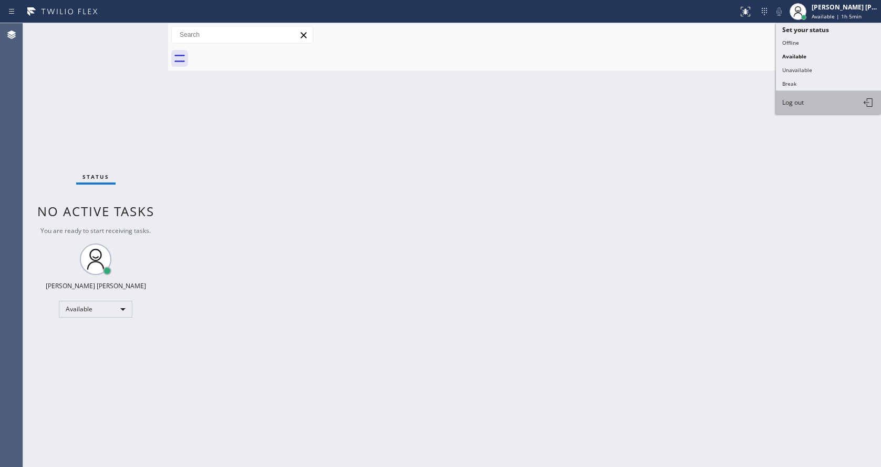
click at [807, 98] on button "Log out" at bounding box center [828, 102] width 105 height 23
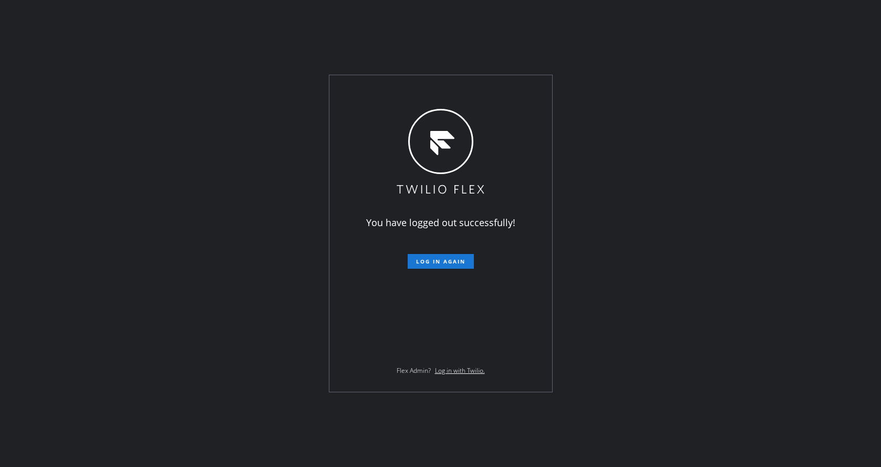
drag, startPoint x: 177, startPoint y: 299, endPoint x: 211, endPoint y: 424, distance: 129.8
click at [177, 299] on div "You have logged out successfully! Log in again Flex Admin? Log in with Twilio." at bounding box center [440, 233] width 881 height 467
click at [217, 87] on div "You have logged out successfully! Log in again Flex Admin? Log in with Twilio." at bounding box center [440, 233] width 881 height 467
